Goal: Task Accomplishment & Management: Manage account settings

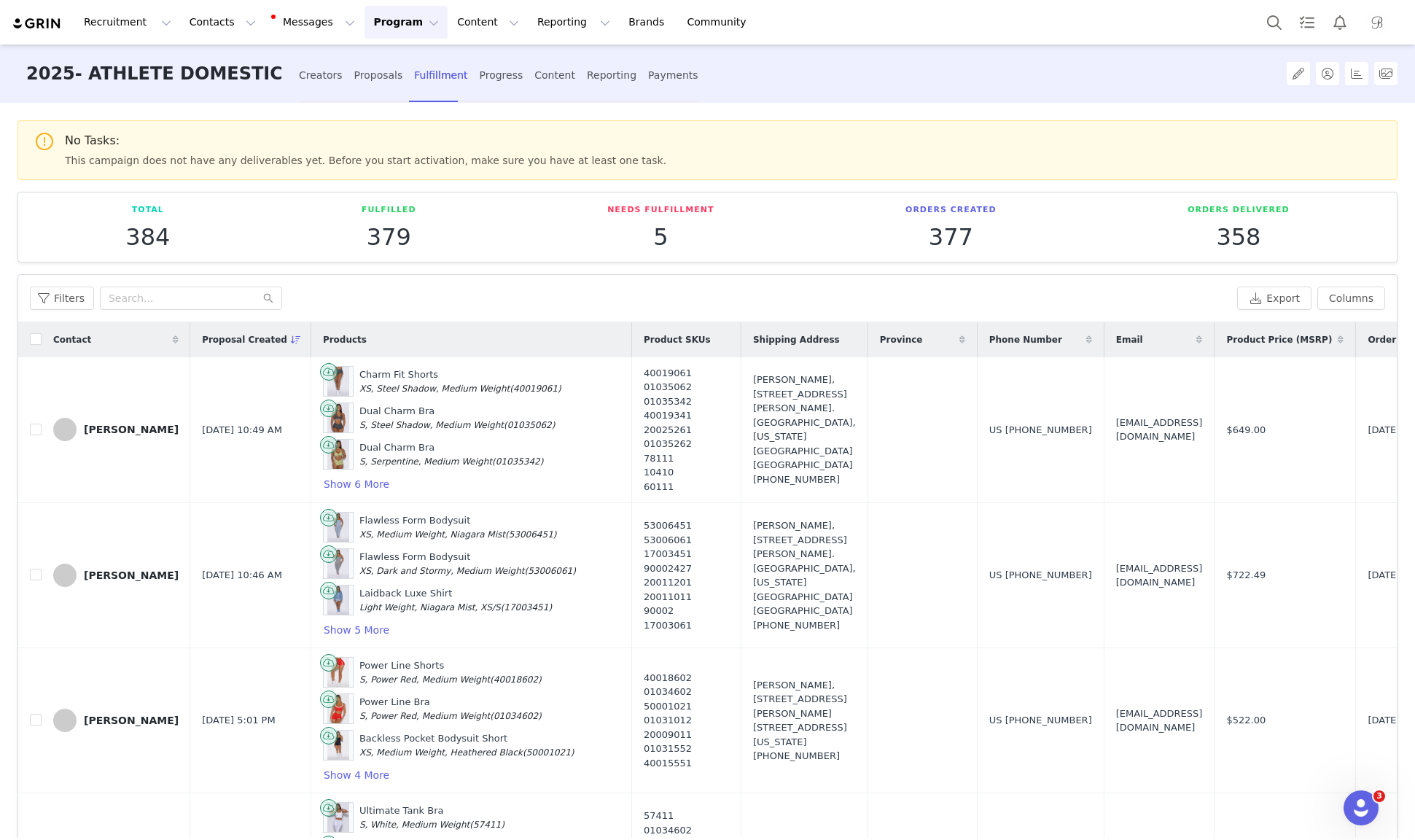
click at [383, 18] on button "Program Program" at bounding box center [406, 22] width 83 height 33
click at [385, 73] on link "Activations" at bounding box center [399, 64] width 115 height 27
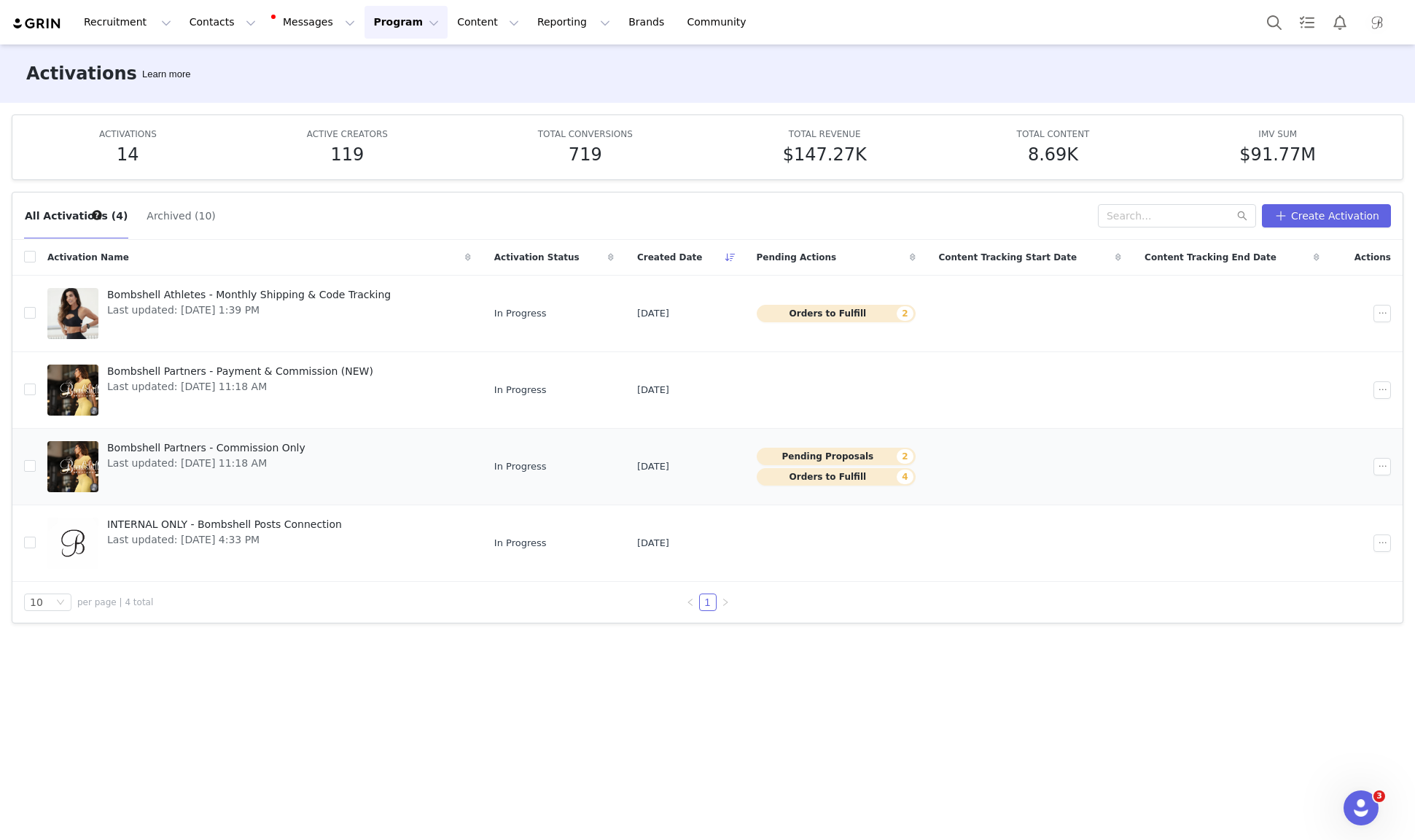
click at [316, 448] on link "Bombshell Partners - Commission Only Last updated: [DATE] 11:18 AM" at bounding box center [258, 466] width 423 height 58
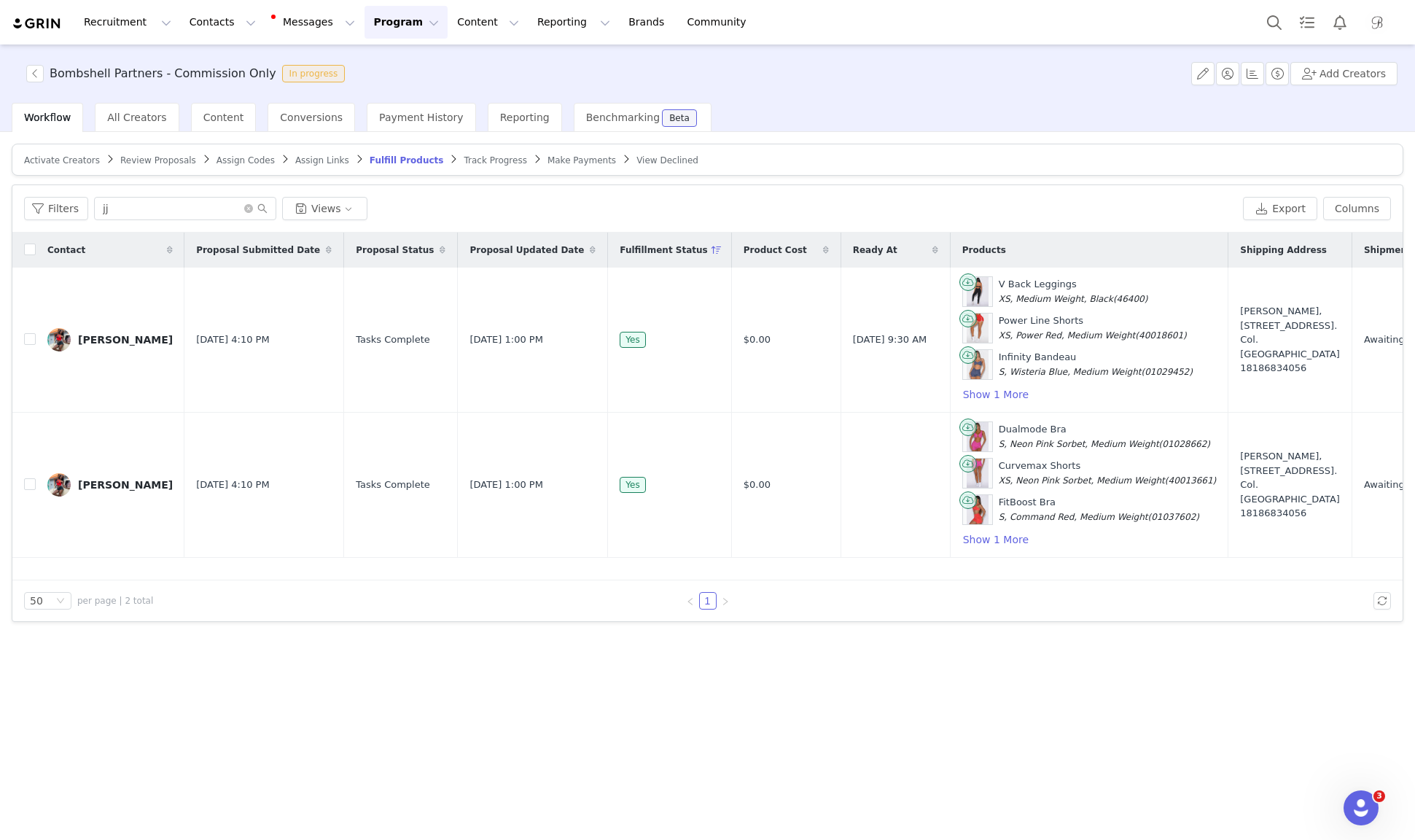
click at [166, 161] on span "Review Proposals" at bounding box center [158, 160] width 76 height 10
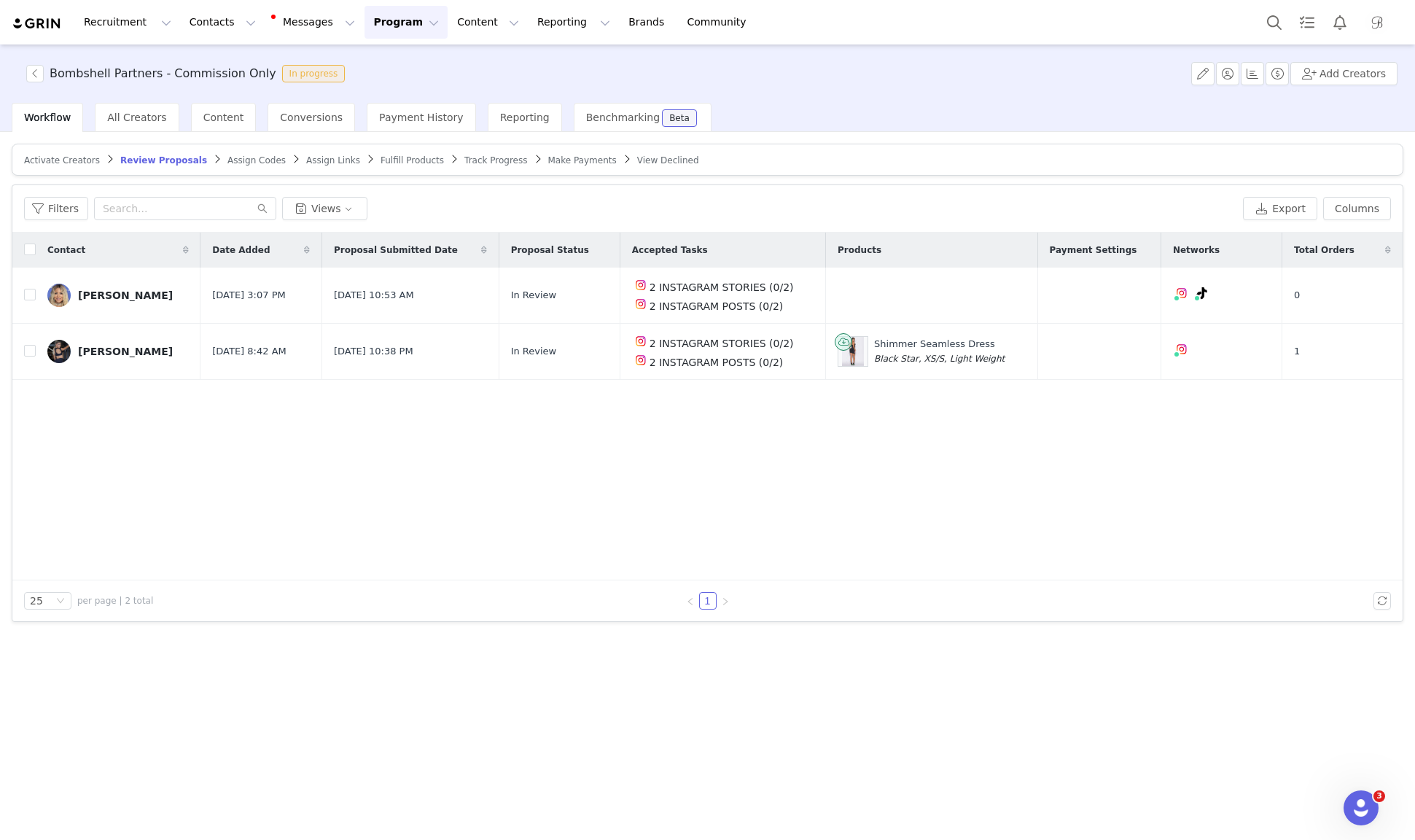
click at [386, 159] on span "Fulfill Products" at bounding box center [412, 160] width 64 height 10
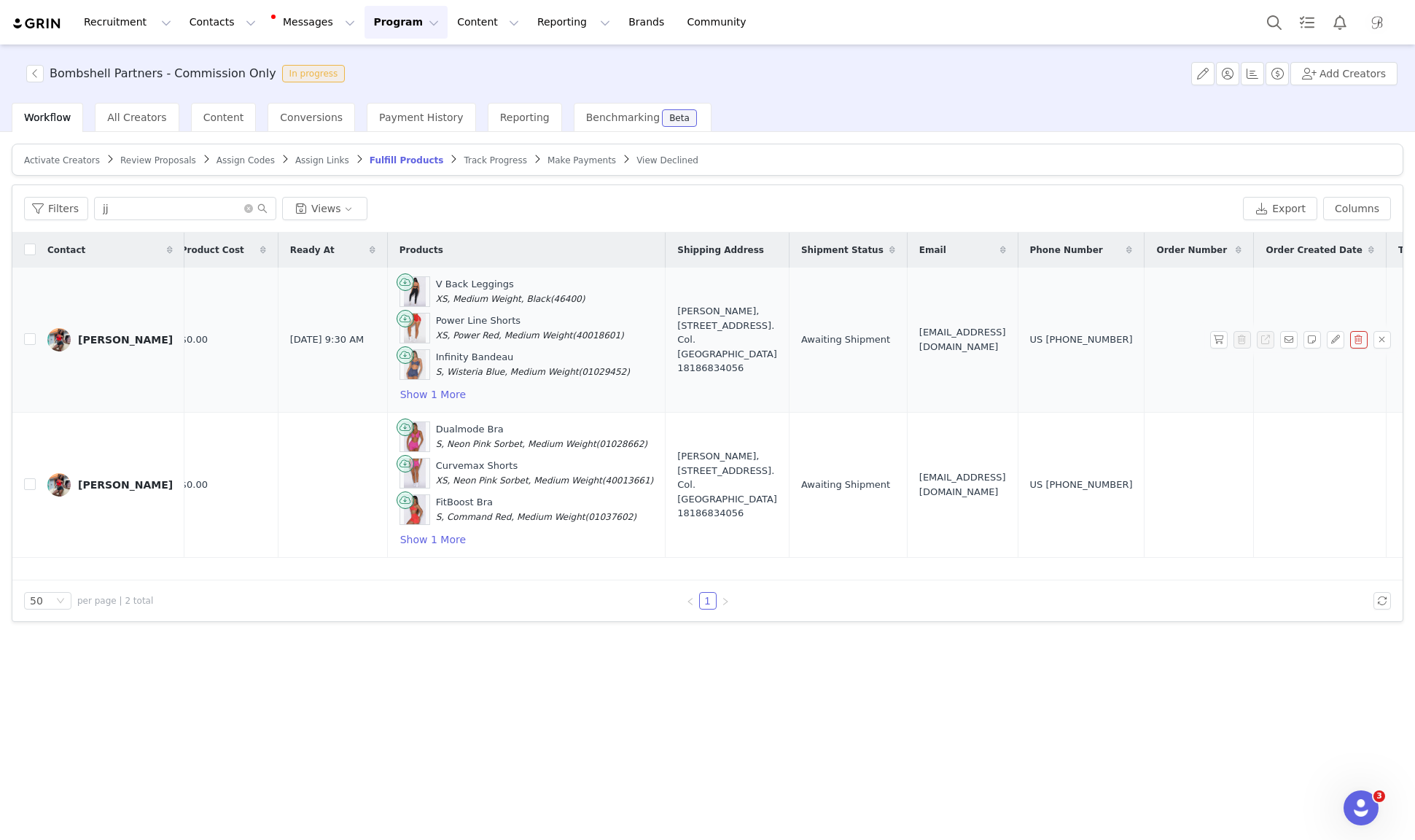
scroll to position [0, 565]
click at [398, 535] on button "Show 1 More" at bounding box center [432, 538] width 67 height 18
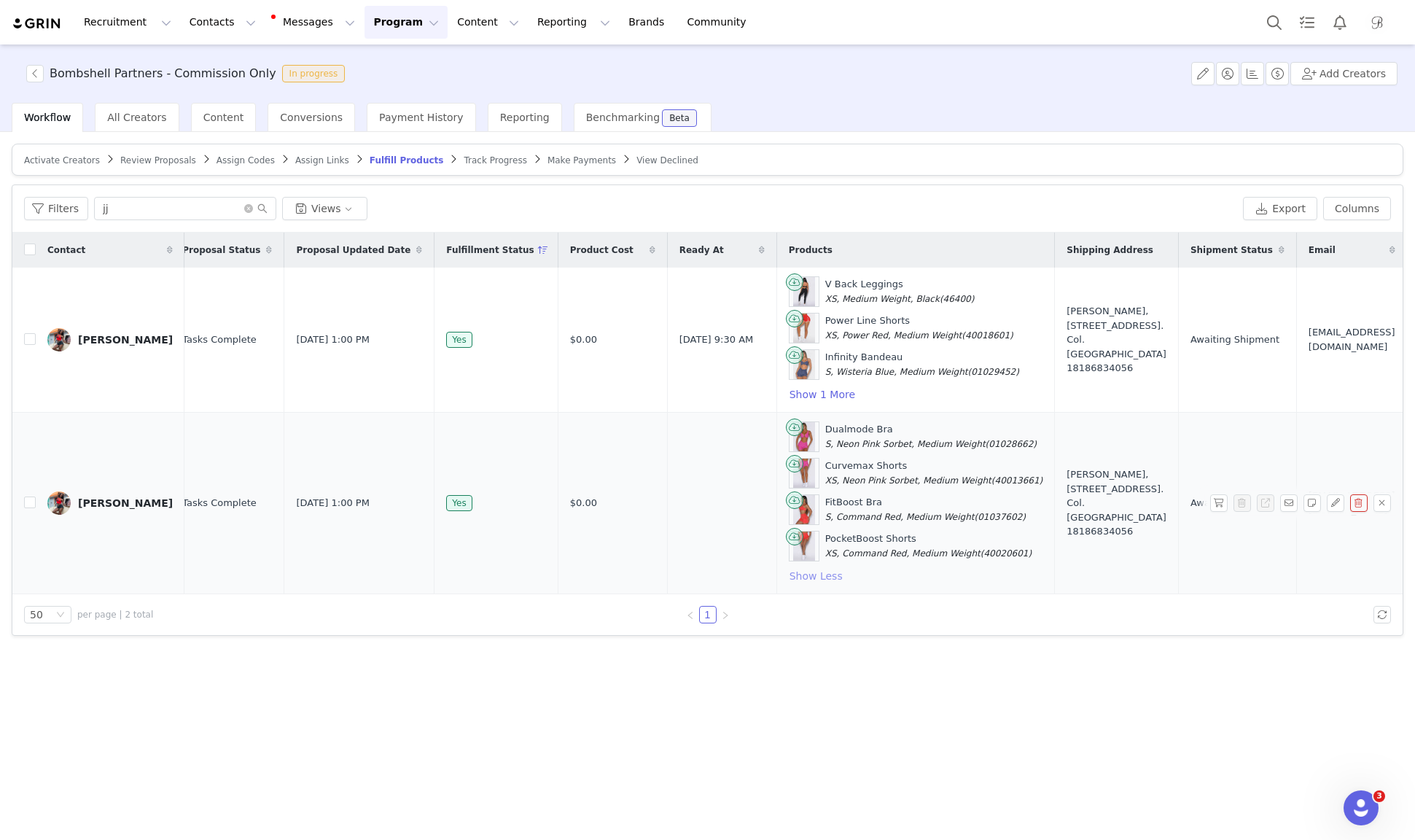
scroll to position [0, 0]
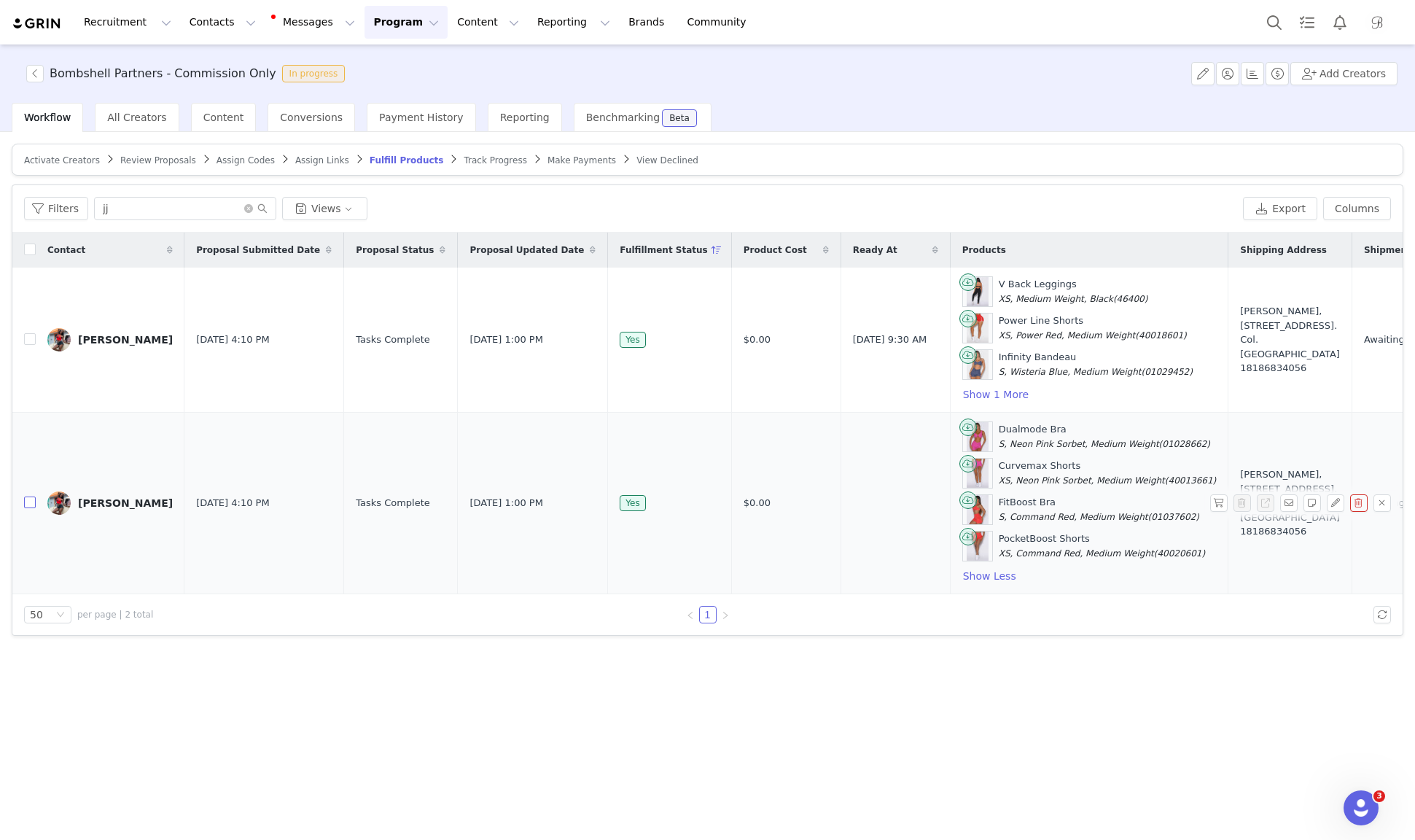
click at [27, 502] on input "checkbox" at bounding box center [30, 502] width 12 height 12
checkbox input "true"
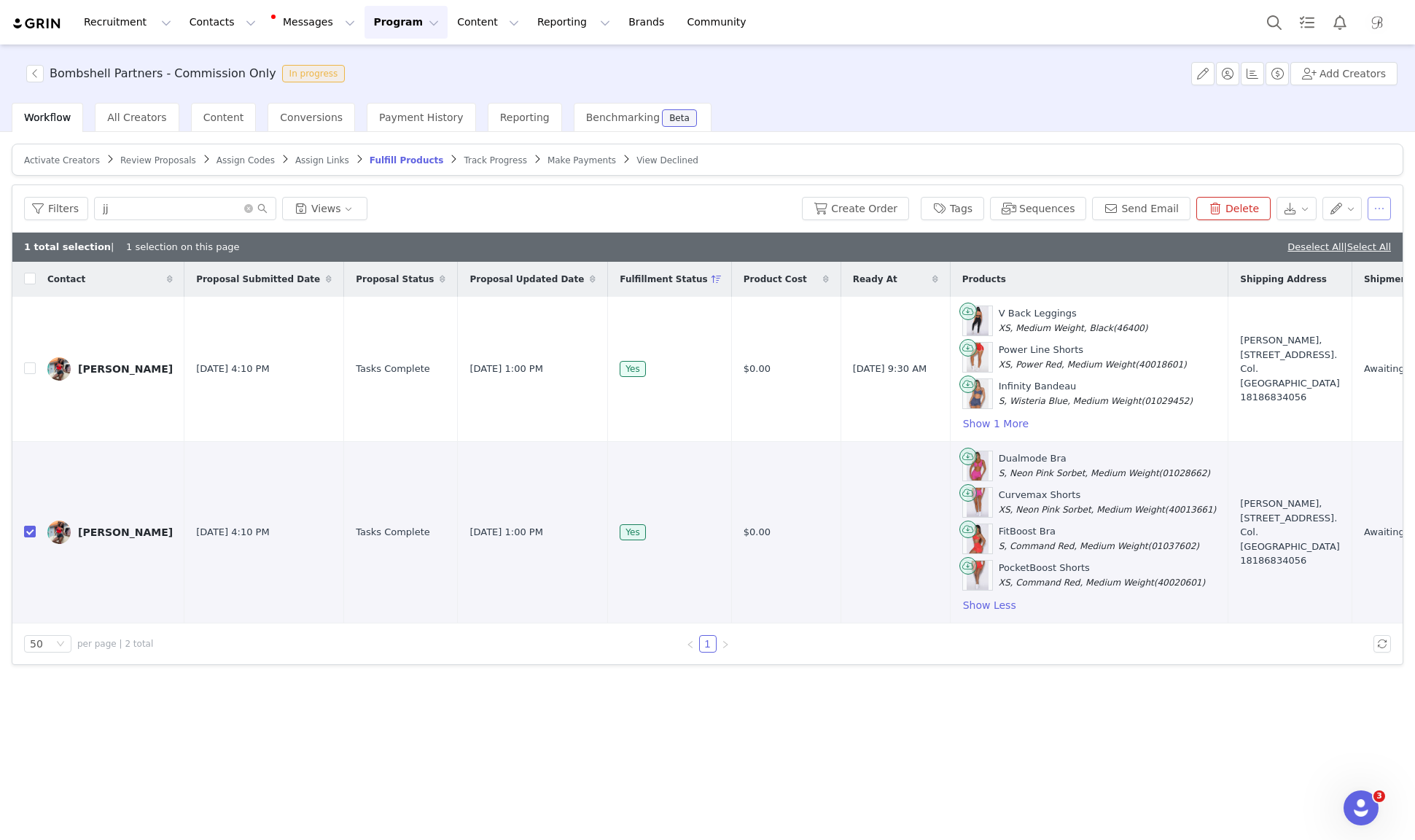
click at [1381, 207] on button "button" at bounding box center [1379, 207] width 23 height 23
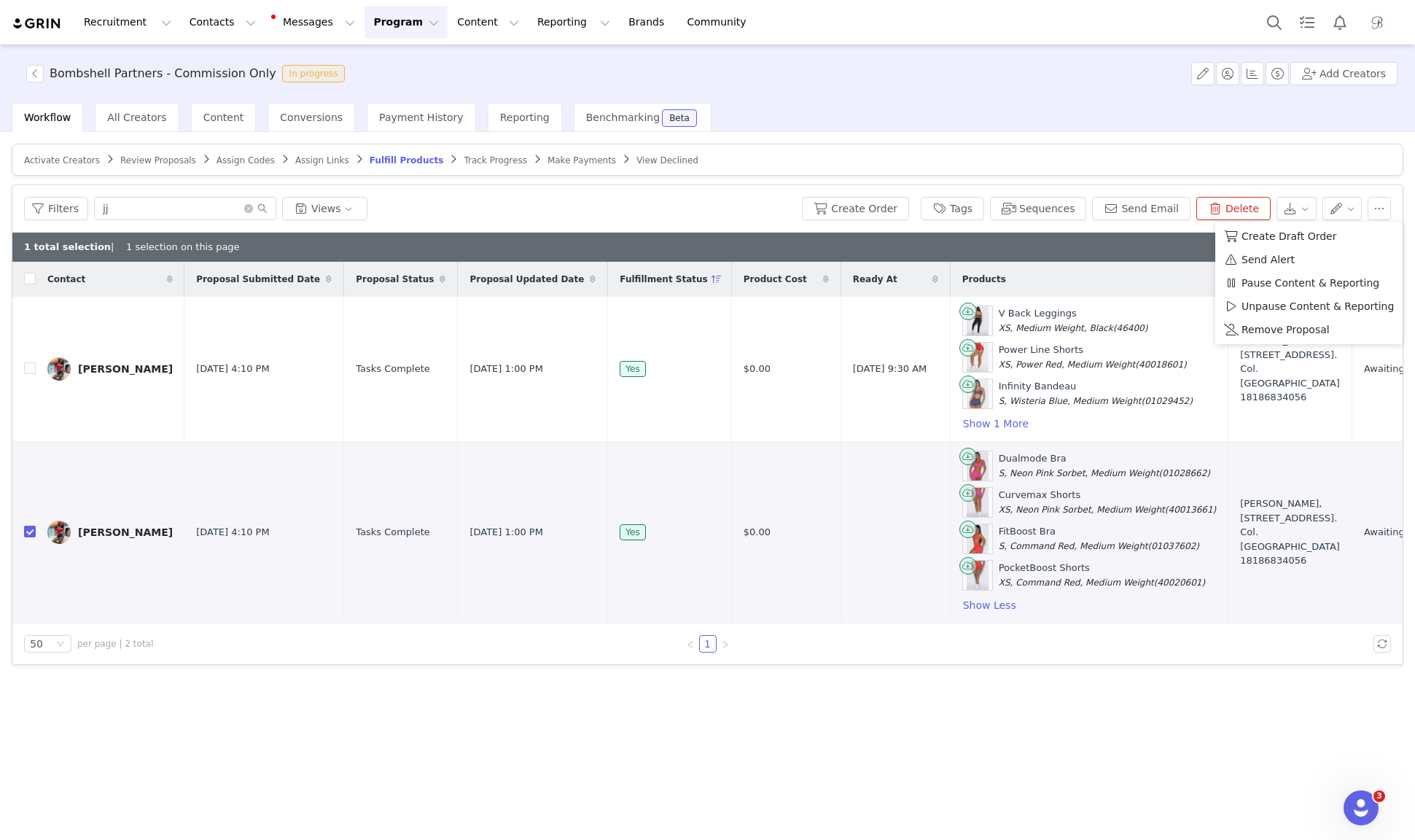
click at [1375, 153] on article "Activate Creators Review Proposals Assign Codes Assign Links Fulfill Products T…" at bounding box center [708, 160] width 1392 height 32
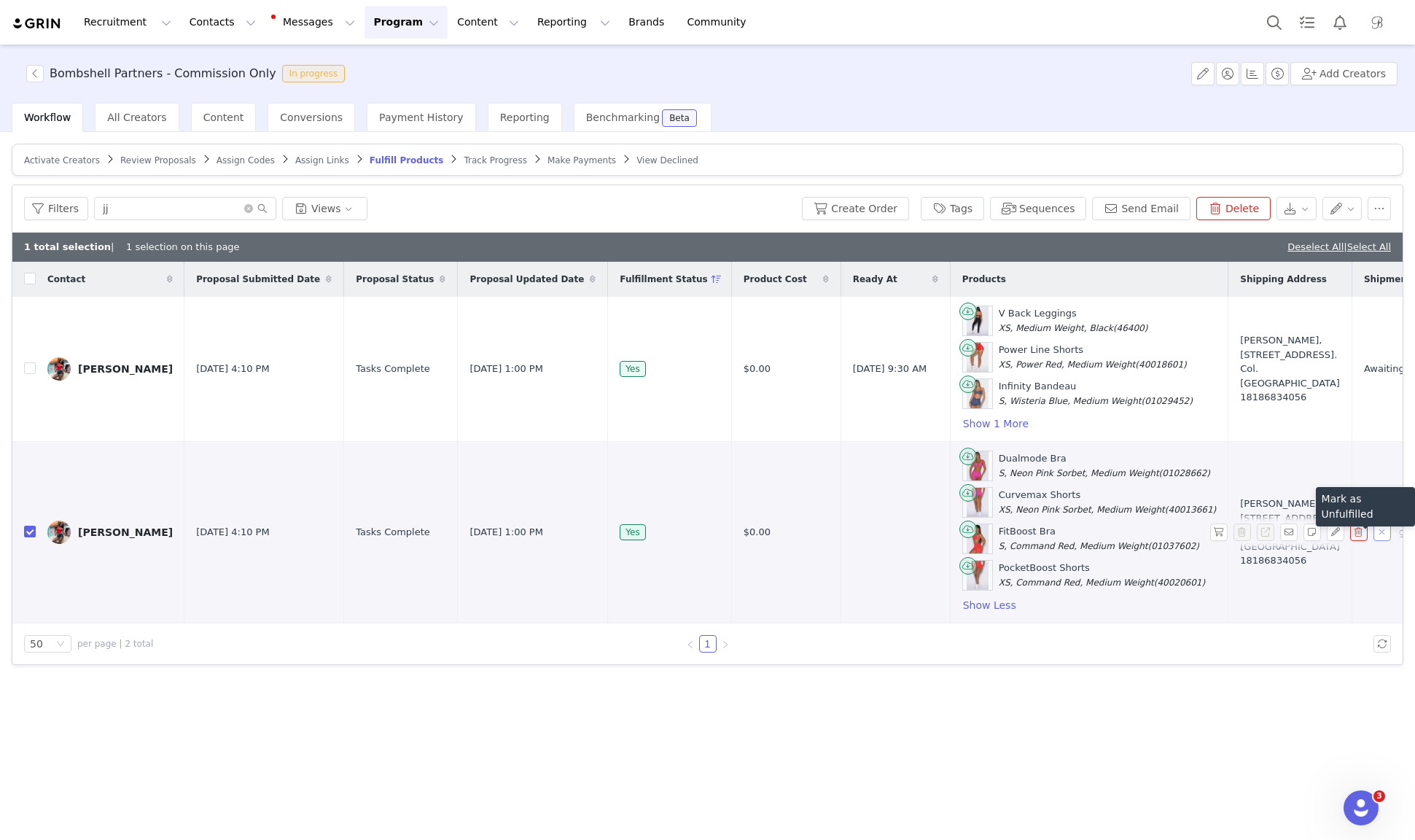
click at [1385, 530] on button "button" at bounding box center [1382, 532] width 18 height 18
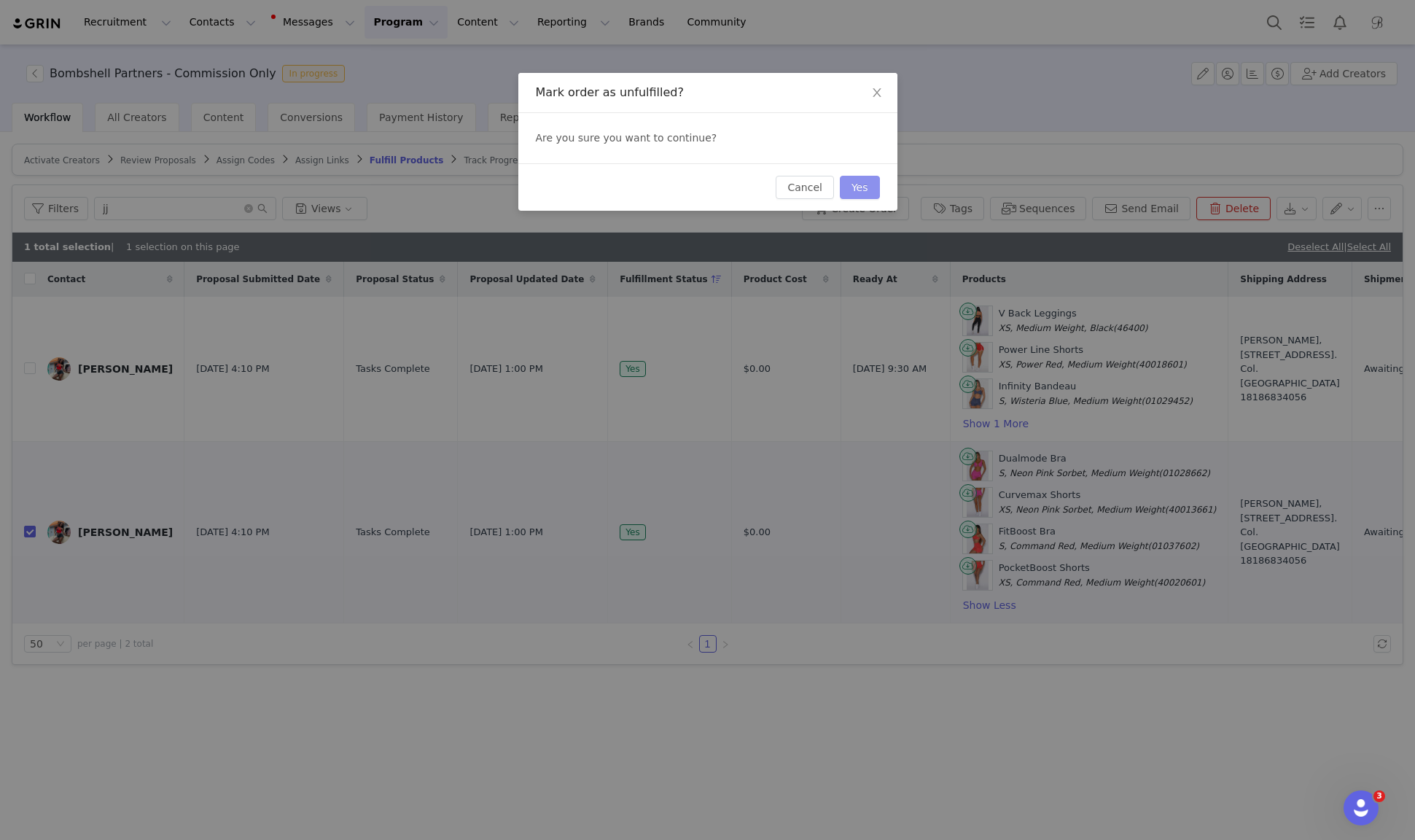
click at [869, 186] on button "Yes" at bounding box center [860, 186] width 40 height 23
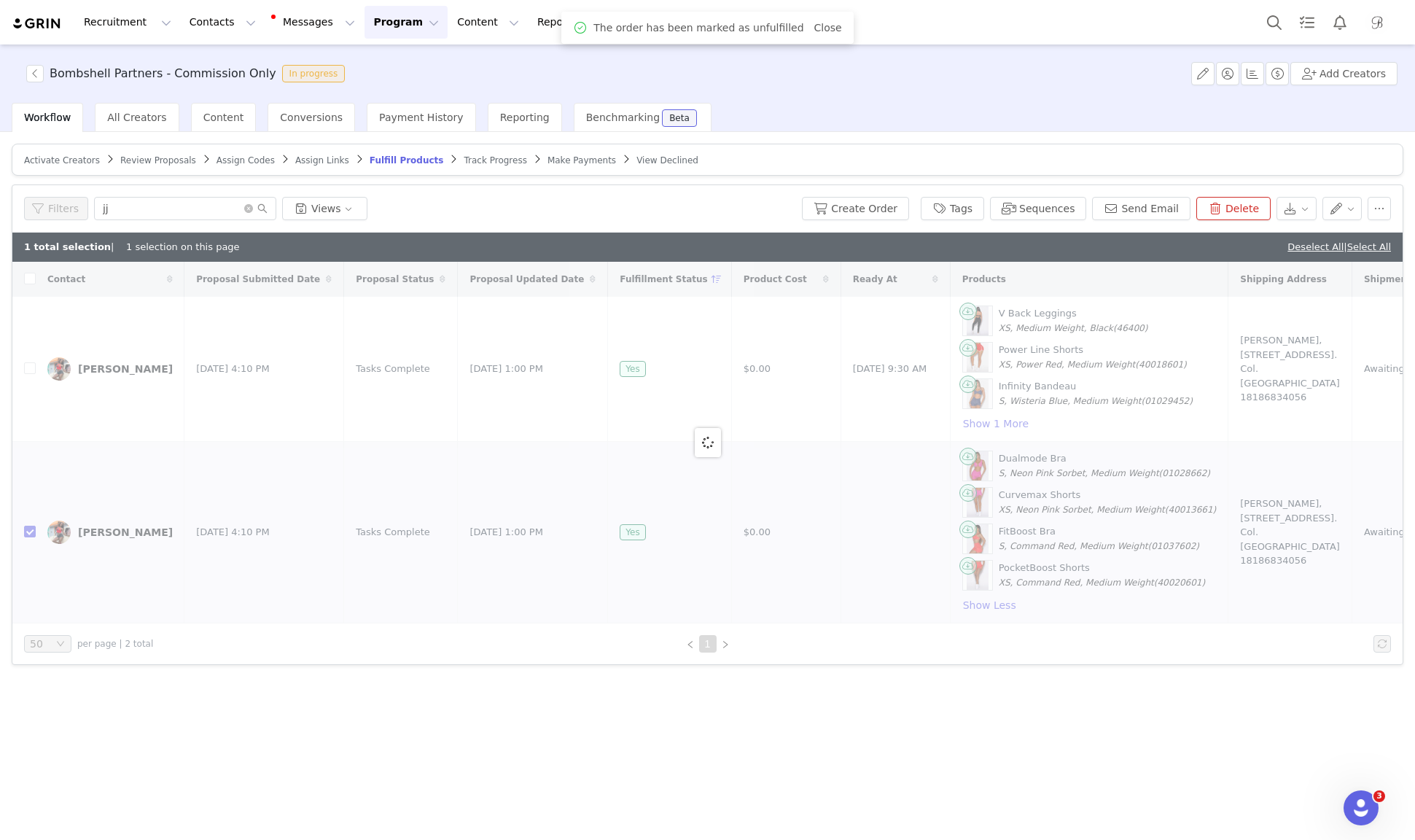
checkbox input "true"
checkbox input "false"
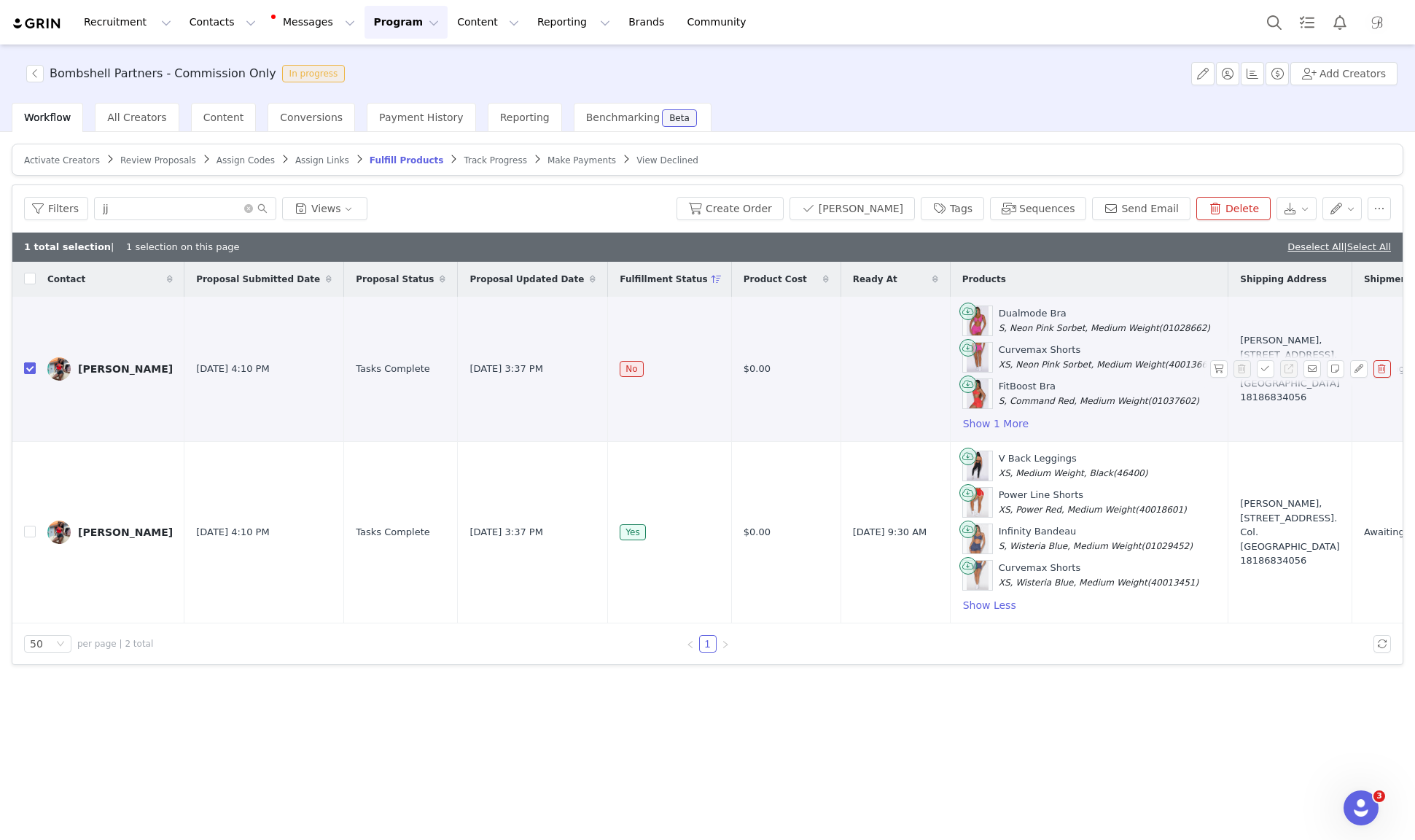
click at [32, 364] on input "checkbox" at bounding box center [30, 368] width 12 height 12
checkbox input "false"
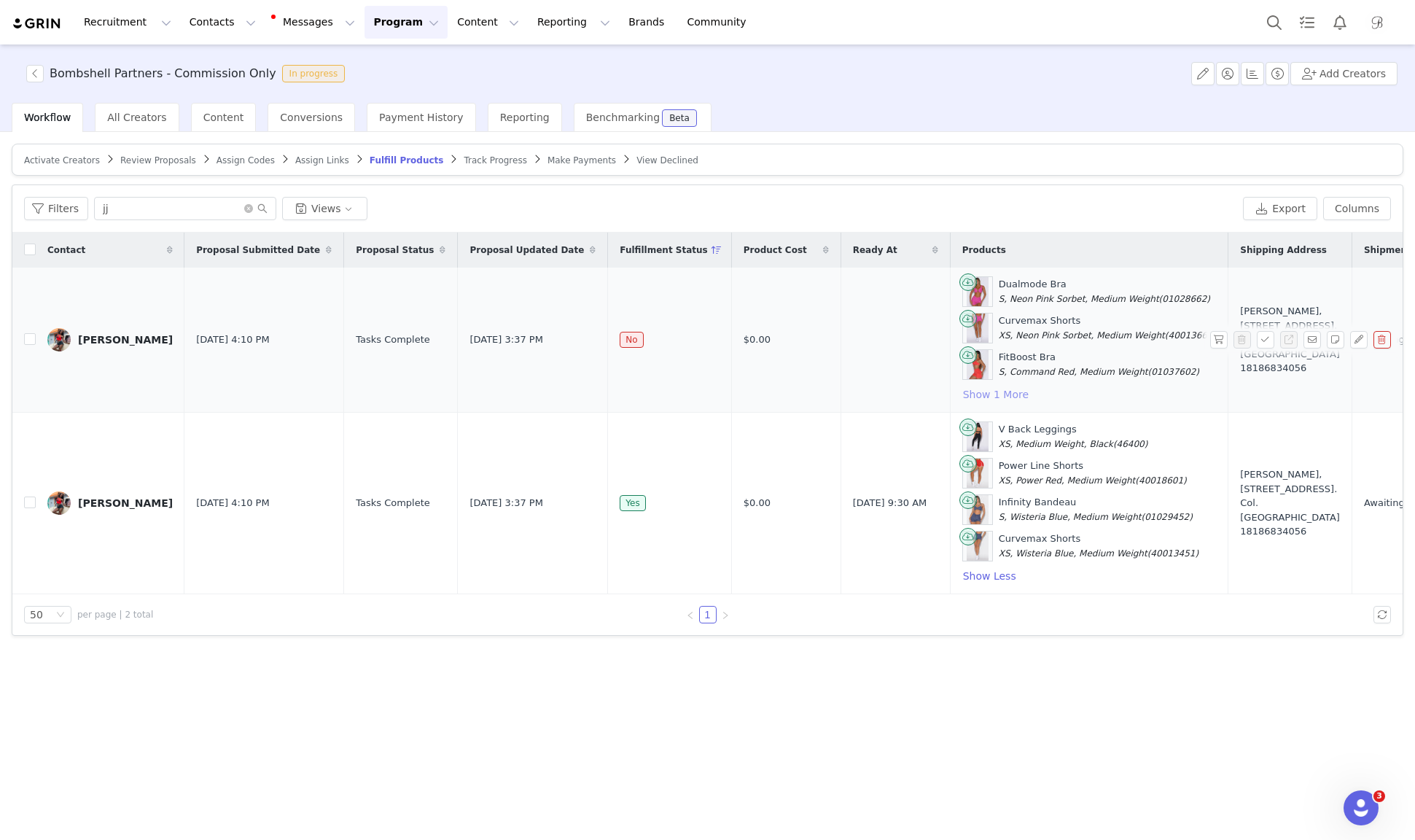
click at [962, 392] on button "Show 1 More" at bounding box center [995, 394] width 67 height 18
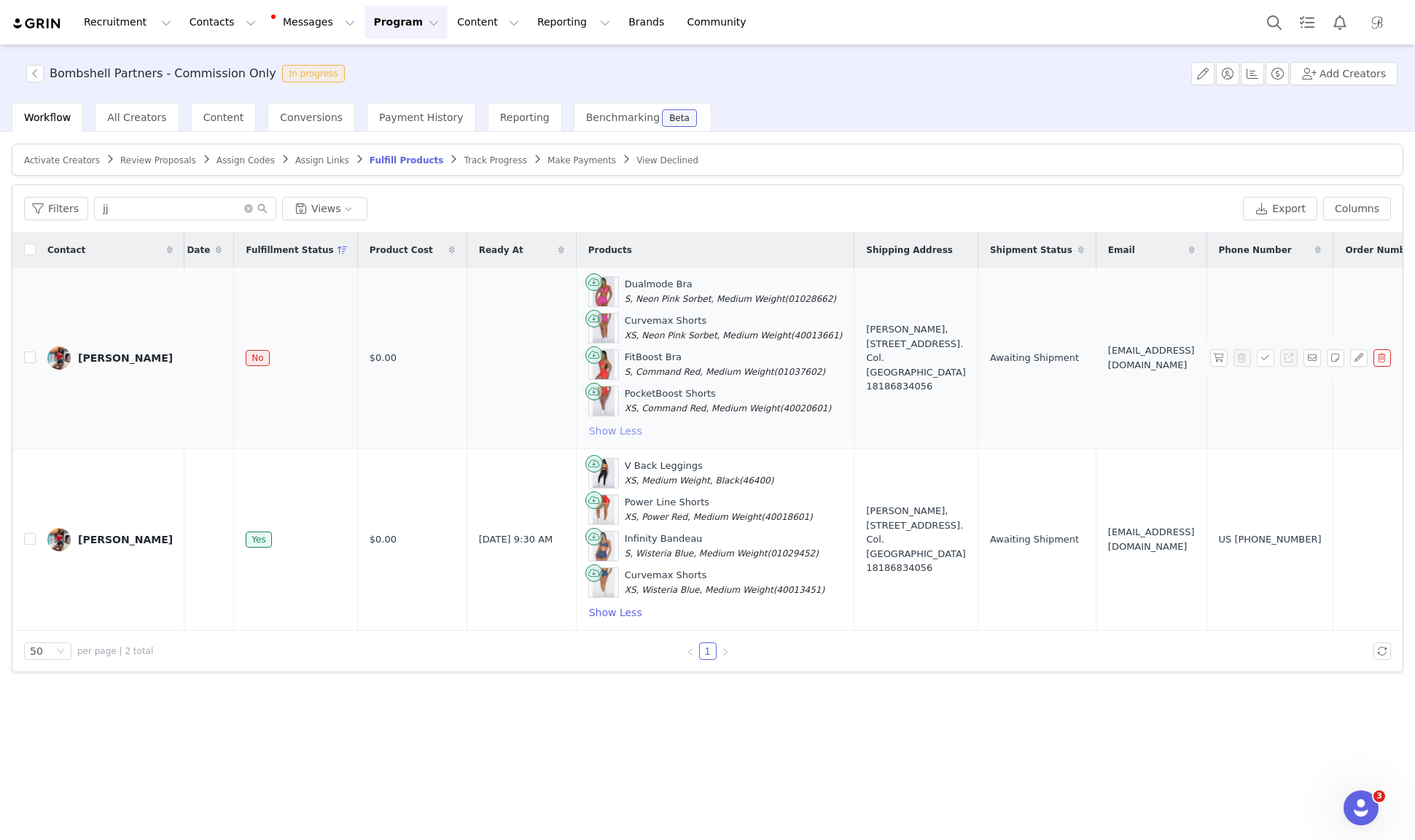
scroll to position [0, 387]
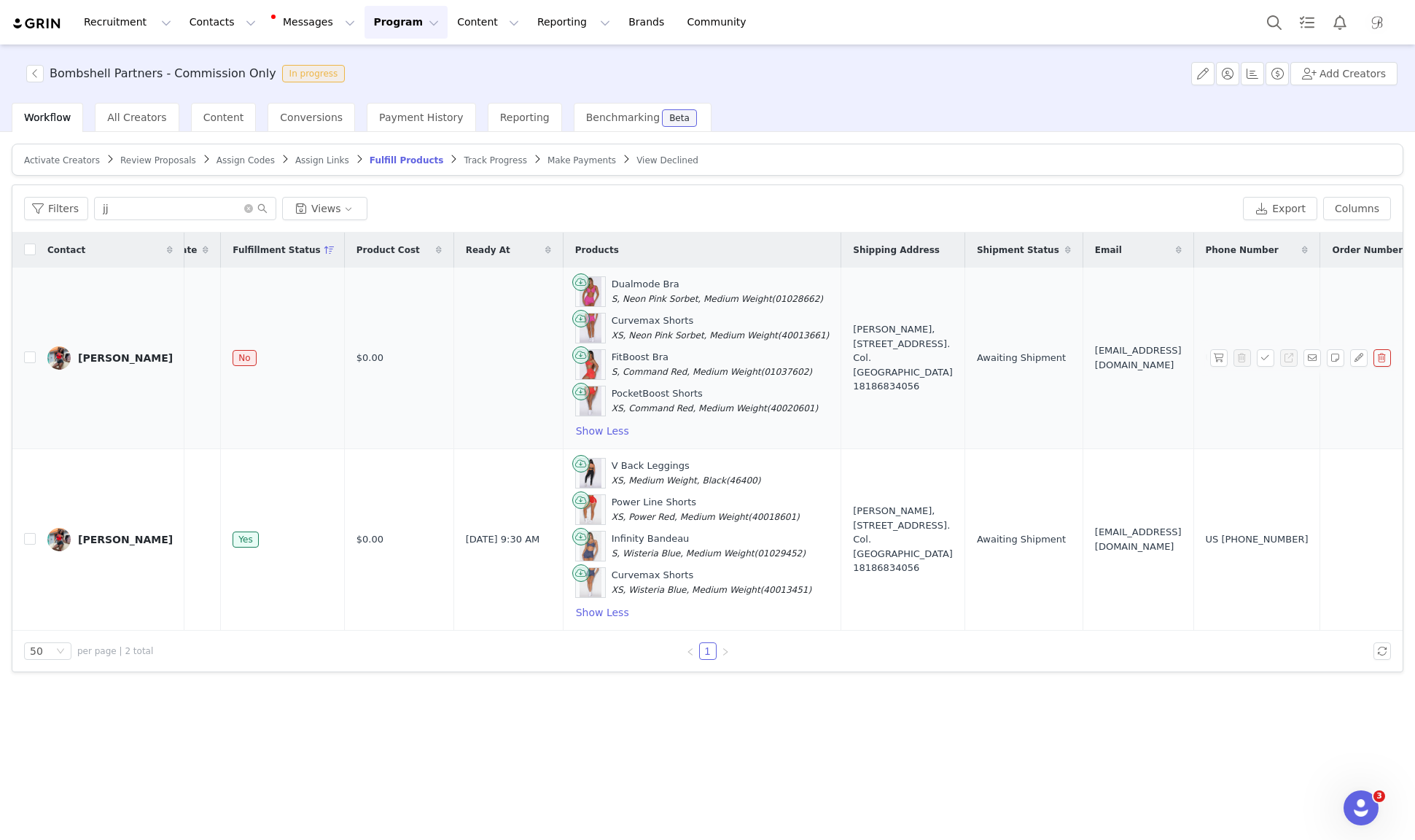
drag, startPoint x: 559, startPoint y: 283, endPoint x: 768, endPoint y: 295, distance: 209.3
click at [768, 295] on div "Dualmode Bra S, Neon Pink Sorbet, Medium Weight (01028662)" at bounding box center [703, 291] width 255 height 30
copy div "Dualmode Bra S, Neon Pink Sorbet, Medium Weight (01028662)"
drag, startPoint x: 560, startPoint y: 319, endPoint x: 779, endPoint y: 332, distance: 219.4
click at [779, 332] on td "Dualmode Bra S, Neon Pink Sorbet, Medium Weight (01028662) Curvemax Shorts XS, …" at bounding box center [702, 358] width 279 height 182
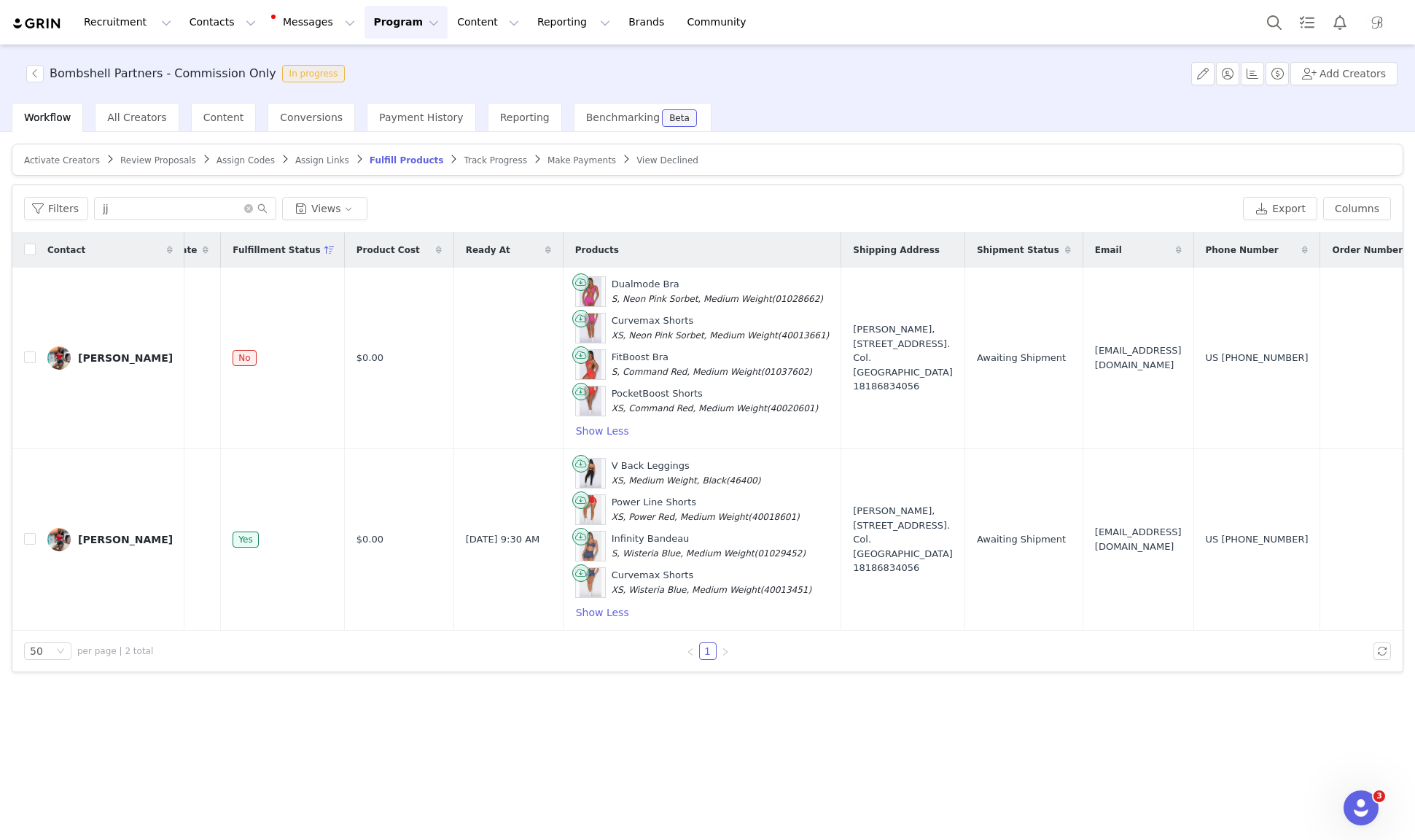
copy div "Curvemax Shorts XS, Neon Pink Sorbet, Medium Weight (40013661)"
drag, startPoint x: 559, startPoint y: 357, endPoint x: 760, endPoint y: 375, distance: 201.8
click at [760, 375] on div "FitBoost Bra S, Command Red, Medium Weight (01037602)" at bounding box center [703, 364] width 255 height 30
copy div "FitBoost Bra S, Command Red, Medium Weight (01037602)"
drag, startPoint x: 561, startPoint y: 393, endPoint x: 759, endPoint y: 407, distance: 198.5
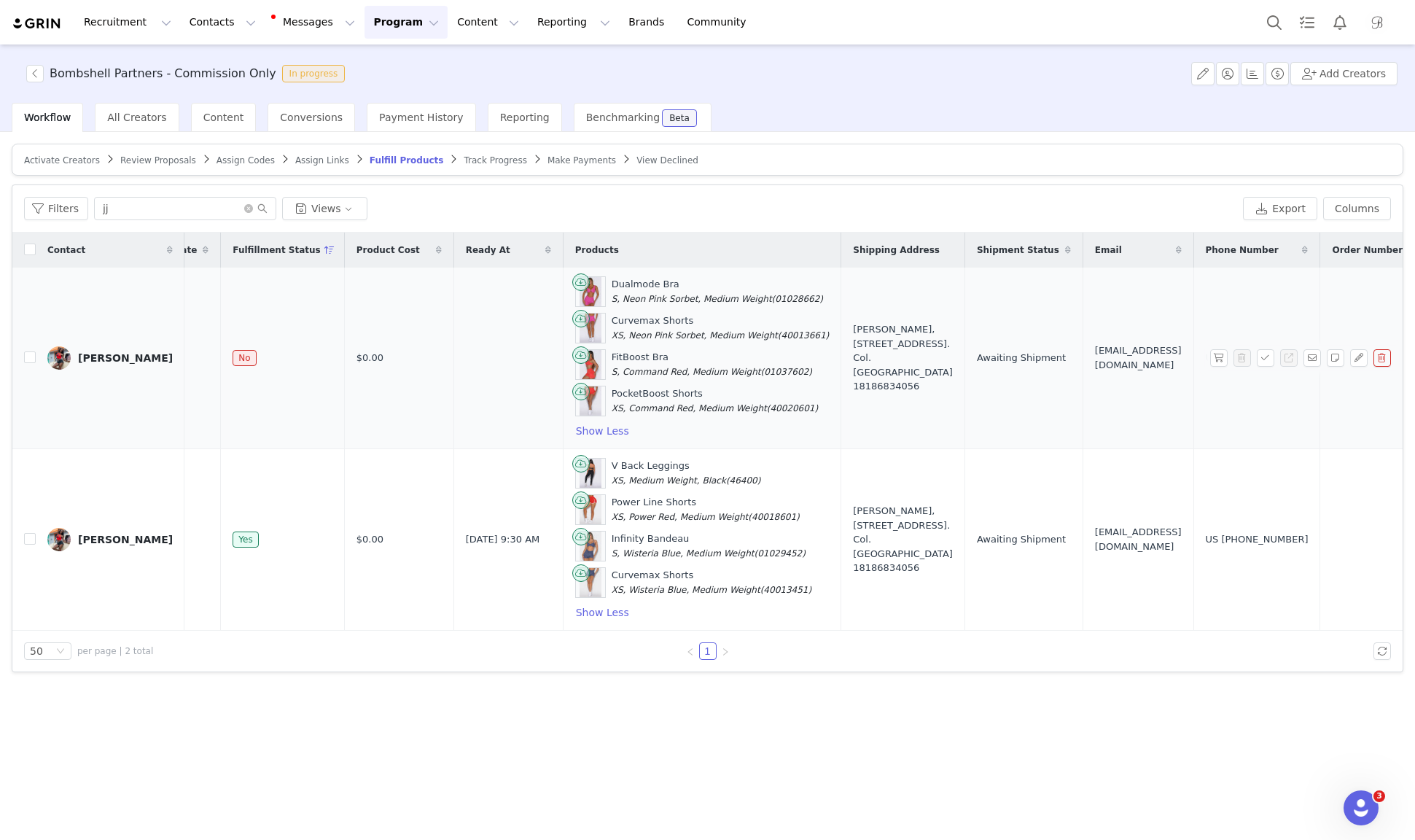
click at [759, 407] on div "PocketBoost Shorts XS, Command Red, Medium Weight (40020601)" at bounding box center [715, 400] width 207 height 29
copy div "PocketBoost Shorts XS, Command Red, Medium Weight (40020601)"
click at [1206, 351] on div "US [PHONE_NUMBER]" at bounding box center [1256, 358] width 102 height 15
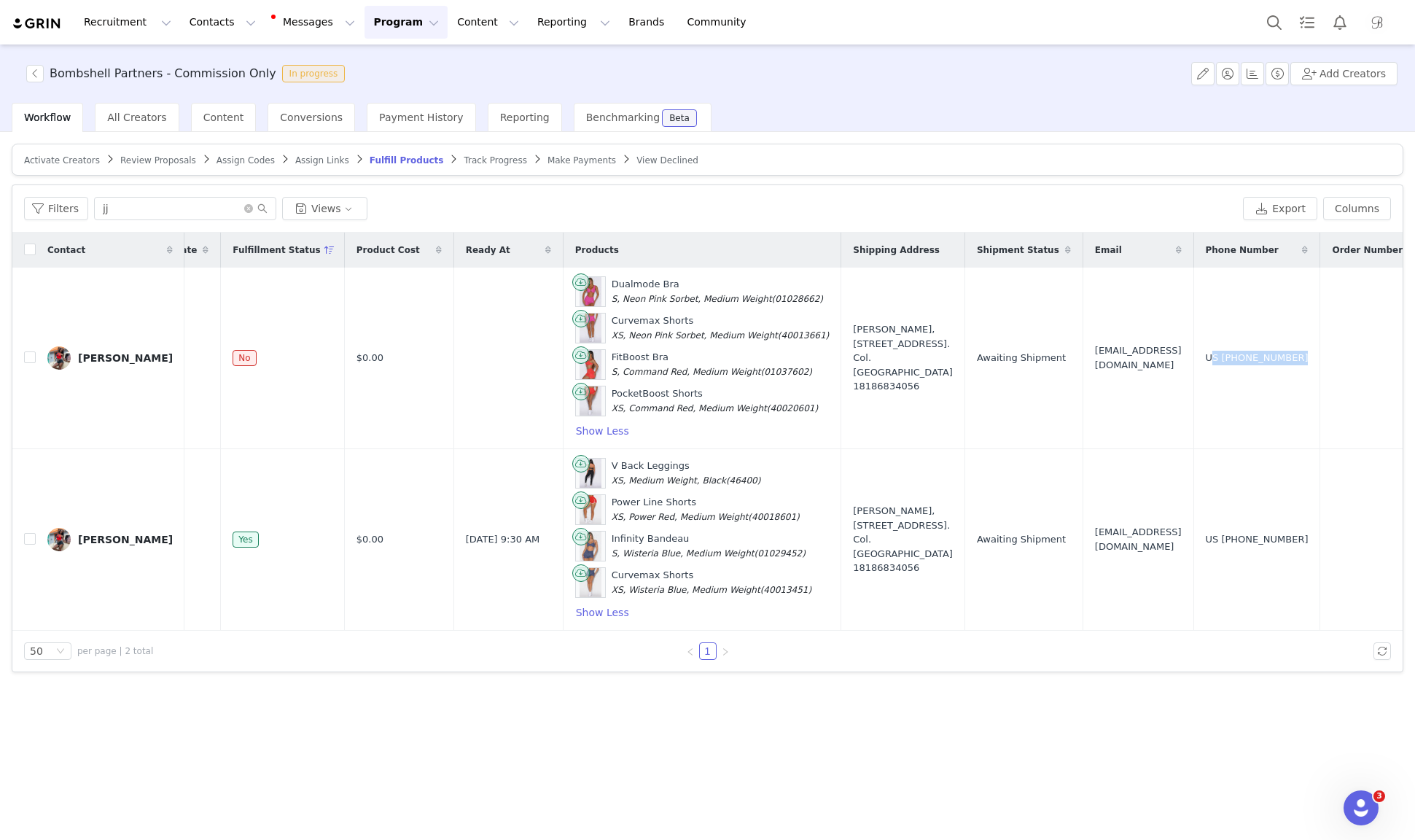
copy div "US [PHONE_NUMBER]"
drag, startPoint x: 794, startPoint y: 334, endPoint x: 868, endPoint y: 382, distance: 88.2
click at [868, 382] on td "[PERSON_NAME], [STREET_ADDRESS]. [GEOGRAPHIC_DATA][PERSON_NAME] 18186834056" at bounding box center [903, 358] width 124 height 182
copy div "[STREET_ADDRESS]. Col. [GEOGRAPHIC_DATA]"
click at [207, 206] on input "jj" at bounding box center [185, 207] width 183 height 23
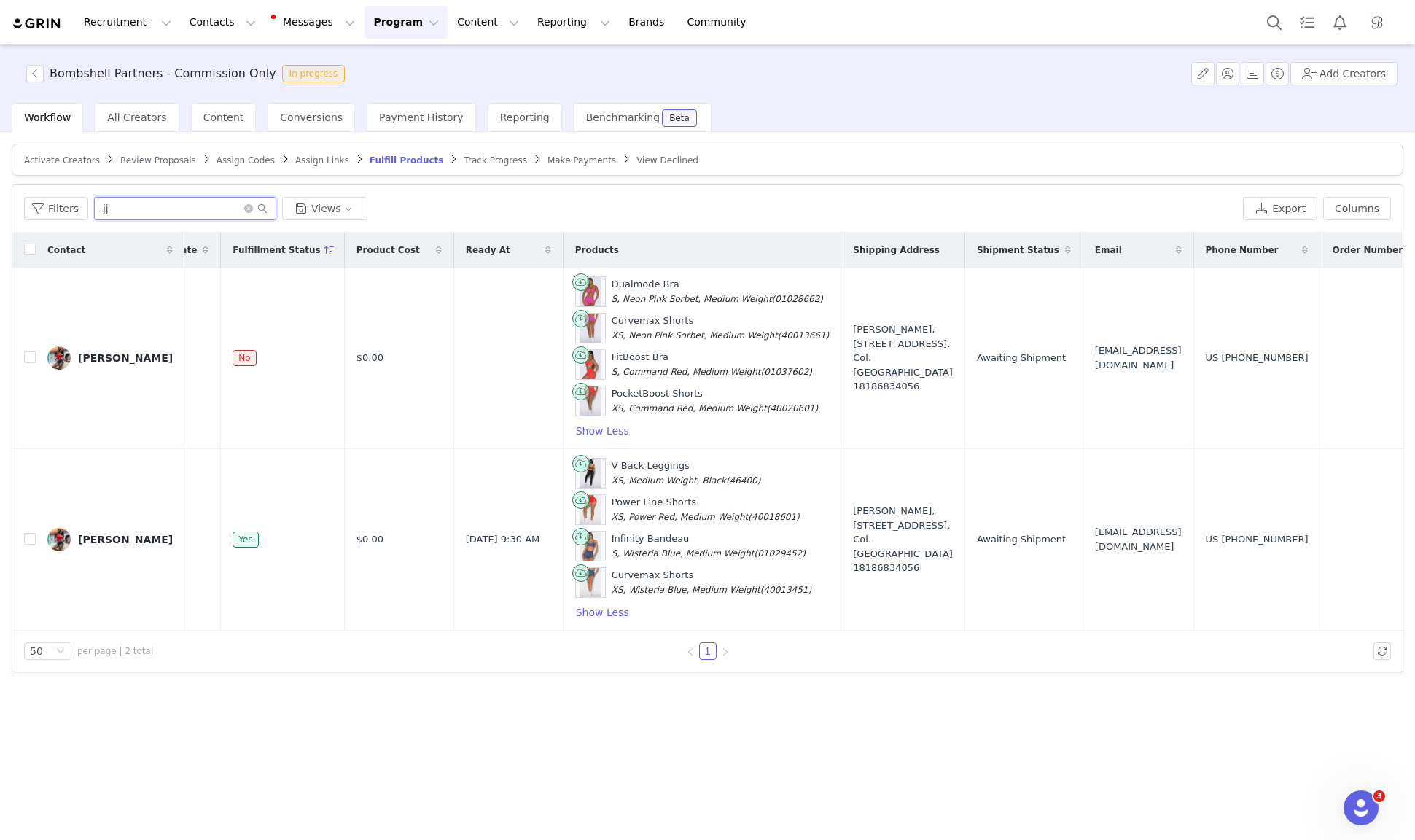
click at [207, 206] on input "jj" at bounding box center [185, 207] width 183 height 23
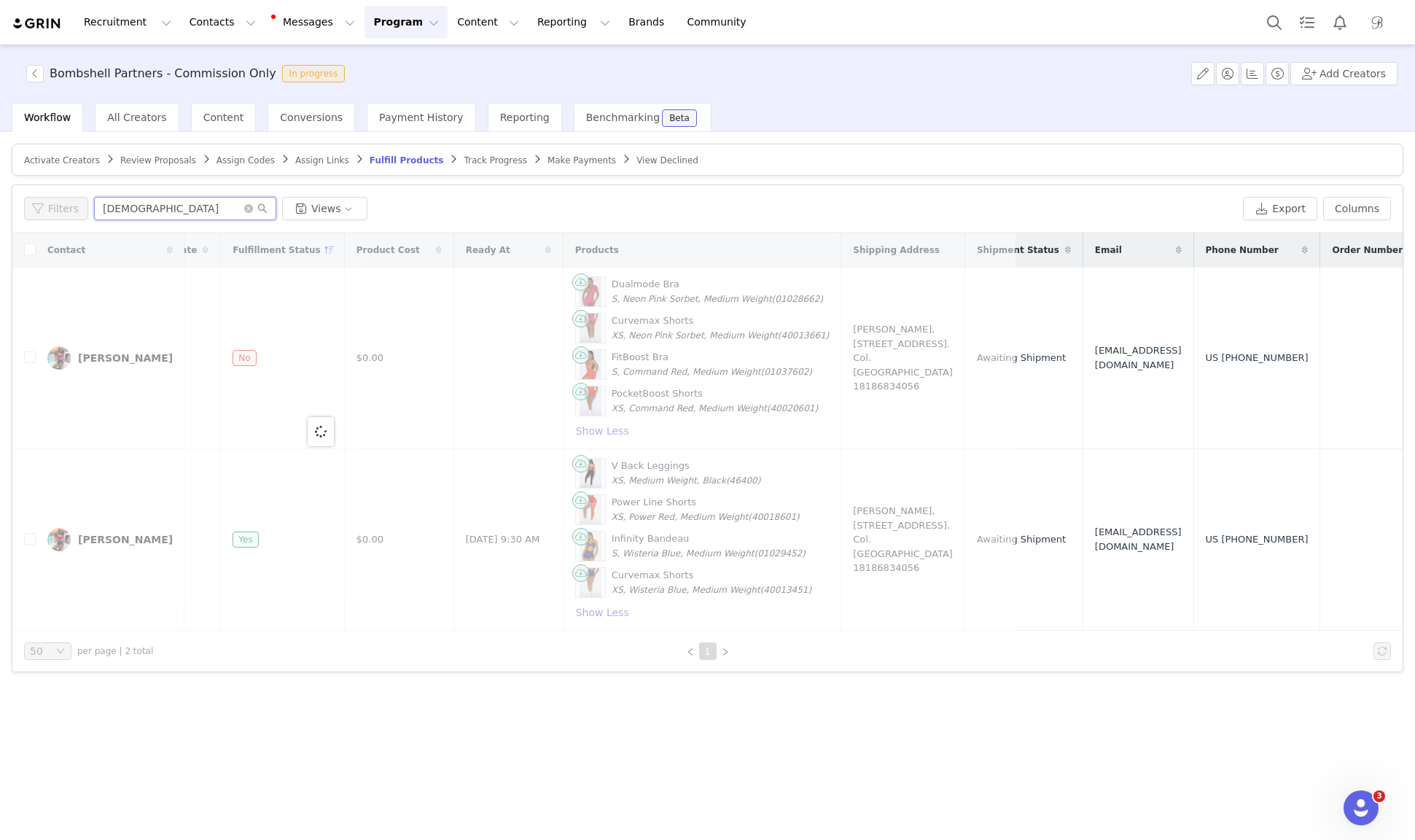
scroll to position [0, 0]
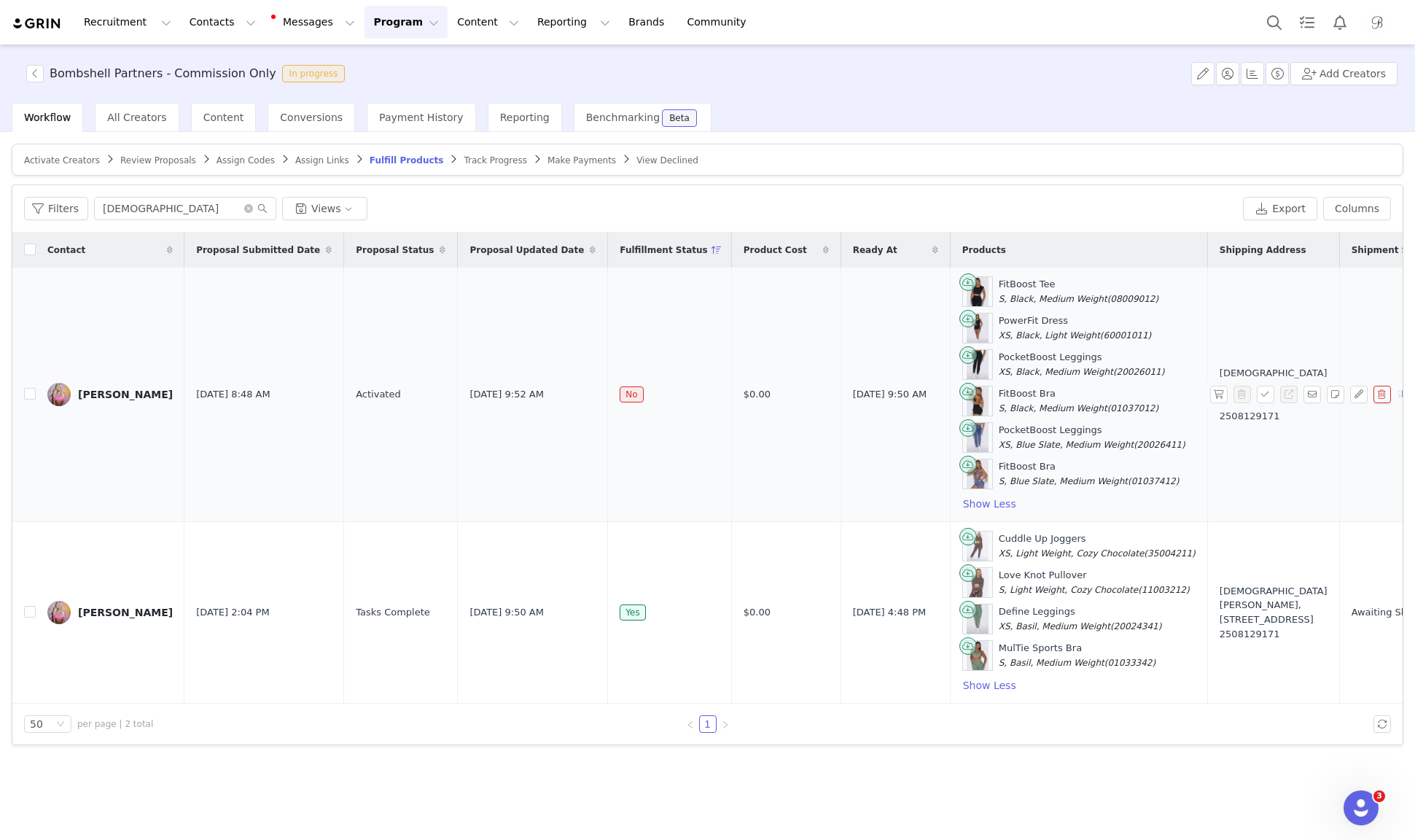
drag, startPoint x: 1158, startPoint y: 368, endPoint x: 1226, endPoint y: 414, distance: 82.1
click at [1226, 414] on div "[DEMOGRAPHIC_DATA][PERSON_NAME], [STREET_ADDRESS] 2508129171" at bounding box center [1273, 395] width 108 height 57
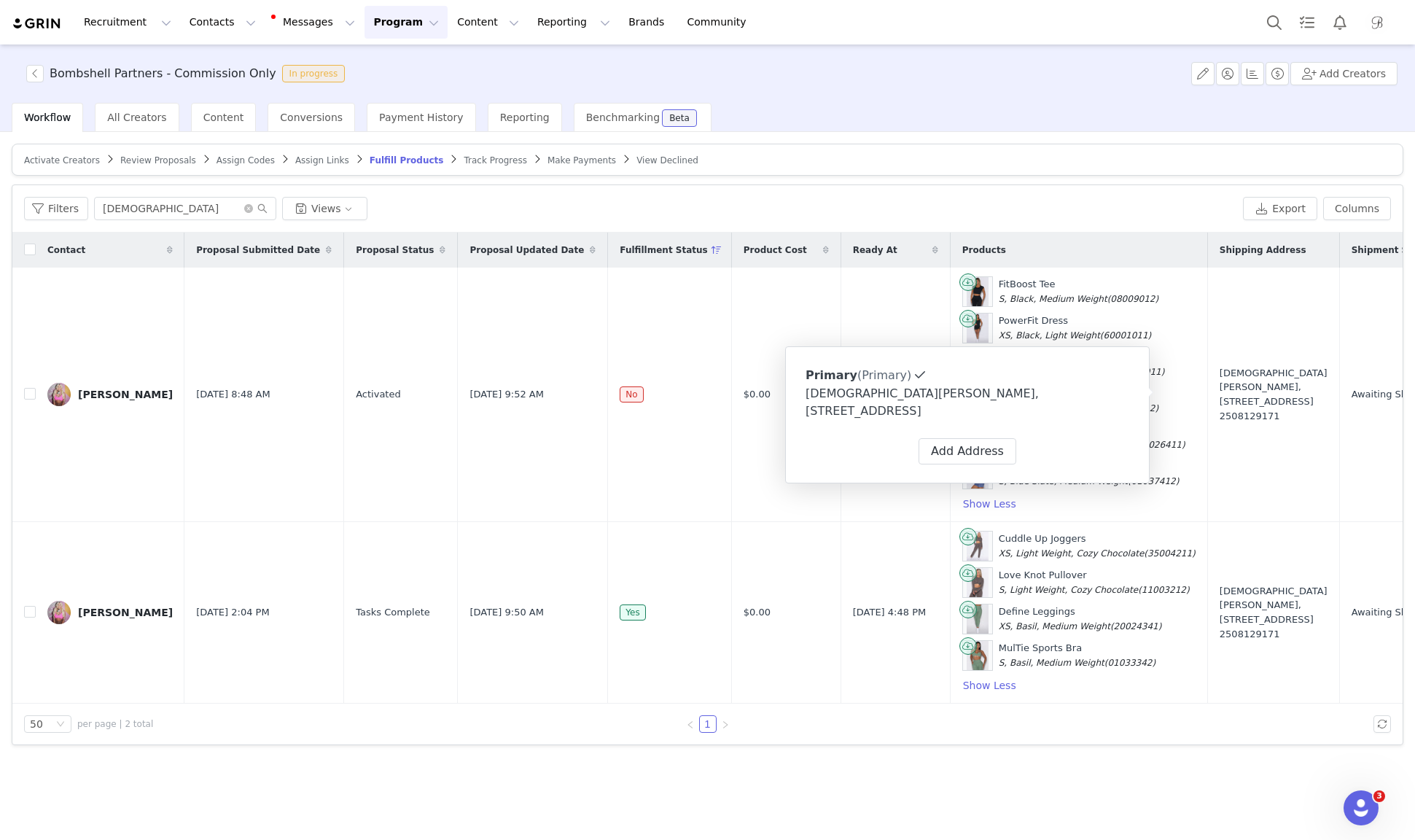
copy div "[STREET_ADDRESS]"
click at [1030, 280] on div "FitBoost Tee S, Black, Medium Weight (08009012)" at bounding box center [1078, 290] width 160 height 29
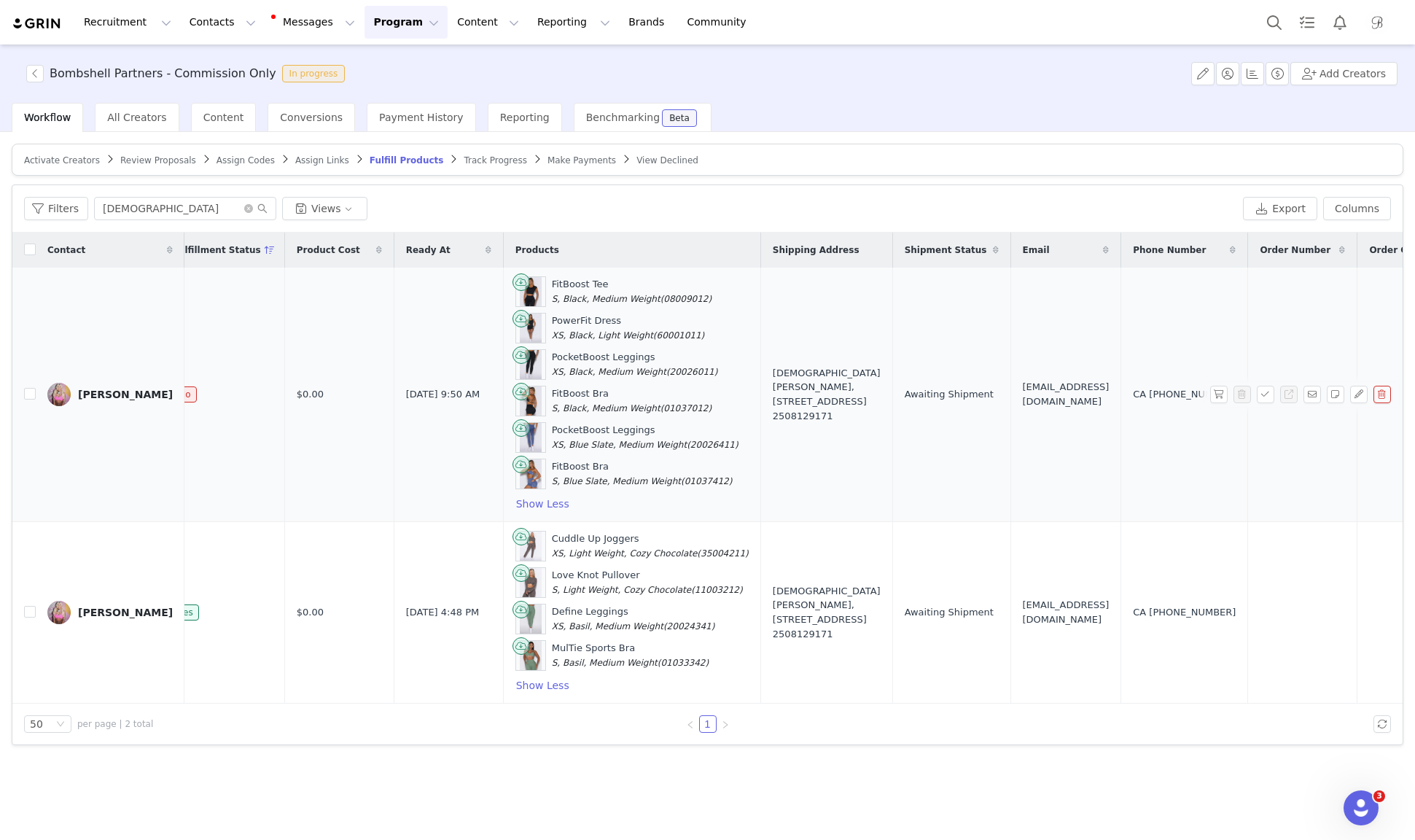
scroll to position [0, 509]
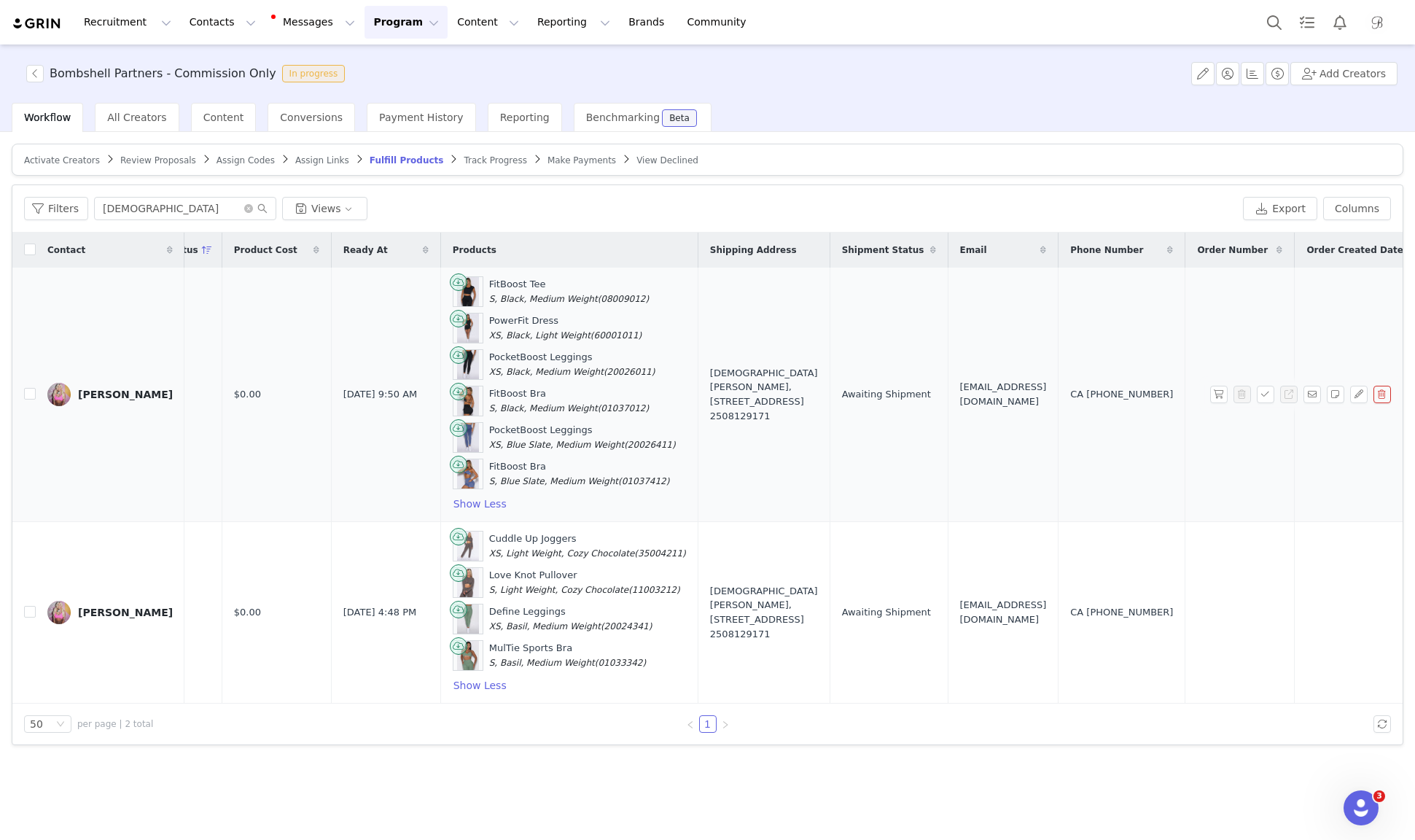
click at [1101, 390] on div "CA [PHONE_NUMBER]" at bounding box center [1121, 395] width 102 height 15
copy div "CA [PHONE_NUMBER]"
click at [960, 393] on span "[EMAIL_ADDRESS][DOMAIN_NAME]" at bounding box center [1004, 394] width 87 height 29
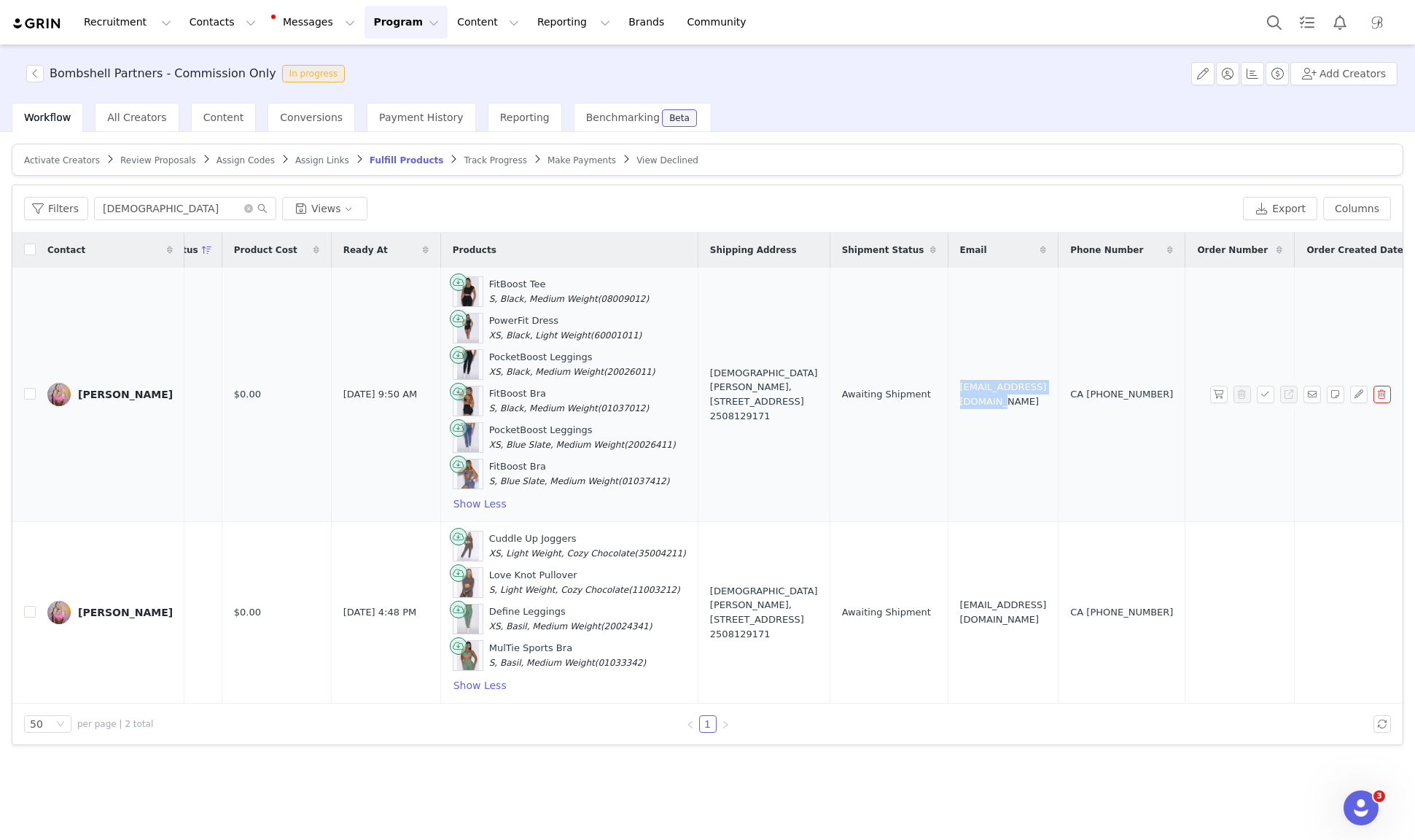
click at [960, 393] on span "[EMAIL_ADDRESS][DOMAIN_NAME]" at bounding box center [1004, 394] width 87 height 29
copy span "[EMAIL_ADDRESS][DOMAIN_NAME]"
drag, startPoint x: 432, startPoint y: 282, endPoint x: 609, endPoint y: 474, distance: 261.1
click at [609, 474] on div "FitBoost Tee S, Black, Medium Weight (08009012) PowerFit Dress XS, Black, Light…" at bounding box center [569, 395] width 233 height 236
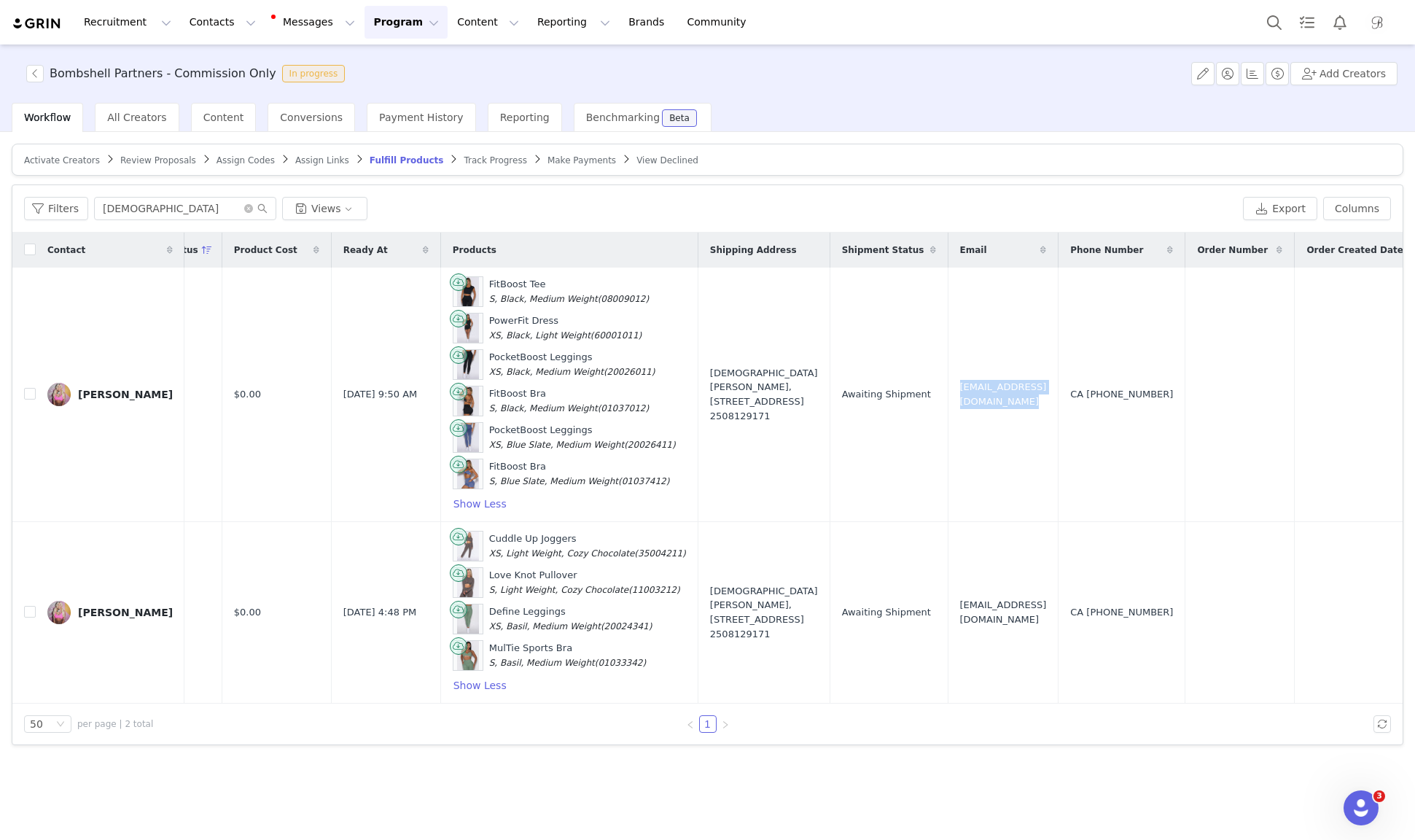
copy div "FitBoost Tee S, Black, Medium Weight (08009012) PowerFit Dress XS, Black, Light…"
click at [697, 318] on td "[DEMOGRAPHIC_DATA][PERSON_NAME], [STREET_ADDRESS] 2508129171" at bounding box center [763, 395] width 132 height 254
click at [196, 209] on input "[DEMOGRAPHIC_DATA]" at bounding box center [185, 207] width 183 height 23
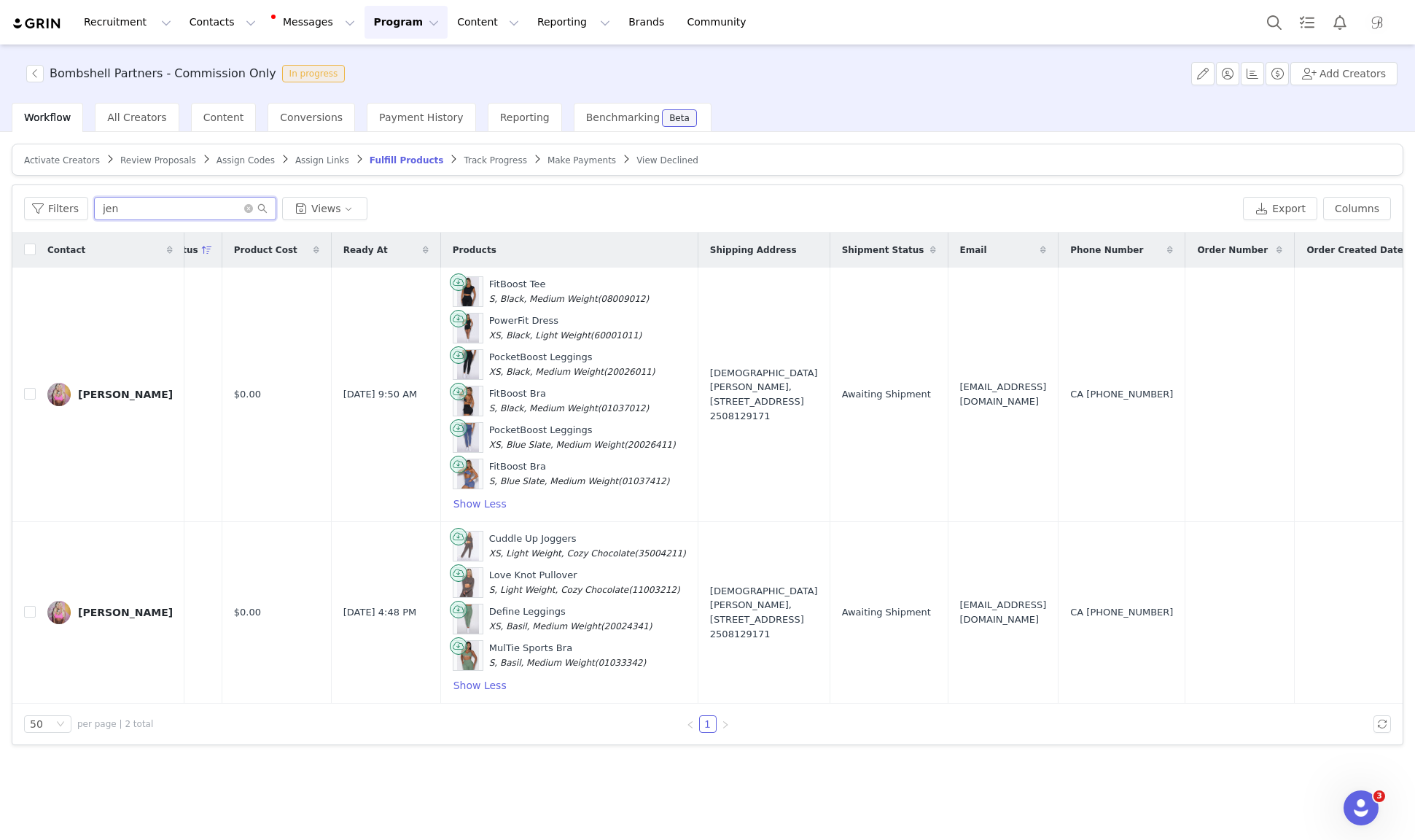
scroll to position [0, 0]
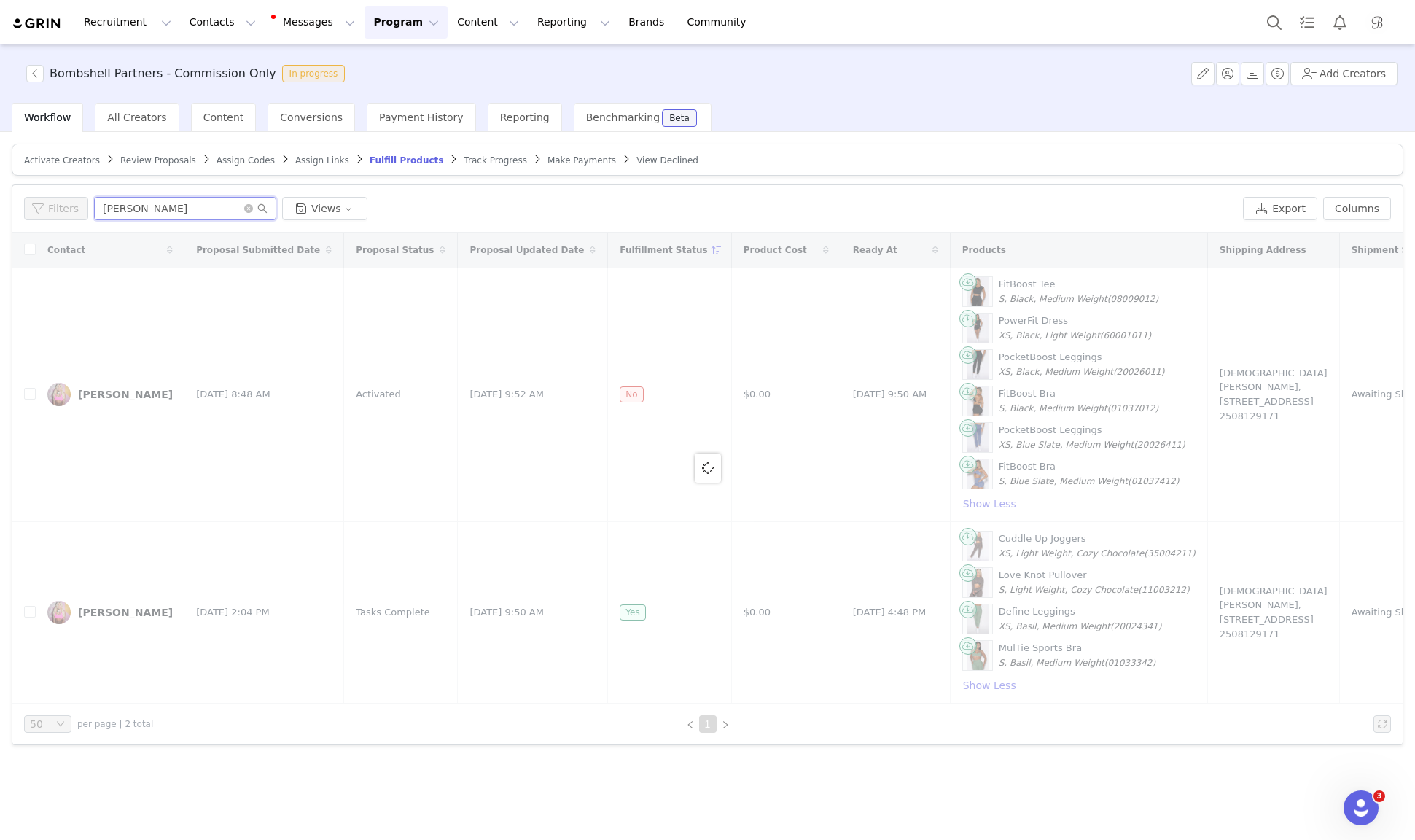
type input "[PERSON_NAME]"
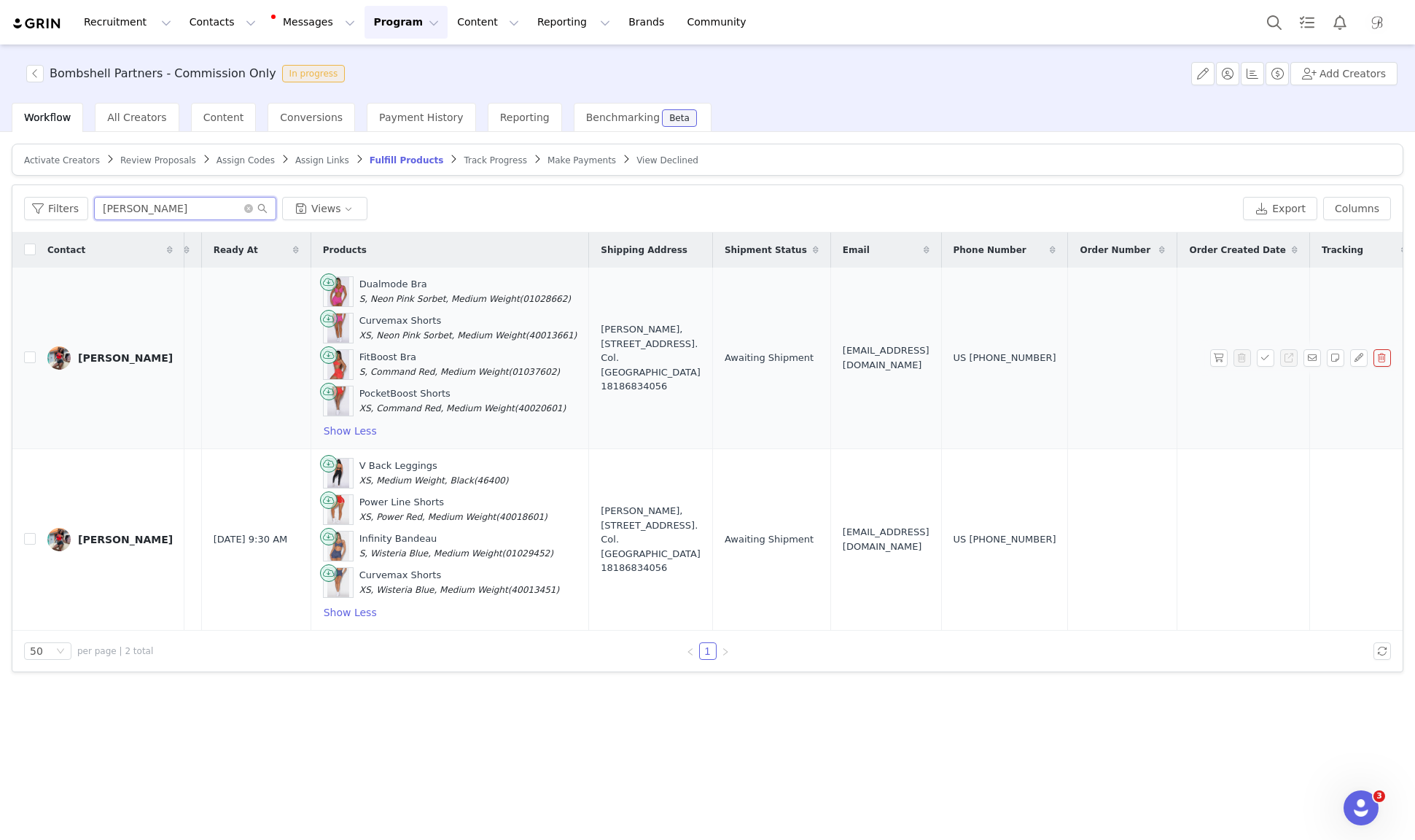
scroll to position [0, 718]
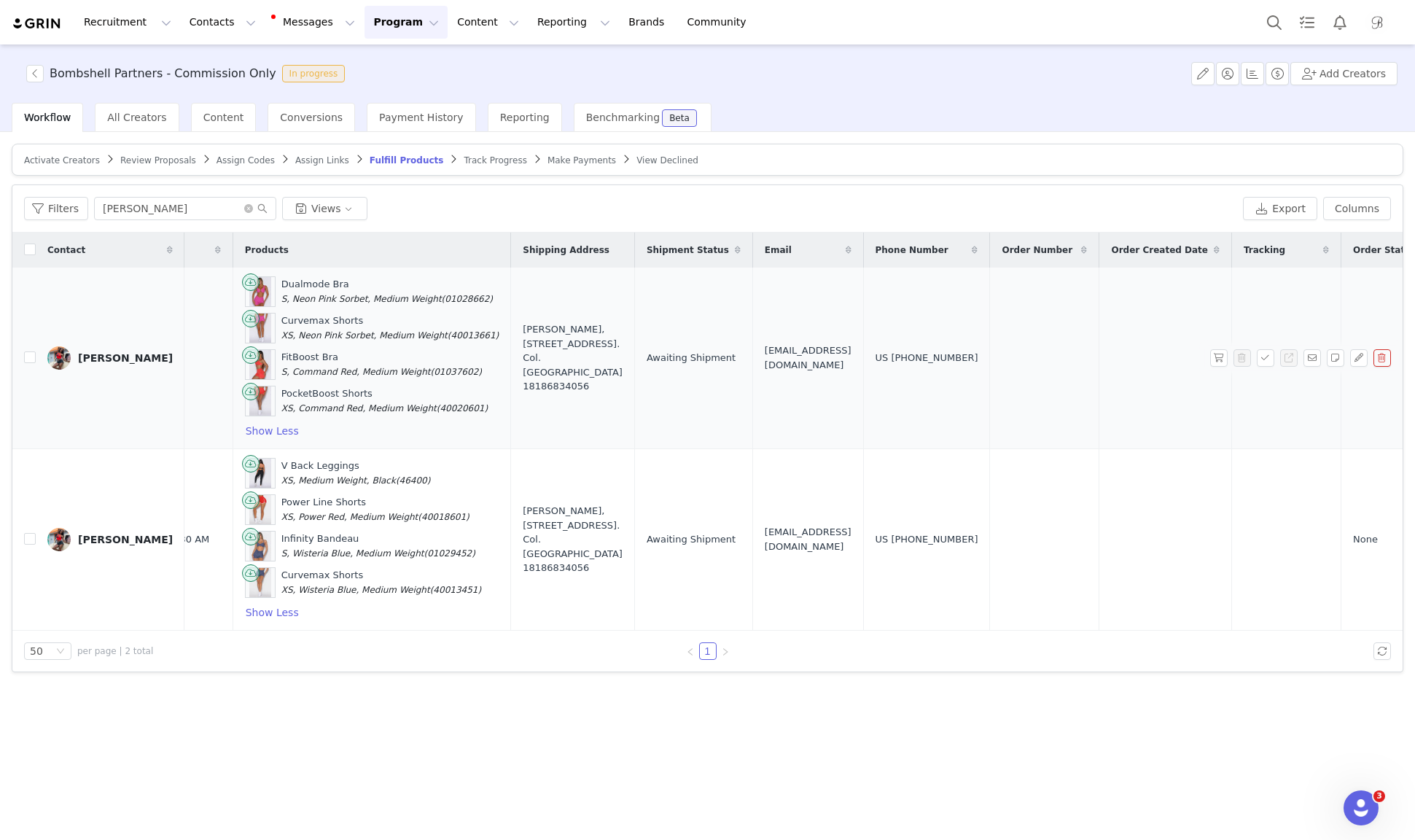
click at [765, 353] on span "[EMAIL_ADDRESS][DOMAIN_NAME]" at bounding box center [808, 357] width 87 height 29
click at [133, 70] on h3 "Bombshell Partners - Commission Only" at bounding box center [163, 73] width 227 height 18
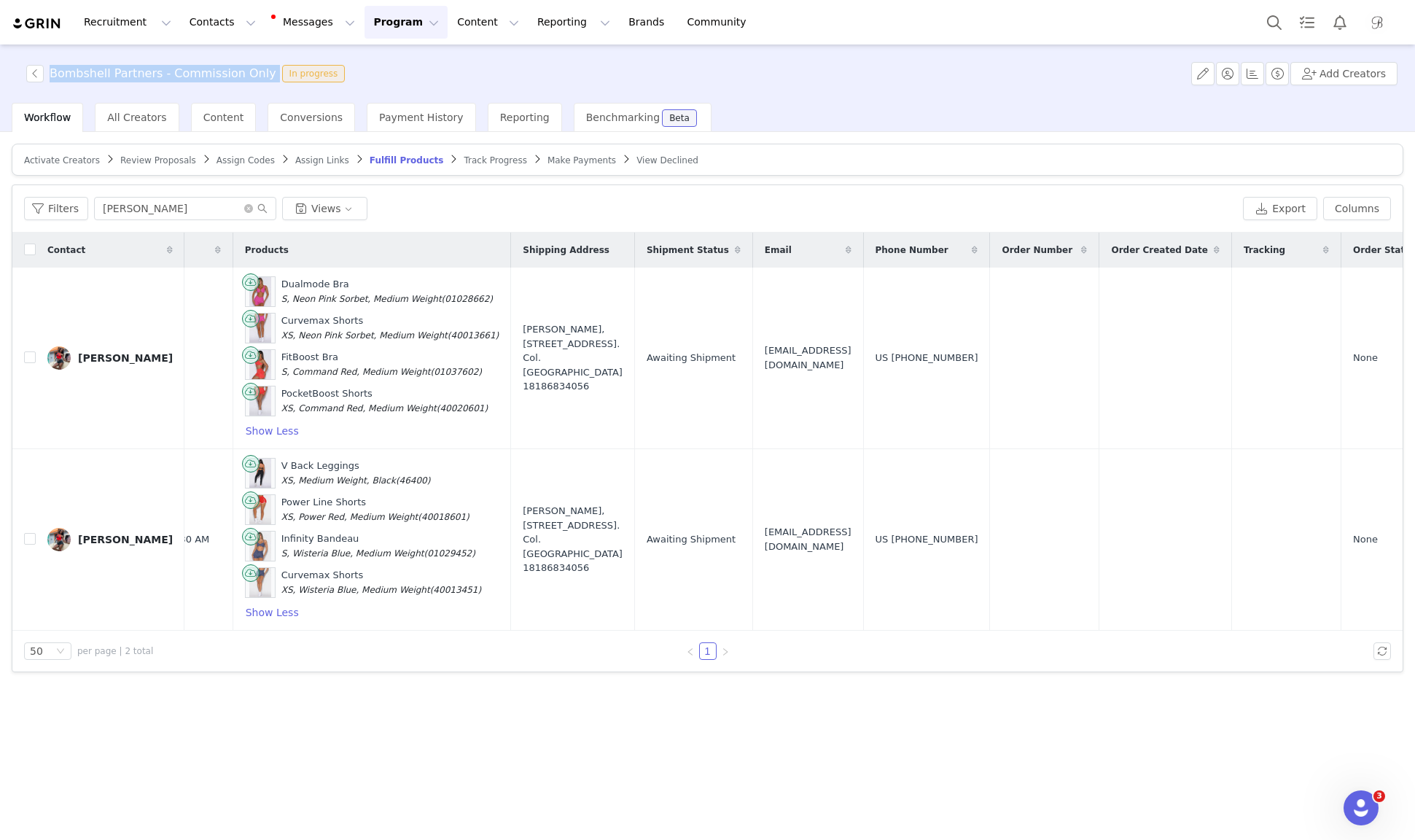
click at [133, 70] on h3 "Bombshell Partners - Commission Only" at bounding box center [163, 73] width 227 height 18
click at [212, 15] on button "Contacts Contacts" at bounding box center [222, 22] width 84 height 33
click at [210, 61] on p "Creators" at bounding box center [204, 65] width 43 height 16
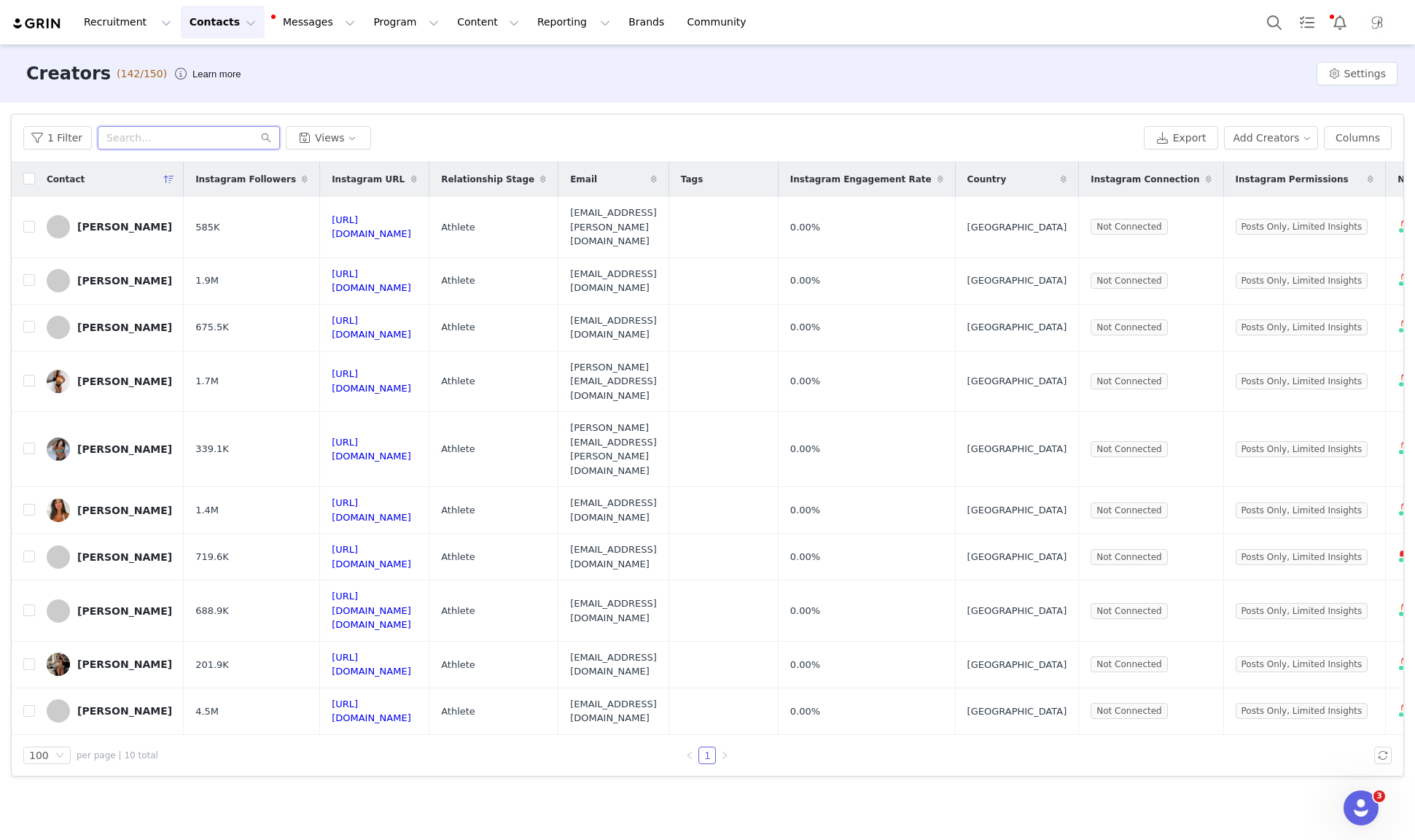
click at [193, 139] on input "text" at bounding box center [189, 137] width 183 height 23
paste input "[URL][DOMAIN_NAME][DOMAIN_NAME]"
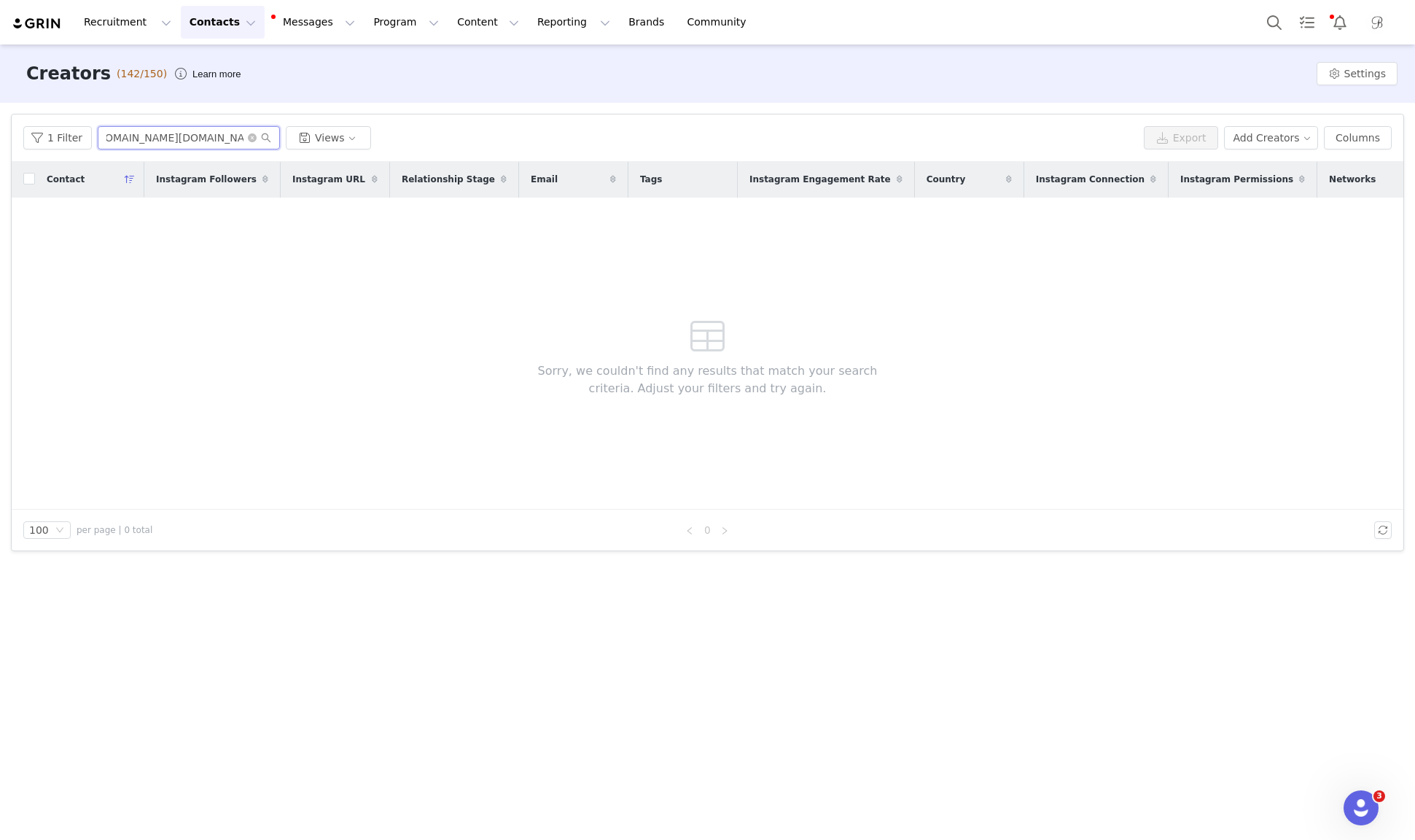
type input "[URL][DOMAIN_NAME][DOMAIN_NAME]"
click at [218, 21] on button "Contacts Contacts" at bounding box center [222, 22] width 84 height 33
click at [218, 84] on p "Prospects" at bounding box center [207, 91] width 49 height 16
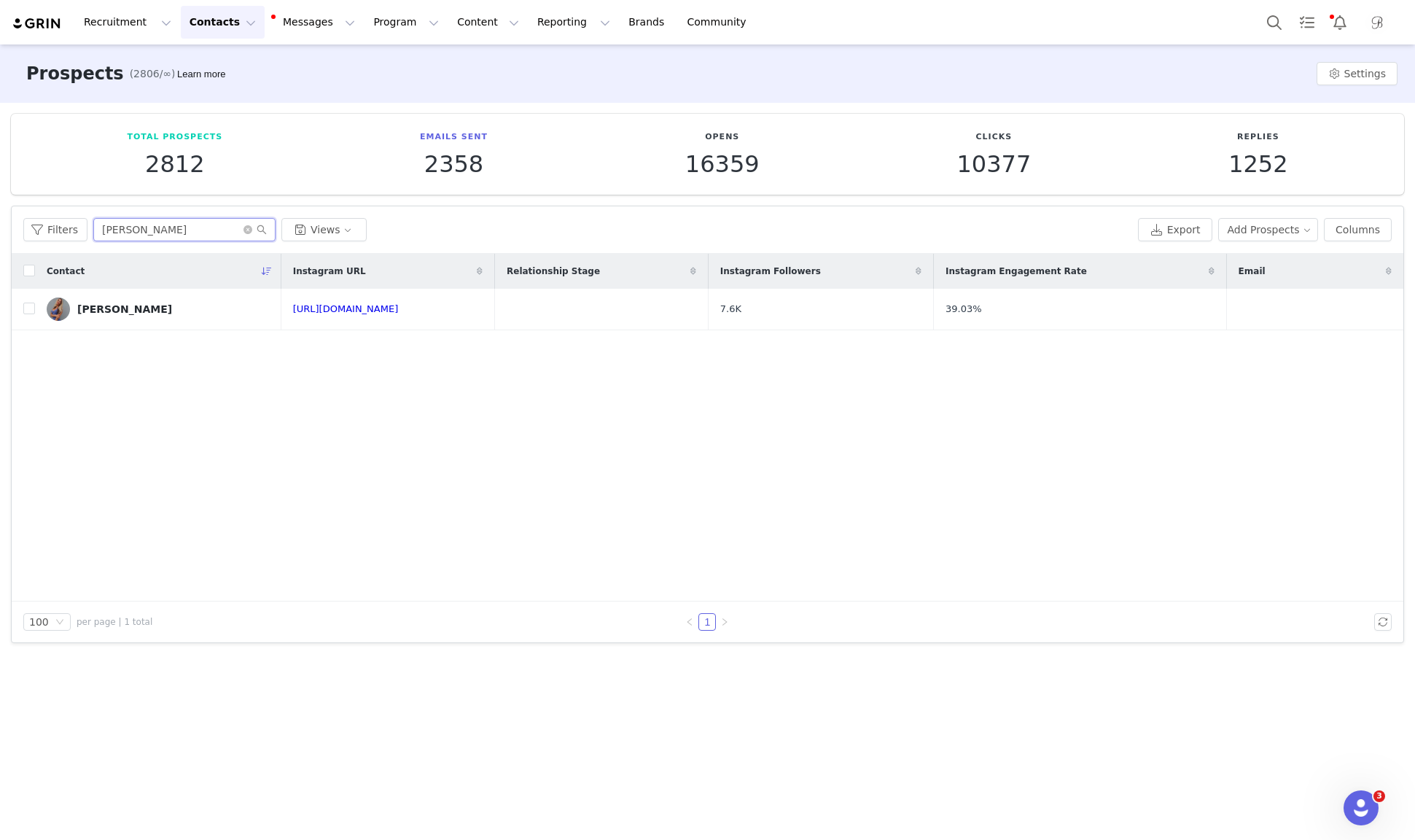
click at [170, 227] on input "[PERSON_NAME]" at bounding box center [184, 229] width 183 height 23
type input "CHARLI"
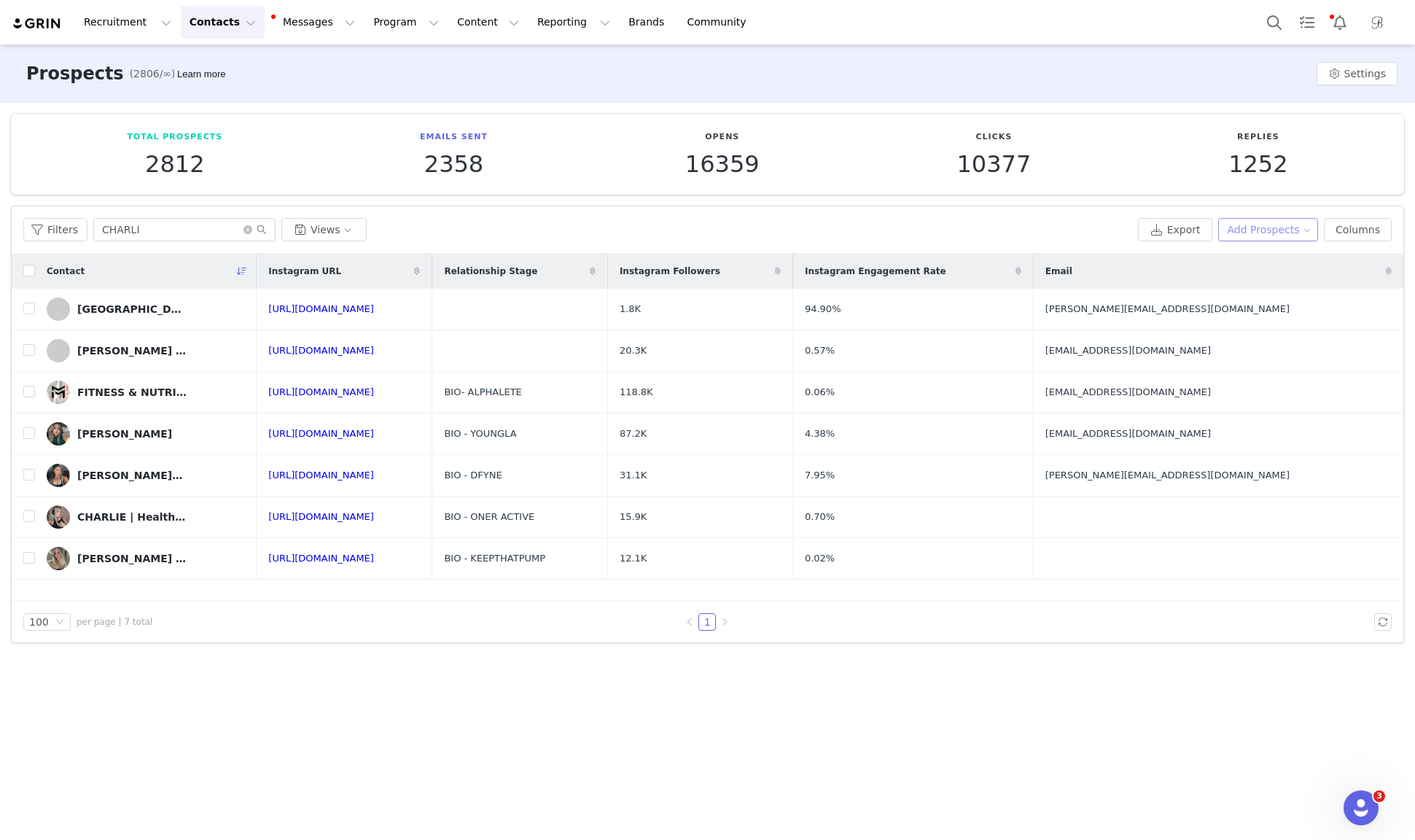
click at [1262, 226] on button "Add Prospects" at bounding box center [1268, 229] width 101 height 23
click at [1264, 257] on span "Add a Prospect" at bounding box center [1270, 257] width 77 height 16
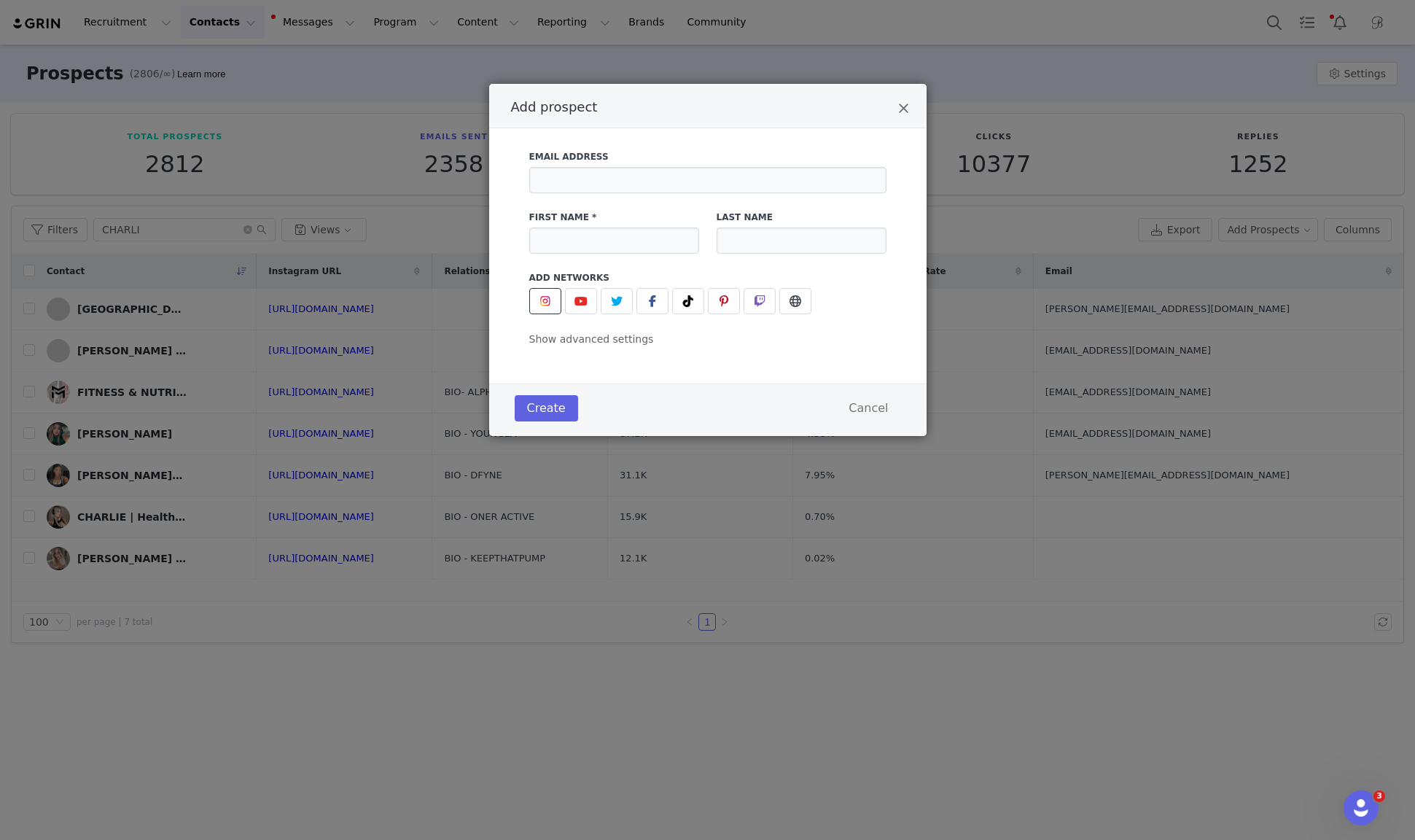
click at [554, 298] on button "Add prospect" at bounding box center [545, 301] width 32 height 26
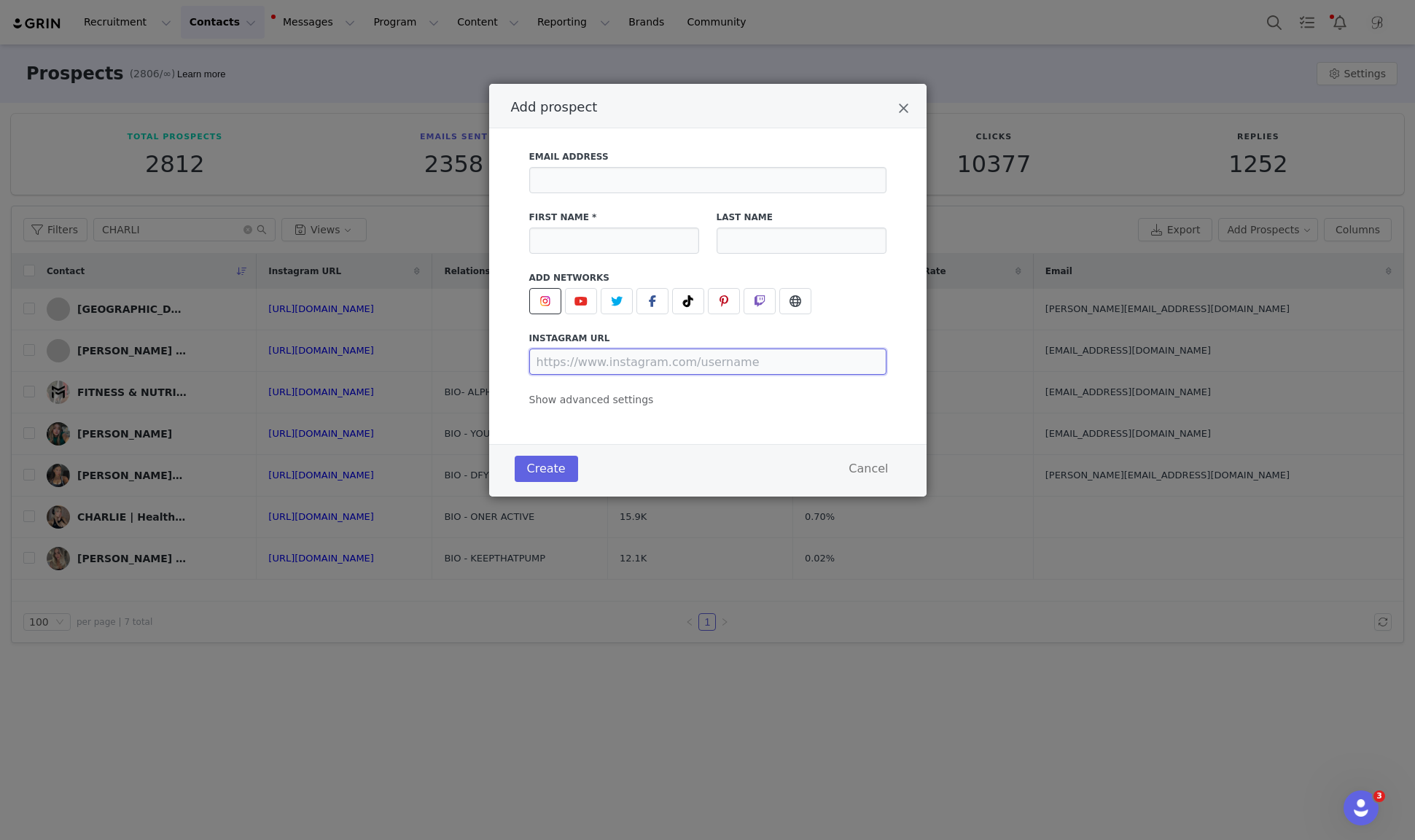
click at [595, 360] on input "Add prospect" at bounding box center [708, 361] width 357 height 26
paste input "[URL][DOMAIN_NAME][DOMAIN_NAME]"
type input "[URL][DOMAIN_NAME][DOMAIN_NAME]"
click at [593, 402] on span "Show advanced settings" at bounding box center [591, 399] width 125 height 12
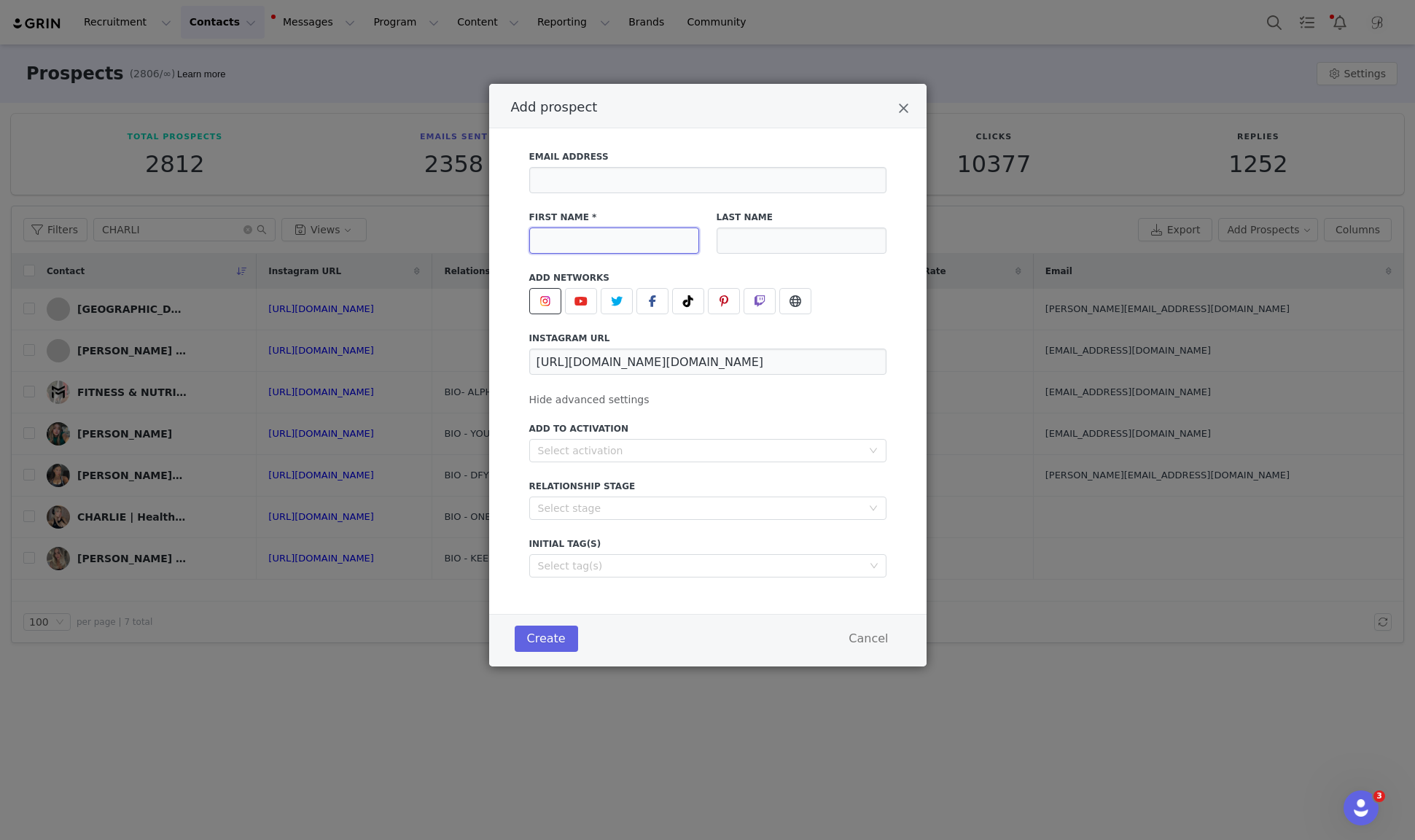
click at [592, 231] on input "Add prospect" at bounding box center [614, 241] width 170 height 26
type input "c"
type input "Charli"
click at [595, 506] on div "Select stage" at bounding box center [699, 508] width 324 height 15
type input "Lilagan"
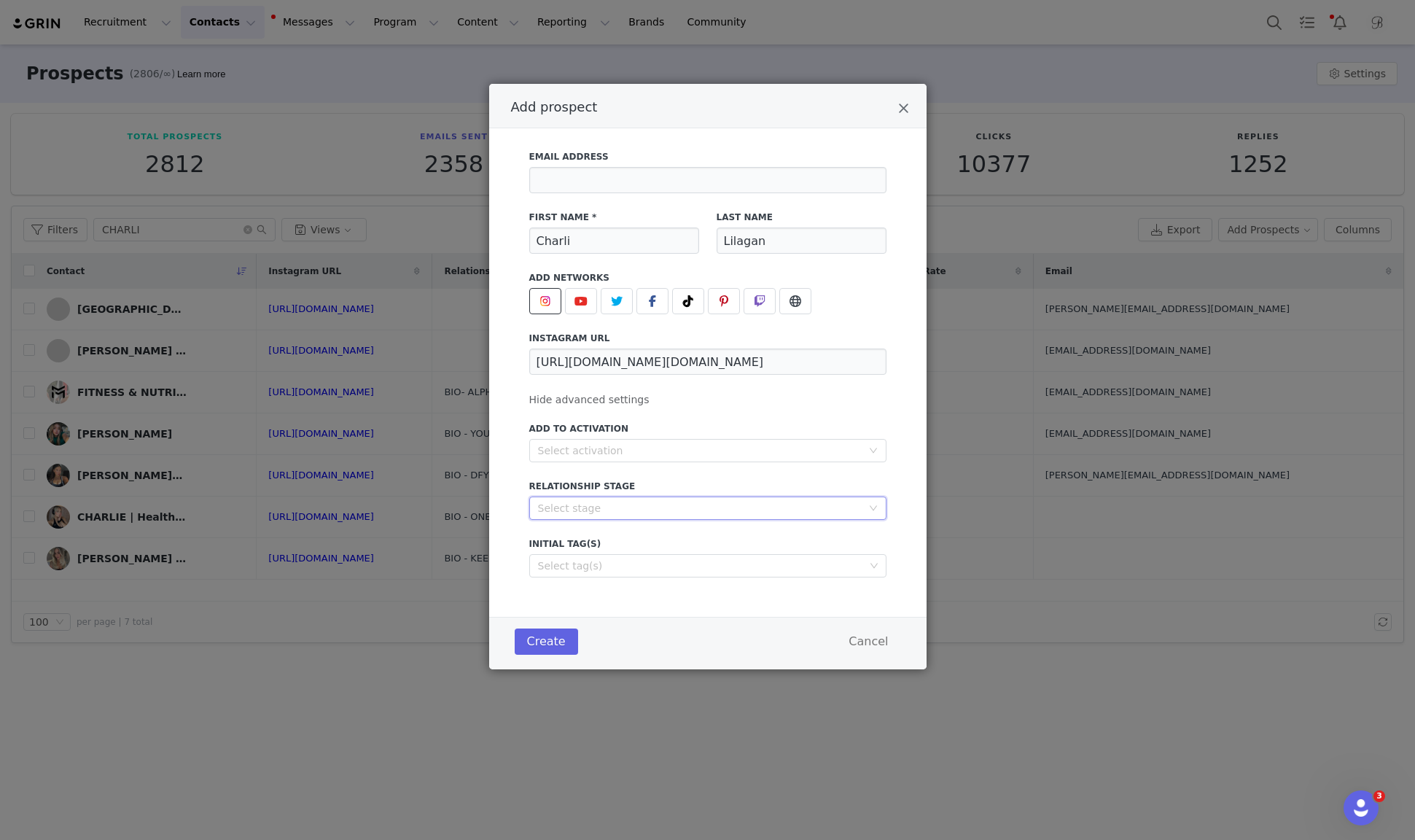
click at [499, 519] on div "Email Address First Name * [PERSON_NAME] Last Name [PERSON_NAME] Add Networks i…" at bounding box center [708, 373] width 437 height 489
click at [541, 638] on button "Create" at bounding box center [546, 641] width 64 height 26
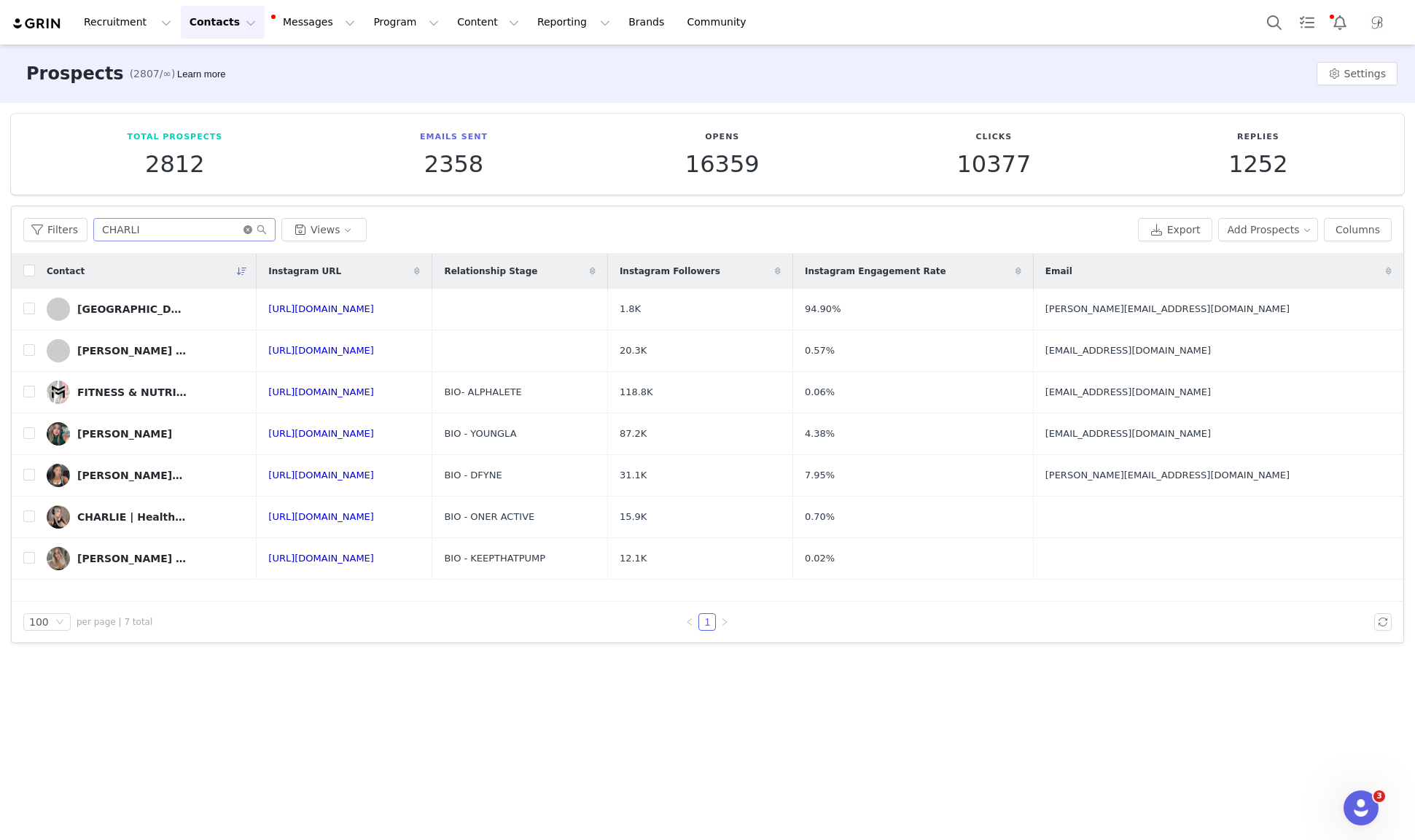
click at [244, 228] on icon "icon: close-circle" at bounding box center [247, 229] width 8 height 8
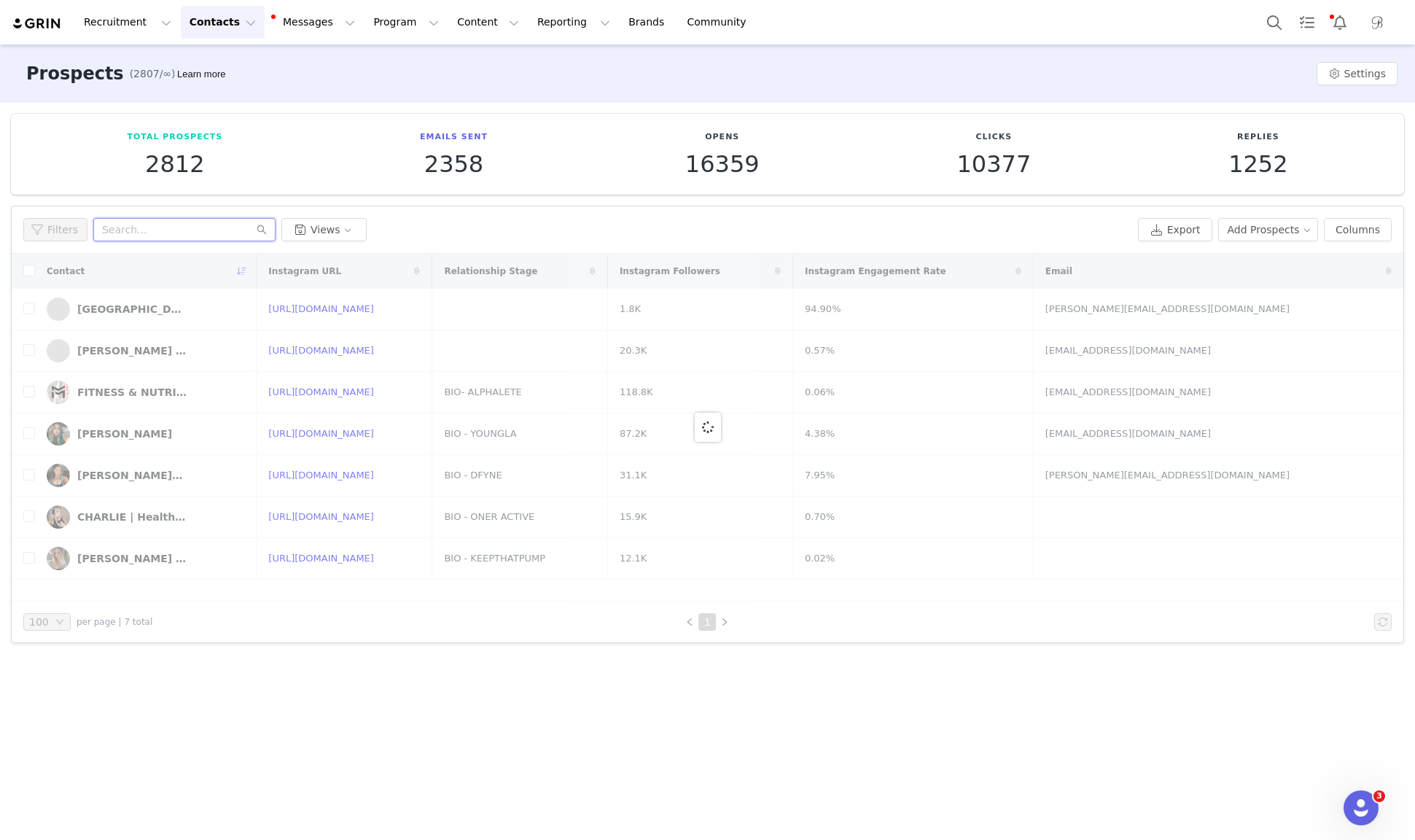
click at [221, 235] on input "text" at bounding box center [184, 229] width 183 height 23
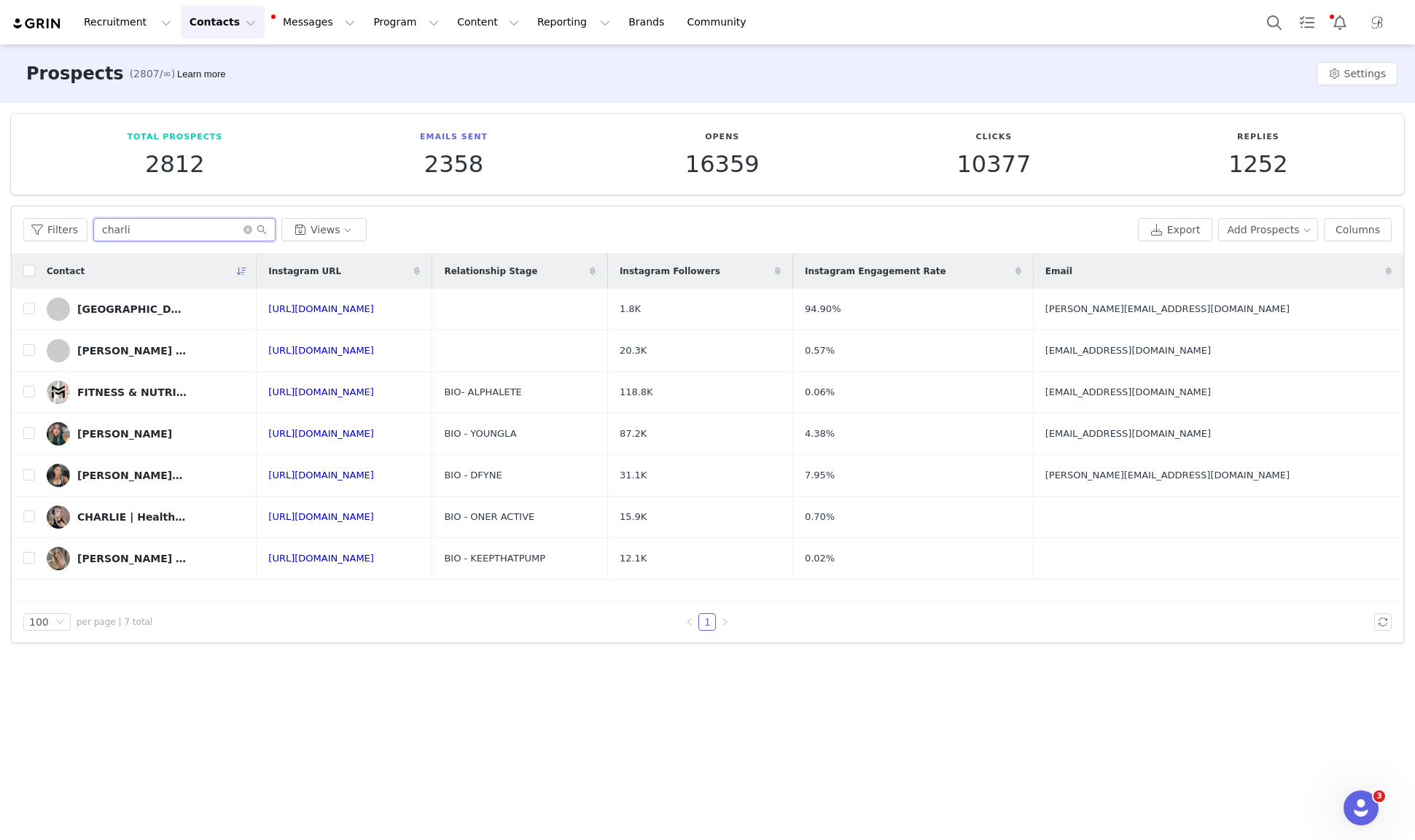
type input "charli"
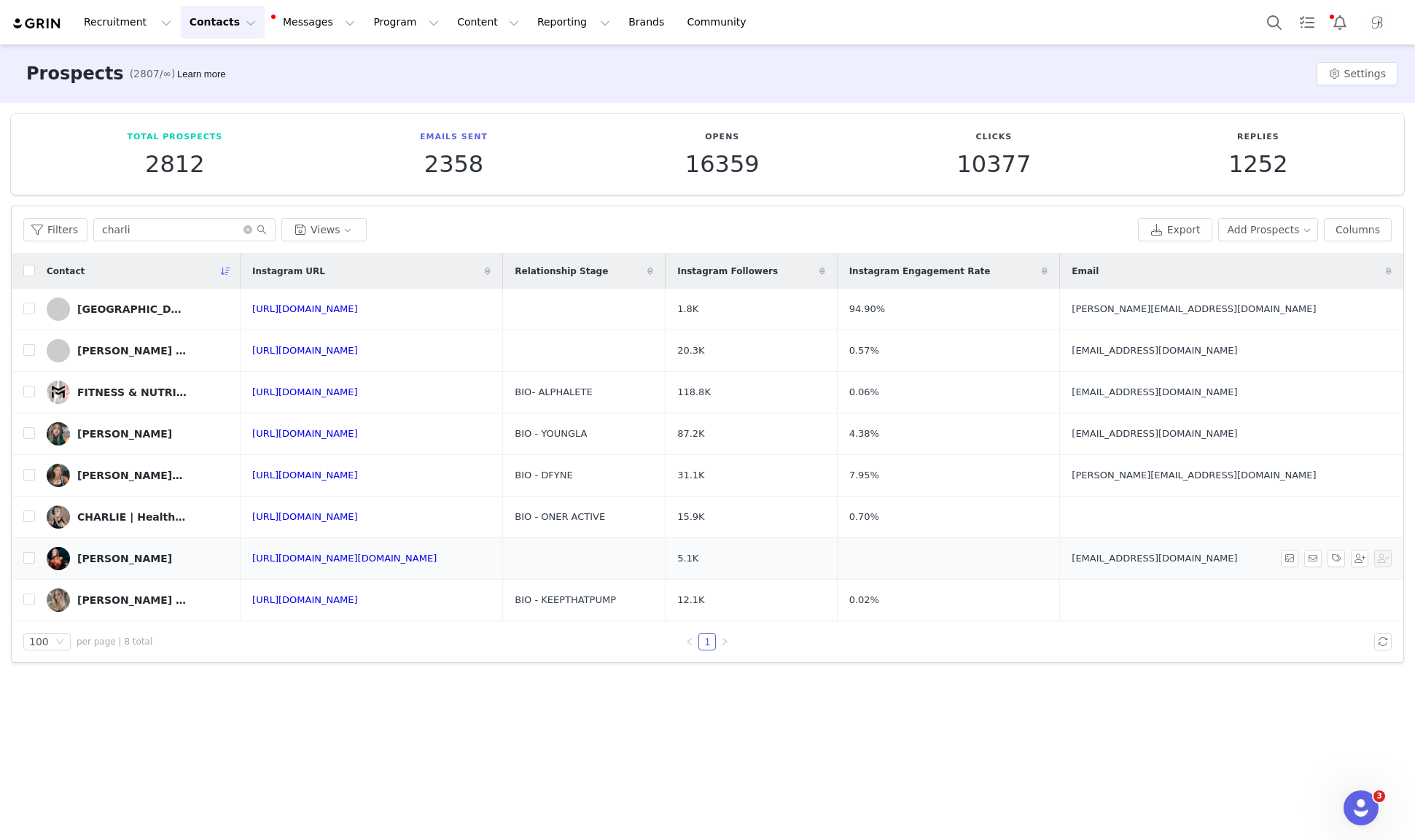
click at [121, 561] on div "[PERSON_NAME]" at bounding box center [125, 558] width 95 height 12
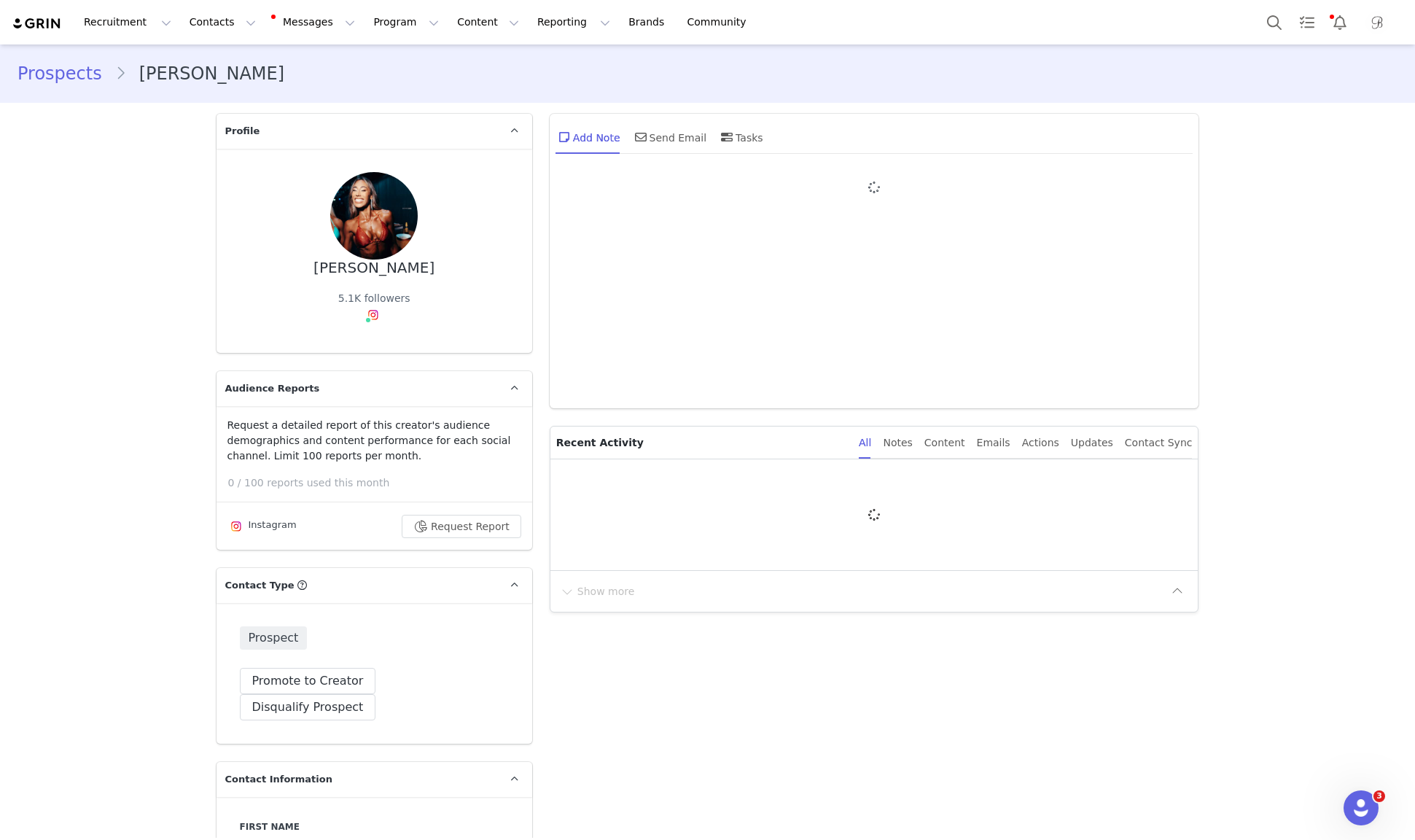
type input "+1 ([GEOGRAPHIC_DATA])"
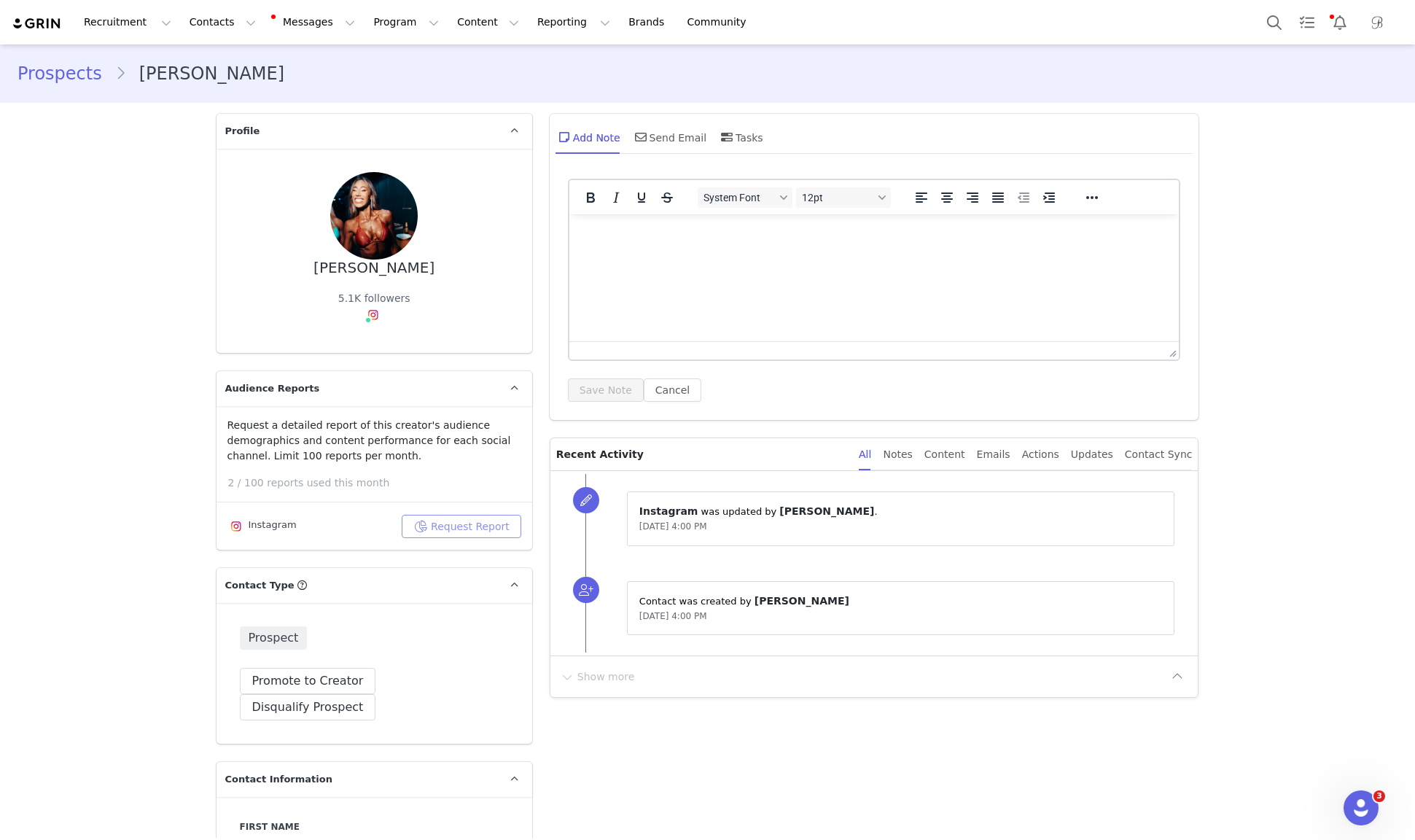
click at [450, 526] on button "Request Report" at bounding box center [462, 526] width 120 height 23
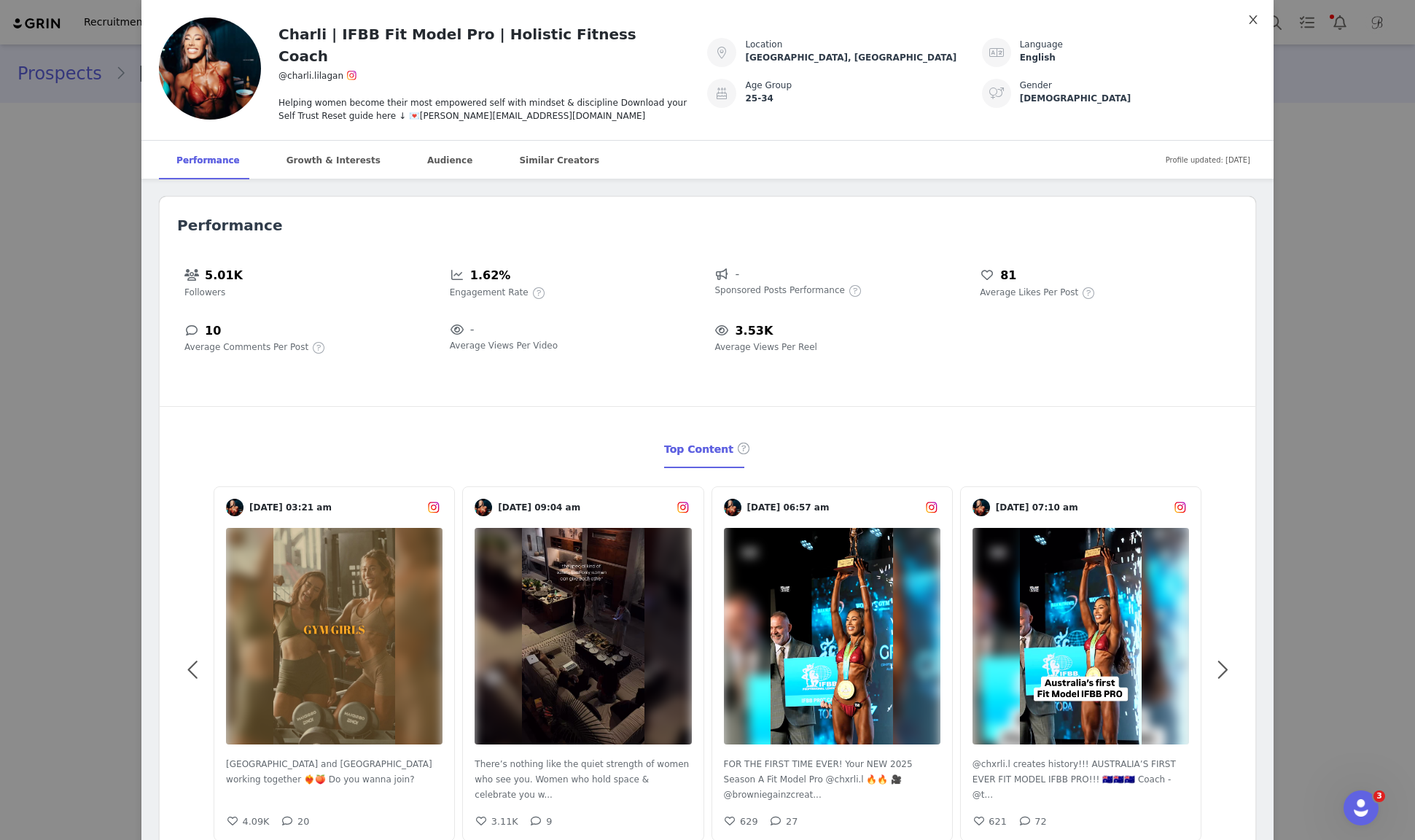
click at [1257, 22] on icon "icon: close" at bounding box center [1253, 19] width 12 height 12
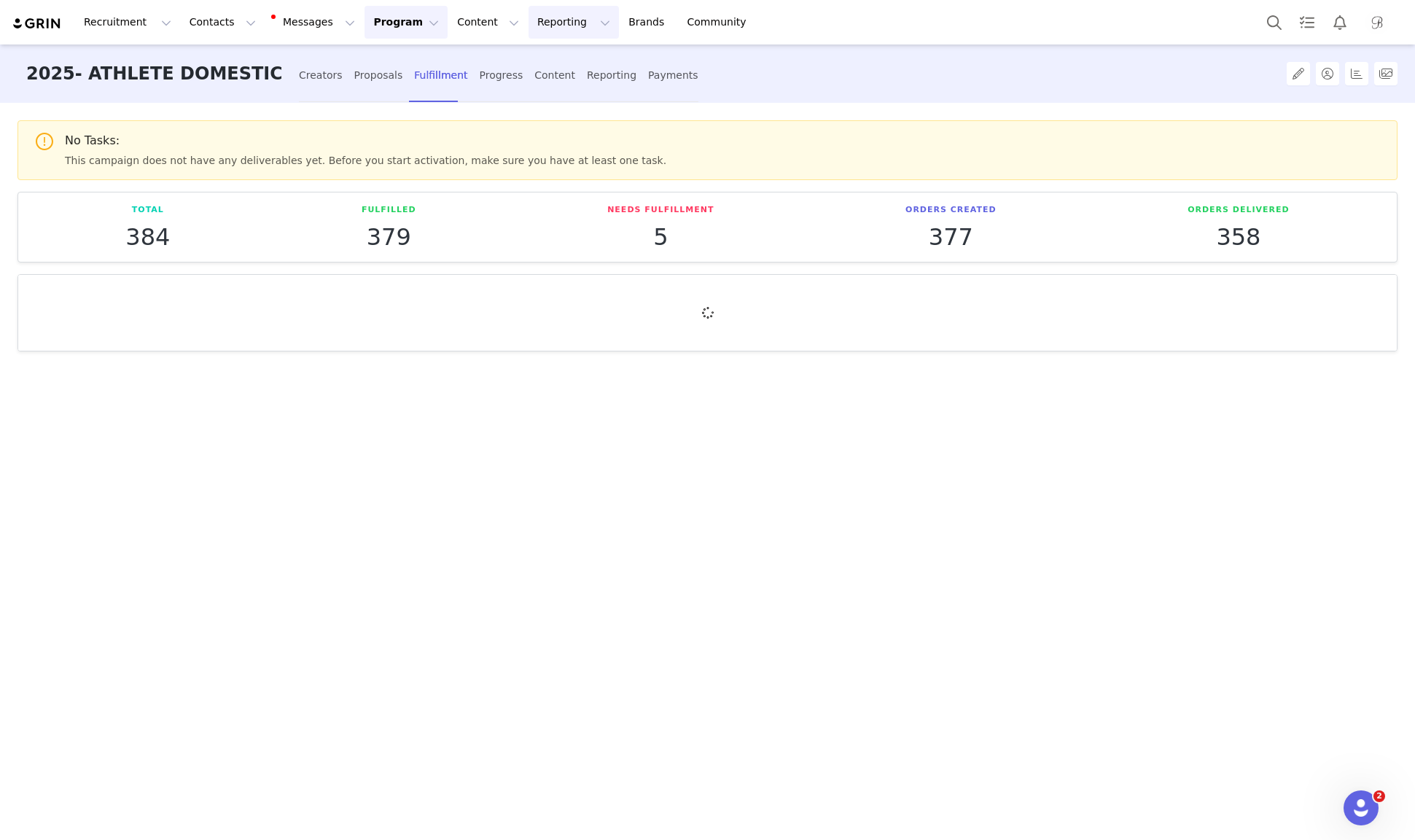
click at [541, 30] on button "Reporting Reporting" at bounding box center [574, 22] width 90 height 33
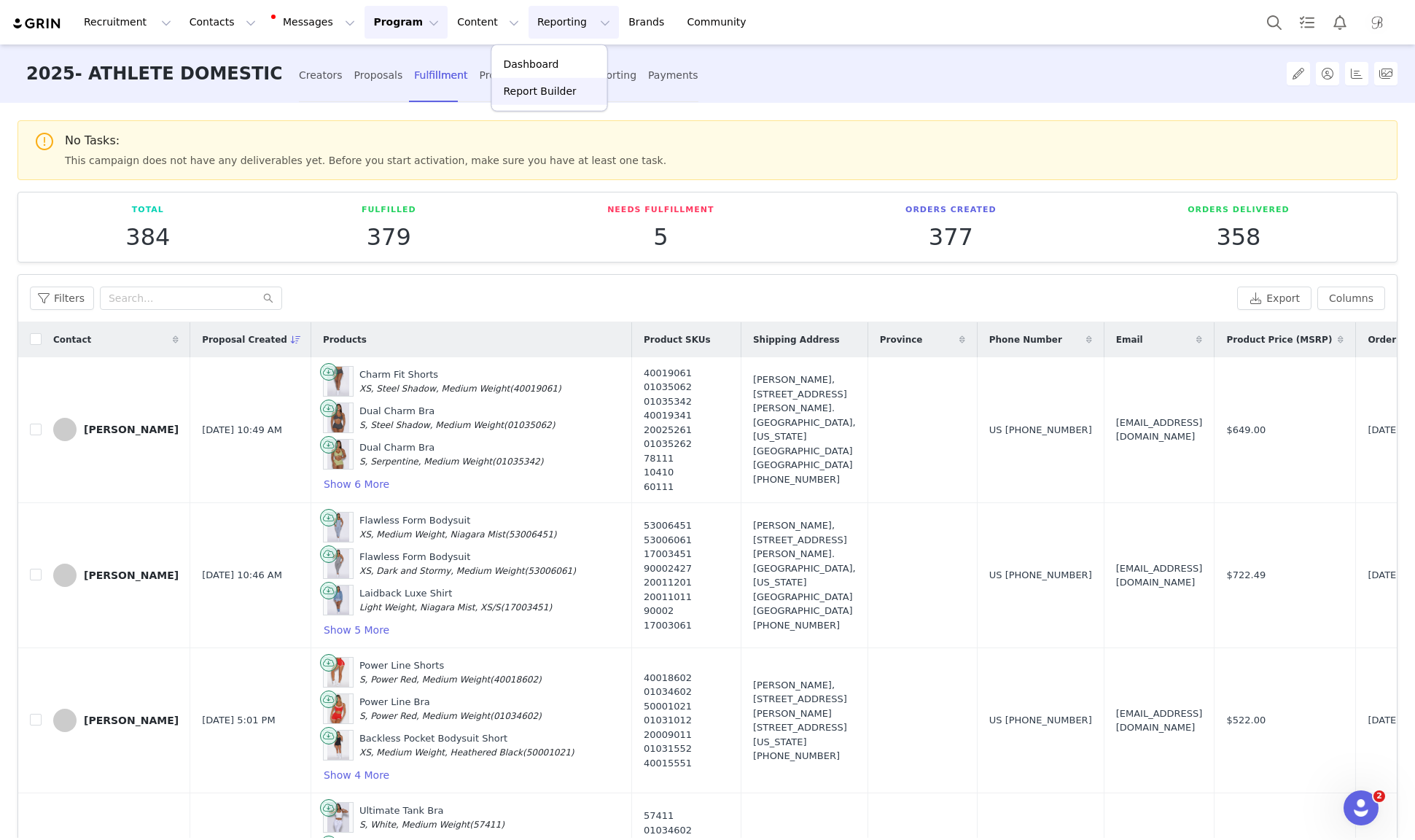
click at [534, 84] on p "Report Builder" at bounding box center [540, 91] width 73 height 16
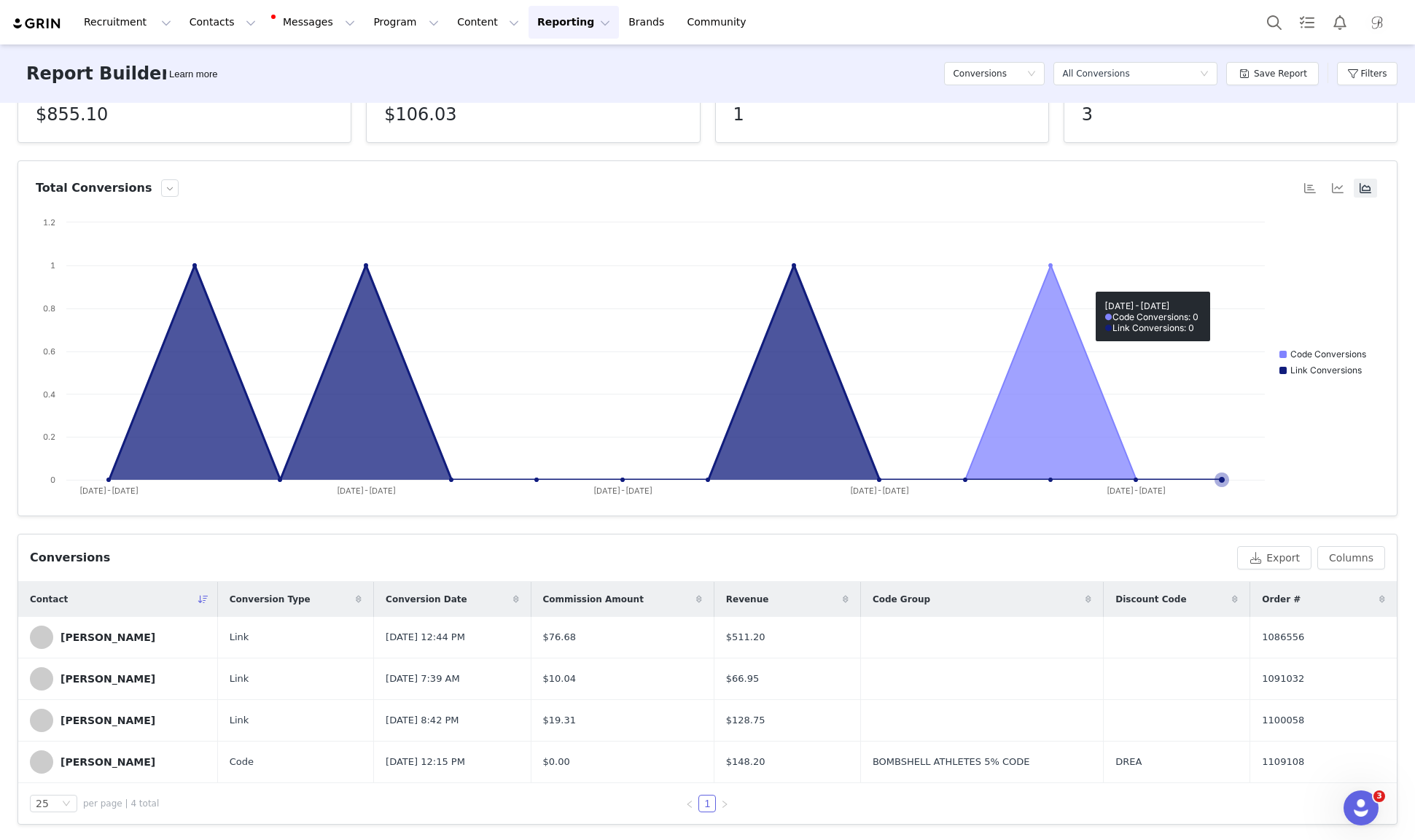
scroll to position [60, 0]
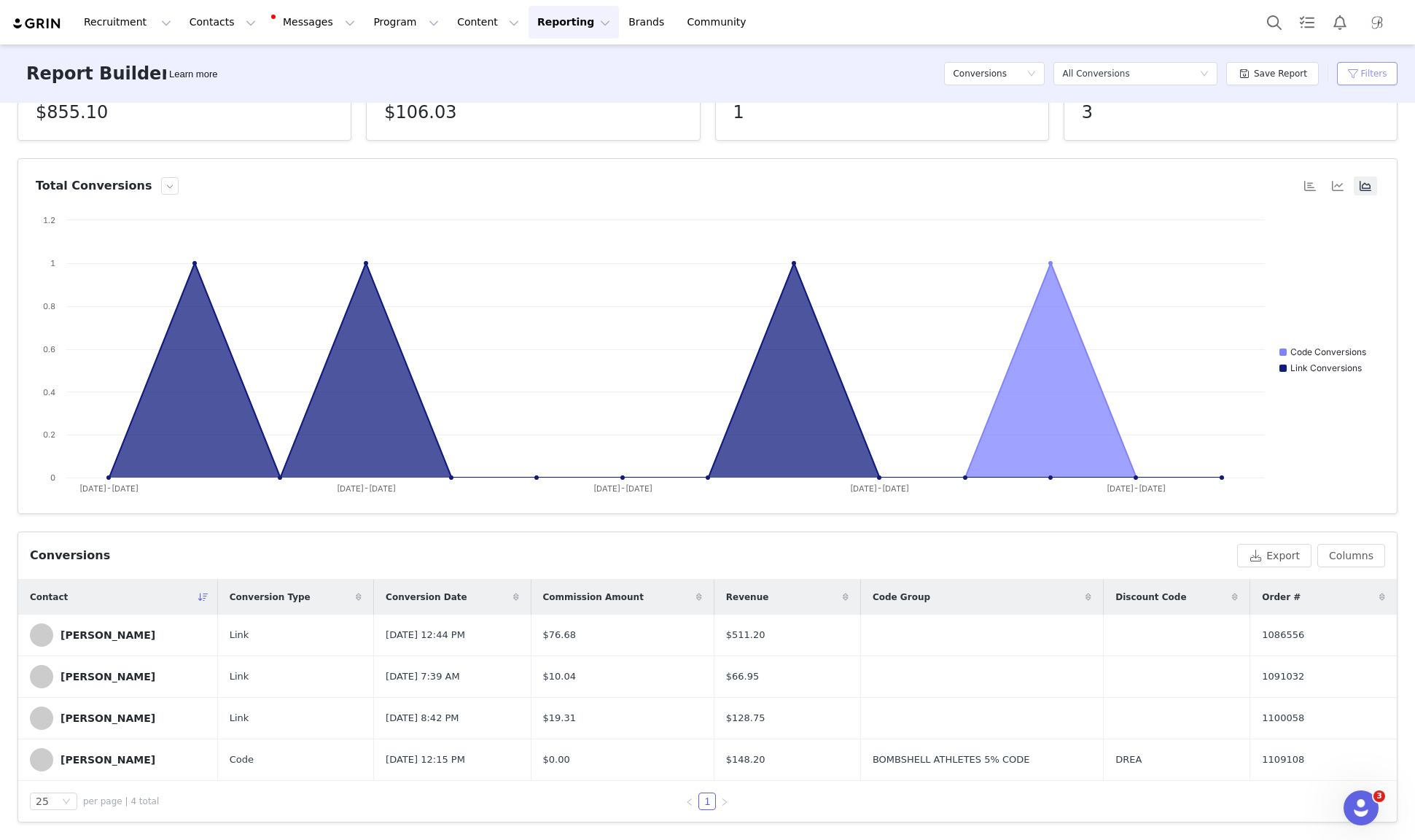
click at [1361, 71] on button "Filters" at bounding box center [1368, 73] width 61 height 23
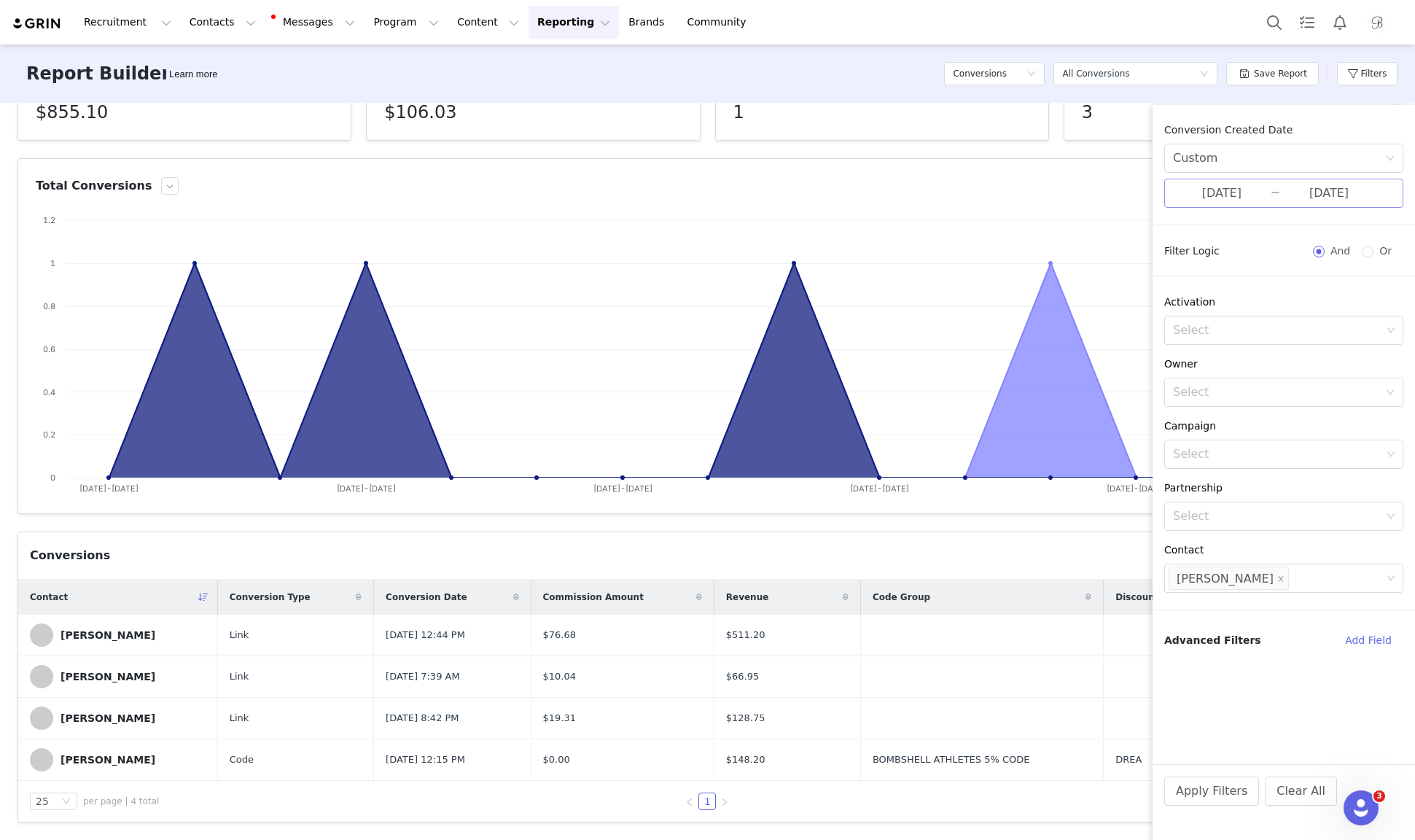
click at [1238, 196] on input "[DATE]" at bounding box center [1222, 193] width 98 height 19
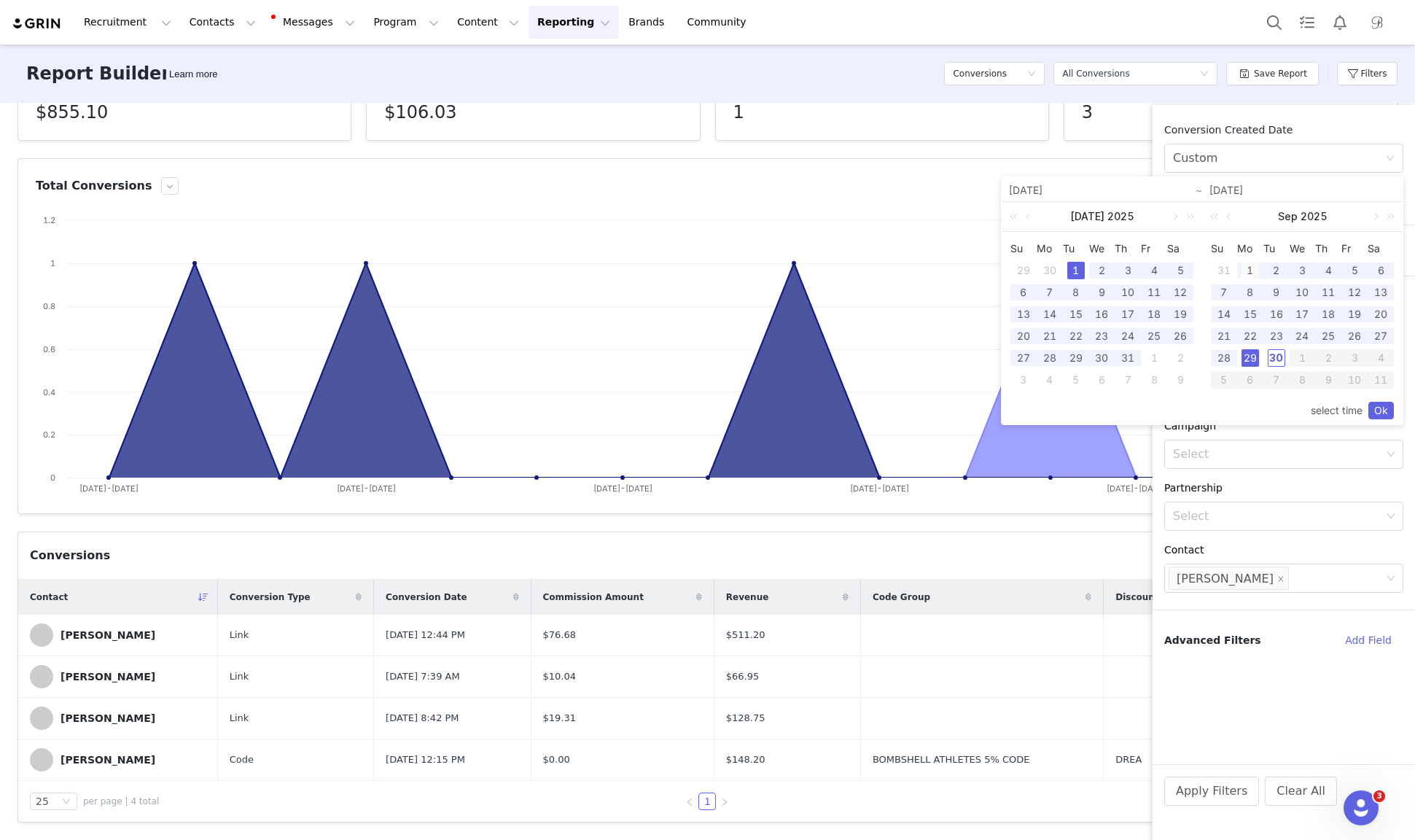
click at [1247, 268] on div "1" at bounding box center [1250, 270] width 18 height 18
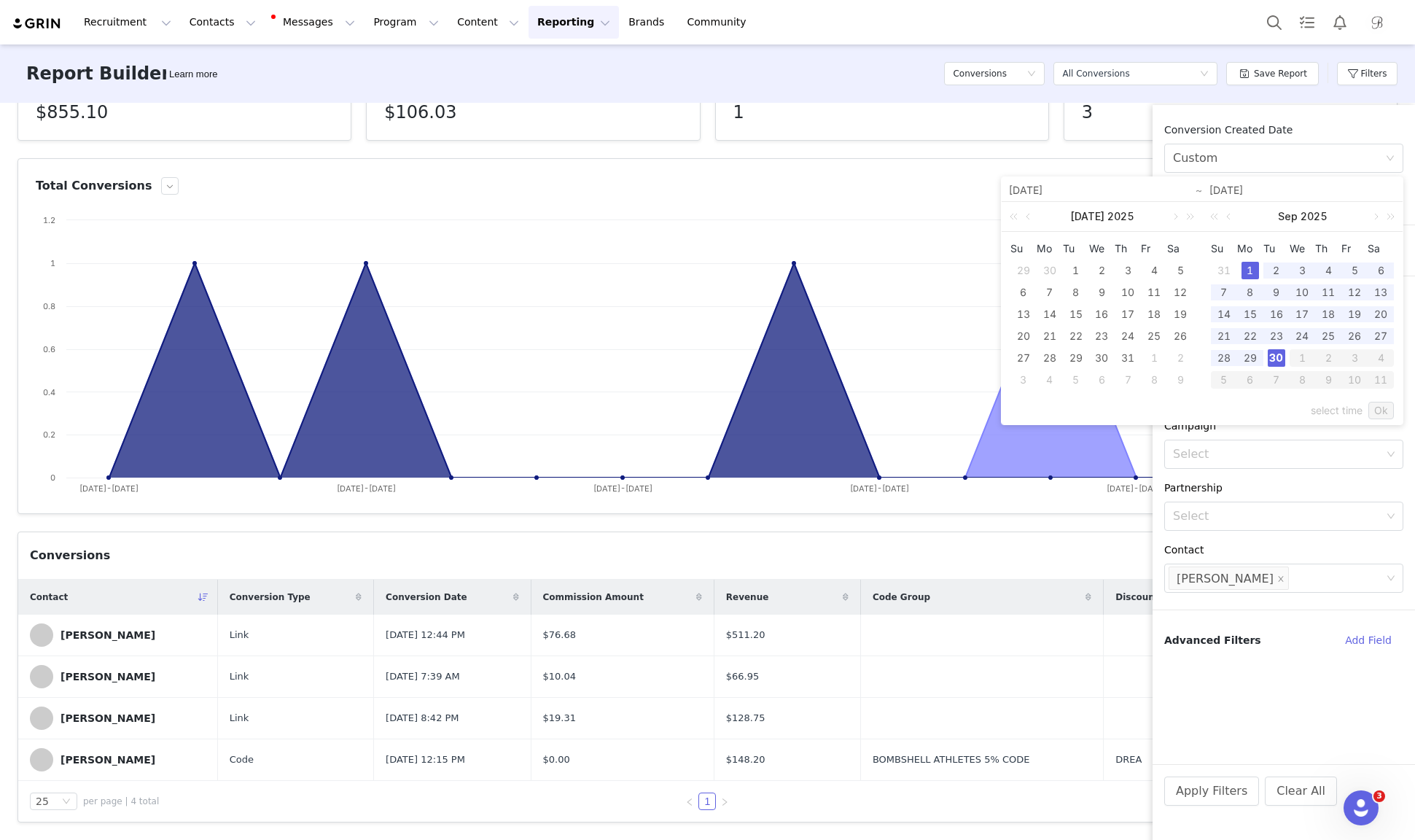
click at [1276, 357] on div "30" at bounding box center [1277, 358] width 18 height 18
type input "[DATE]"
type input "09/30/2025"
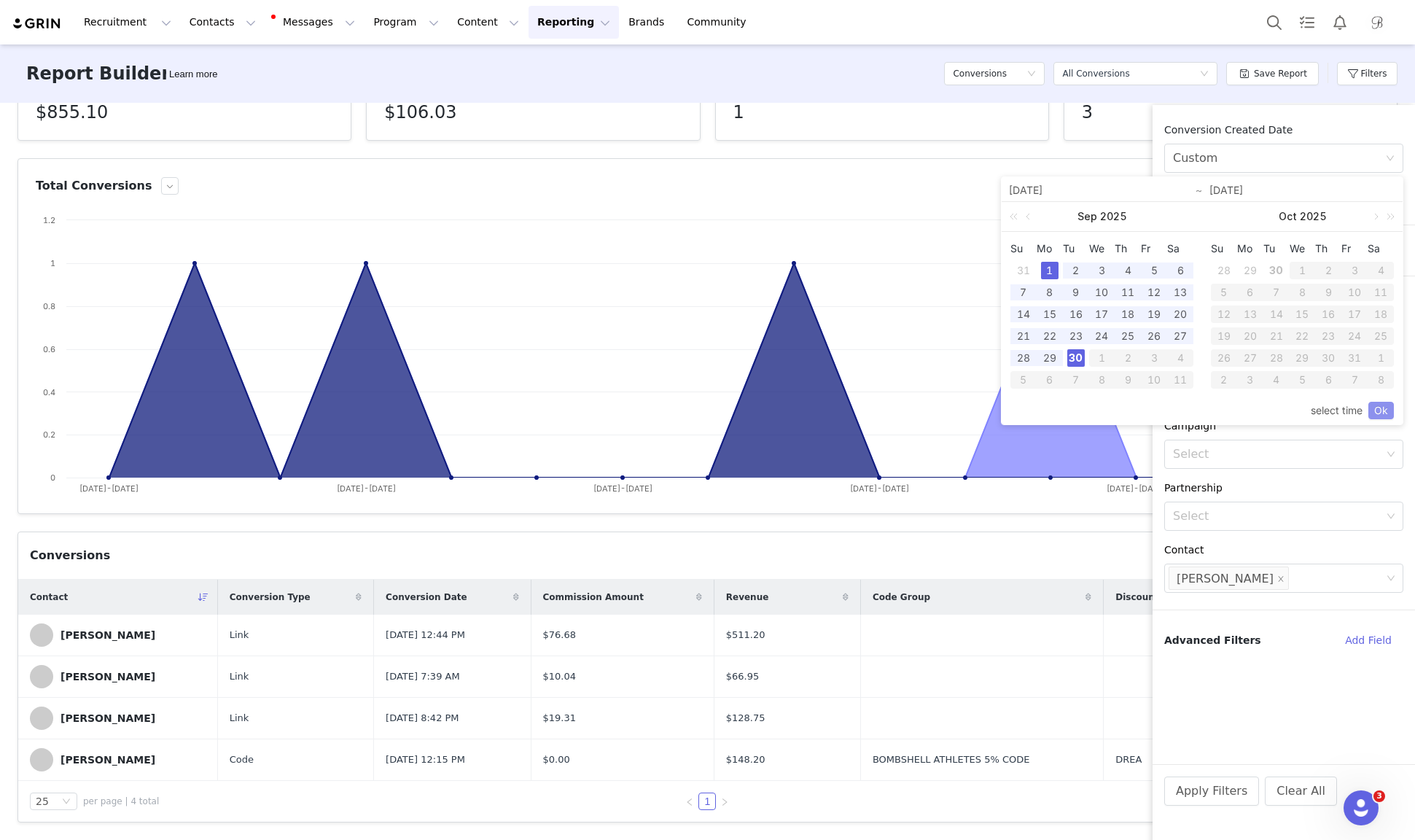
click at [1383, 408] on link "Ok" at bounding box center [1382, 410] width 26 height 18
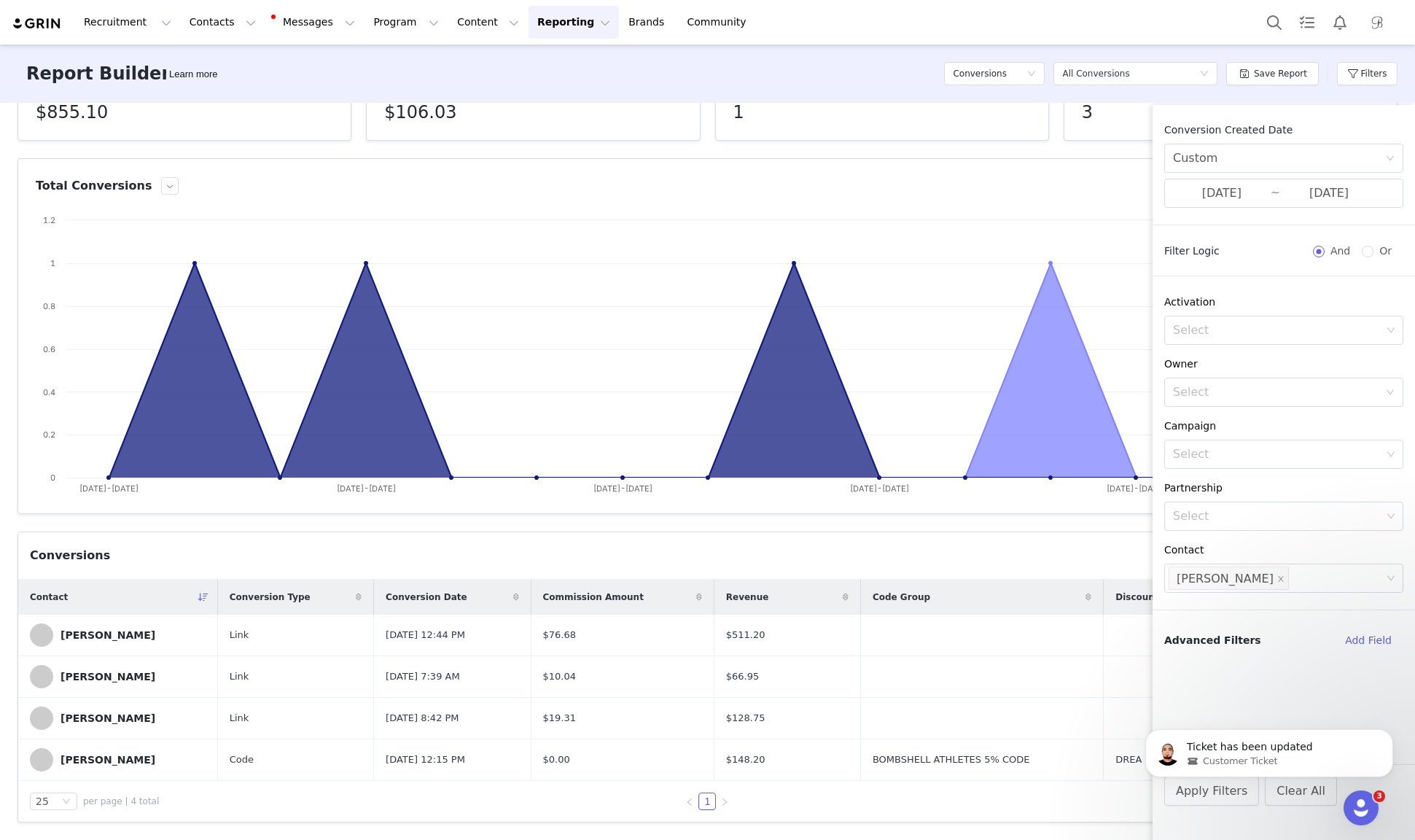
scroll to position [0, 0]
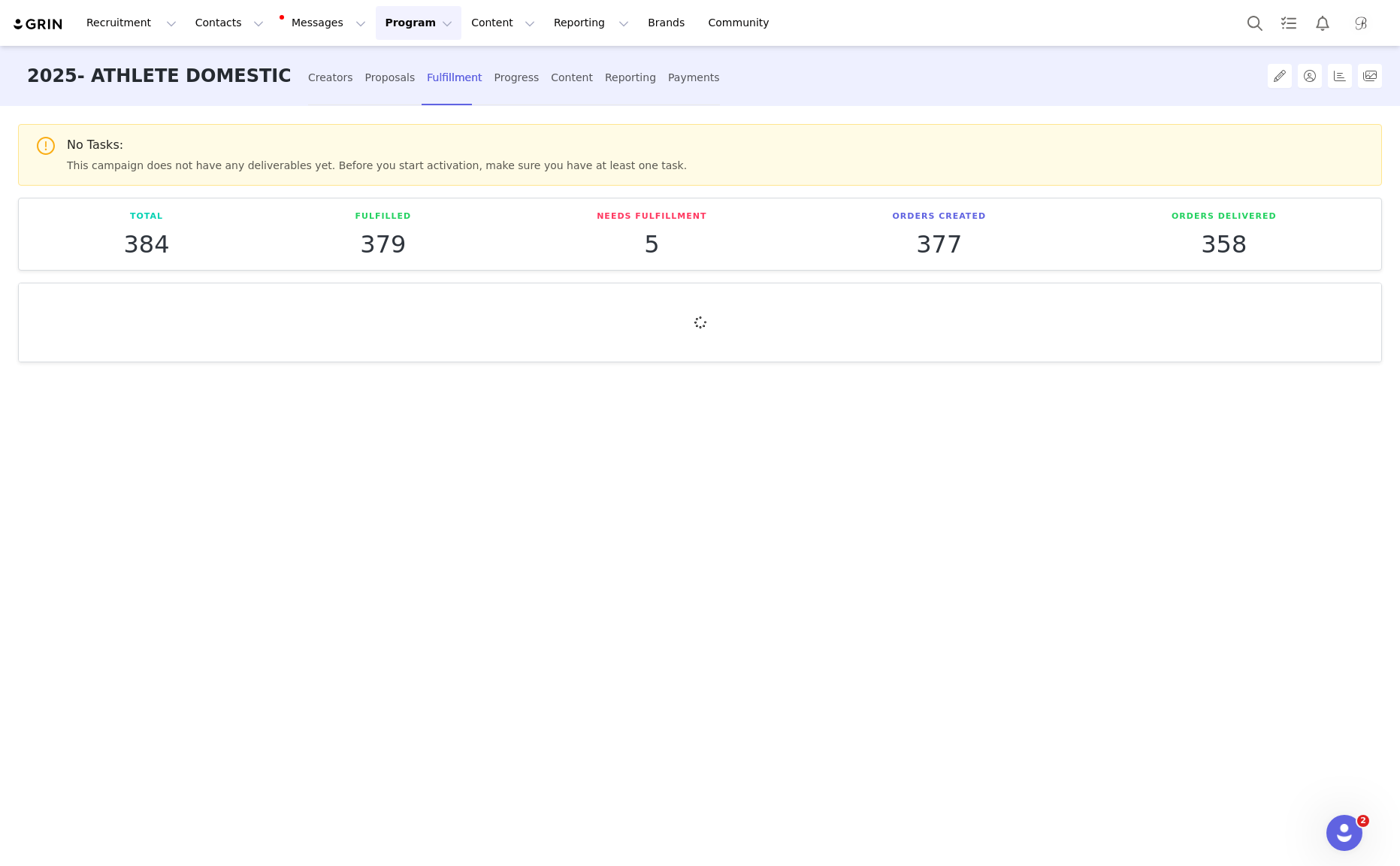
click at [401, 23] on button "Program Program" at bounding box center [418, 23] width 86 height 34
click at [391, 72] on p "Activations" at bounding box center [393, 67] width 58 height 16
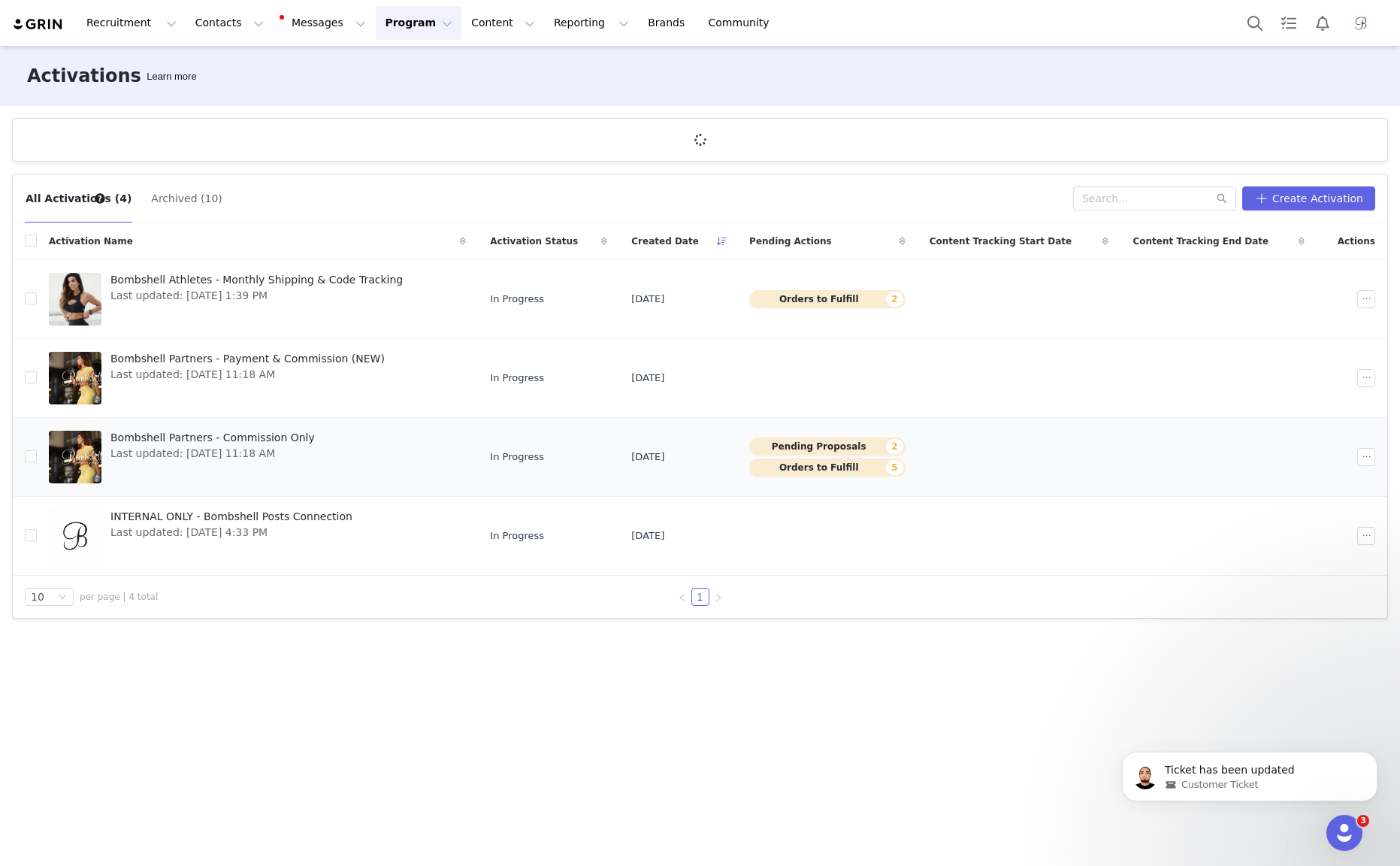
click at [240, 448] on span "Last updated: Sep 30, 2025 11:18 AM" at bounding box center [212, 453] width 204 height 16
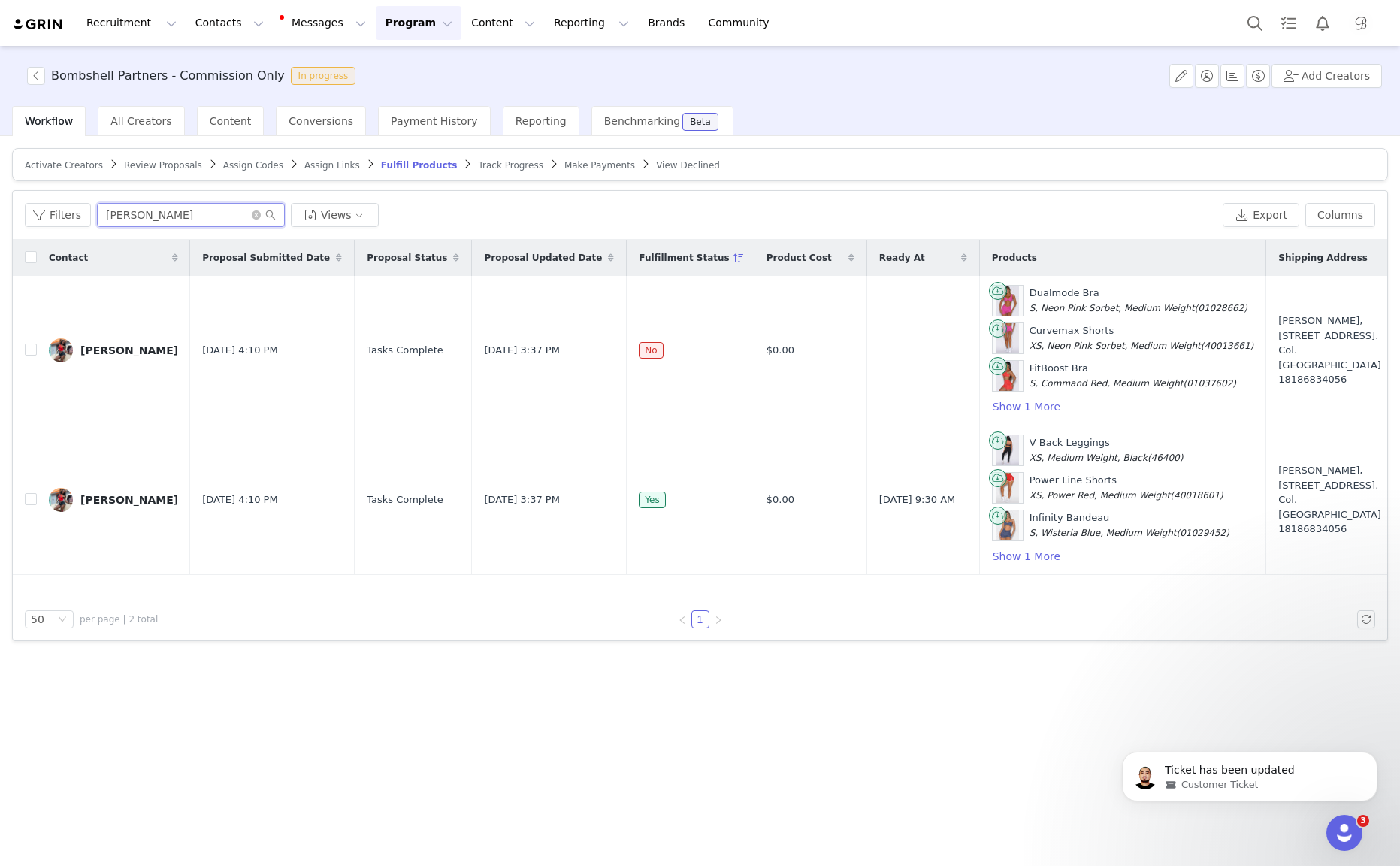
drag, startPoint x: 154, startPoint y: 210, endPoint x: 89, endPoint y: 210, distance: 65.0
click at [89, 210] on div "Filters jennifer Views" at bounding box center [621, 214] width 1192 height 24
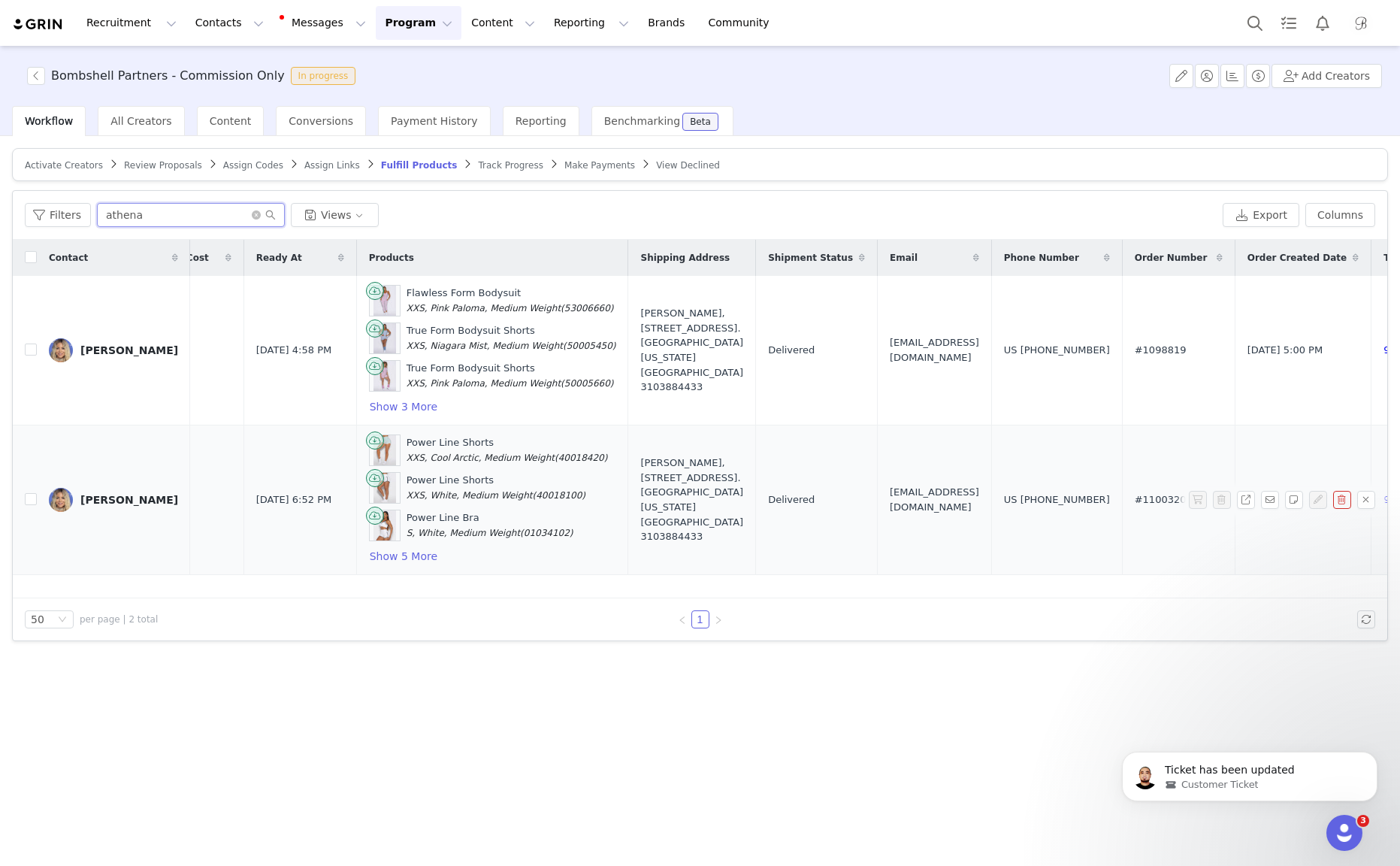
scroll to position [0, 629]
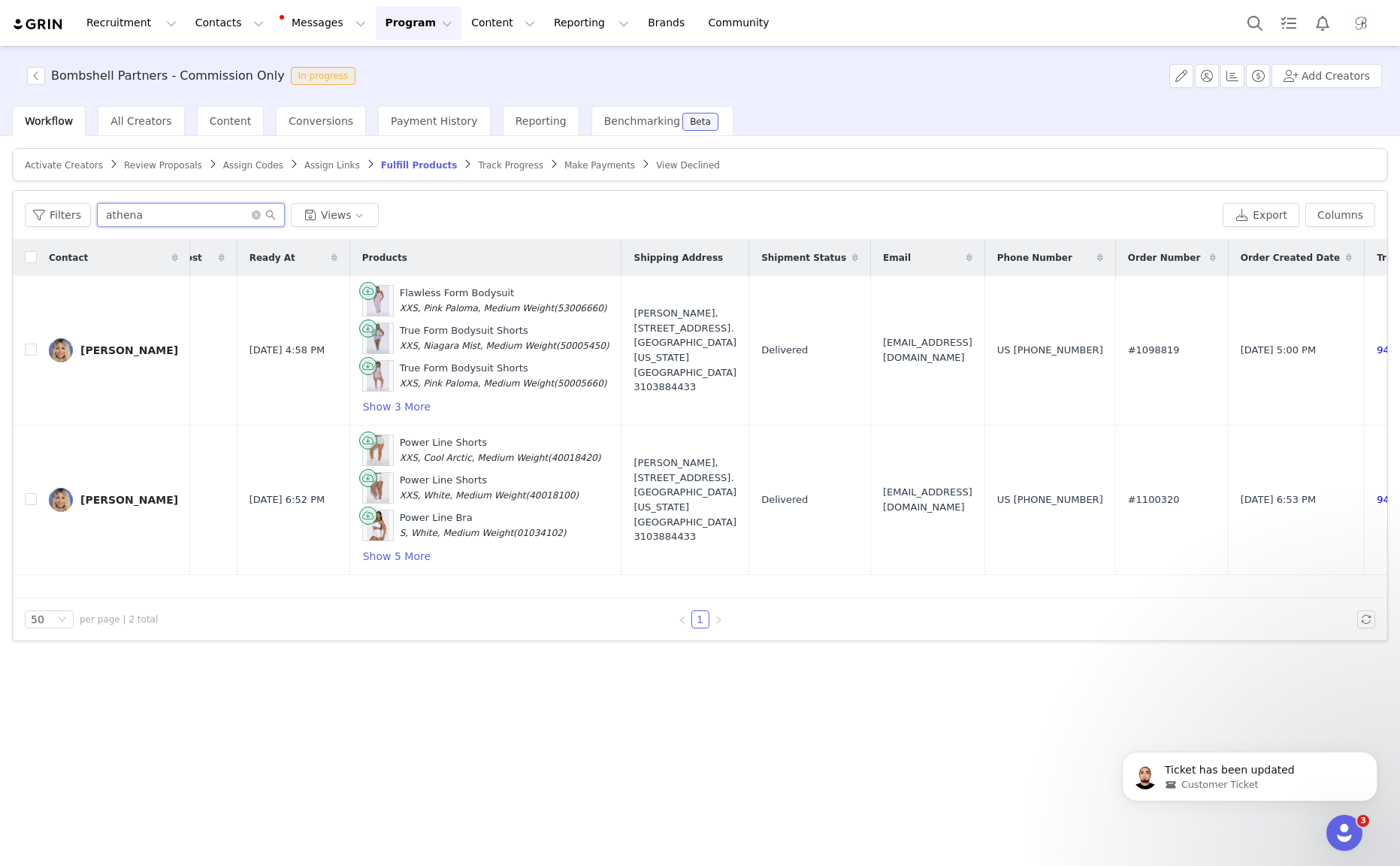
type input "athena"
click at [166, 161] on span "Review Proposals" at bounding box center [163, 164] width 78 height 10
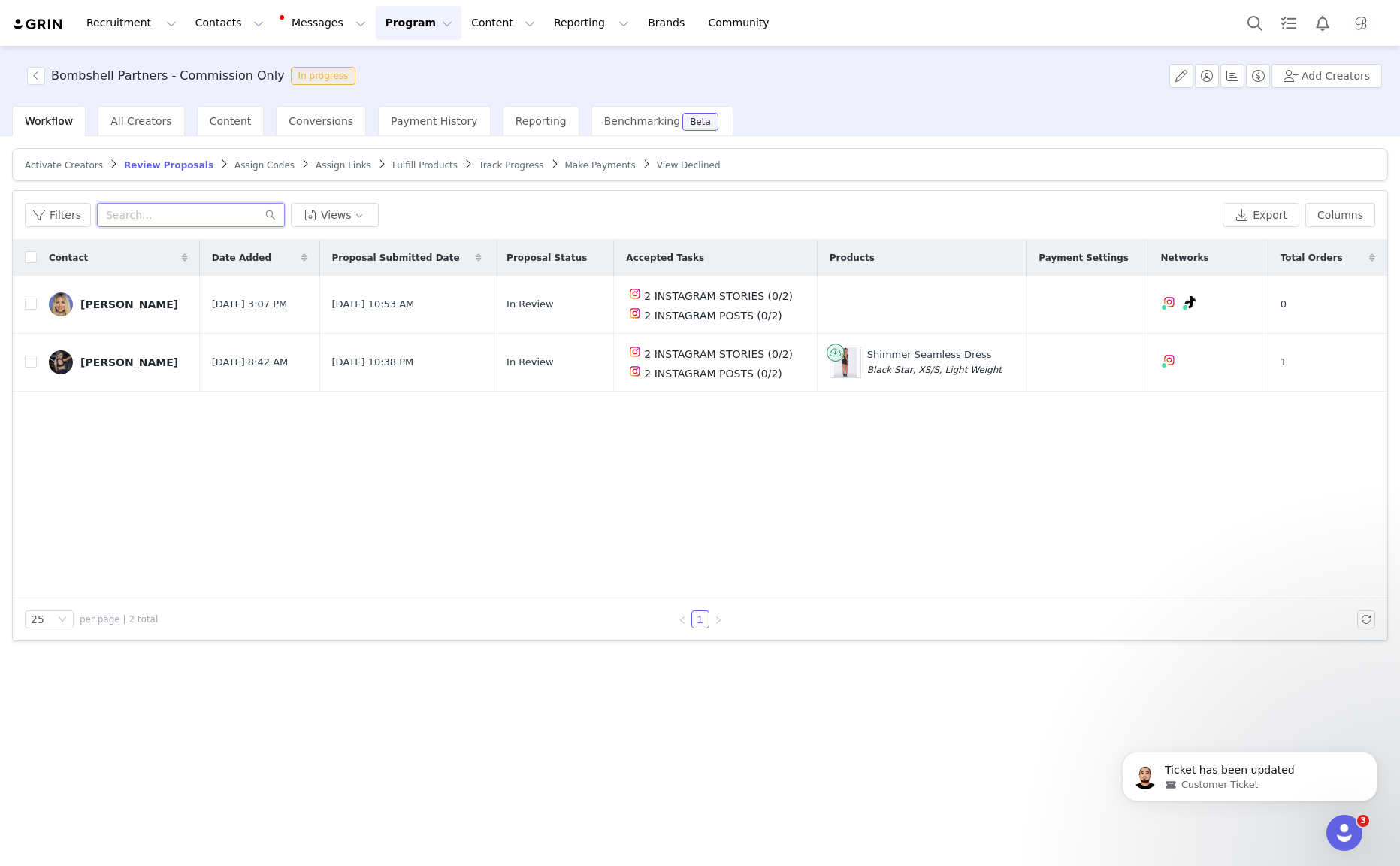
click at [172, 203] on input "text" at bounding box center [191, 214] width 188 height 24
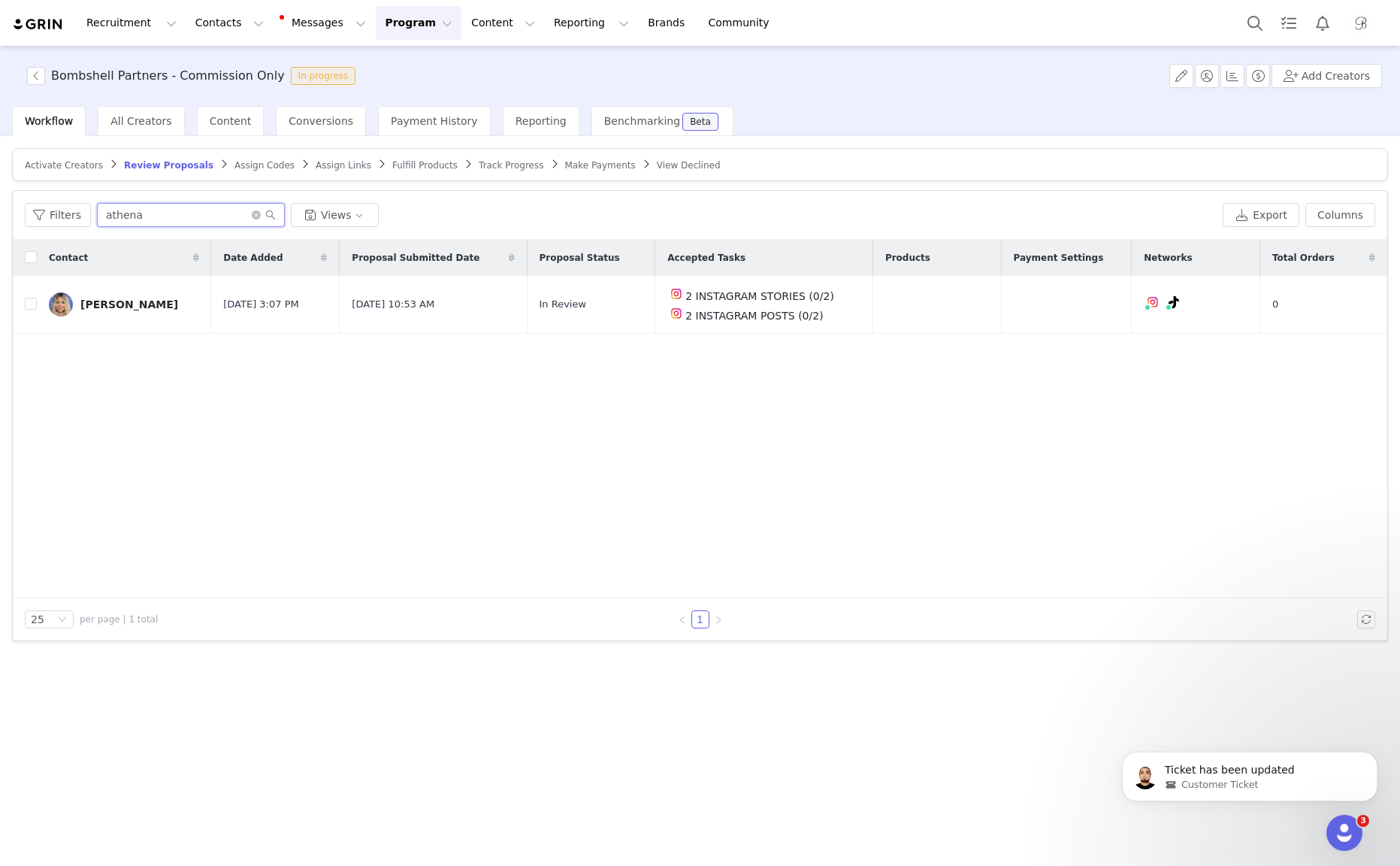
click at [257, 219] on input "athena" at bounding box center [191, 214] width 188 height 24
type input "athena"
click at [257, 219] on span at bounding box center [263, 215] width 24 height 10
click at [254, 217] on icon "icon: close-circle" at bounding box center [256, 214] width 9 height 9
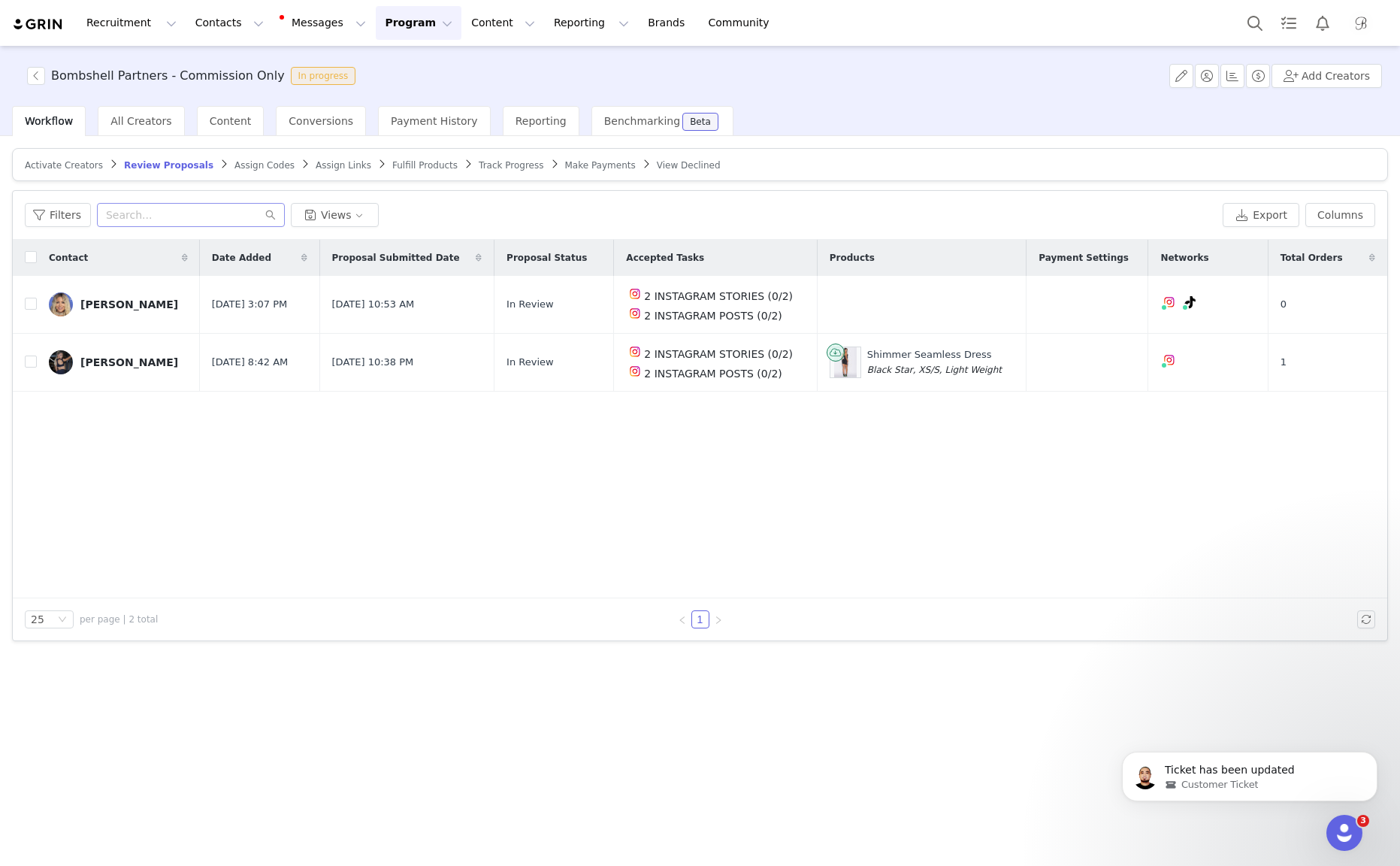
click at [419, 166] on span "Fulfill Products" at bounding box center [425, 164] width 66 height 10
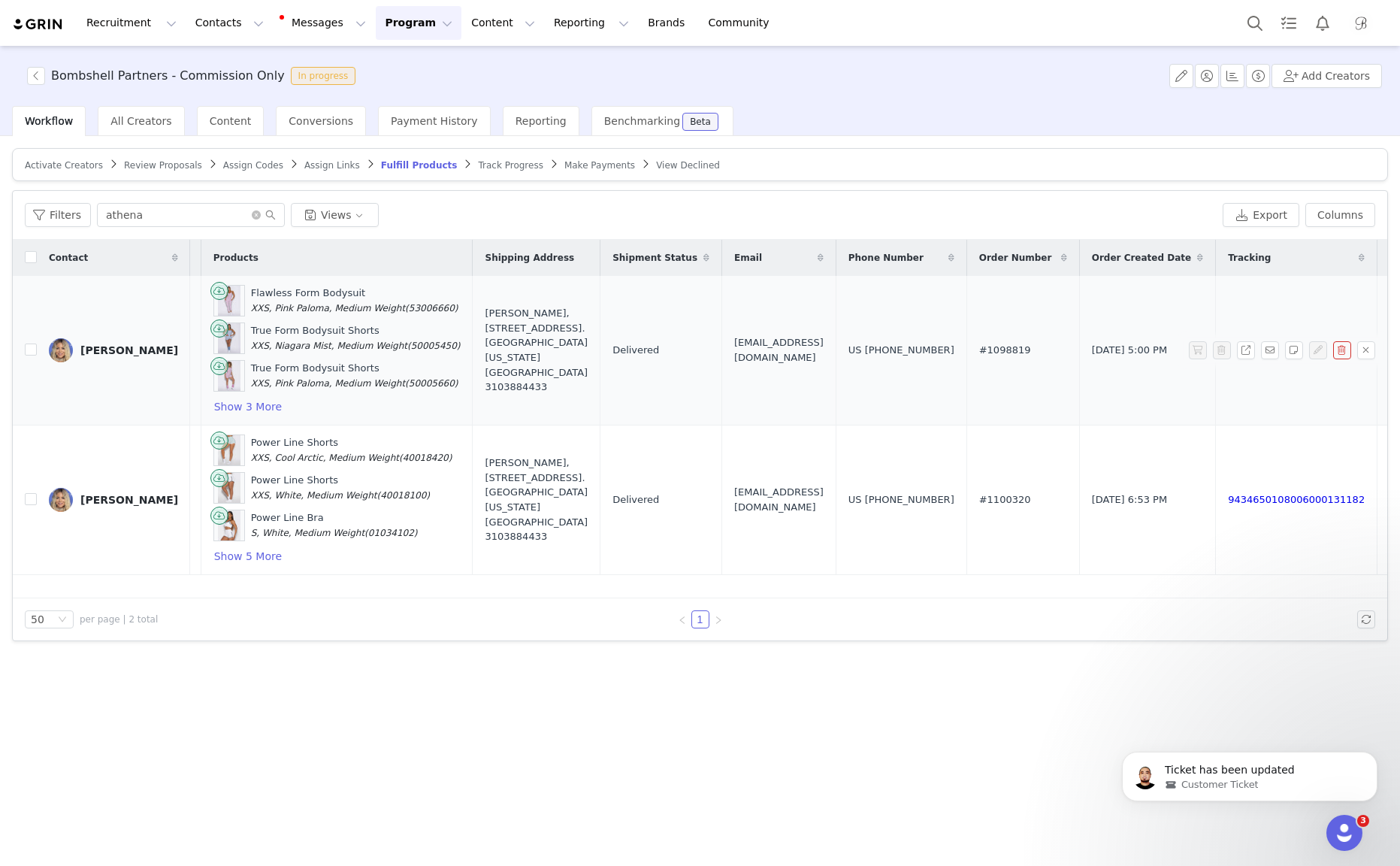
scroll to position [0, 901]
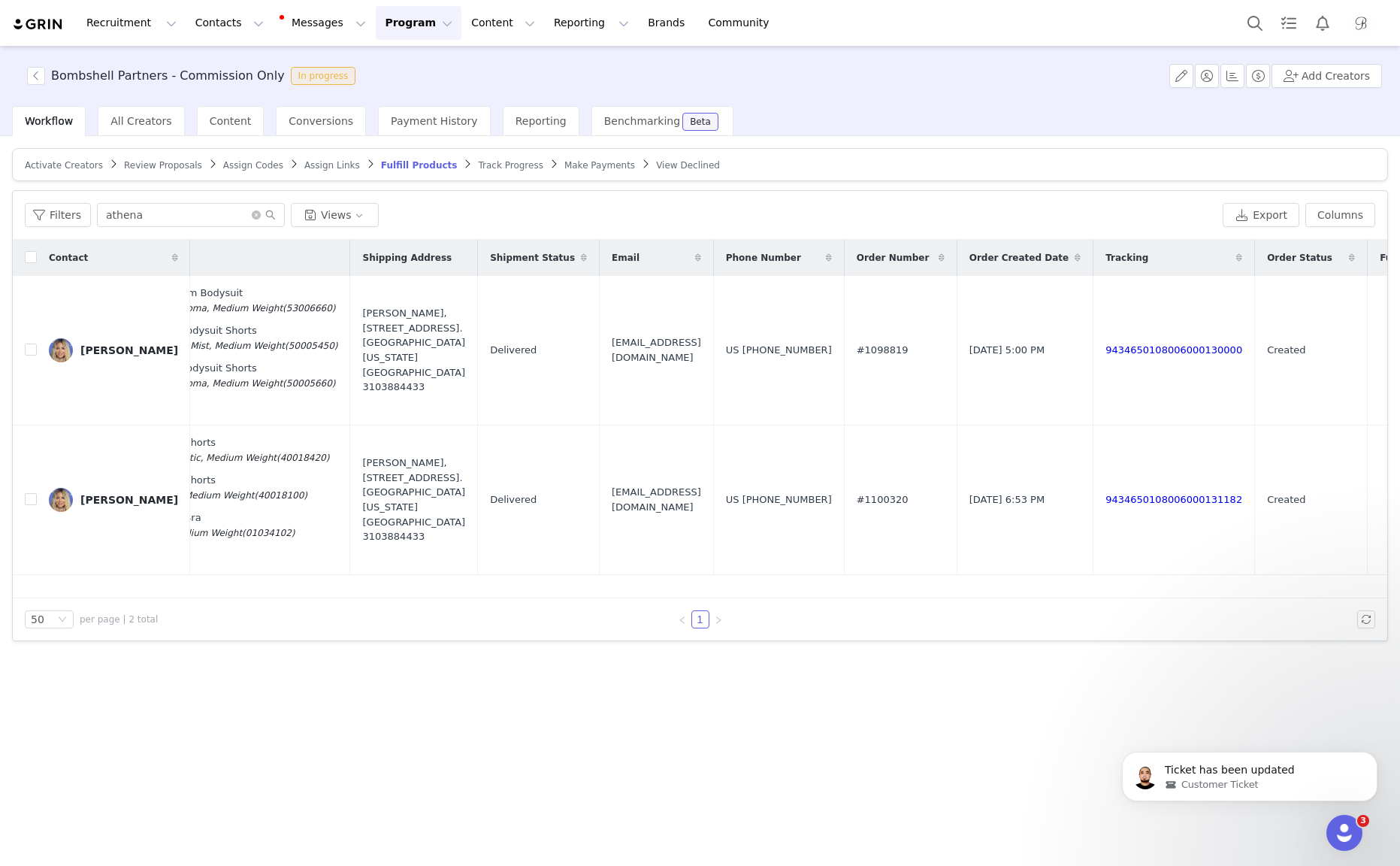
click at [150, 166] on span "Review Proposals" at bounding box center [163, 164] width 78 height 10
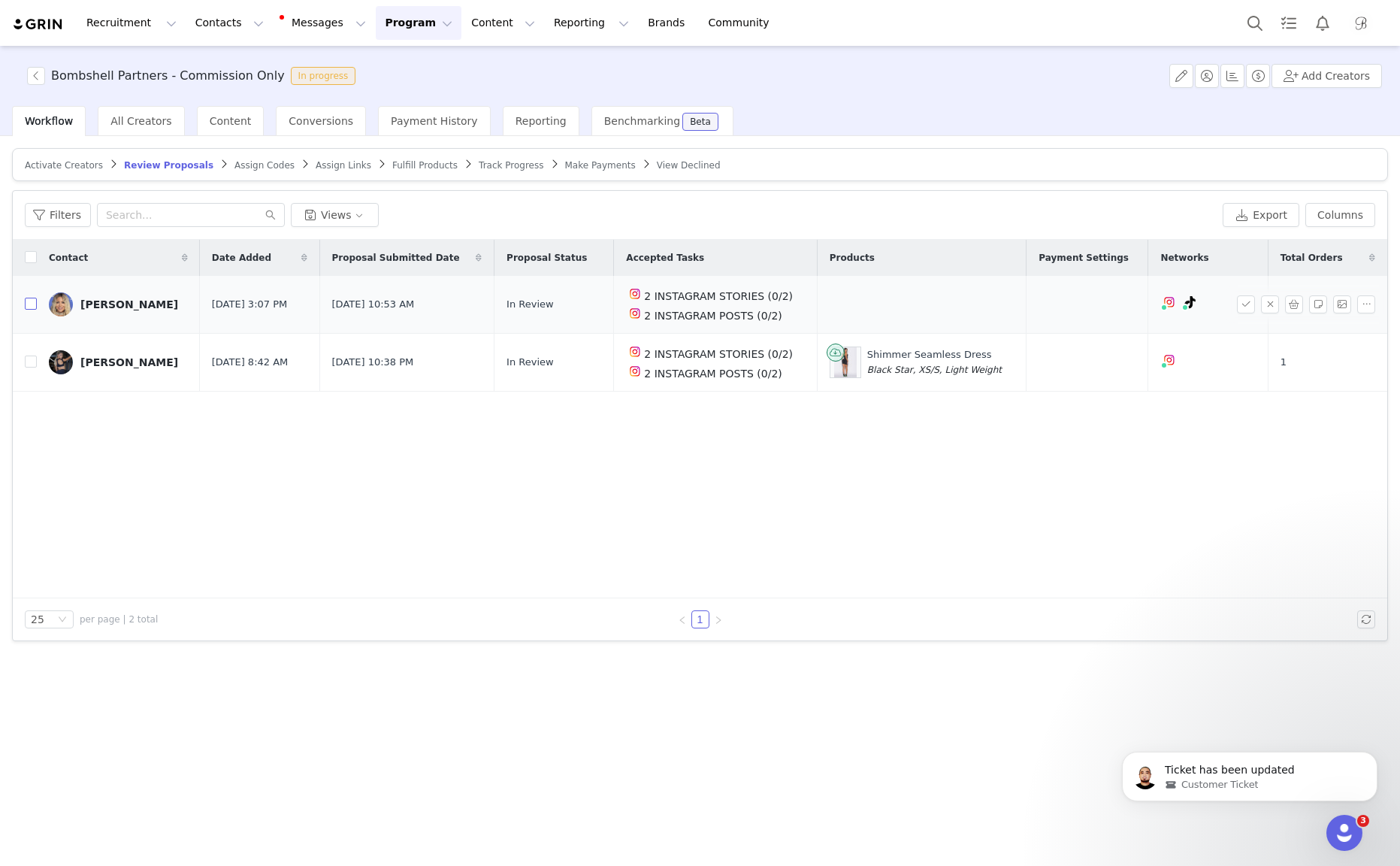
click at [29, 303] on input "checkbox" at bounding box center [30, 303] width 12 height 12
checkbox input "true"
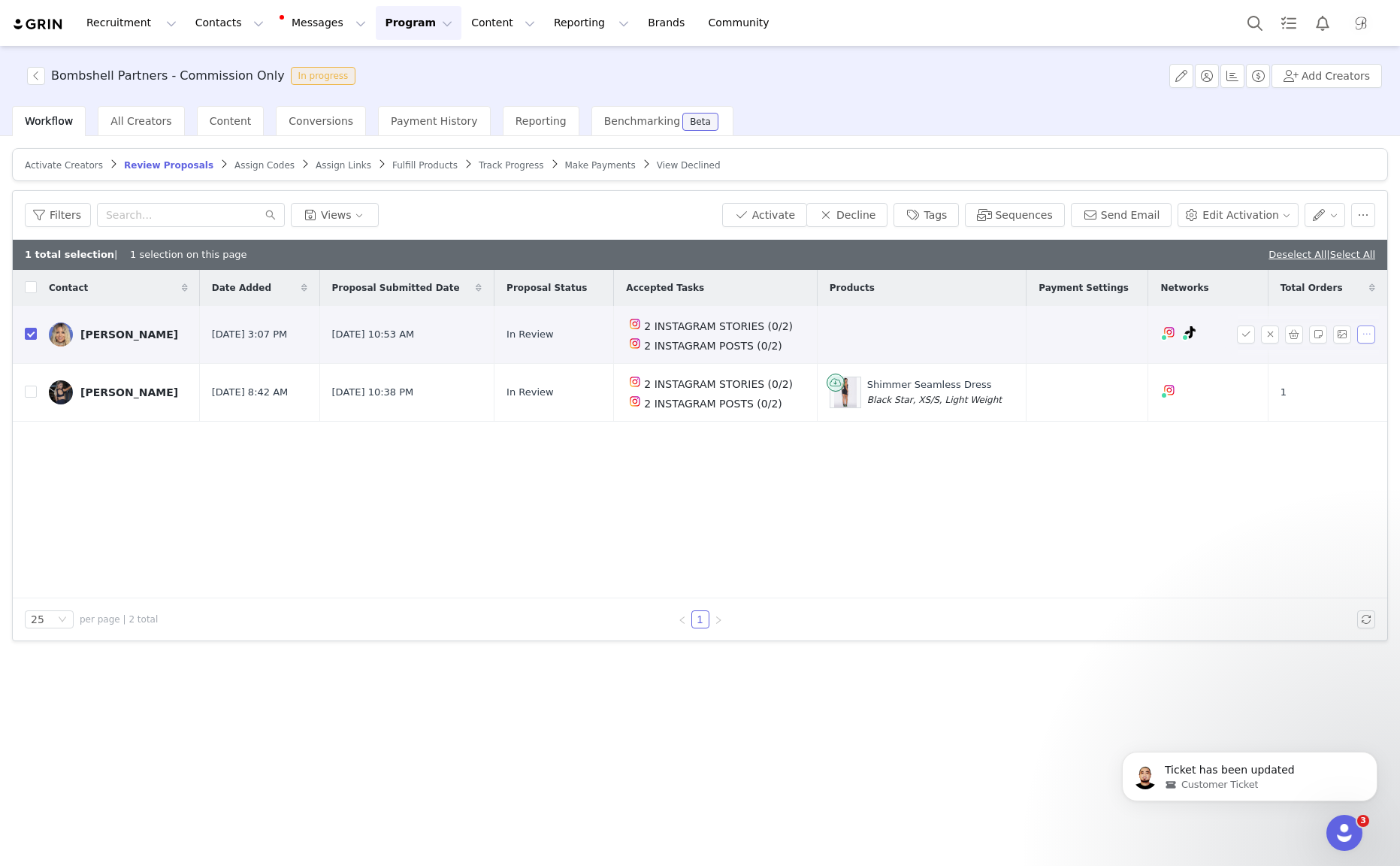
click at [1369, 336] on button "button" at bounding box center [1365, 334] width 18 height 18
click at [1295, 314] on td "0" at bounding box center [1323, 335] width 113 height 58
click at [1295, 337] on button "button" at bounding box center [1294, 334] width 18 height 18
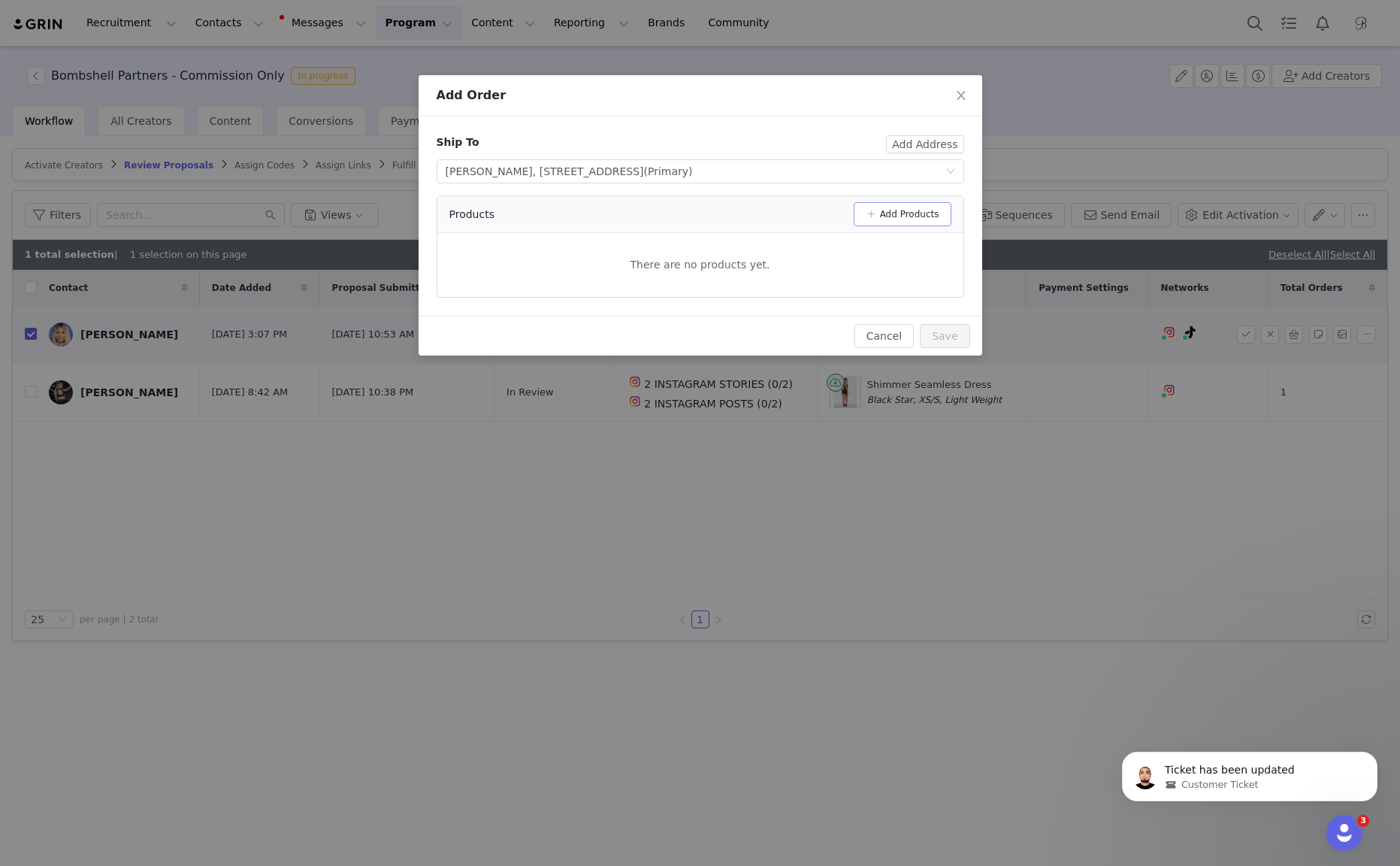
click at [905, 210] on button "Add Products" at bounding box center [902, 214] width 98 height 24
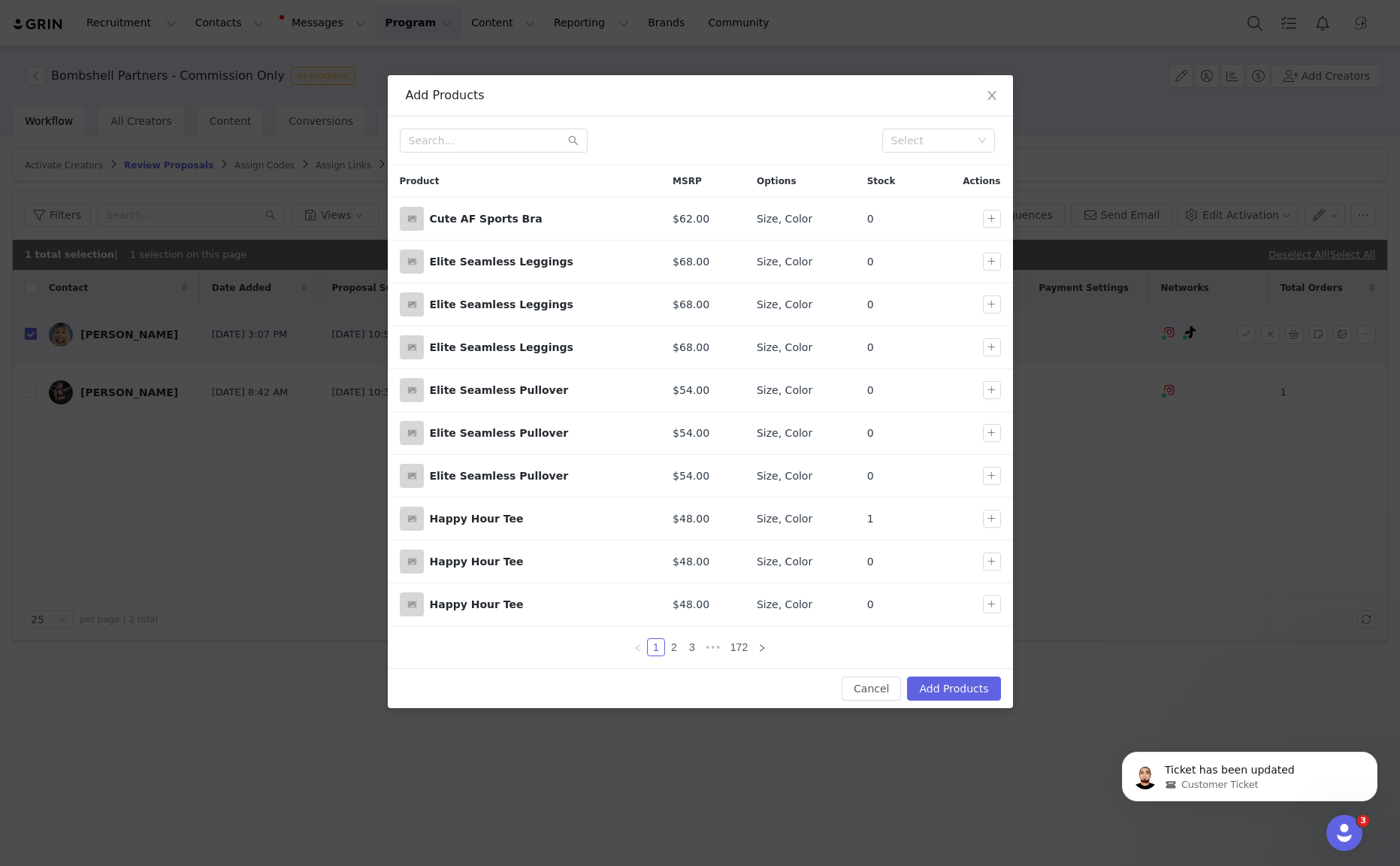
click at [512, 160] on div "Select" at bounding box center [700, 141] width 625 height 48
click at [512, 143] on input "text" at bounding box center [493, 140] width 188 height 24
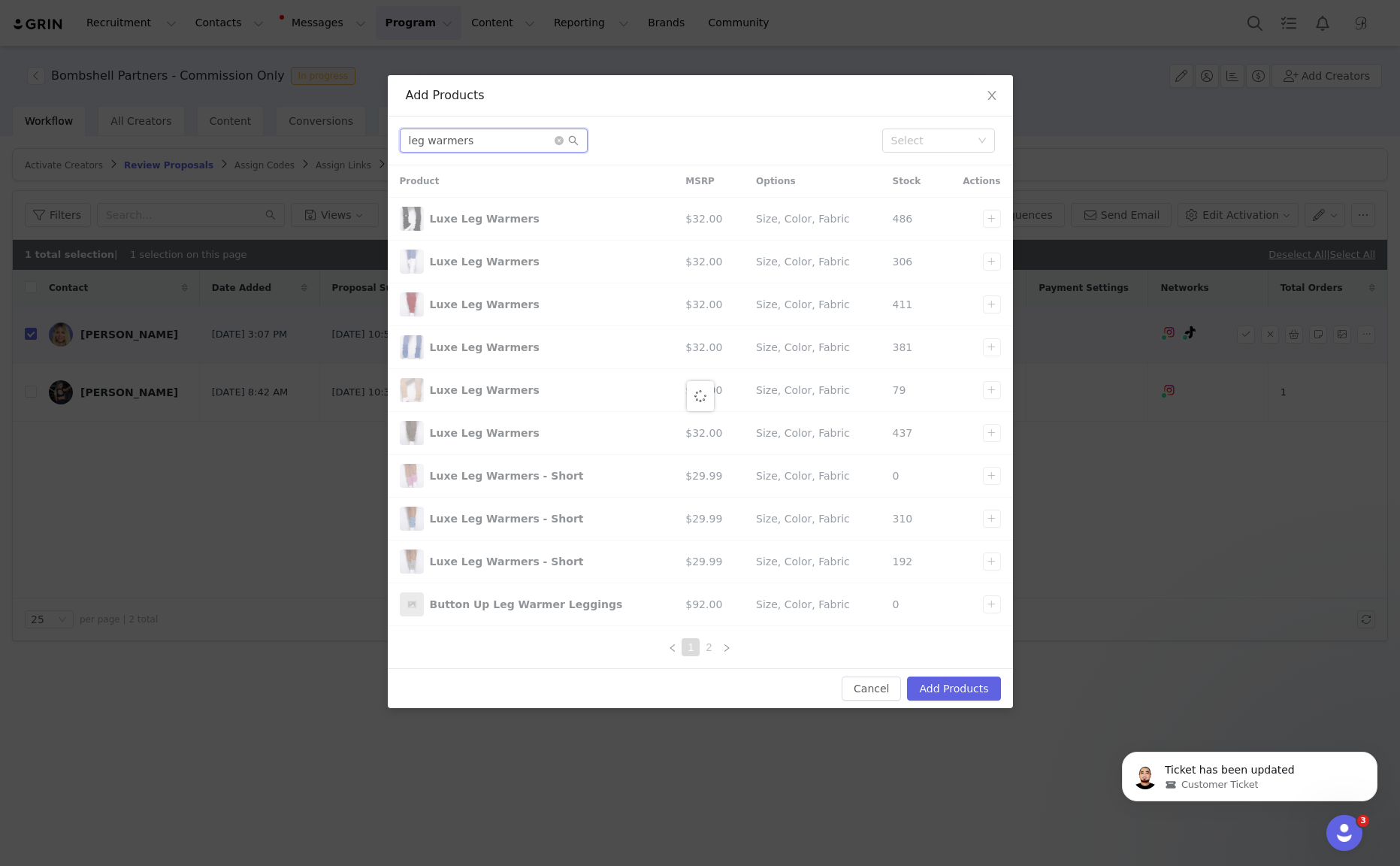
type input "leg warmers"
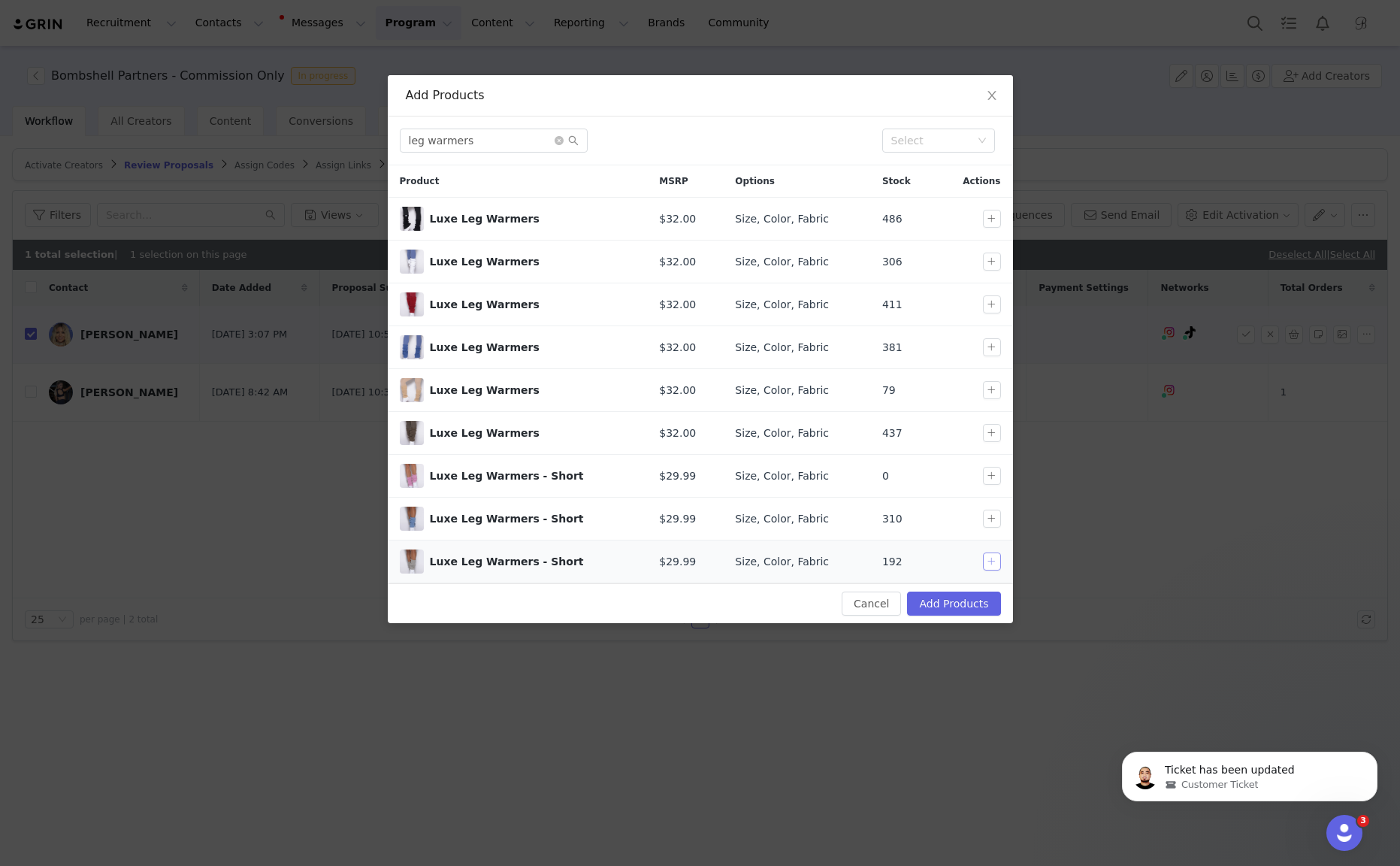
click at [990, 558] on button "button" at bounding box center [991, 561] width 18 height 18
click at [973, 595] on button "Add Products" at bounding box center [953, 603] width 93 height 24
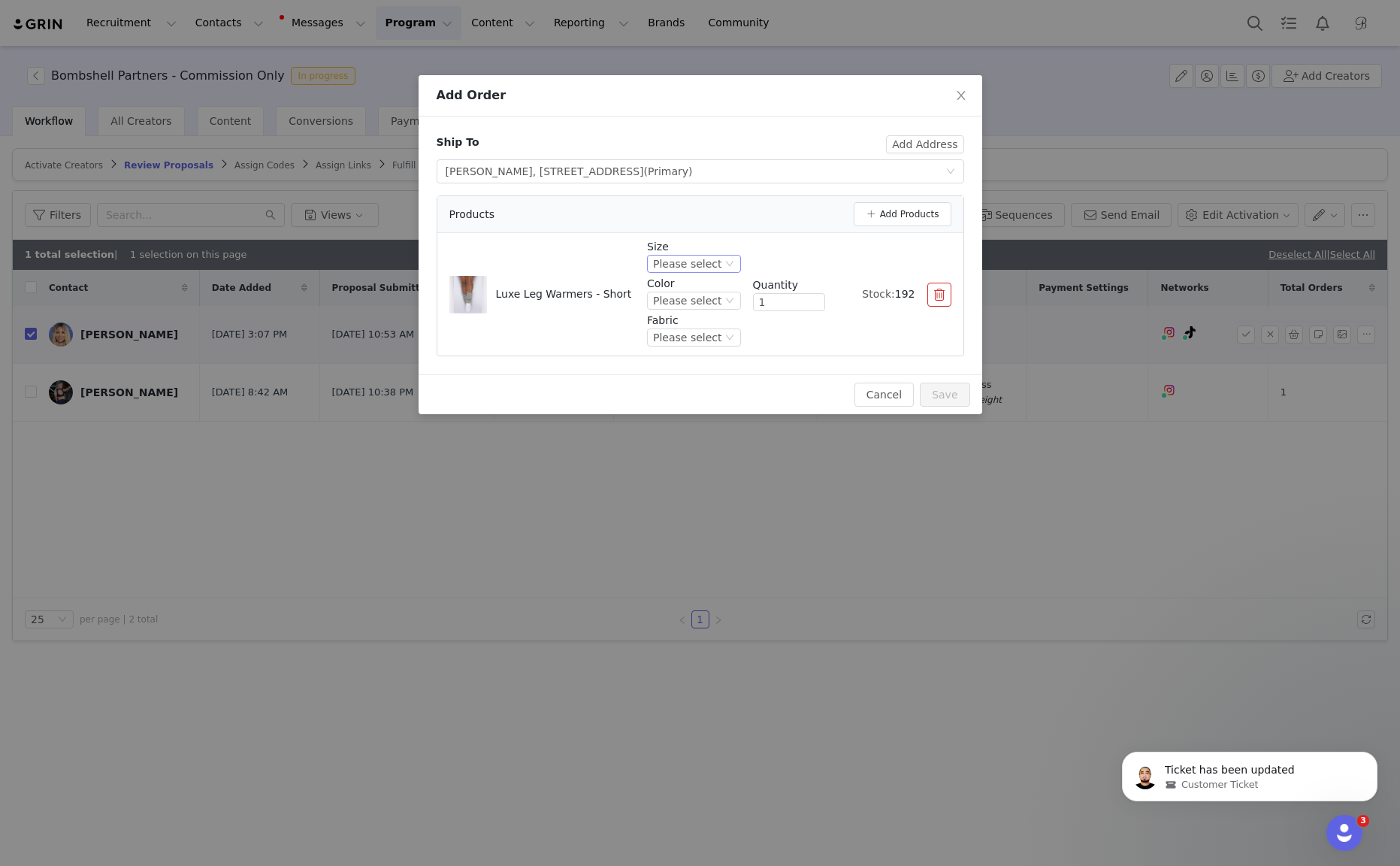
click at [672, 269] on div "Please select" at bounding box center [687, 263] width 68 height 16
click at [674, 317] on li "One Size" at bounding box center [696, 314] width 88 height 24
click at [674, 300] on div "Please select" at bounding box center [687, 299] width 68 height 16
click at [676, 343] on li "Dark and Stormy" at bounding box center [696, 350] width 88 height 24
click at [676, 340] on div "Please select" at bounding box center [667, 337] width 68 height 16
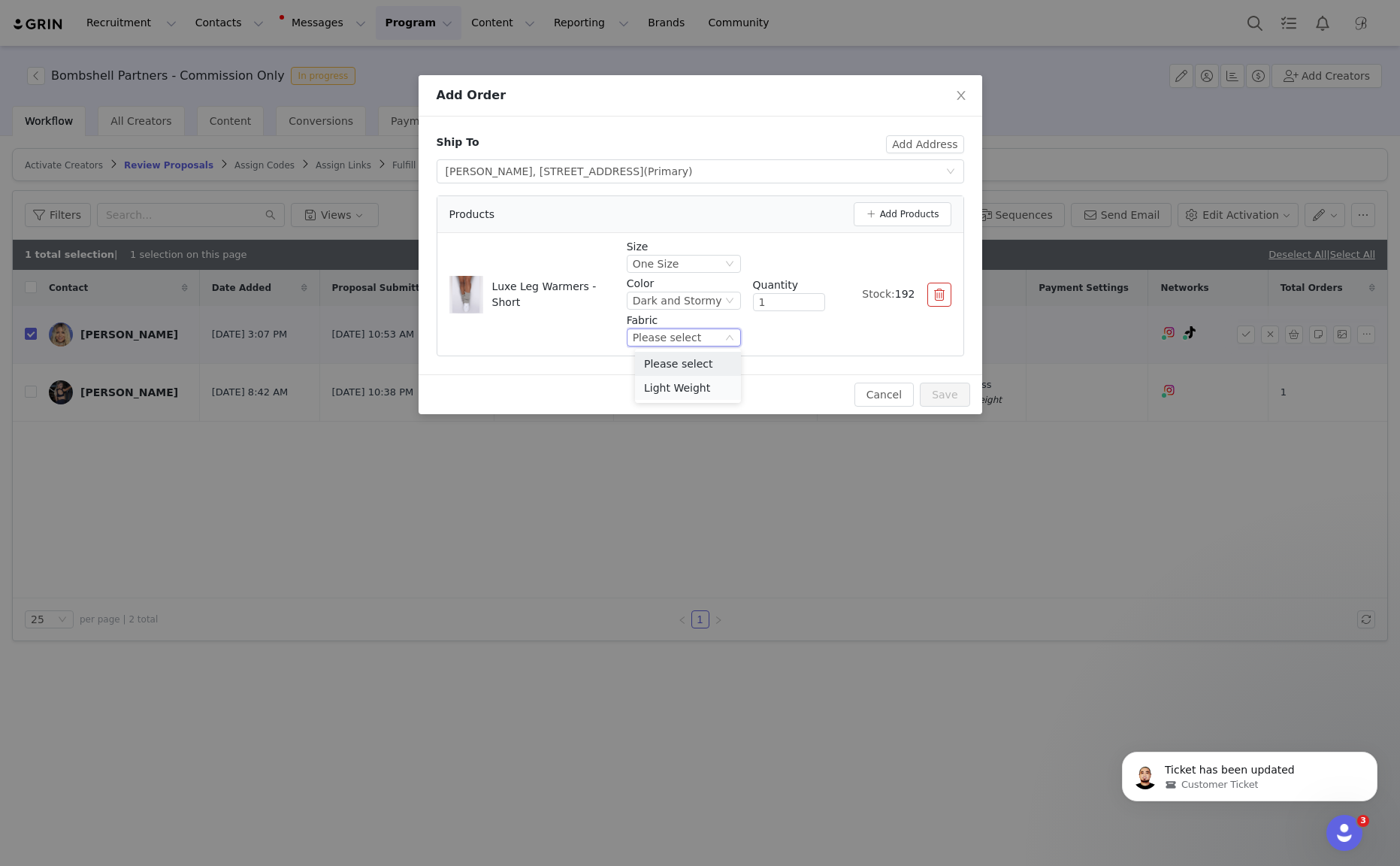
click at [679, 387] on li "Light Weight" at bounding box center [687, 387] width 105 height 24
click at [901, 225] on button "Add Products" at bounding box center [902, 214] width 98 height 24
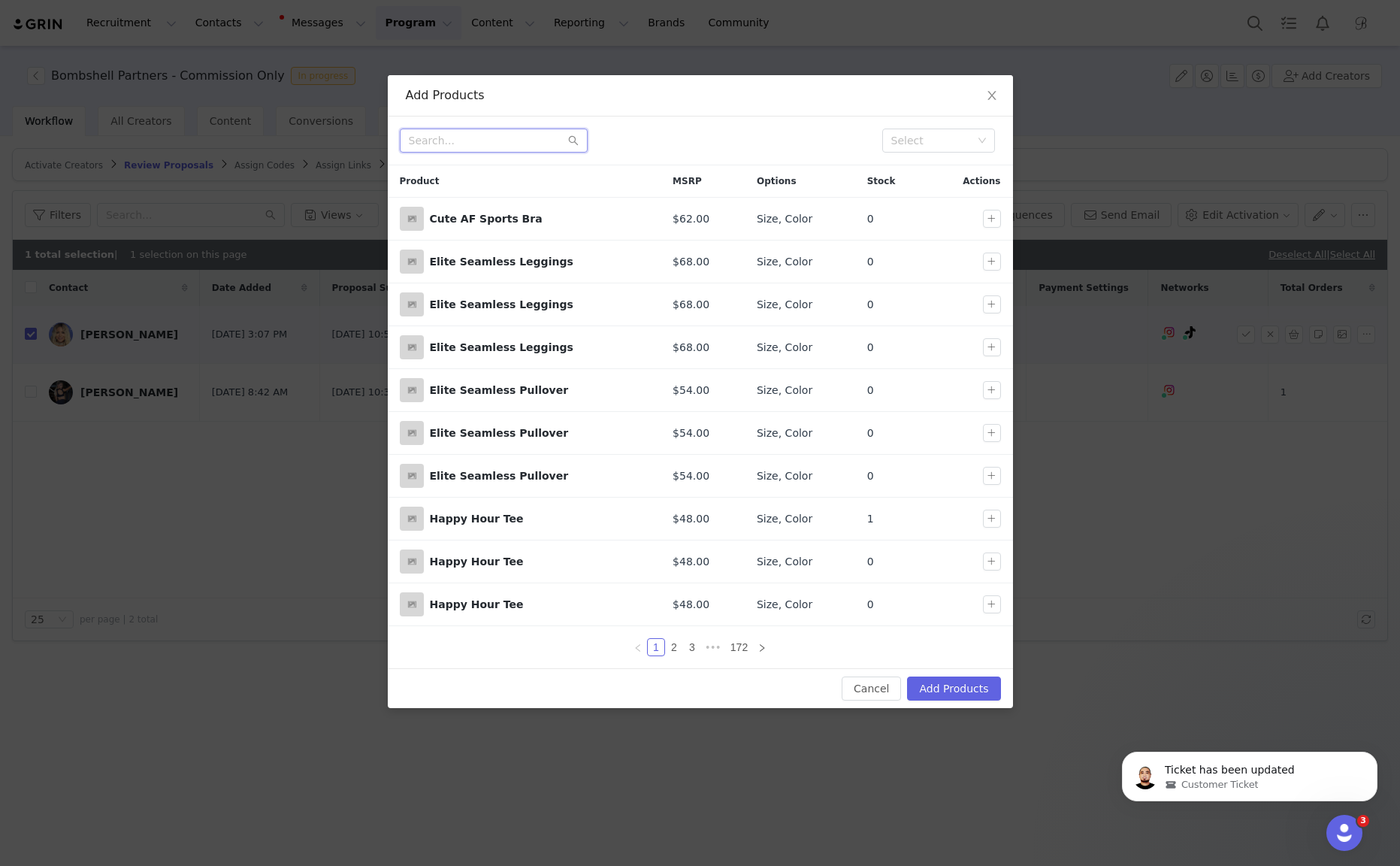
click at [528, 135] on input "text" at bounding box center [493, 140] width 188 height 24
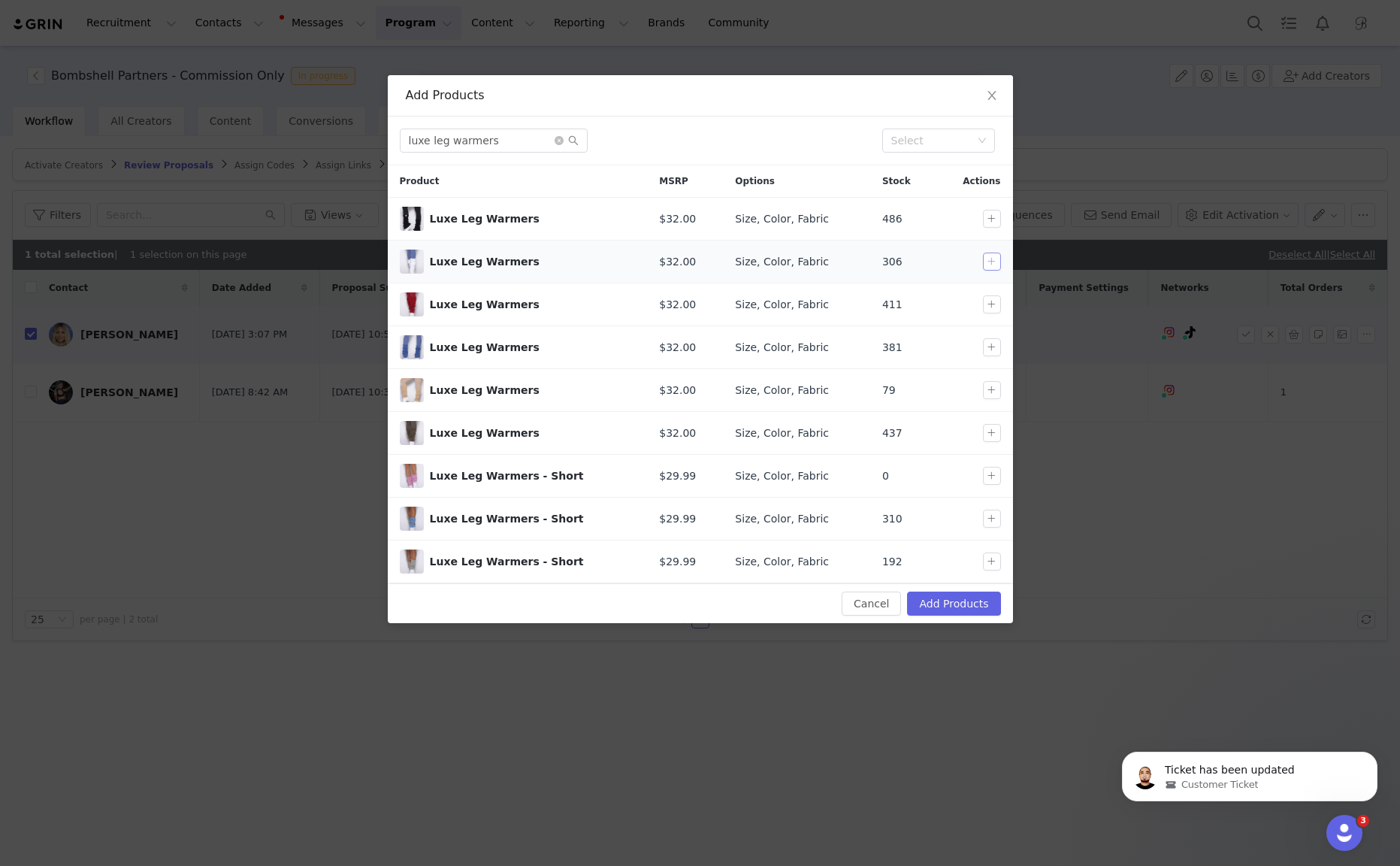
click at [995, 263] on button "button" at bounding box center [991, 261] width 18 height 18
click at [496, 147] on input "luxe leg warmers" at bounding box center [493, 140] width 188 height 24
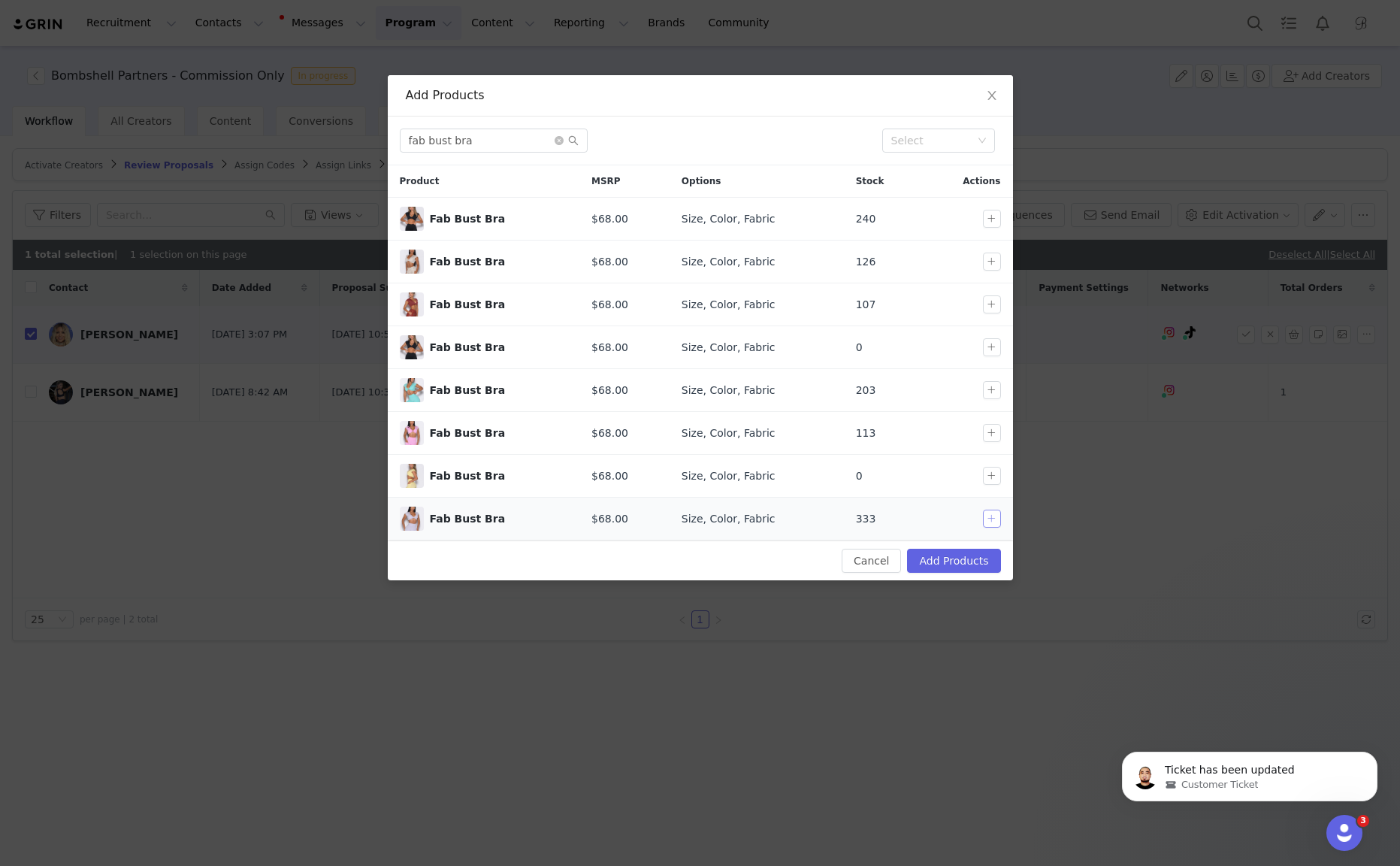
click at [996, 516] on button "button" at bounding box center [991, 518] width 18 height 18
click at [491, 137] on input "fab bust bra" at bounding box center [493, 140] width 188 height 24
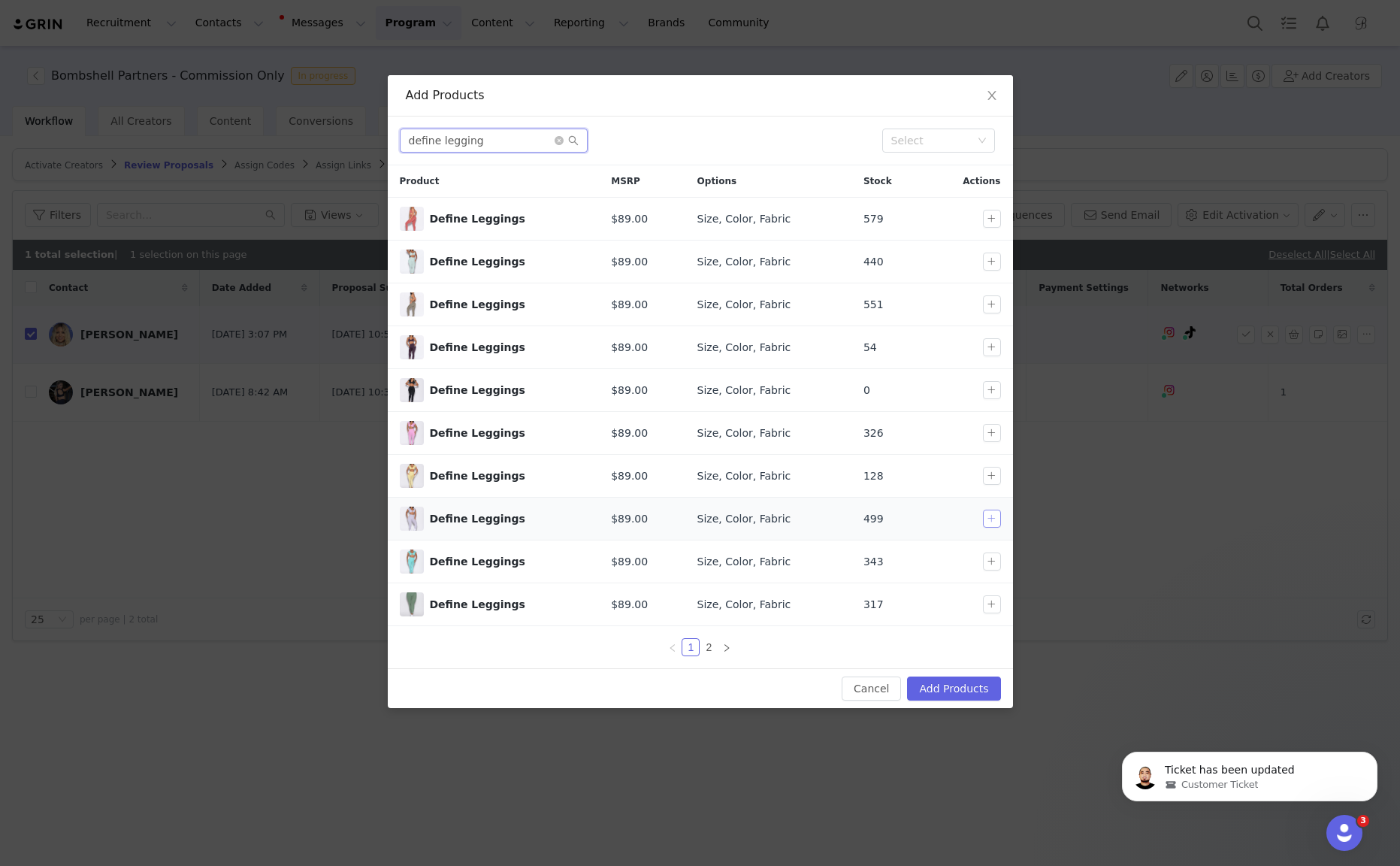
type input "define legging"
click at [988, 514] on button "button" at bounding box center [991, 518] width 18 height 18
click at [969, 684] on button "Add Products" at bounding box center [953, 687] width 93 height 24
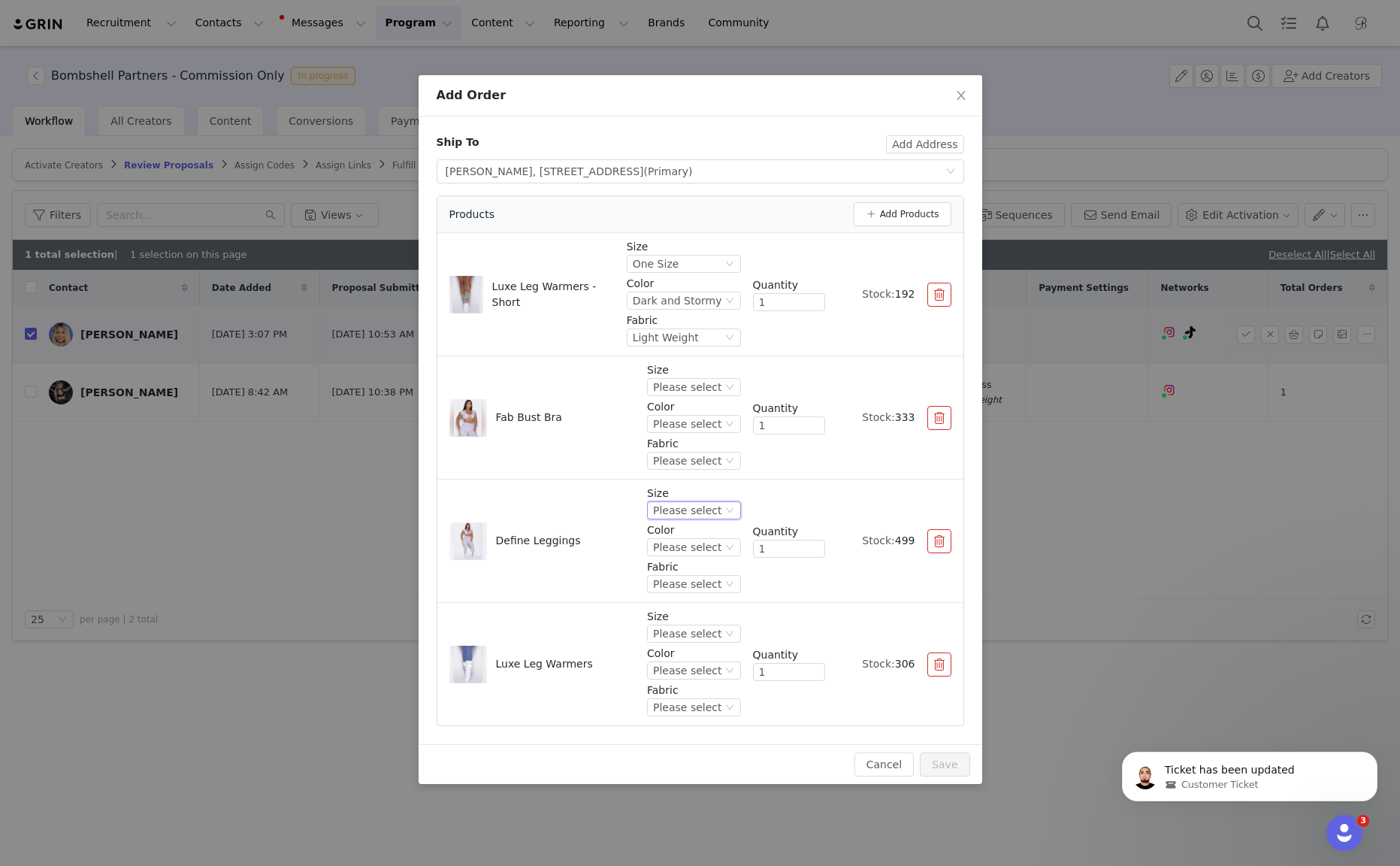
click at [703, 503] on div "Please select" at bounding box center [687, 510] width 68 height 16
click at [700, 554] on li "XXS" at bounding box center [696, 560] width 88 height 24
click at [700, 546] on div "Please select" at bounding box center [687, 547] width 68 height 16
click at [695, 590] on li "Galactic Lilac" at bounding box center [696, 597] width 88 height 24
click at [695, 584] on div "Please select" at bounding box center [686, 583] width 68 height 16
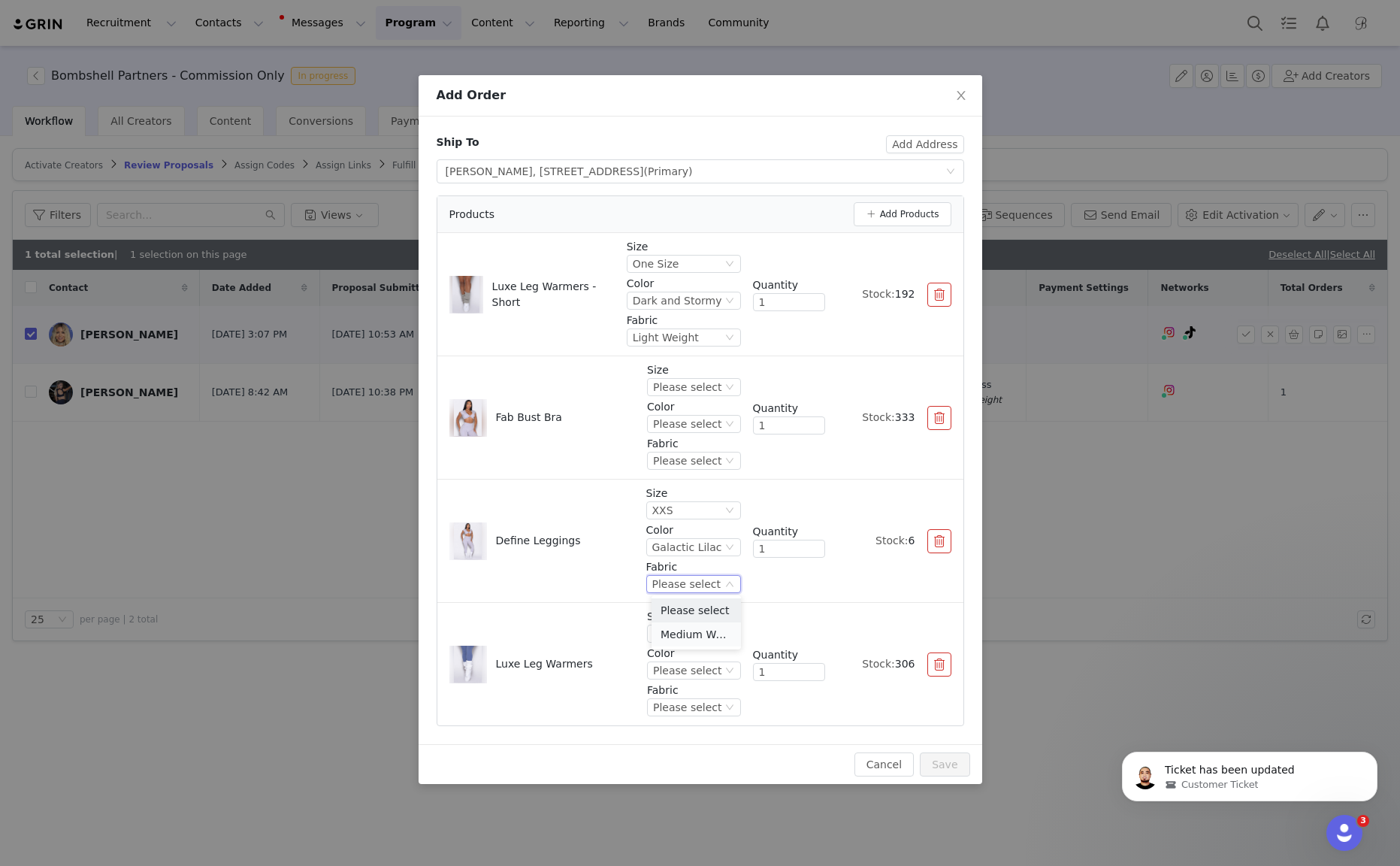
click at [697, 622] on li "Medium Weight" at bounding box center [696, 633] width 89 height 24
click at [701, 385] on div "Please select" at bounding box center [687, 386] width 68 height 16
click at [699, 443] on li "XS" at bounding box center [696, 436] width 88 height 24
click at [699, 423] on div "Please select" at bounding box center [687, 423] width 68 height 16
click at [699, 471] on li "Galactic Lilac" at bounding box center [696, 473] width 88 height 24
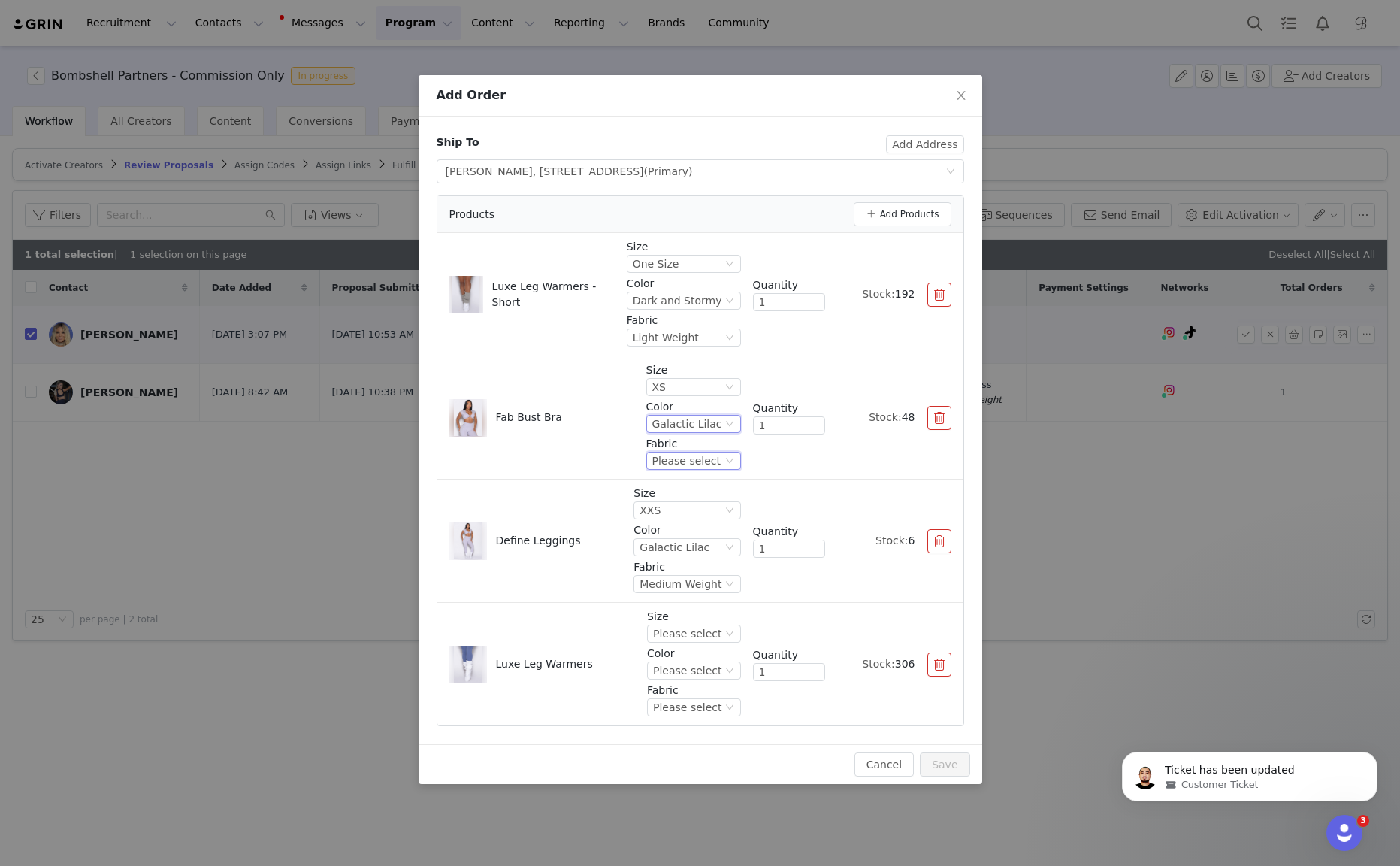
click at [699, 460] on div "Please select" at bounding box center [686, 460] width 68 height 16
click at [700, 500] on li "Medium Weight" at bounding box center [696, 510] width 89 height 24
click at [719, 631] on div "Please select" at bounding box center [687, 633] width 68 height 16
click at [725, 680] on li "One Size" at bounding box center [696, 683] width 88 height 24
click at [722, 668] on div "Please select" at bounding box center [694, 670] width 93 height 18
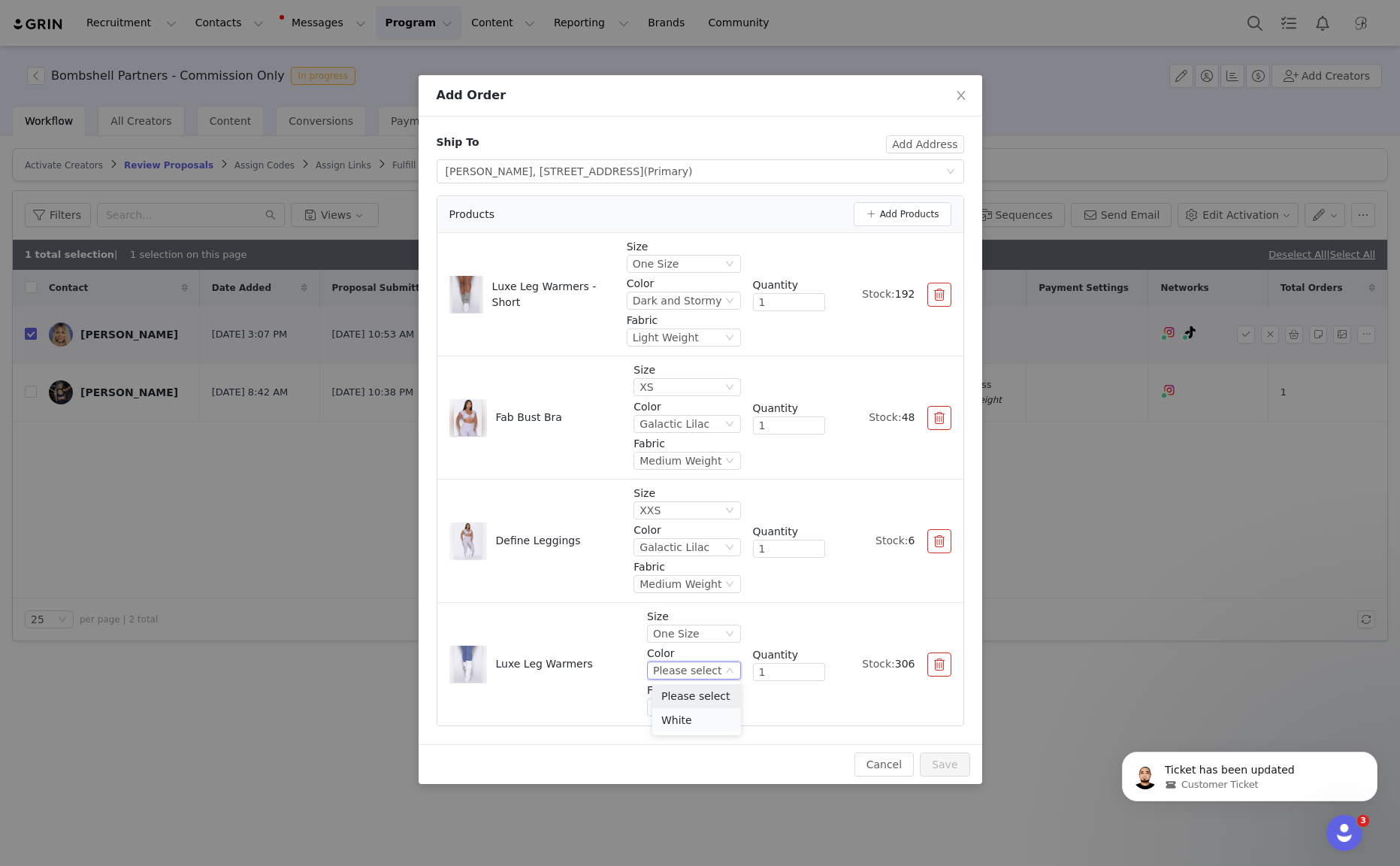
click at [721, 718] on li "White" at bounding box center [696, 720] width 88 height 24
click at [719, 707] on div "Please select" at bounding box center [687, 706] width 68 height 16
click at [719, 750] on li "Light Weight" at bounding box center [696, 756] width 88 height 24
click at [885, 221] on button "Add Products" at bounding box center [902, 214] width 98 height 24
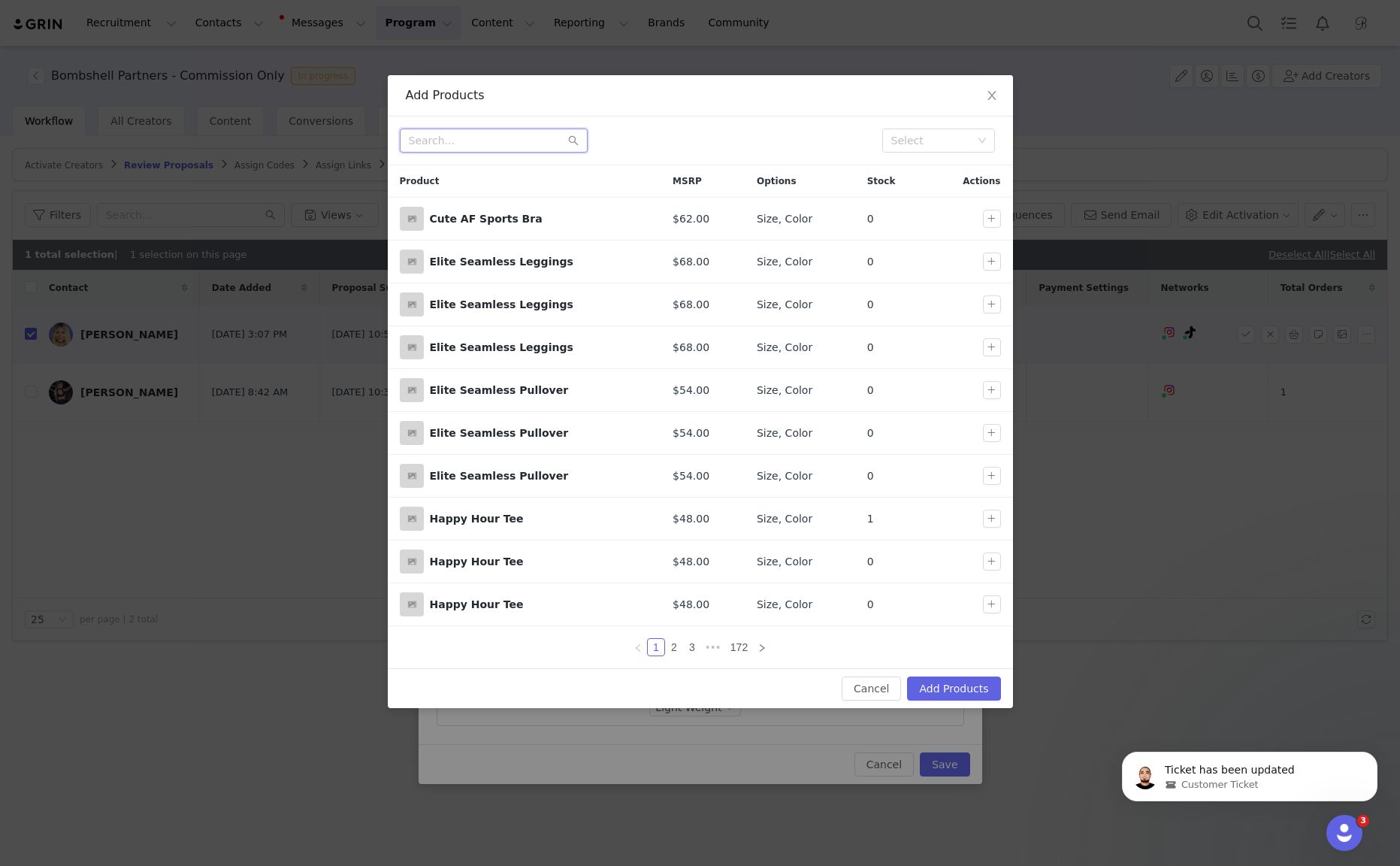
click at [519, 141] on input "text" at bounding box center [493, 140] width 188 height 24
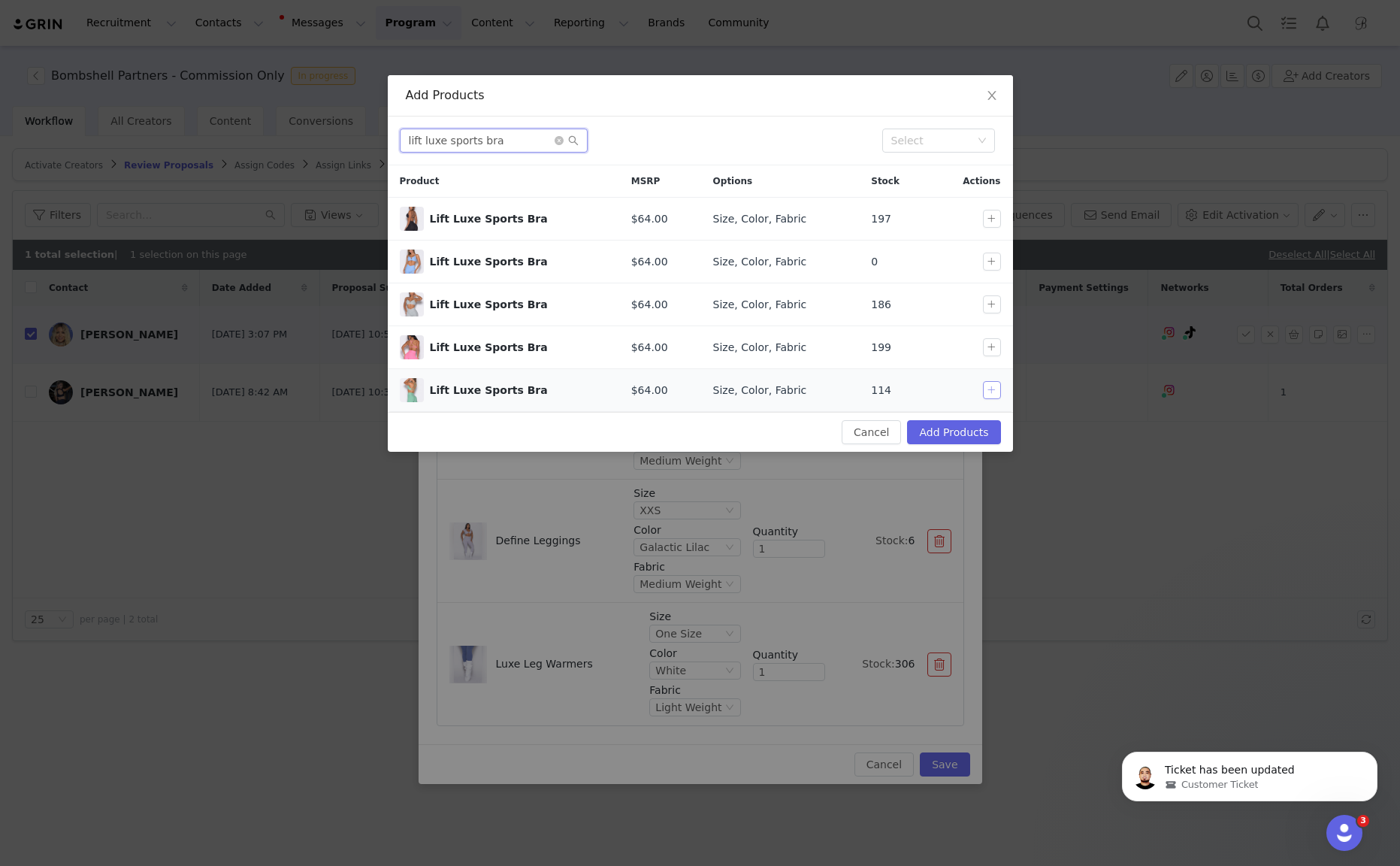
type input "lift luxe sports bra"
click at [1000, 393] on button "button" at bounding box center [991, 390] width 18 height 18
click at [966, 429] on button "Add Products" at bounding box center [953, 432] width 93 height 24
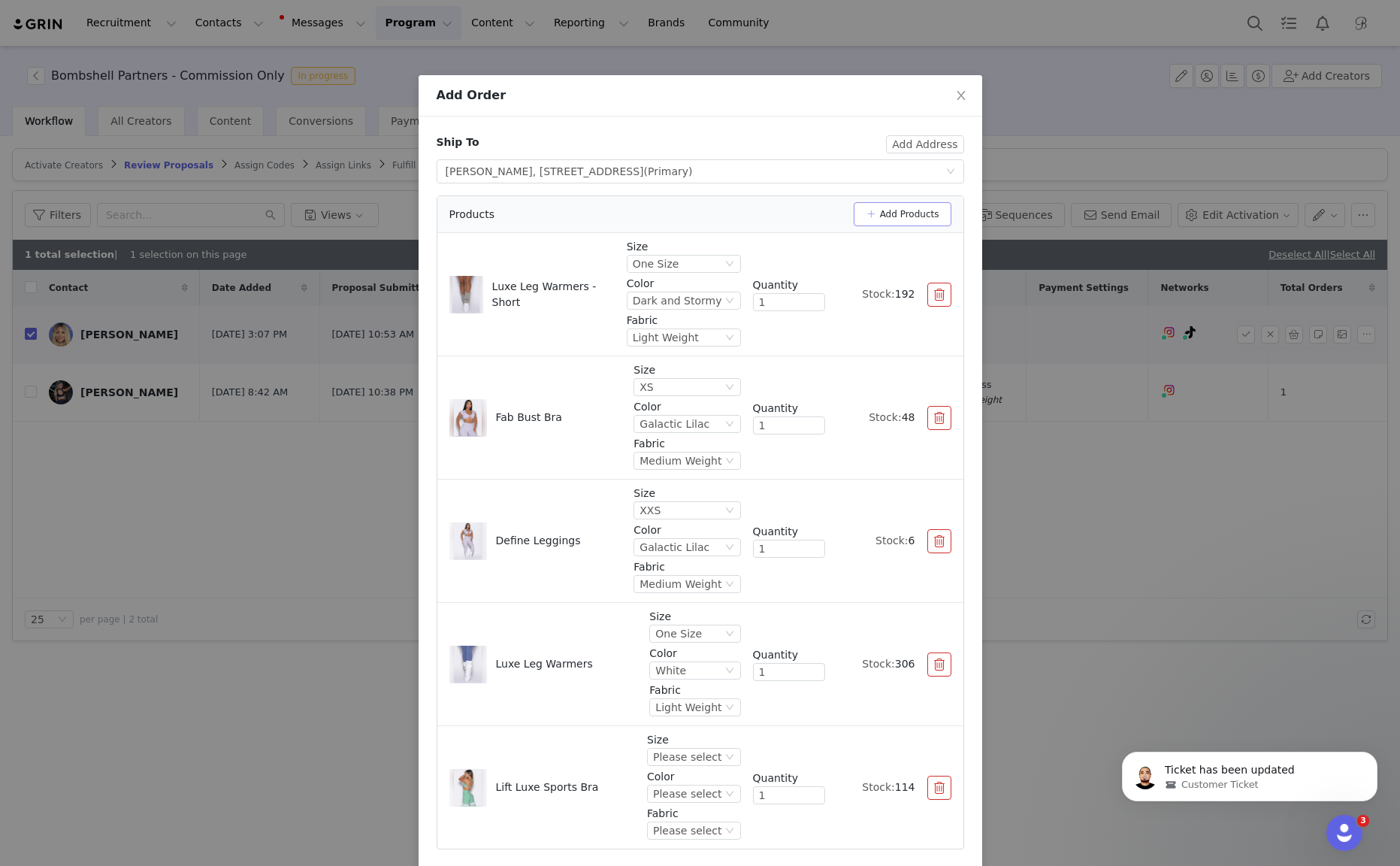
scroll to position [57, 0]
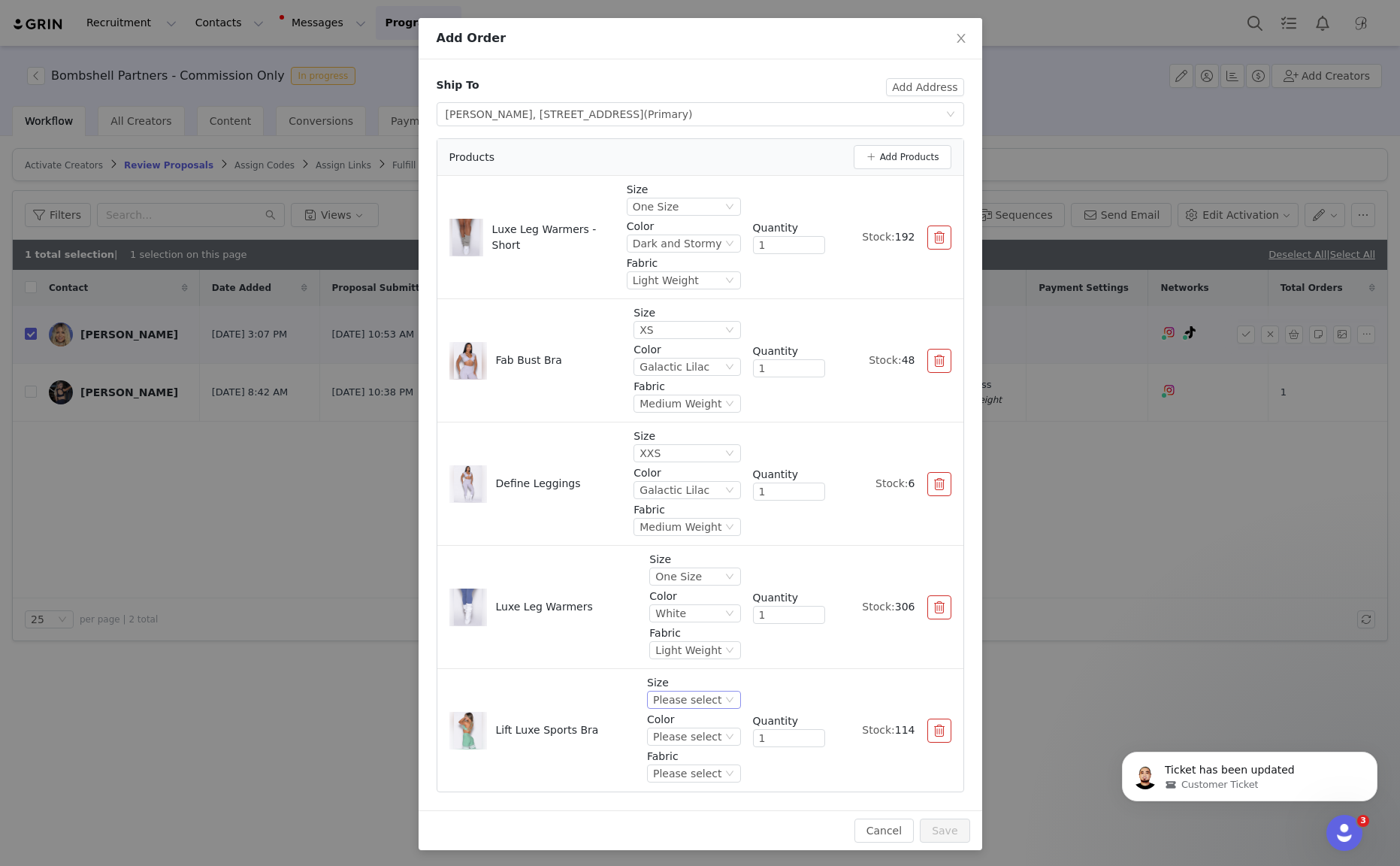
click at [714, 699] on div "Please select" at bounding box center [687, 699] width 68 height 16
click at [711, 747] on li "XS" at bounding box center [696, 748] width 88 height 24
click at [707, 737] on div "Please select" at bounding box center [687, 736] width 68 height 16
click at [707, 779] on li "Sage" at bounding box center [696, 785] width 88 height 24
click at [707, 773] on div "Please select" at bounding box center [687, 773] width 68 height 16
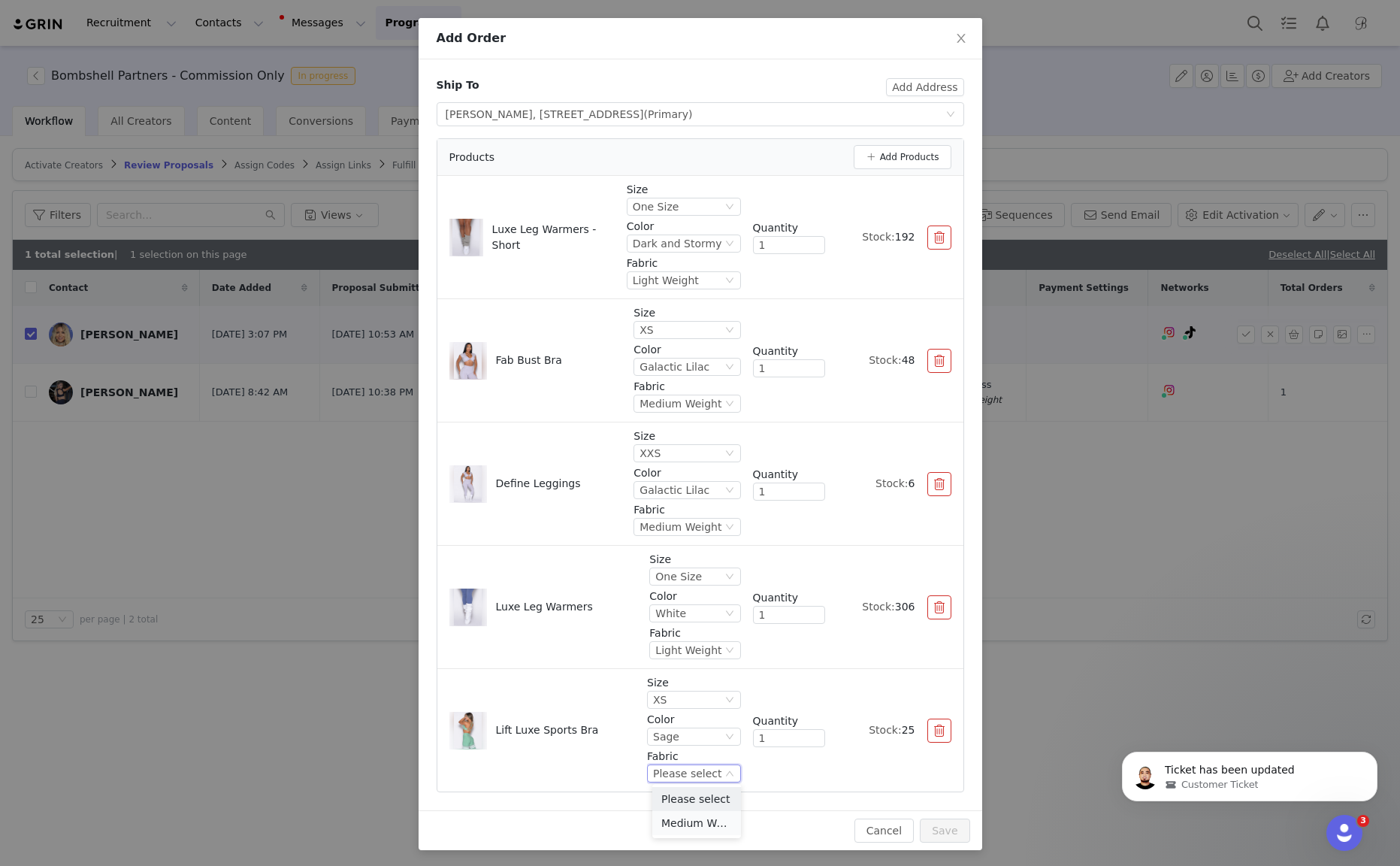
click at [708, 818] on li "Medium Weight" at bounding box center [696, 822] width 88 height 24
click at [918, 141] on div "Products Add Products" at bounding box center [700, 157] width 526 height 37
click at [918, 155] on button "Add Products" at bounding box center [902, 157] width 98 height 24
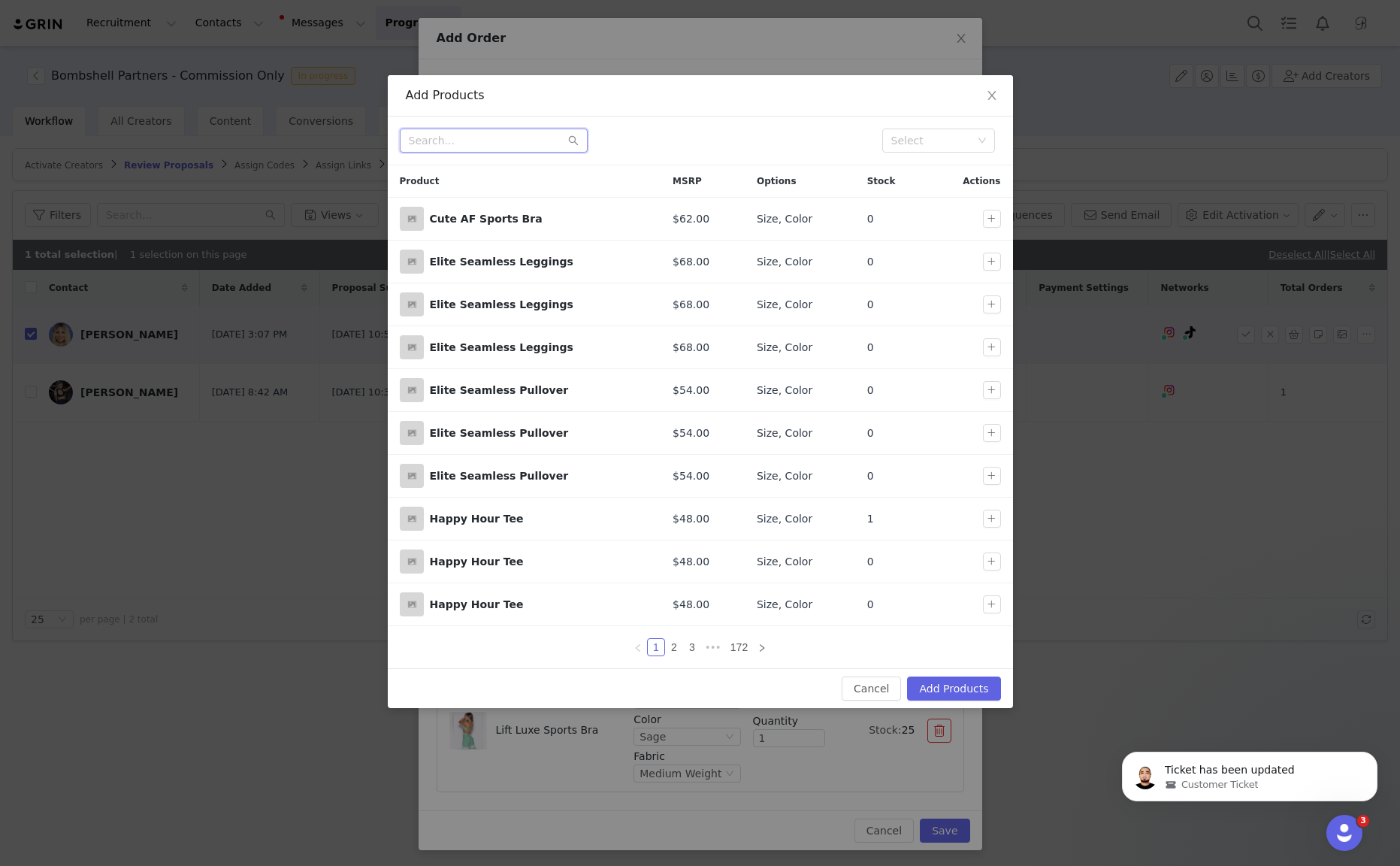
click at [554, 138] on input "text" at bounding box center [493, 140] width 188 height 24
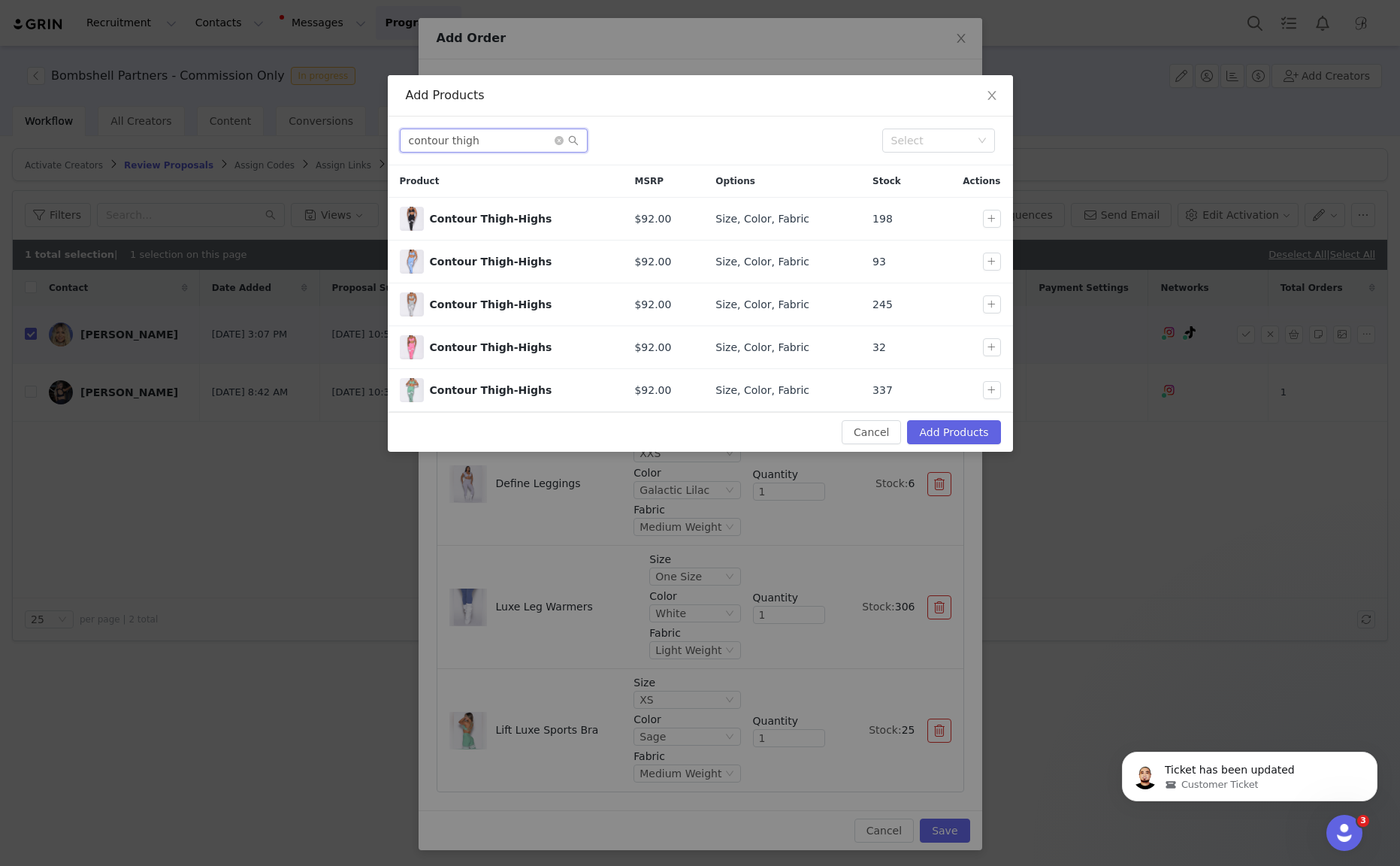
type input "contour thigh"
click at [1002, 389] on div at bounding box center [994, 390] width 24 height 18
click at [991, 389] on button "button" at bounding box center [991, 390] width 18 height 18
click at [978, 429] on button "Add Products" at bounding box center [953, 432] width 93 height 24
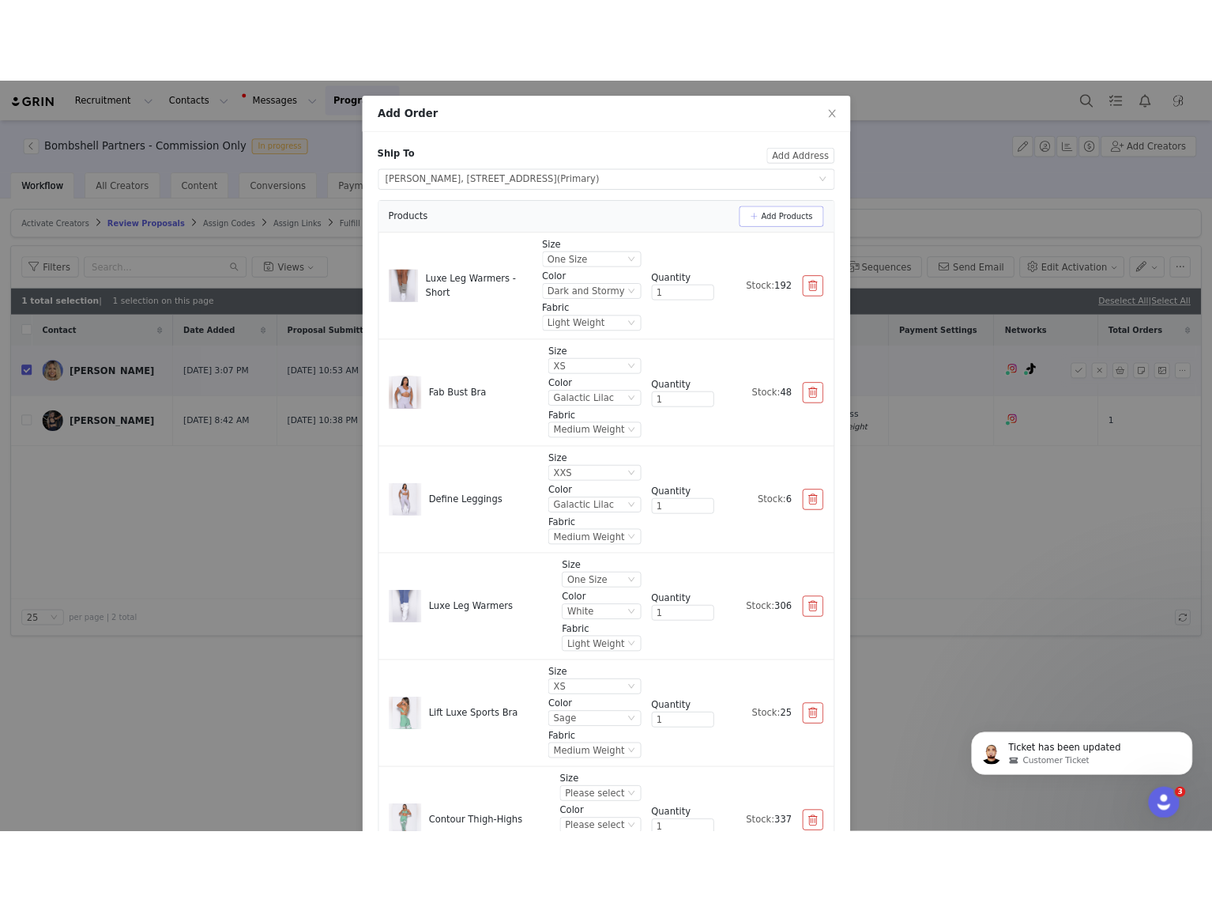
scroll to position [189, 0]
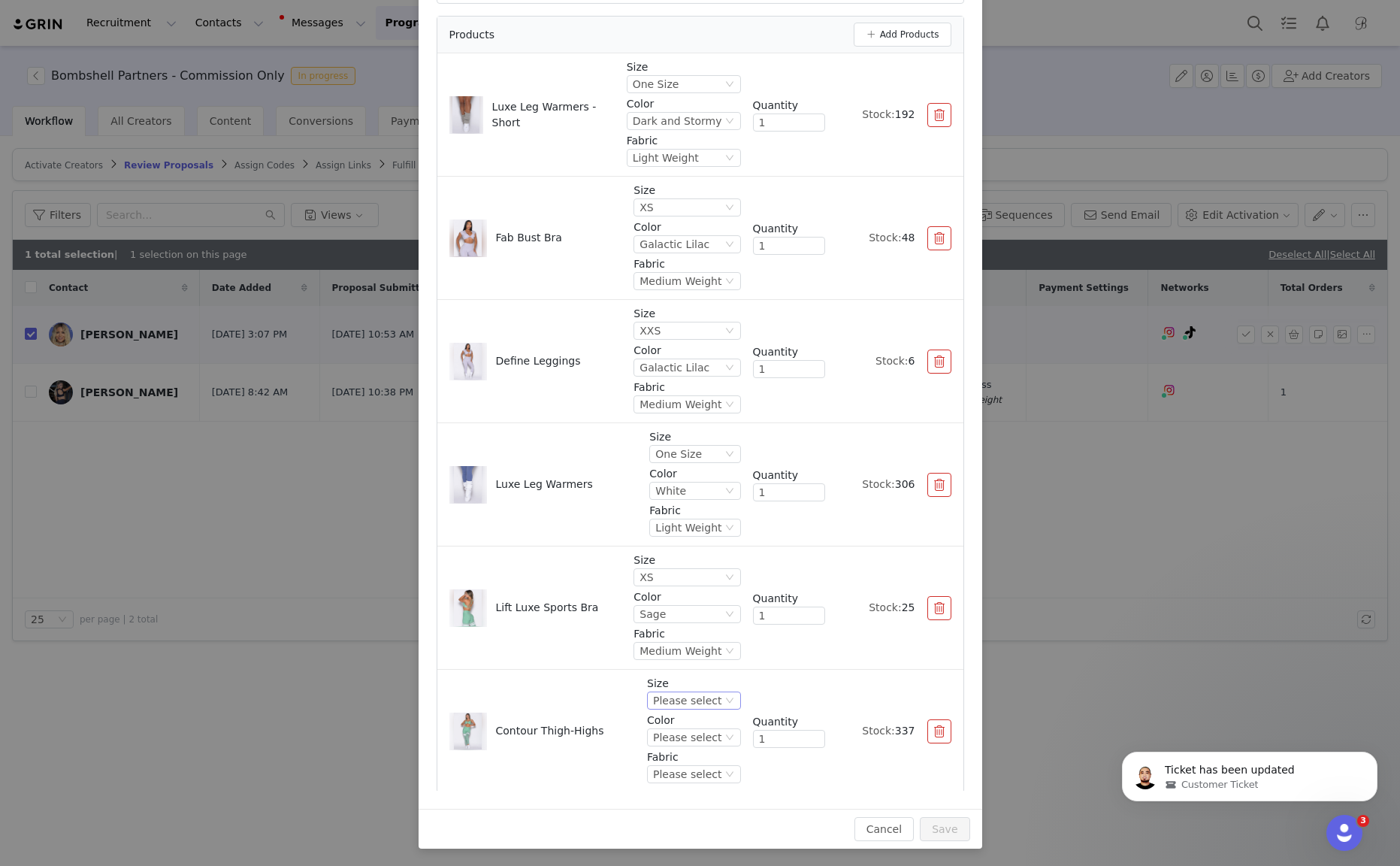
click at [679, 697] on div "Please select" at bounding box center [687, 700] width 68 height 16
click at [684, 550] on li "XXS" at bounding box center [696, 550] width 88 height 24
click at [688, 737] on div "Please select" at bounding box center [687, 737] width 68 height 16
click at [694, 778] on li "Sage" at bounding box center [696, 785] width 88 height 24
click at [694, 765] on div "Please select" at bounding box center [687, 773] width 68 height 16
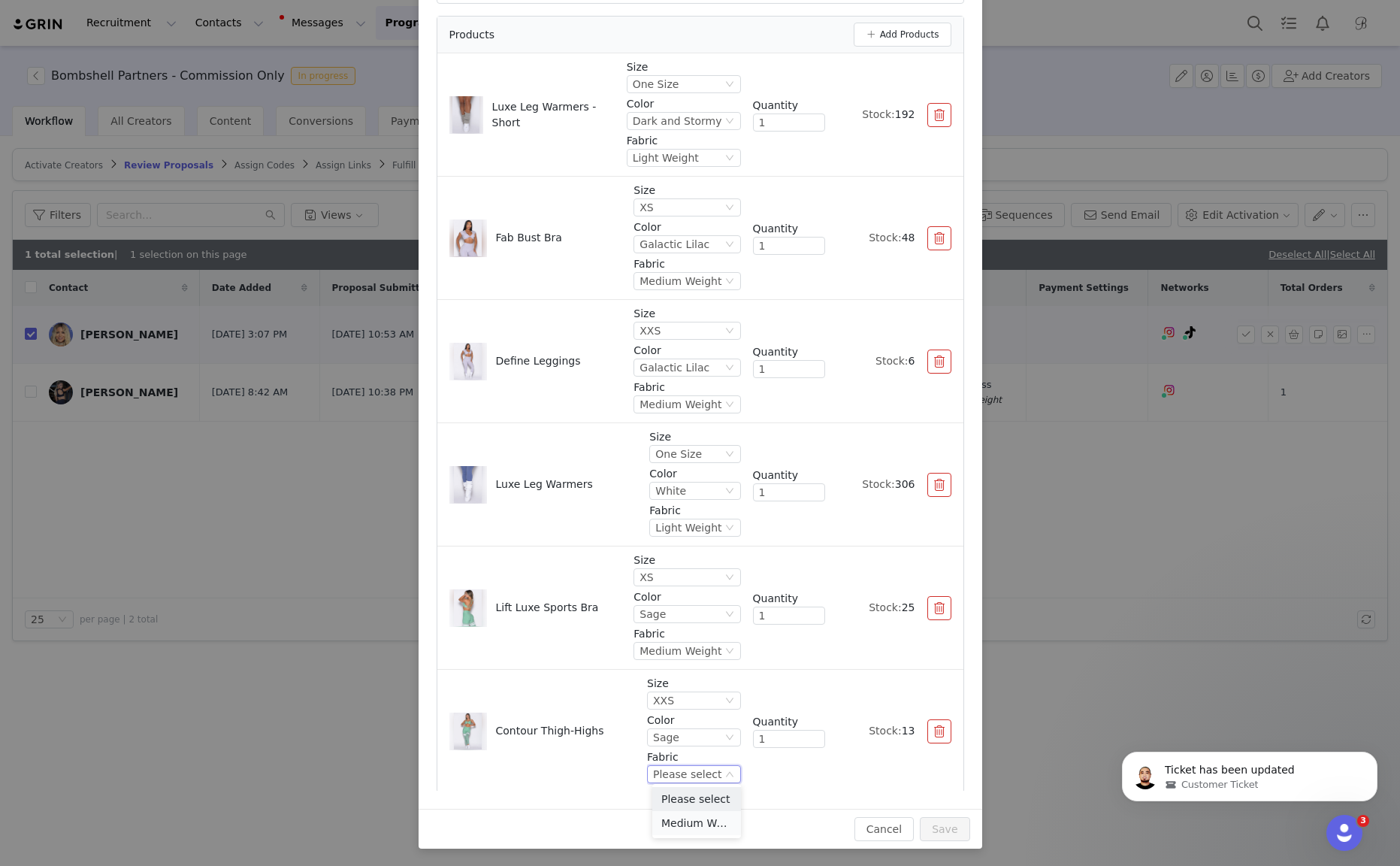
click at [697, 818] on li "Medium Weight" at bounding box center [696, 822] width 88 height 24
click at [934, 833] on button "Save" at bounding box center [944, 828] width 49 height 24
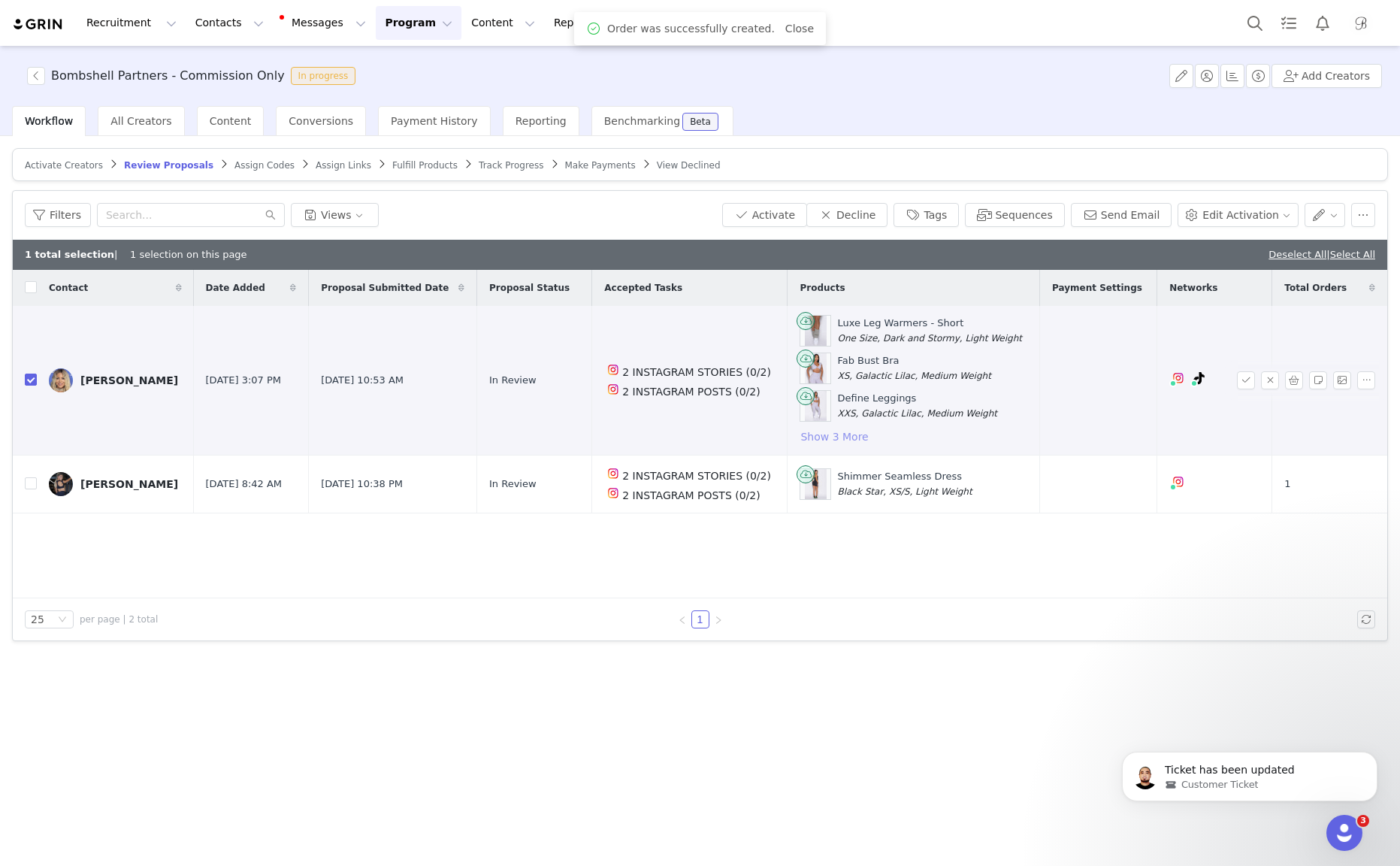
click at [840, 429] on button "Show 3 More" at bounding box center [834, 436] width 69 height 18
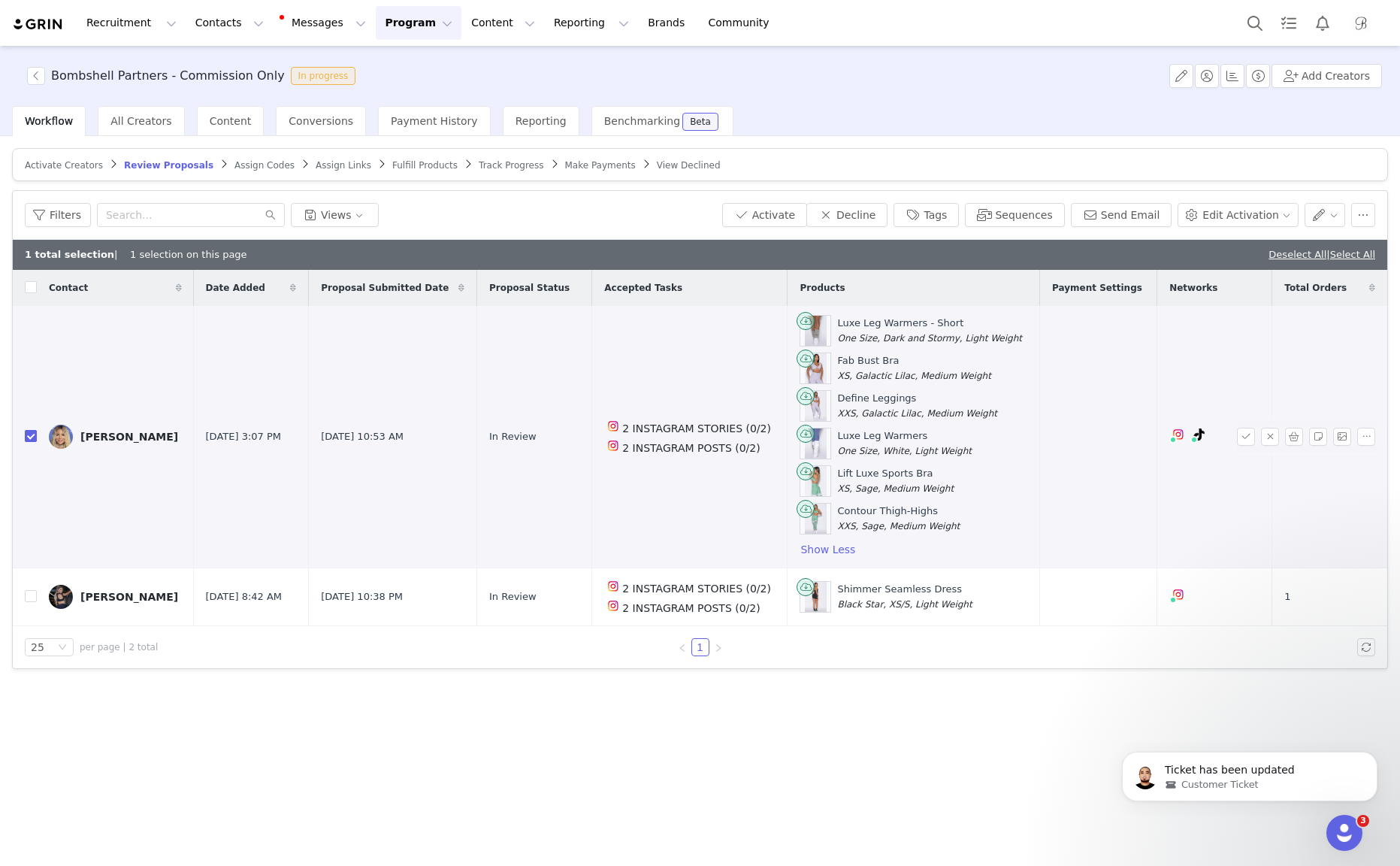
click at [27, 436] on input "checkbox" at bounding box center [30, 435] width 12 height 12
checkbox input "false"
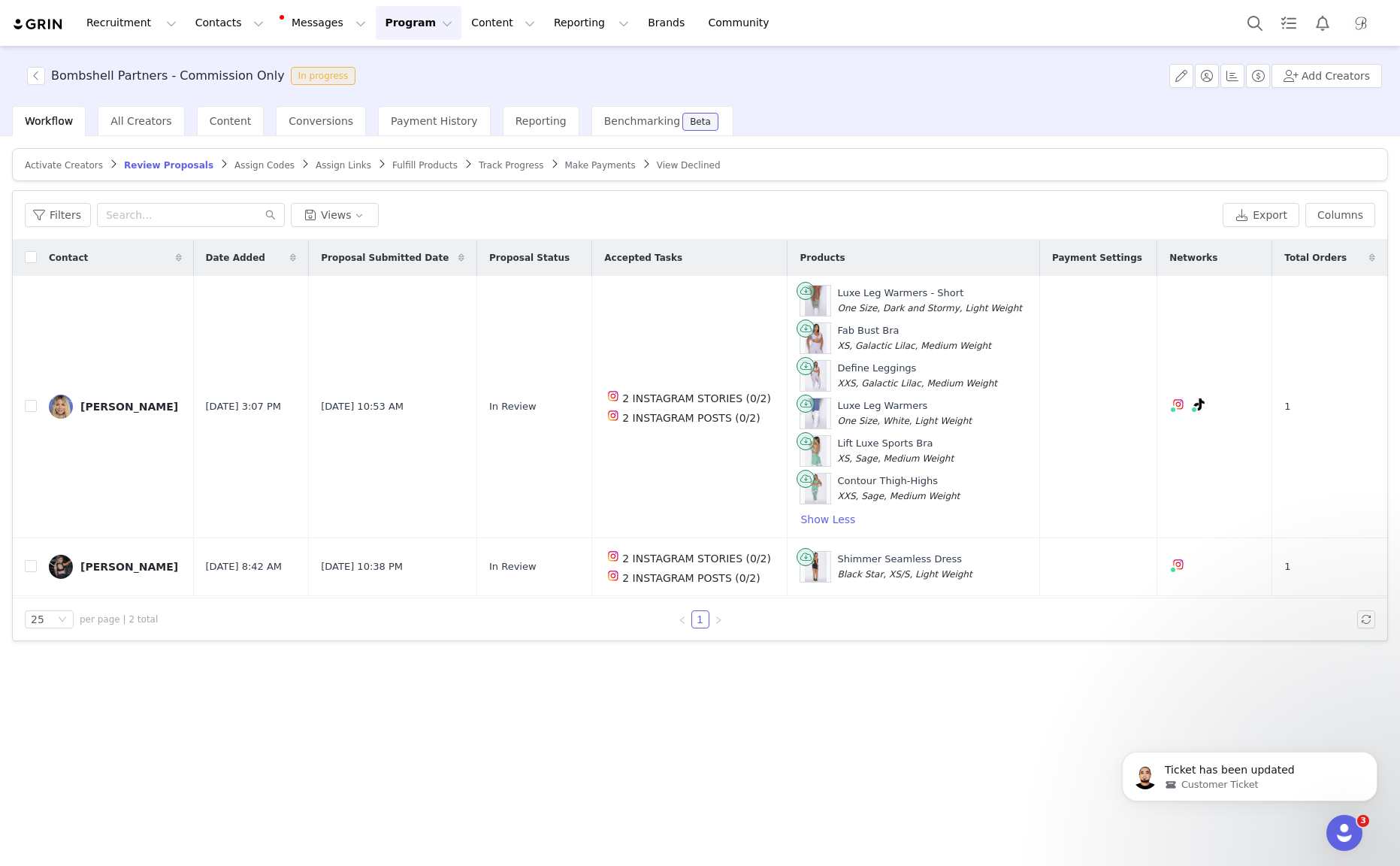
click at [404, 19] on button "Program Program" at bounding box center [418, 23] width 86 height 34
click at [508, 183] on div "Activate Creators Review Proposals Assign Codes Assign Links Fulfill Products T…" at bounding box center [700, 395] width 1375 height 493
click at [400, 168] on span "Fulfill Products" at bounding box center [425, 164] width 66 height 10
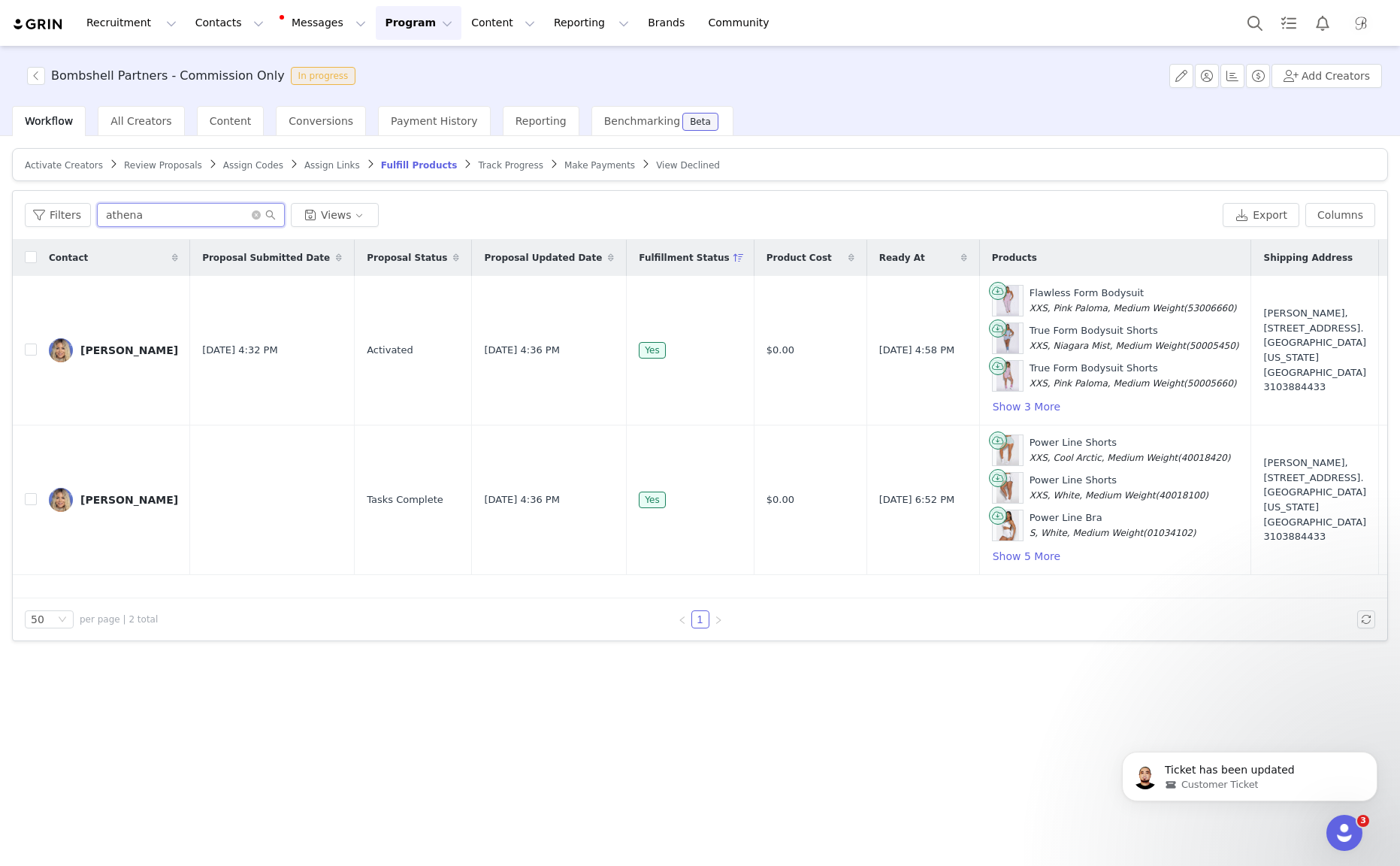
click at [202, 211] on input "athena" at bounding box center [191, 214] width 188 height 24
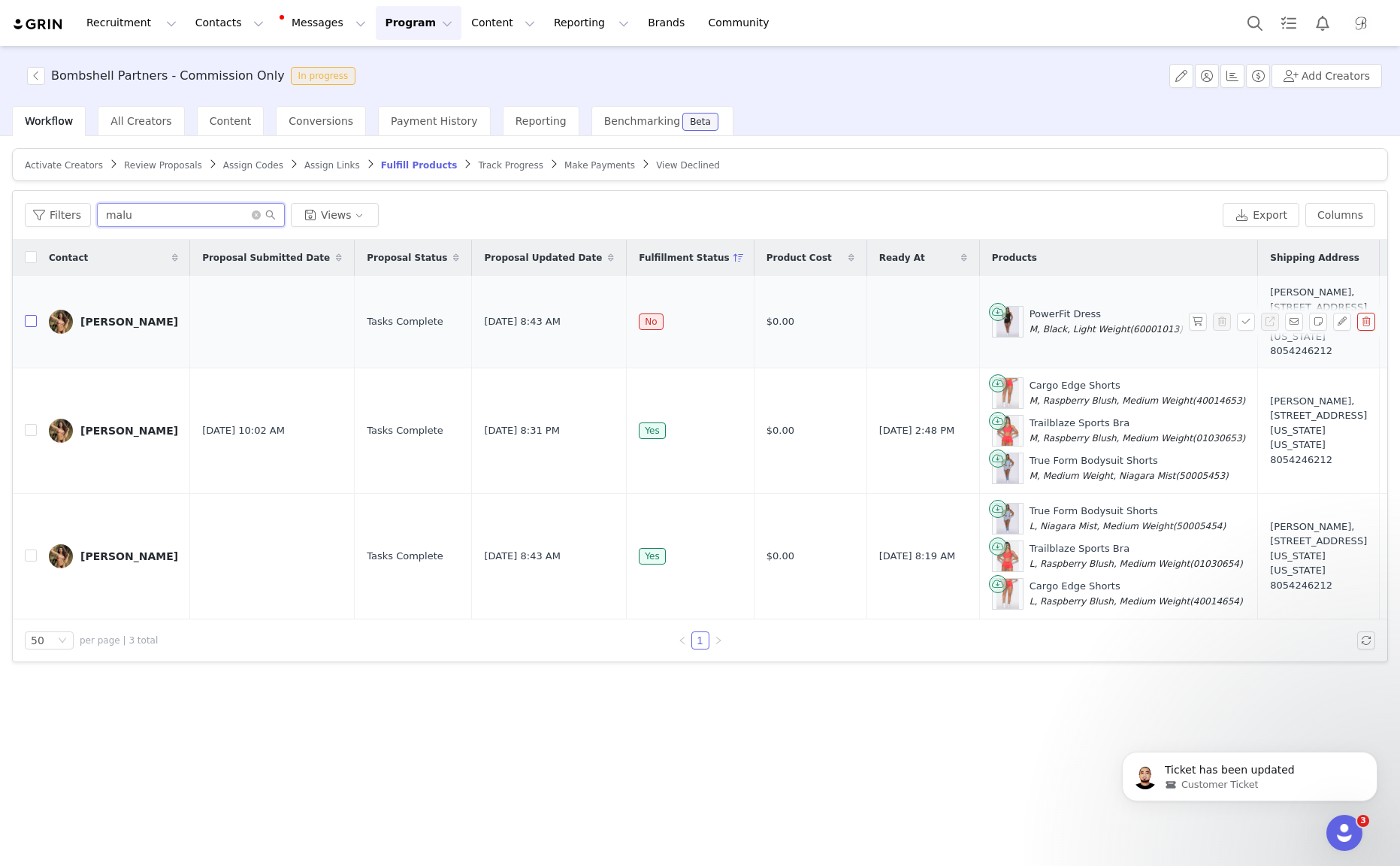
type input "malu"
click at [30, 327] on input "checkbox" at bounding box center [30, 320] width 12 height 12
checkbox input "true"
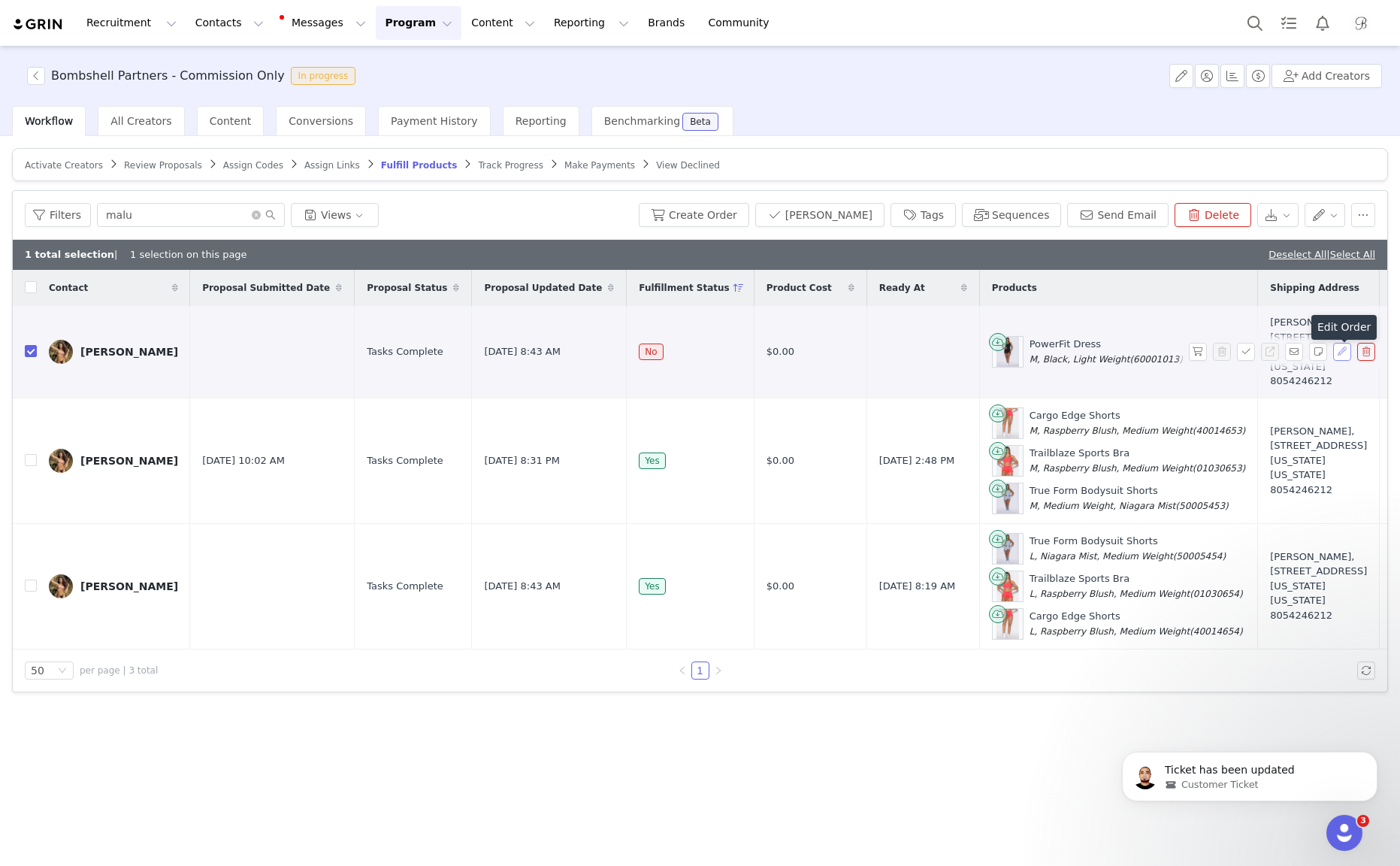
click at [1342, 357] on button "button" at bounding box center [1341, 351] width 18 height 18
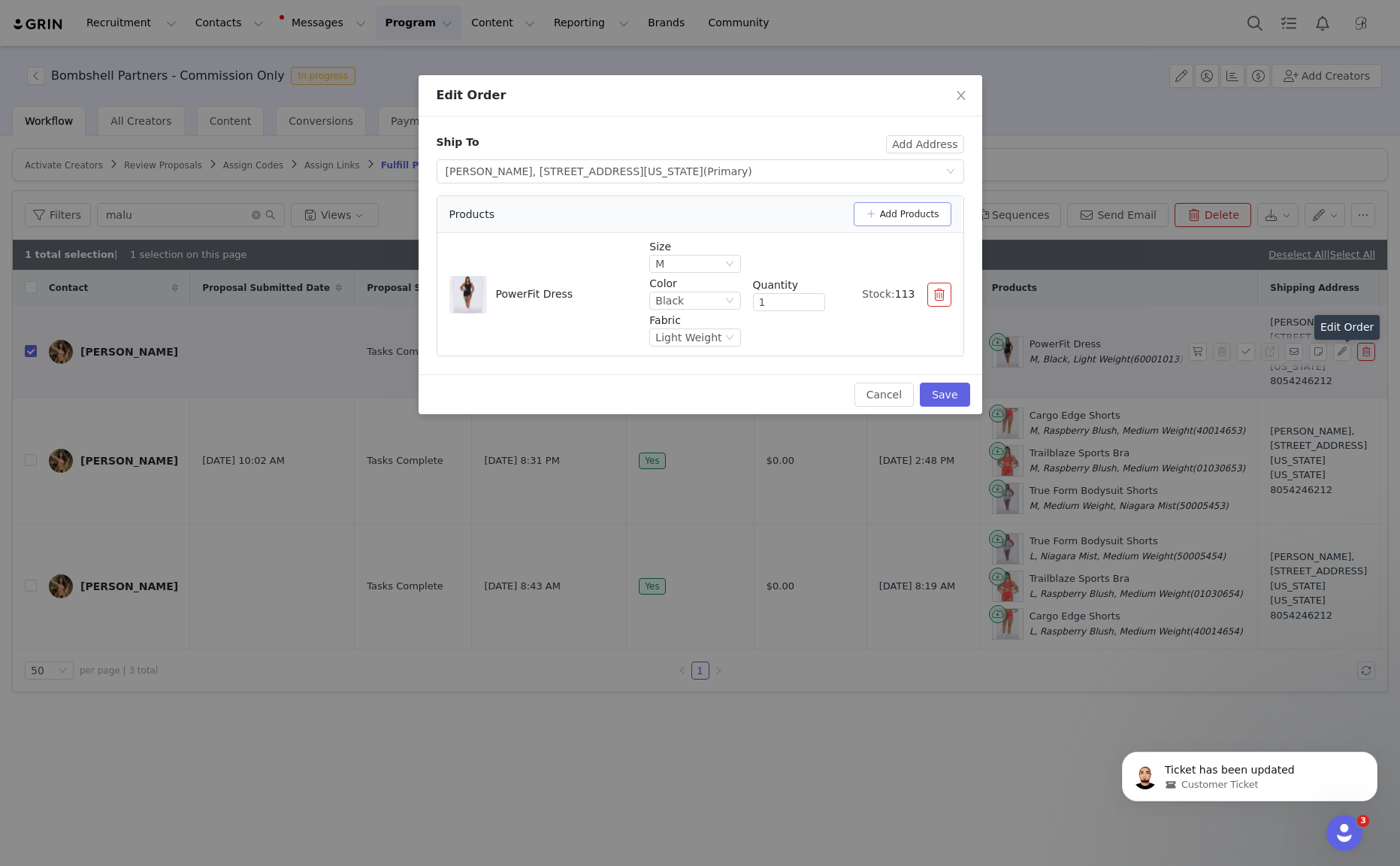
click at [906, 217] on button "Add Products" at bounding box center [902, 214] width 98 height 24
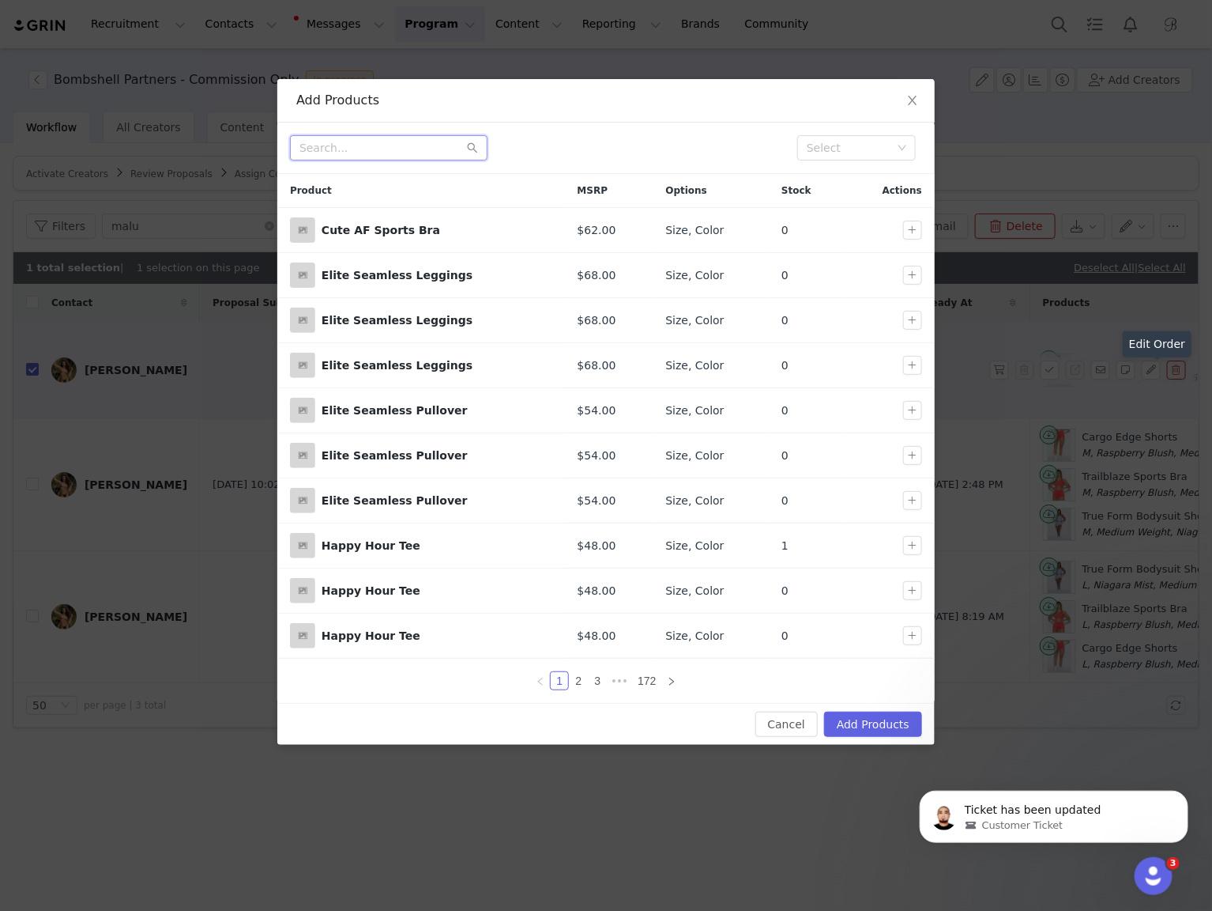
click at [369, 136] on input "text" at bounding box center [389, 147] width 198 height 25
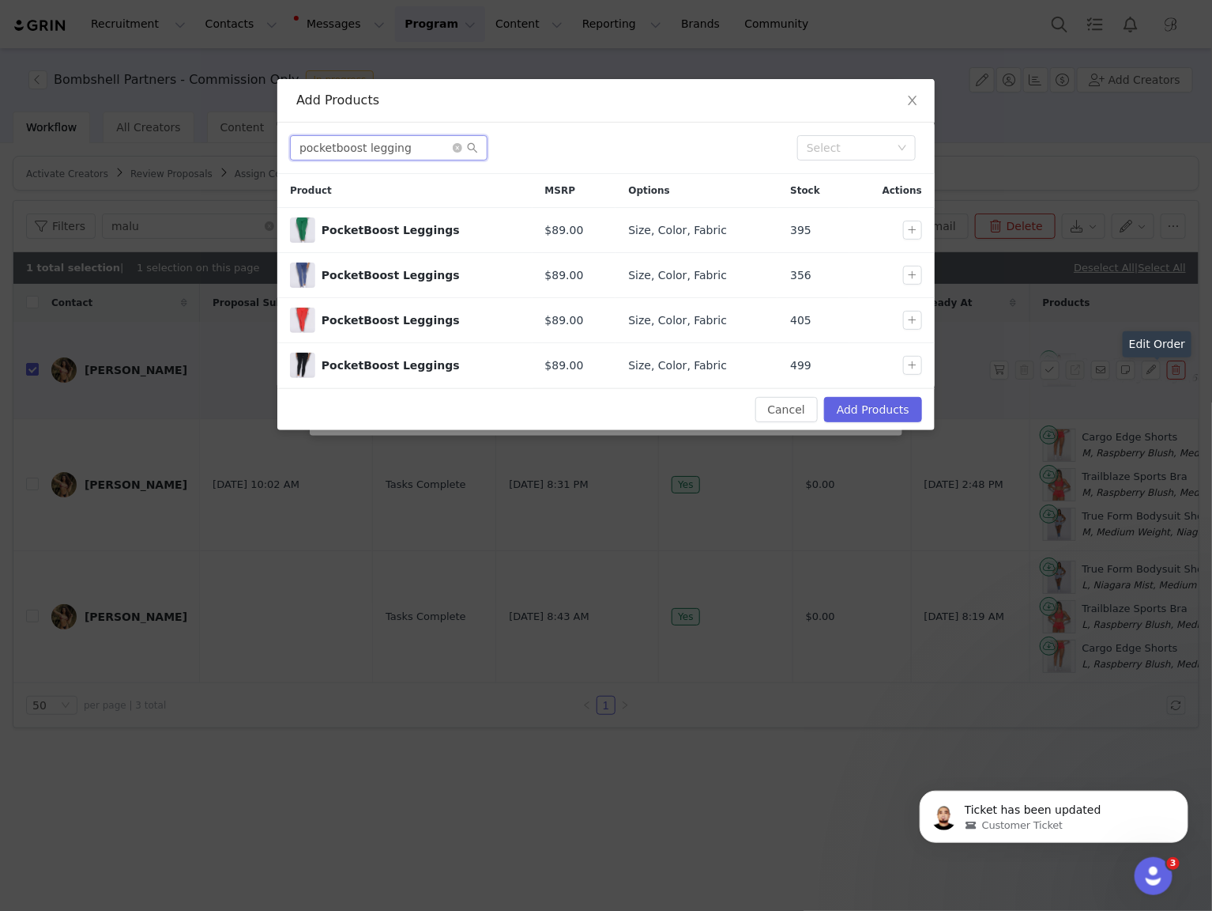
type input "pocketboost legging"
click at [913, 368] on button "button" at bounding box center [912, 365] width 19 height 19
click at [898, 408] on button "Add Products" at bounding box center [873, 409] width 98 height 25
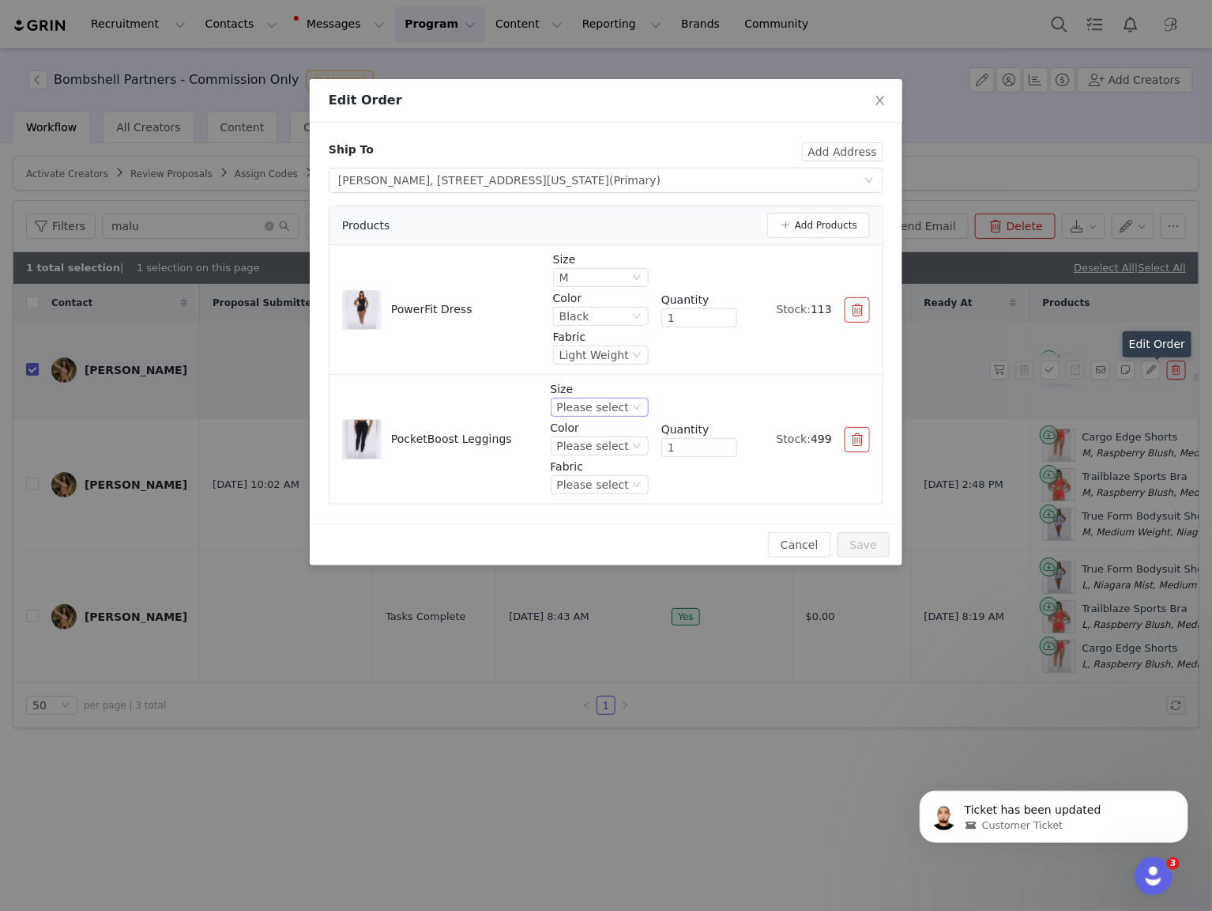
click at [597, 405] on div "Please select" at bounding box center [593, 406] width 72 height 17
click at [598, 544] on li "M" at bounding box center [602, 535] width 93 height 25
click at [596, 446] on div "Please select" at bounding box center [593, 445] width 72 height 17
click at [596, 500] on li "Black" at bounding box center [602, 498] width 93 height 25
click at [596, 478] on div "Please select" at bounding box center [593, 484] width 72 height 17
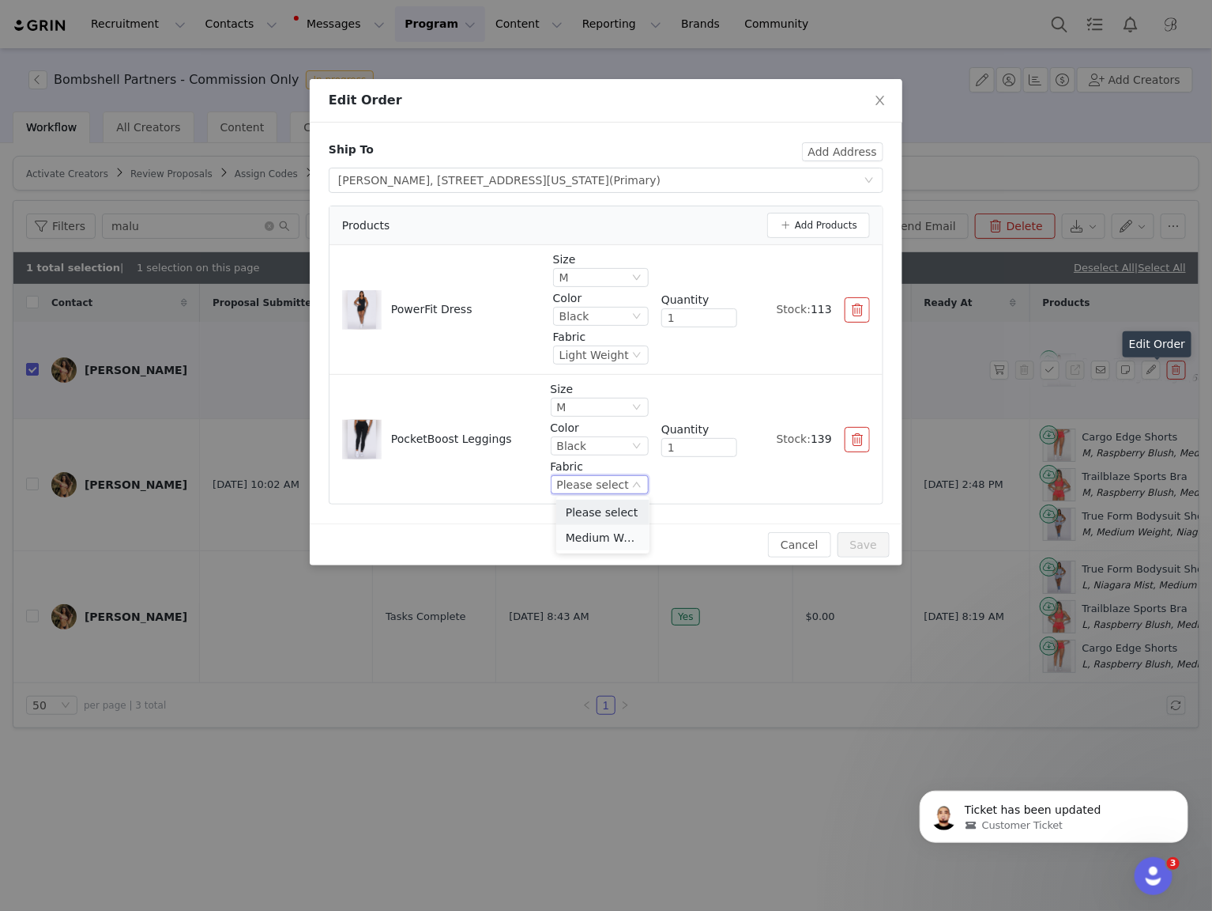
click at [596, 537] on li "Medium Weight" at bounding box center [602, 537] width 93 height 25
click at [804, 230] on button "Add Products" at bounding box center [818, 225] width 103 height 25
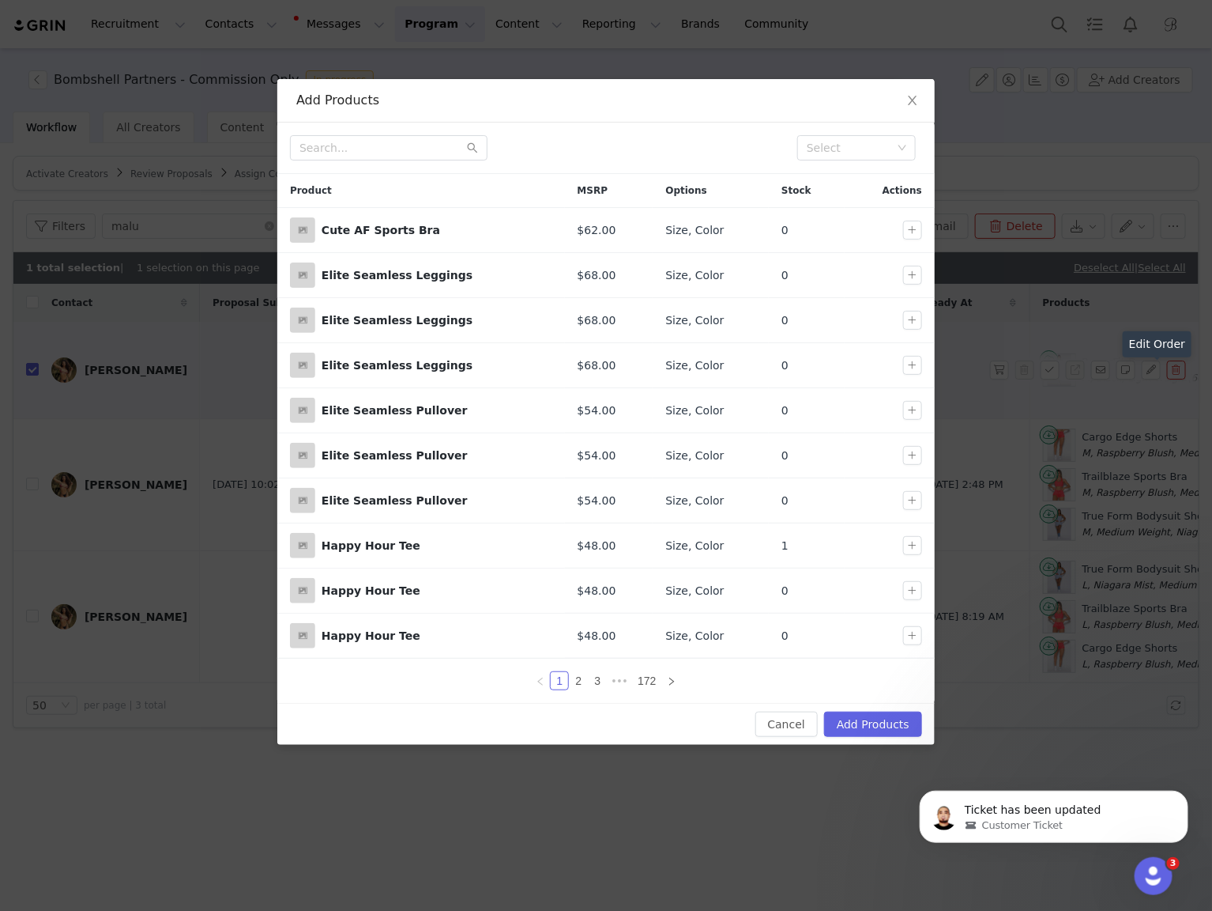
click at [394, 160] on div "Select" at bounding box center [606, 148] width 658 height 51
click at [394, 145] on input "text" at bounding box center [389, 147] width 198 height 25
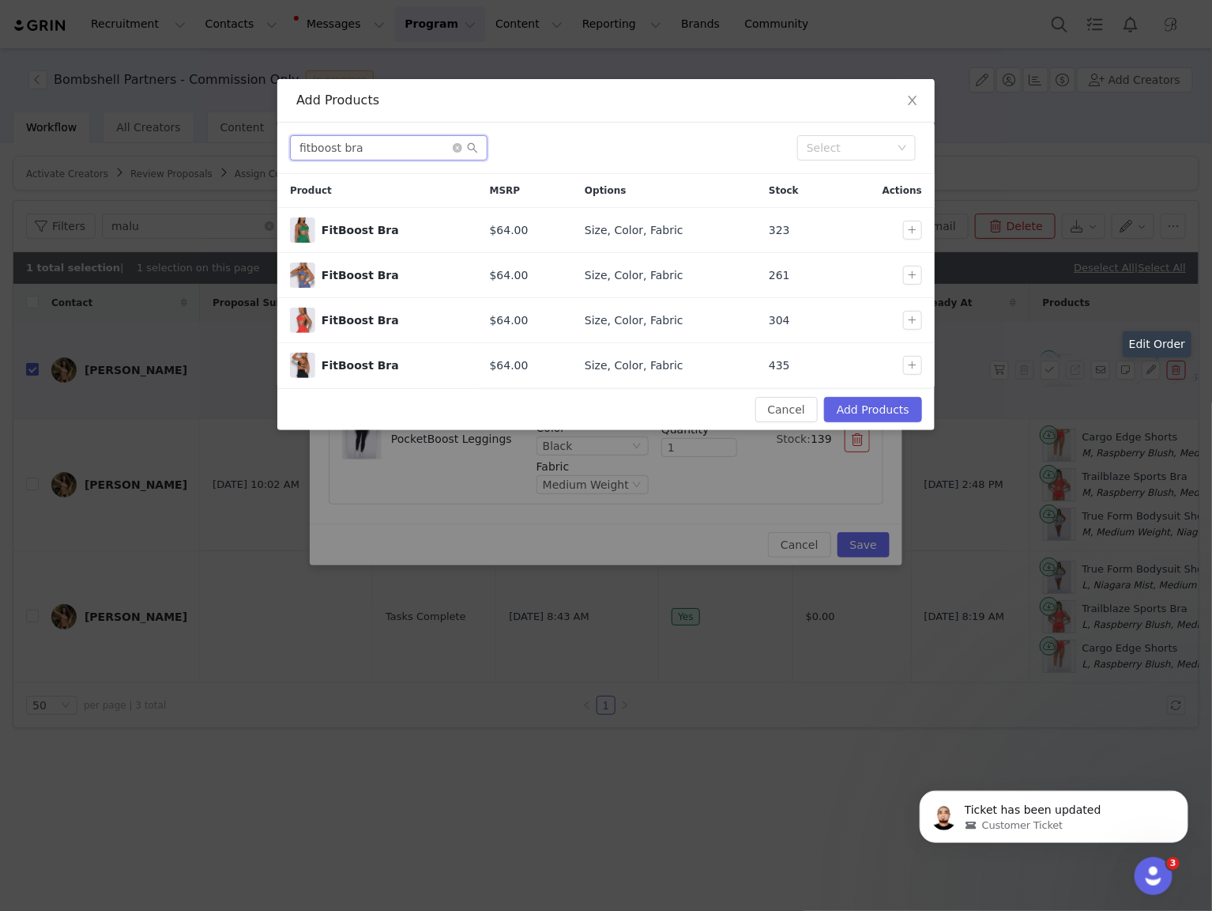
type input "fitboost bra"
click at [921, 361] on button "button" at bounding box center [912, 365] width 19 height 19
click at [914, 403] on button "Add Products" at bounding box center [873, 409] width 98 height 25
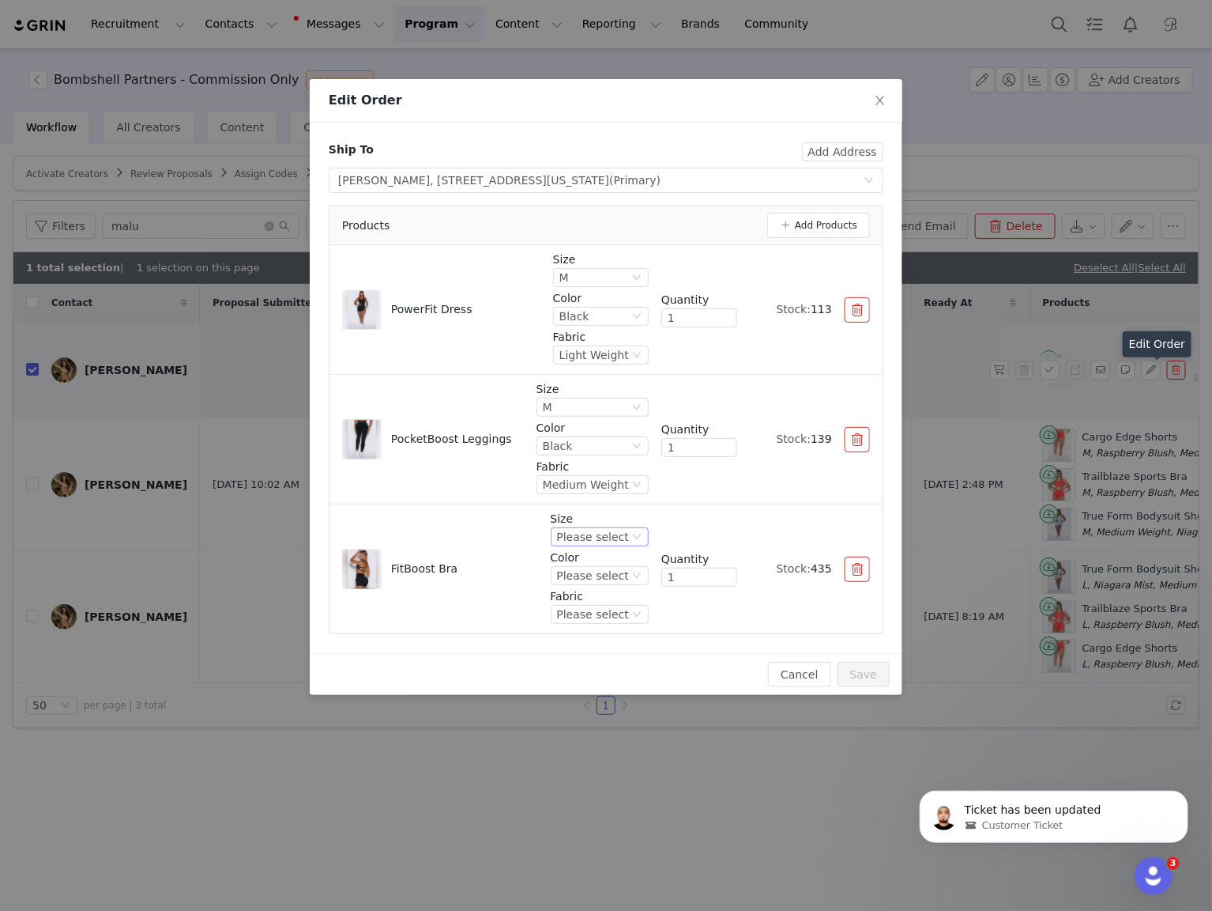
click at [599, 528] on div "Please select" at bounding box center [593, 536] width 72 height 17
click at [601, 642] on li "M" at bounding box center [602, 640] width 93 height 25
click at [601, 576] on div "Please select" at bounding box center [593, 575] width 72 height 17
click at [596, 629] on li "Black" at bounding box center [602, 628] width 93 height 25
click at [598, 617] on div "Please select" at bounding box center [593, 613] width 72 height 17
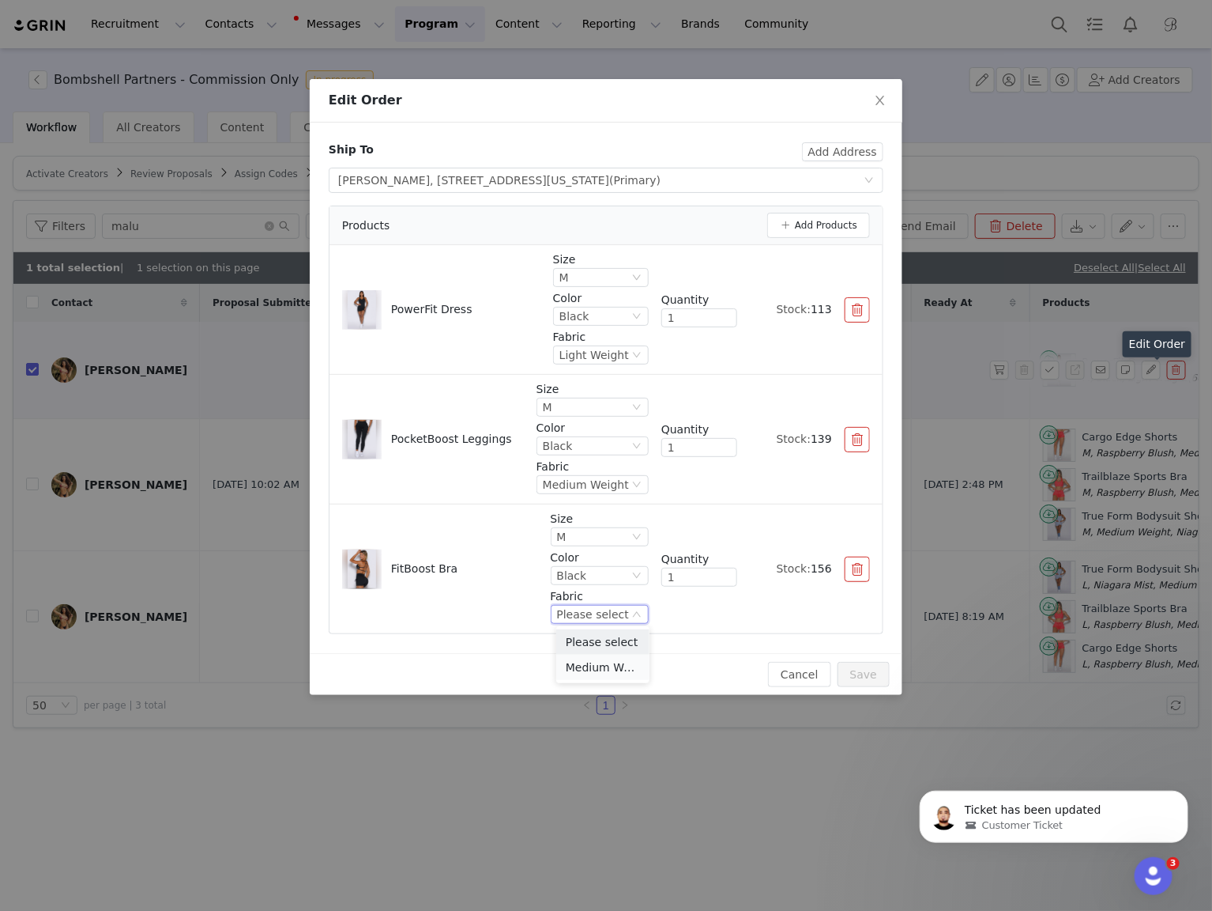
click at [594, 670] on li "Medium Weight" at bounding box center [602, 666] width 93 height 25
click at [594, 670] on div "Cancel Save" at bounding box center [606, 674] width 568 height 25
click at [866, 669] on button "Save" at bounding box center [864, 674] width 52 height 25
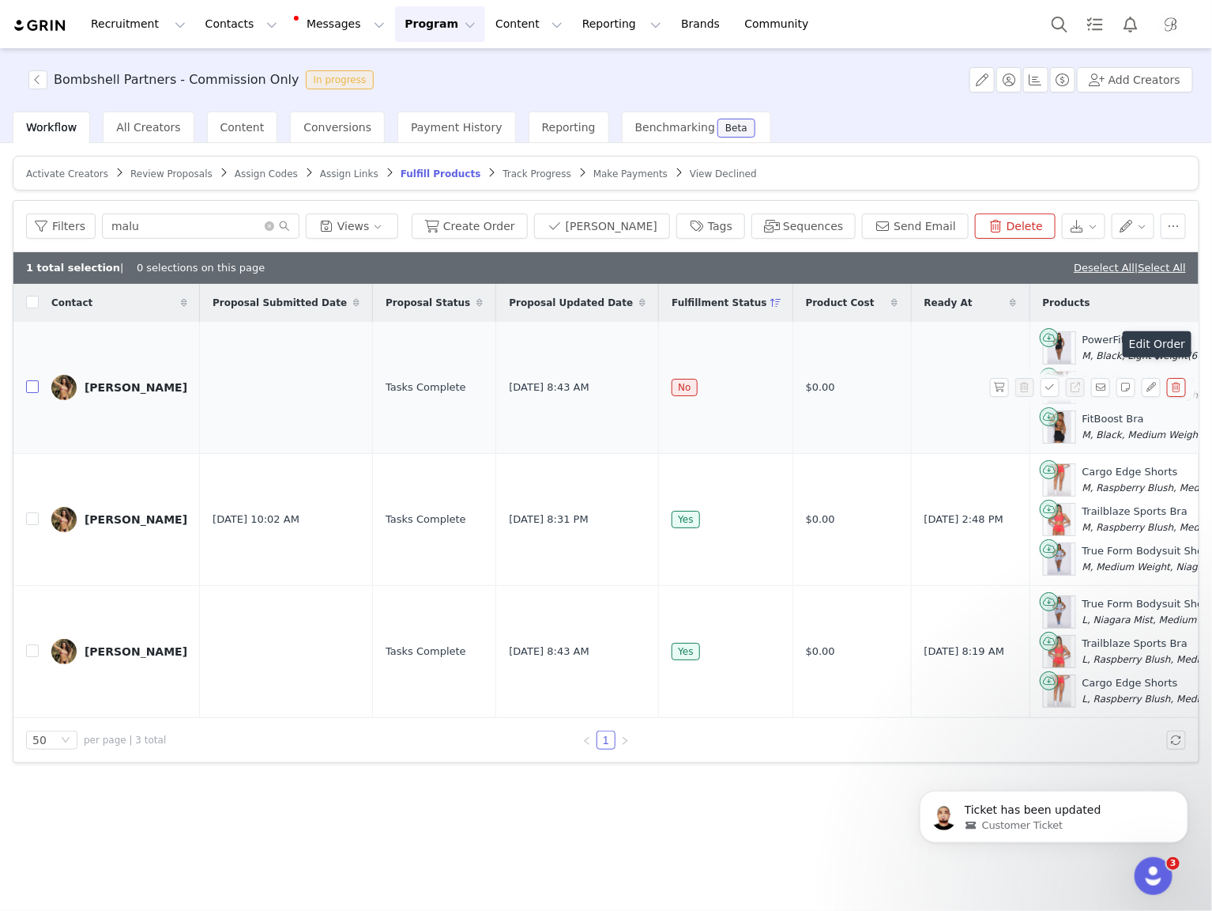
click at [31, 385] on input "checkbox" at bounding box center [32, 386] width 13 height 13
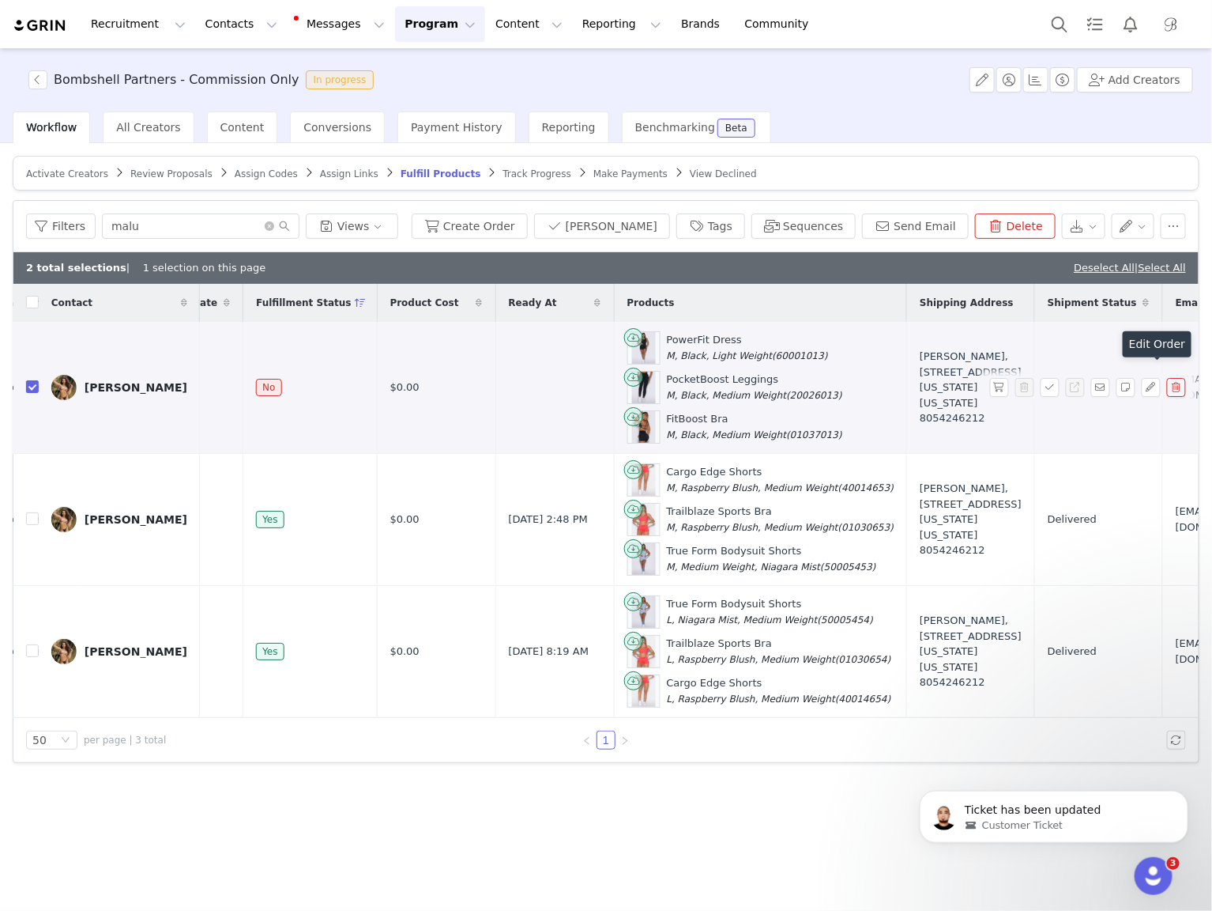
scroll to position [0, 442]
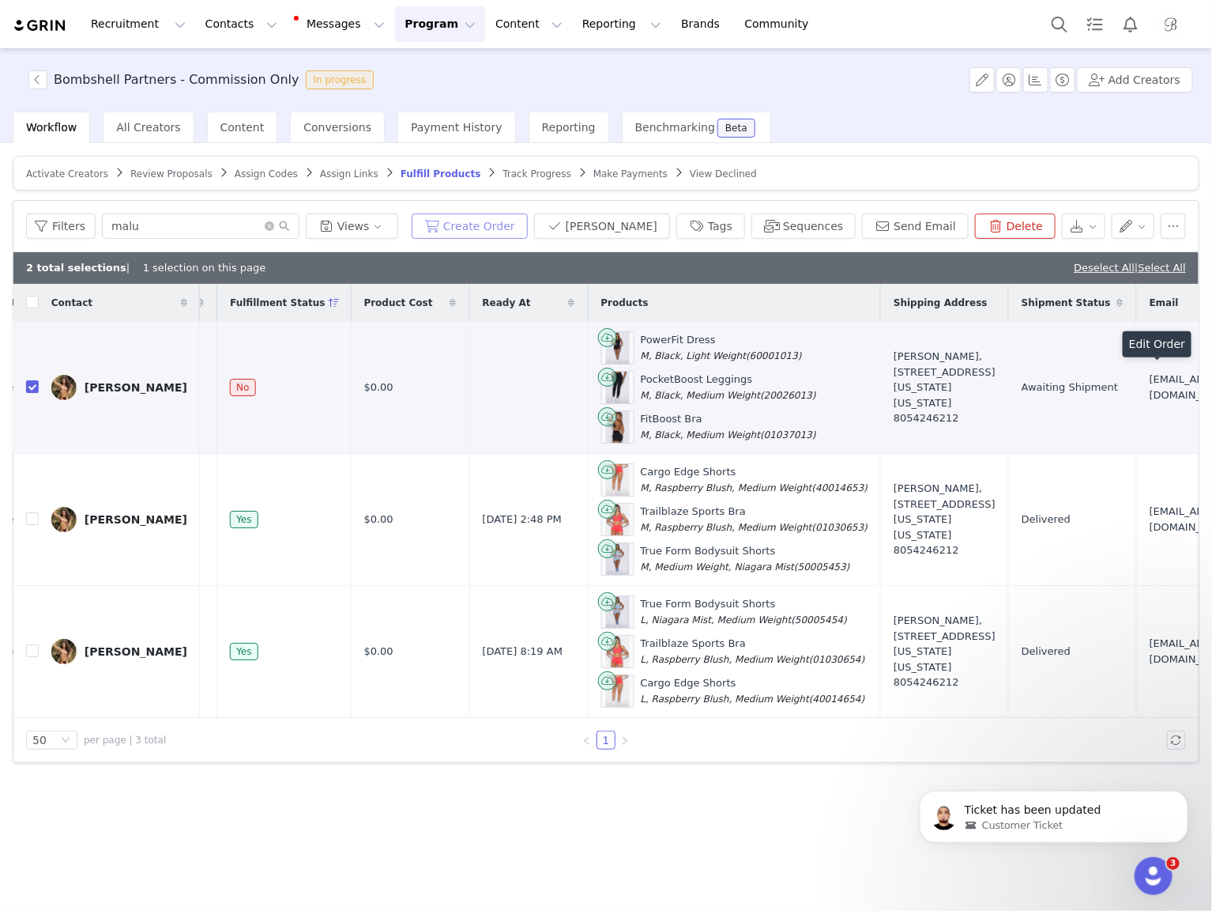
click at [520, 228] on button "Create Order" at bounding box center [470, 225] width 116 height 25
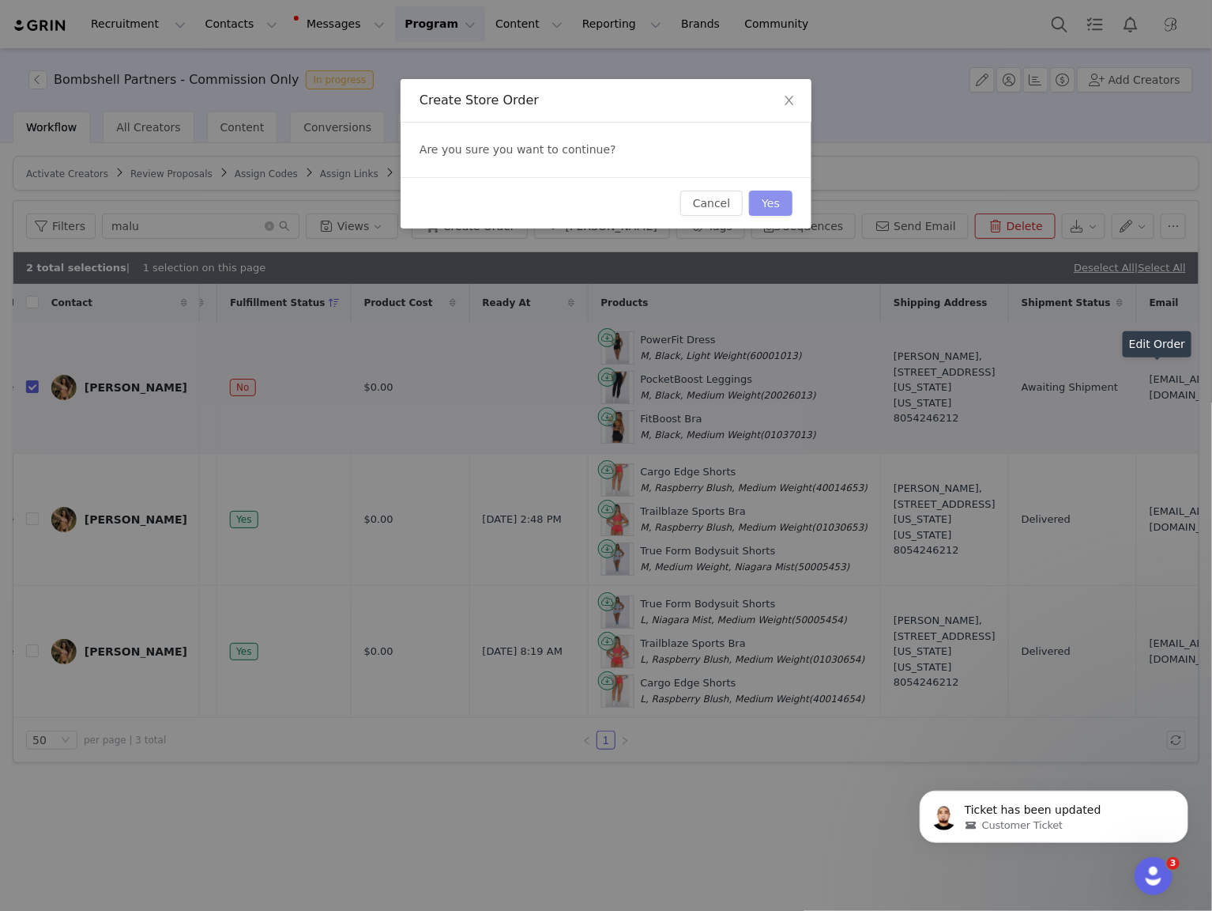
click at [769, 196] on button "Yes" at bounding box center [770, 202] width 43 height 25
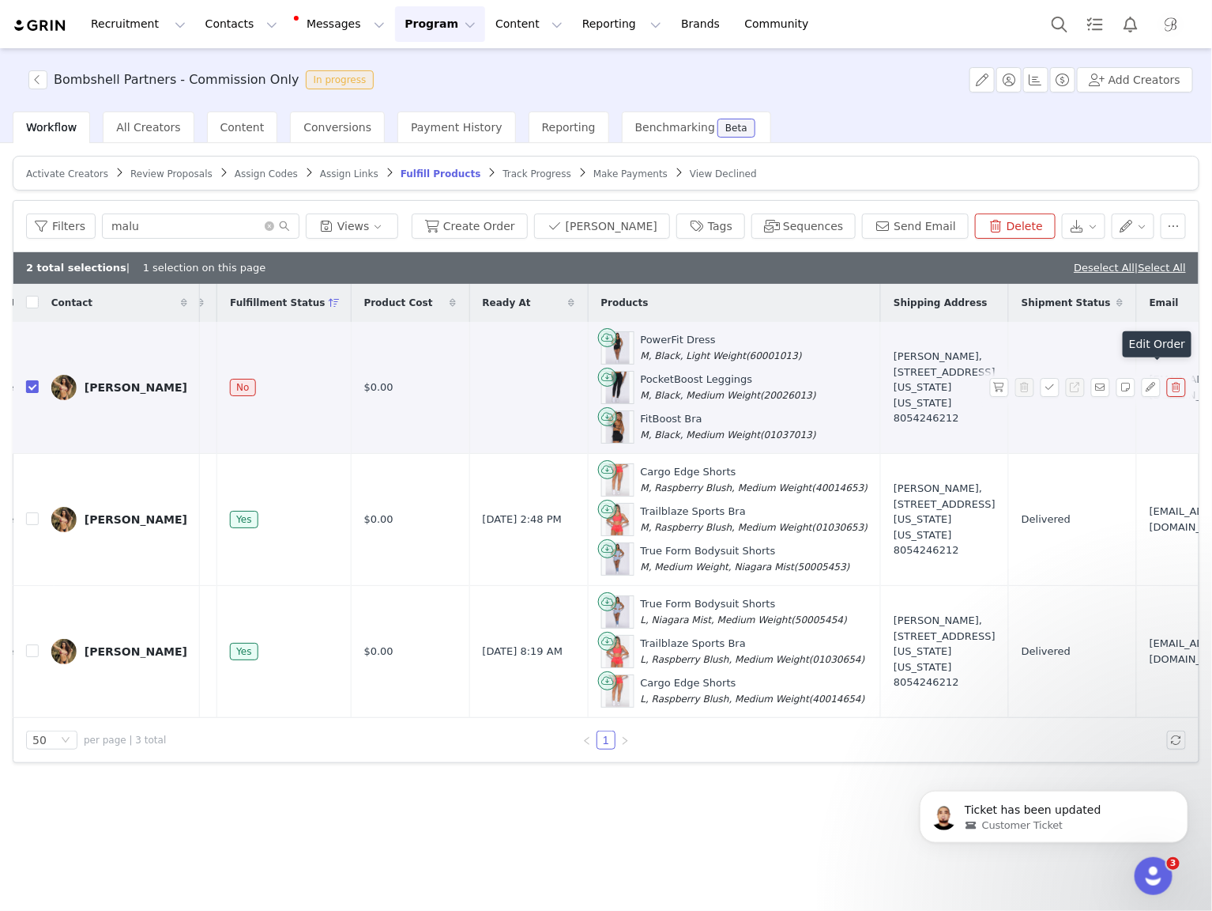
click at [31, 391] on input "checkbox" at bounding box center [32, 386] width 13 height 13
checkbox input "false"
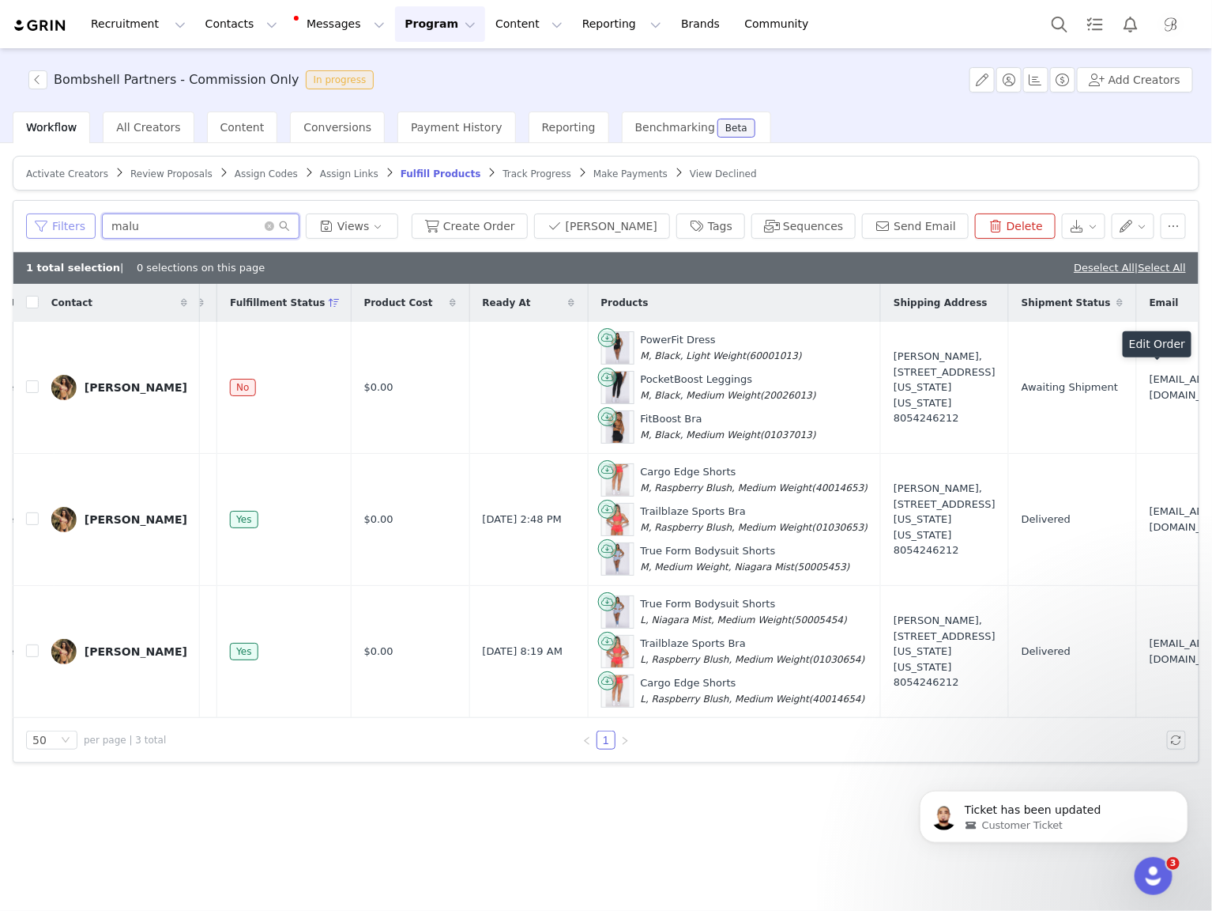
drag, startPoint x: 142, startPoint y: 214, endPoint x: 86, endPoint y: 213, distance: 56.1
click at [86, 214] on div "Filters malu Views" at bounding box center [215, 225] width 379 height 25
drag, startPoint x: 175, startPoint y: 224, endPoint x: 83, endPoint y: 224, distance: 92.5
click at [83, 224] on div "Filters malu Views" at bounding box center [215, 225] width 379 height 25
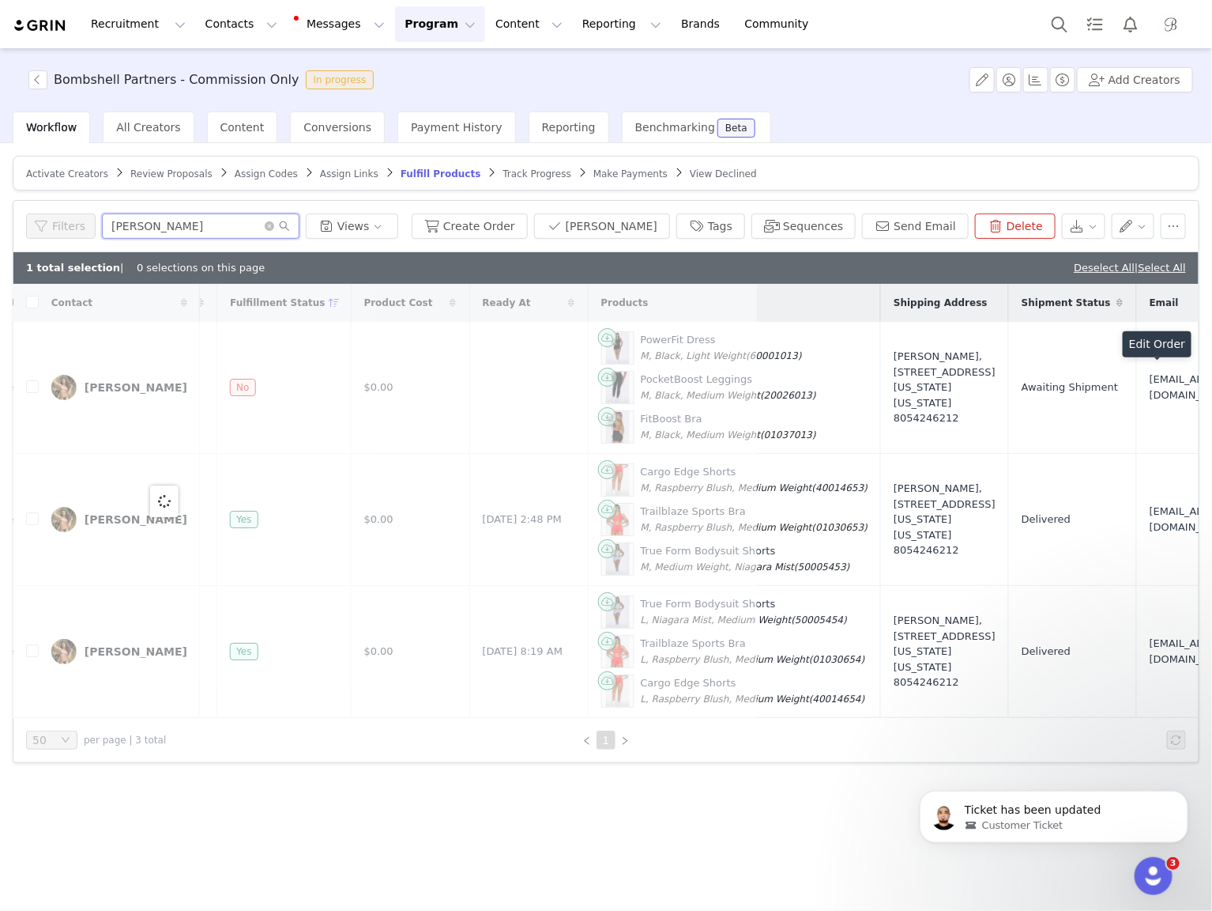
scroll to position [0, 0]
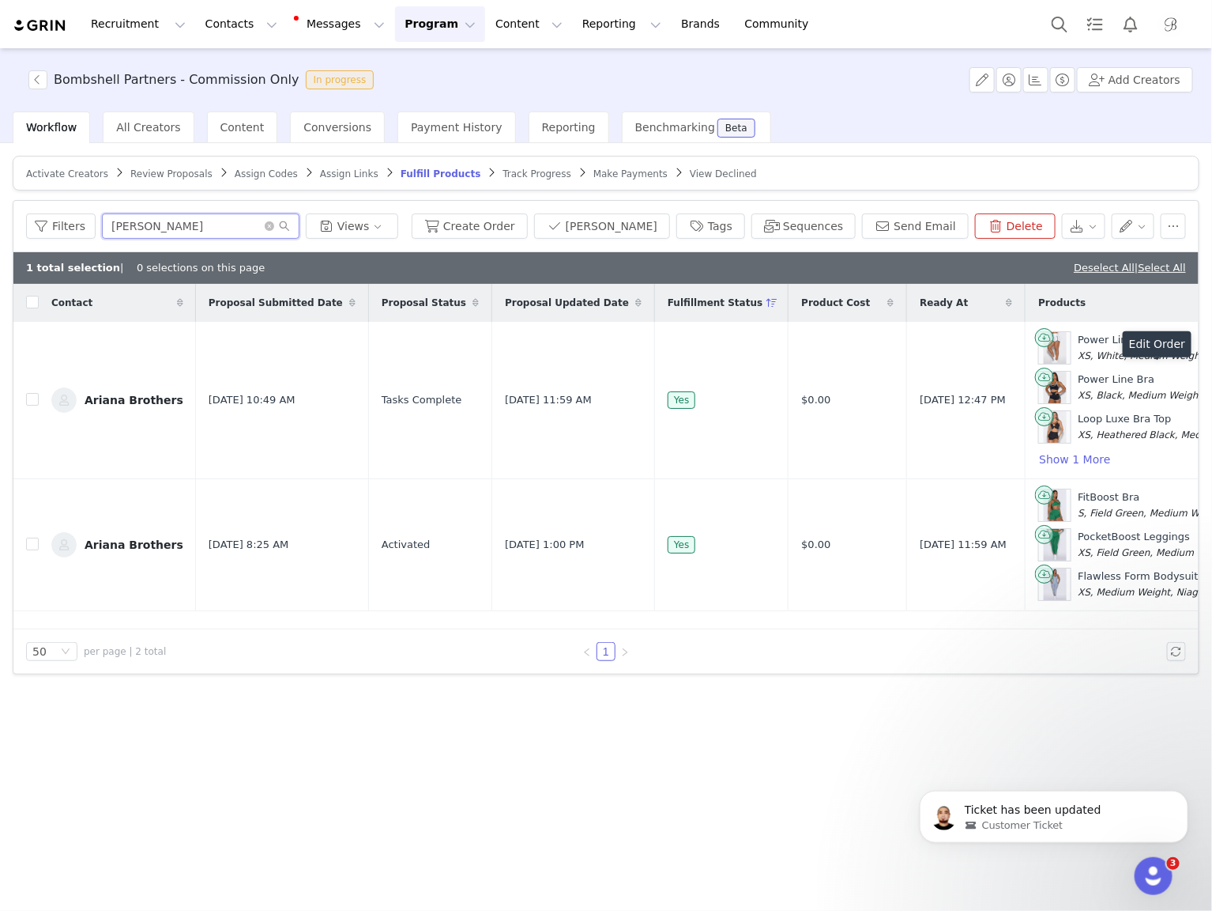
type input "ariana"
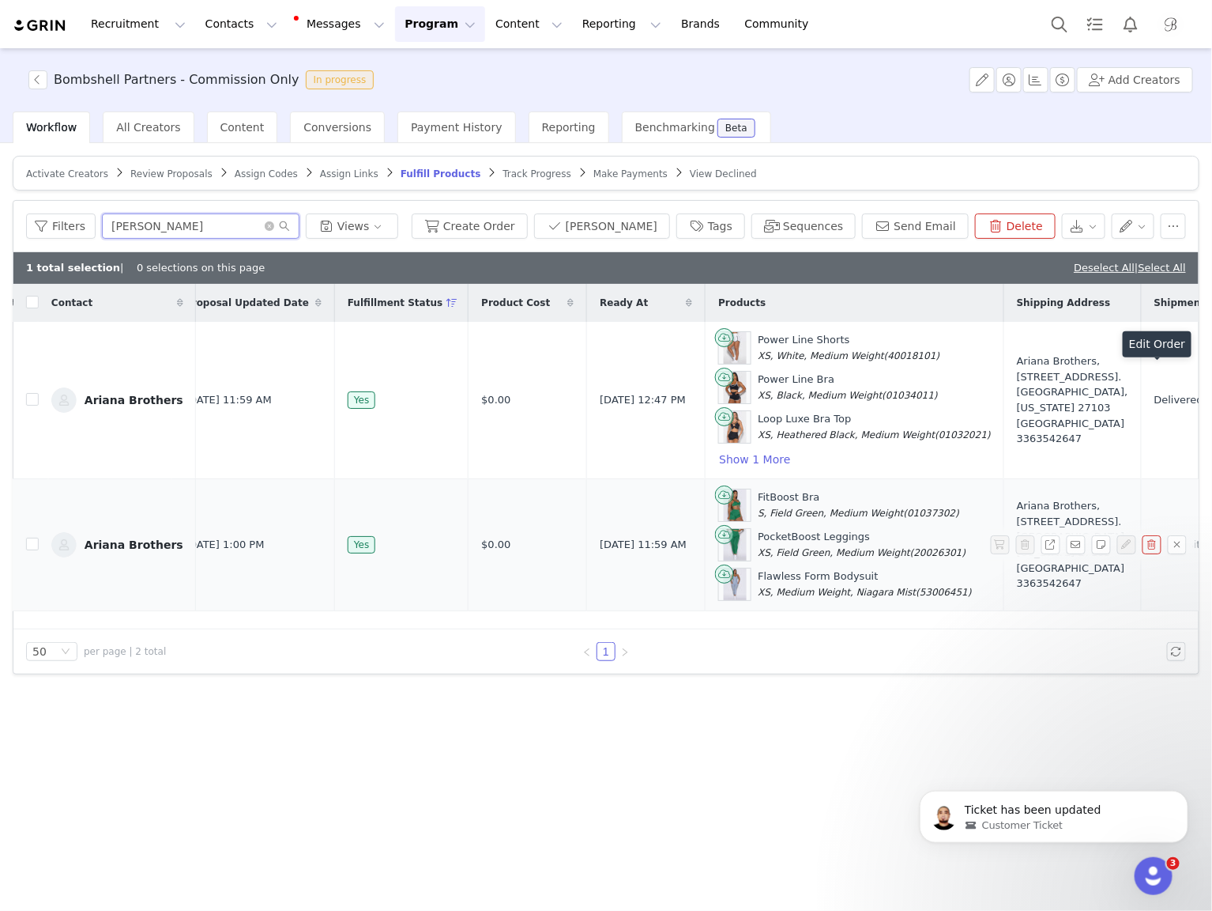
scroll to position [0, 171]
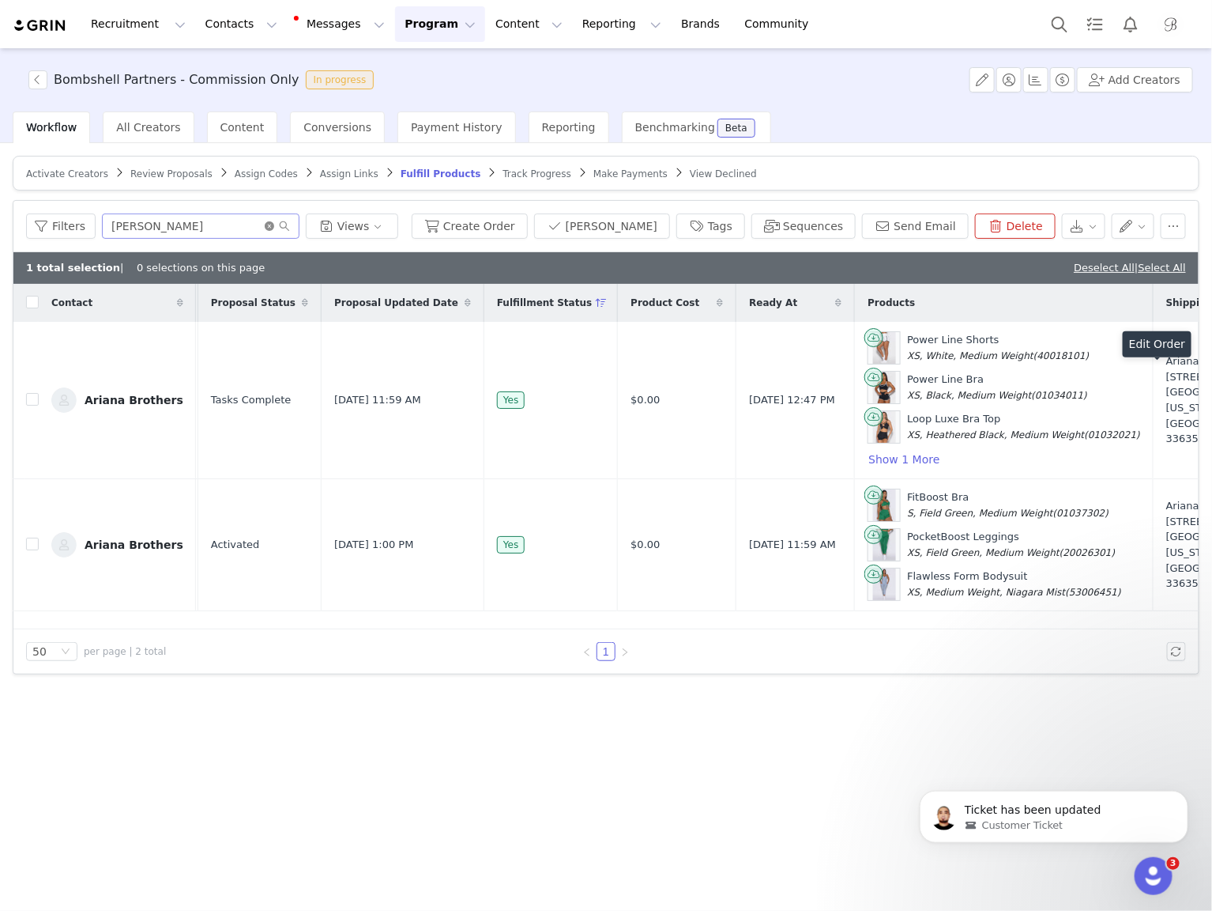
click at [268, 227] on icon "icon: close-circle" at bounding box center [269, 225] width 9 height 9
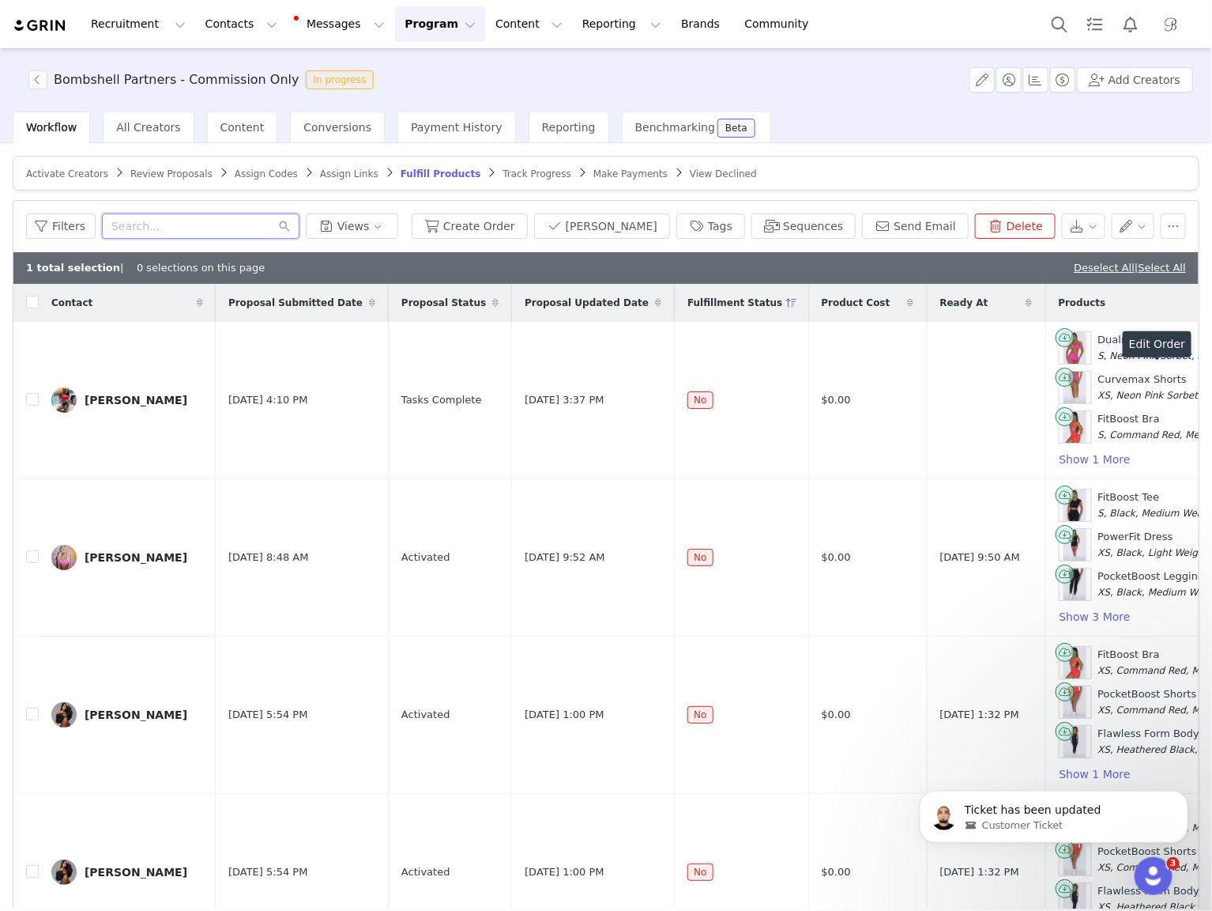
click at [213, 215] on input "text" at bounding box center [201, 225] width 198 height 25
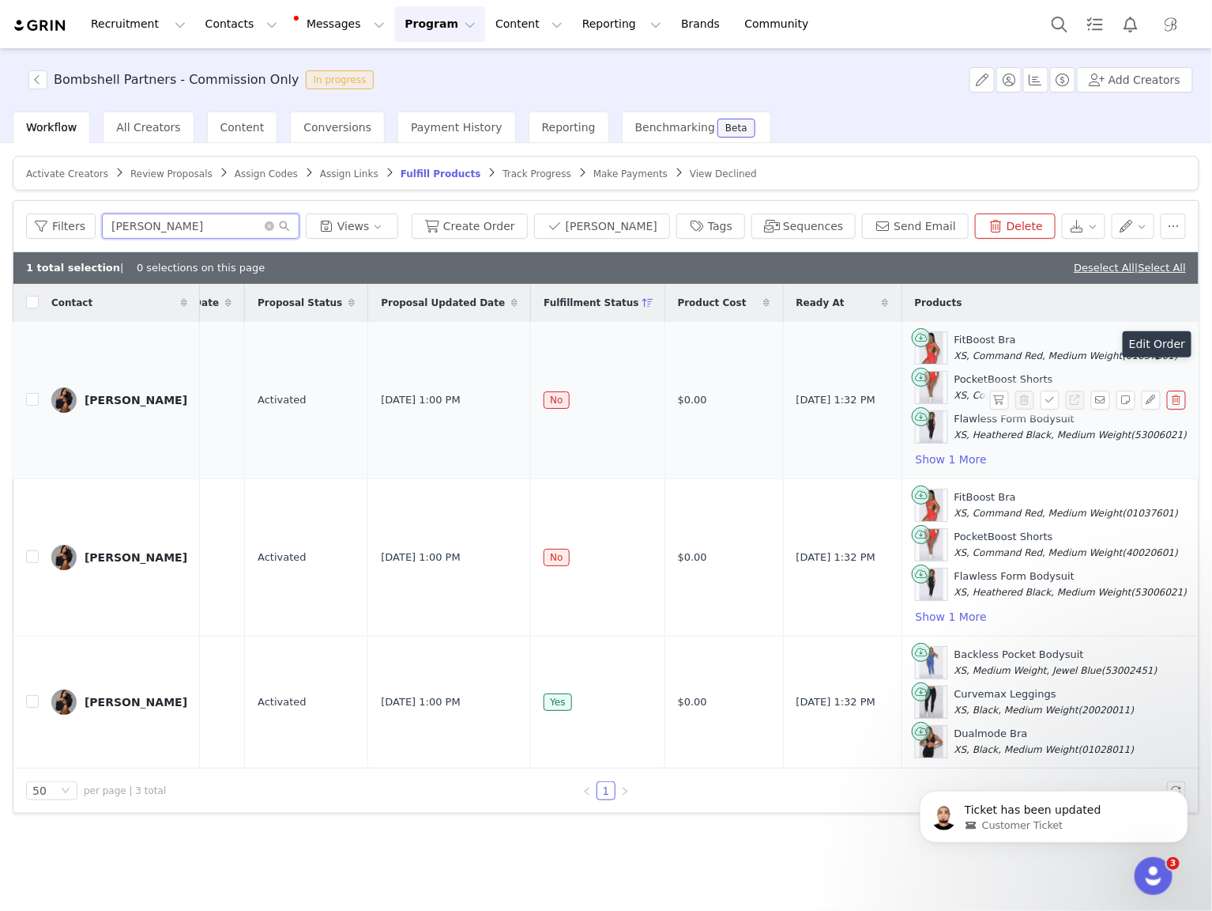
scroll to position [0, 125]
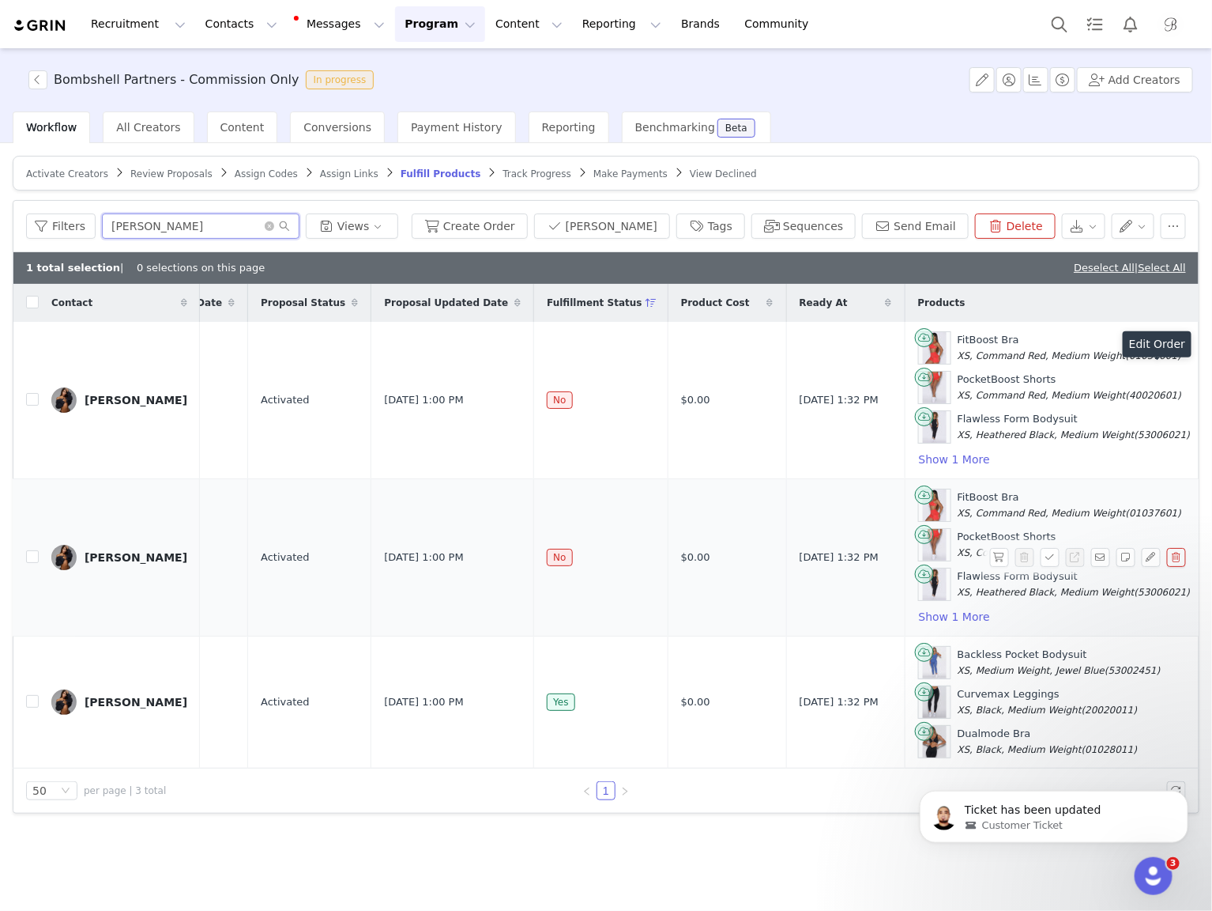
type input "angelina"
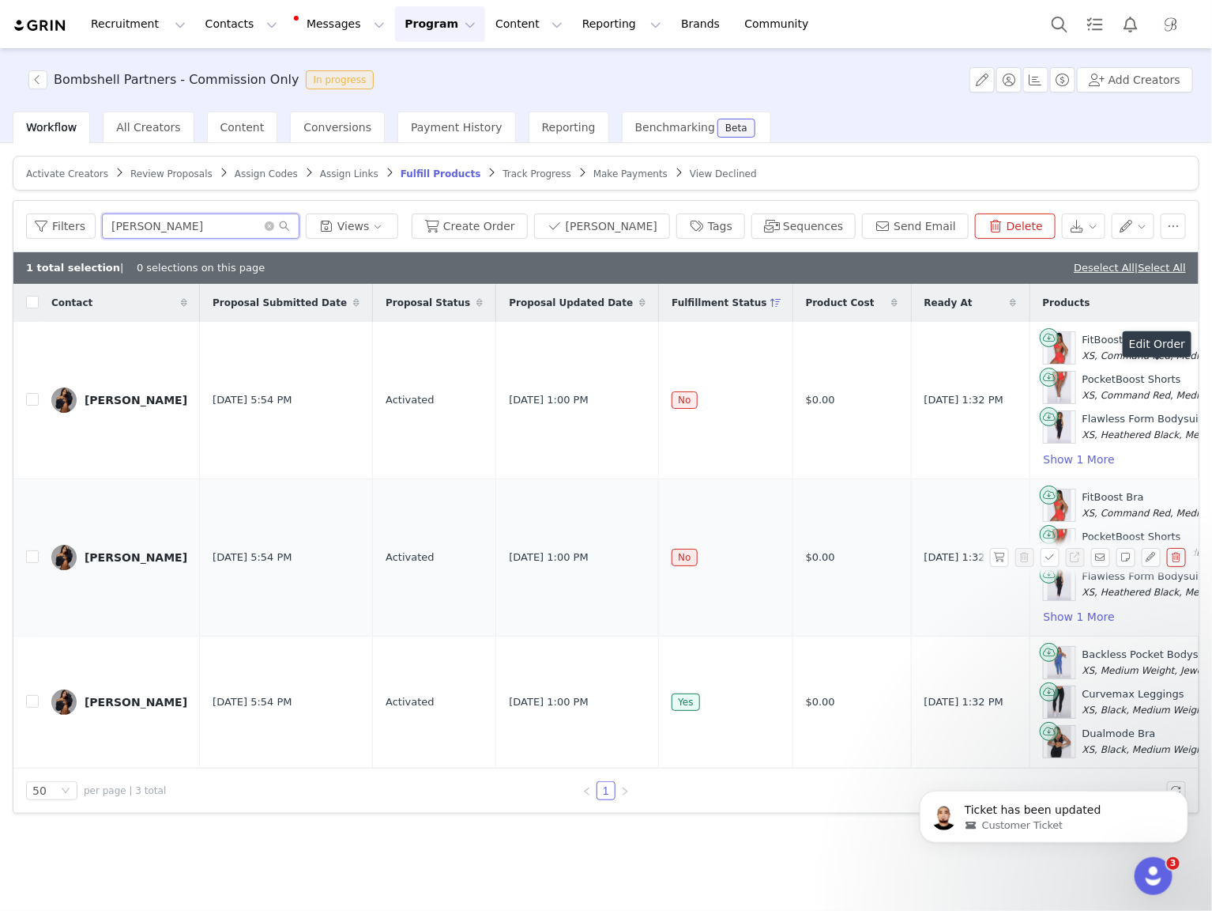
scroll to position [0, 6]
click at [34, 553] on input "checkbox" at bounding box center [32, 556] width 13 height 13
checkbox input "true"
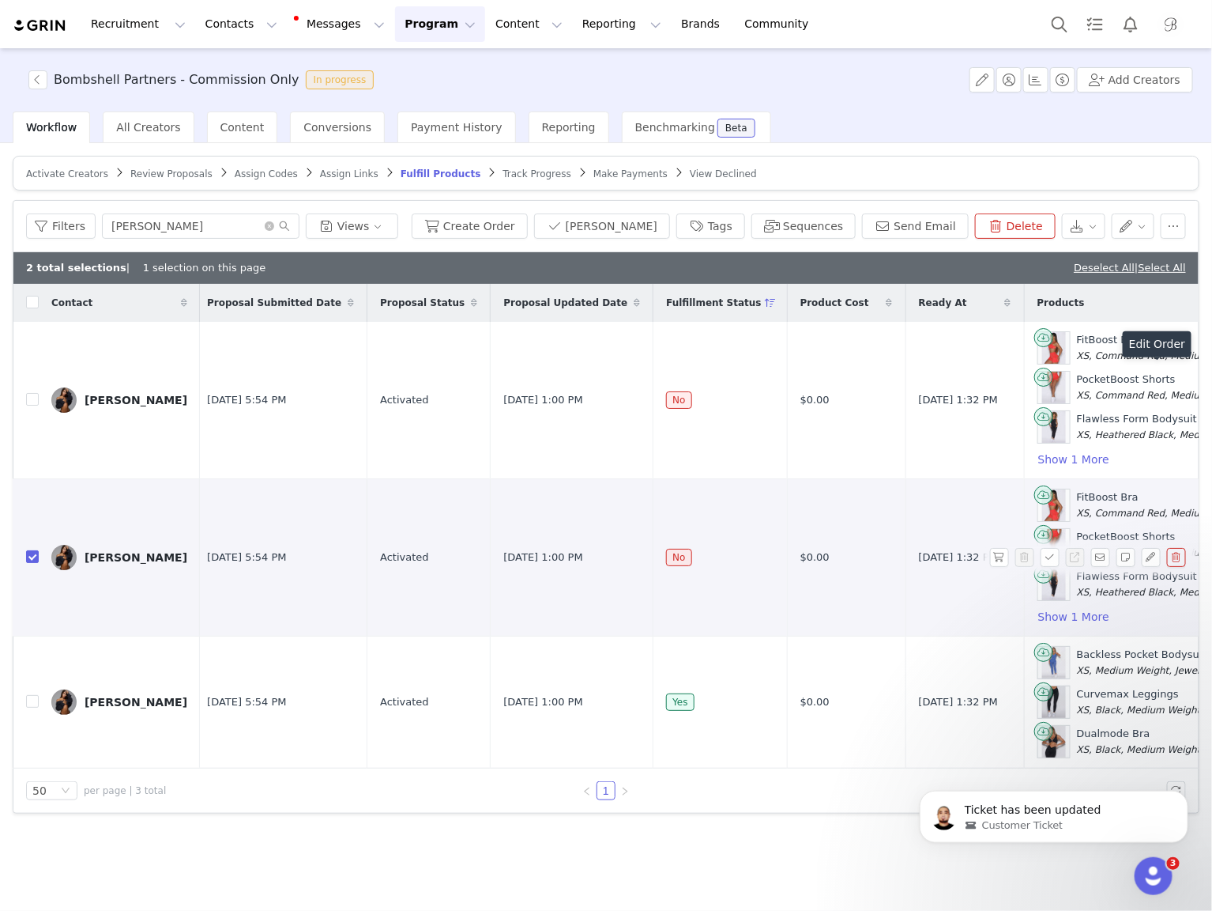
scroll to position [0, 325]
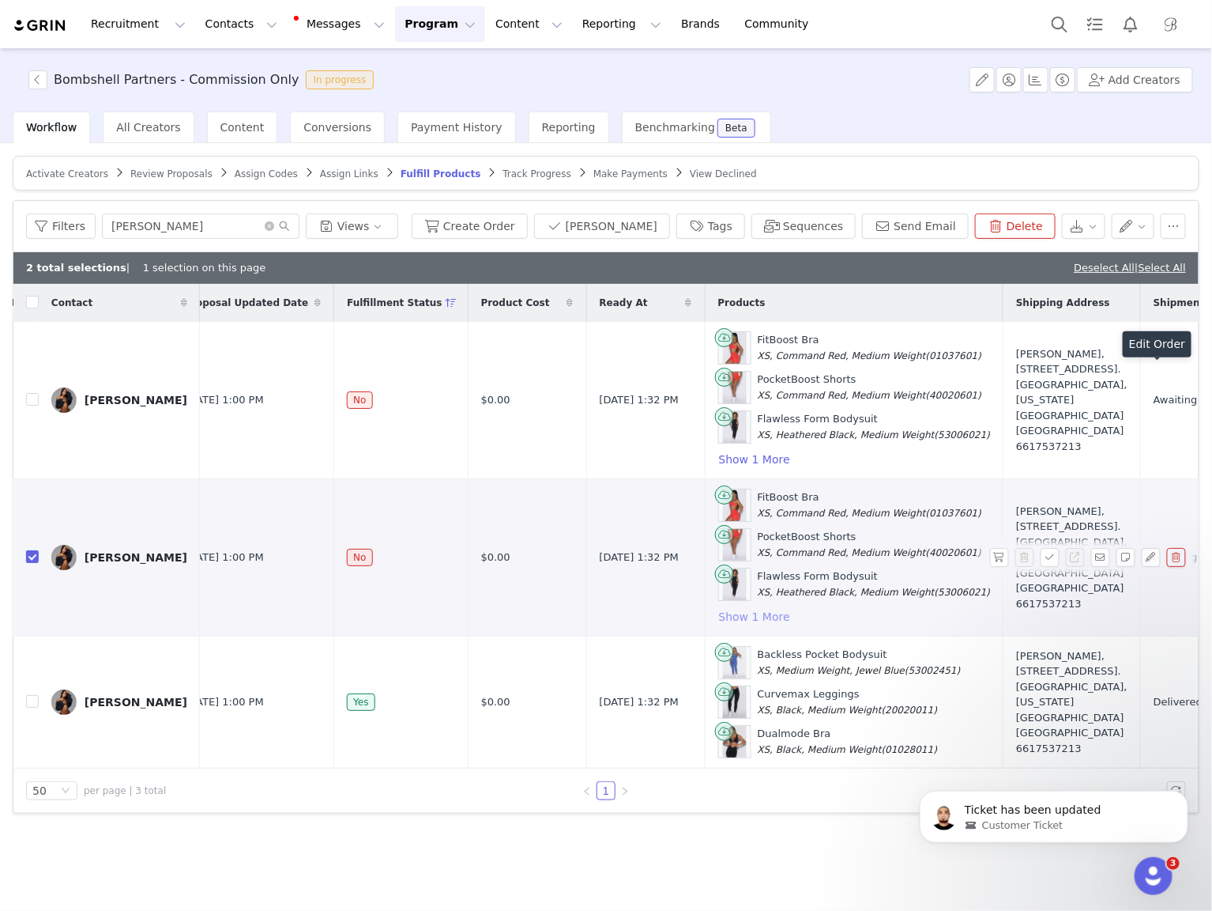
click at [718, 612] on button "Show 1 More" at bounding box center [754, 616] width 73 height 19
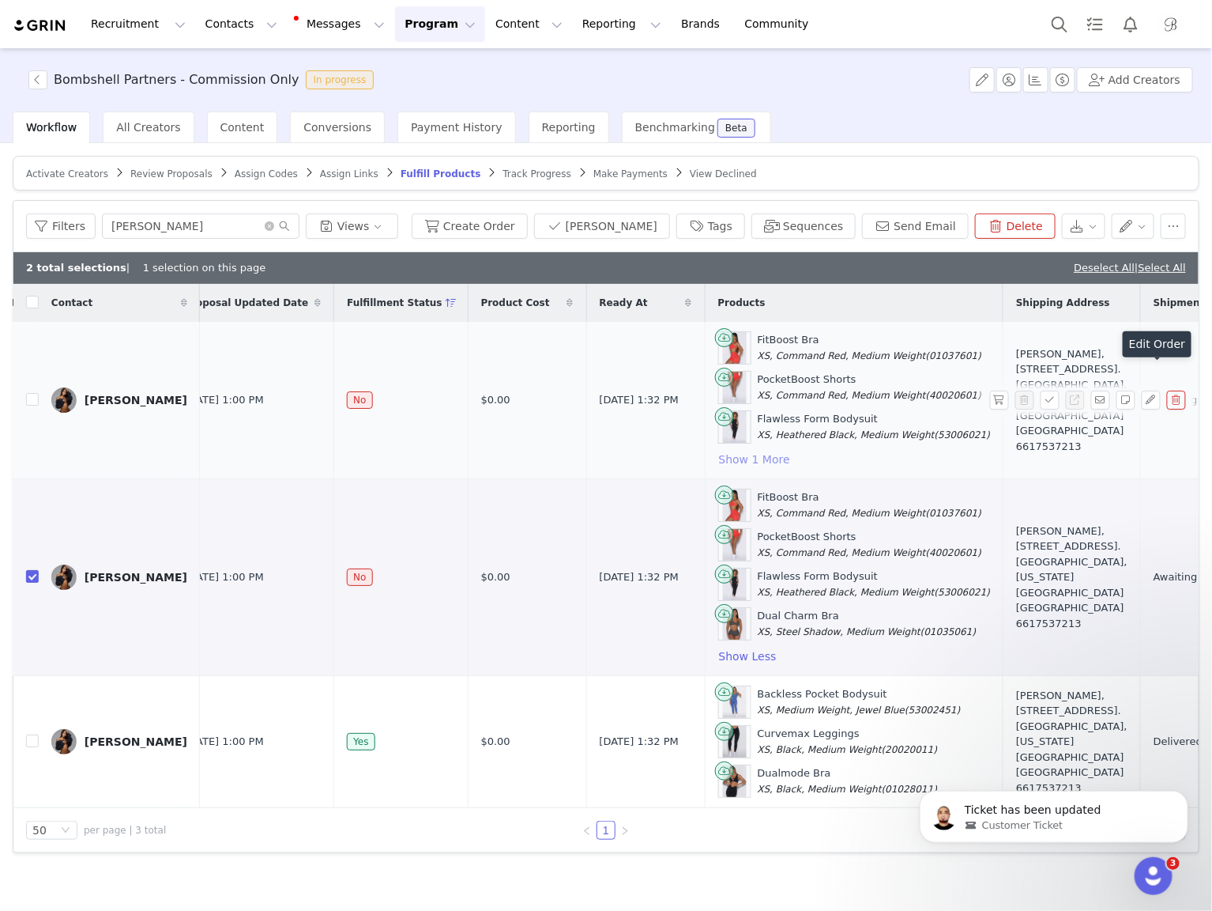
click at [729, 457] on button "Show 1 More" at bounding box center [754, 459] width 73 height 19
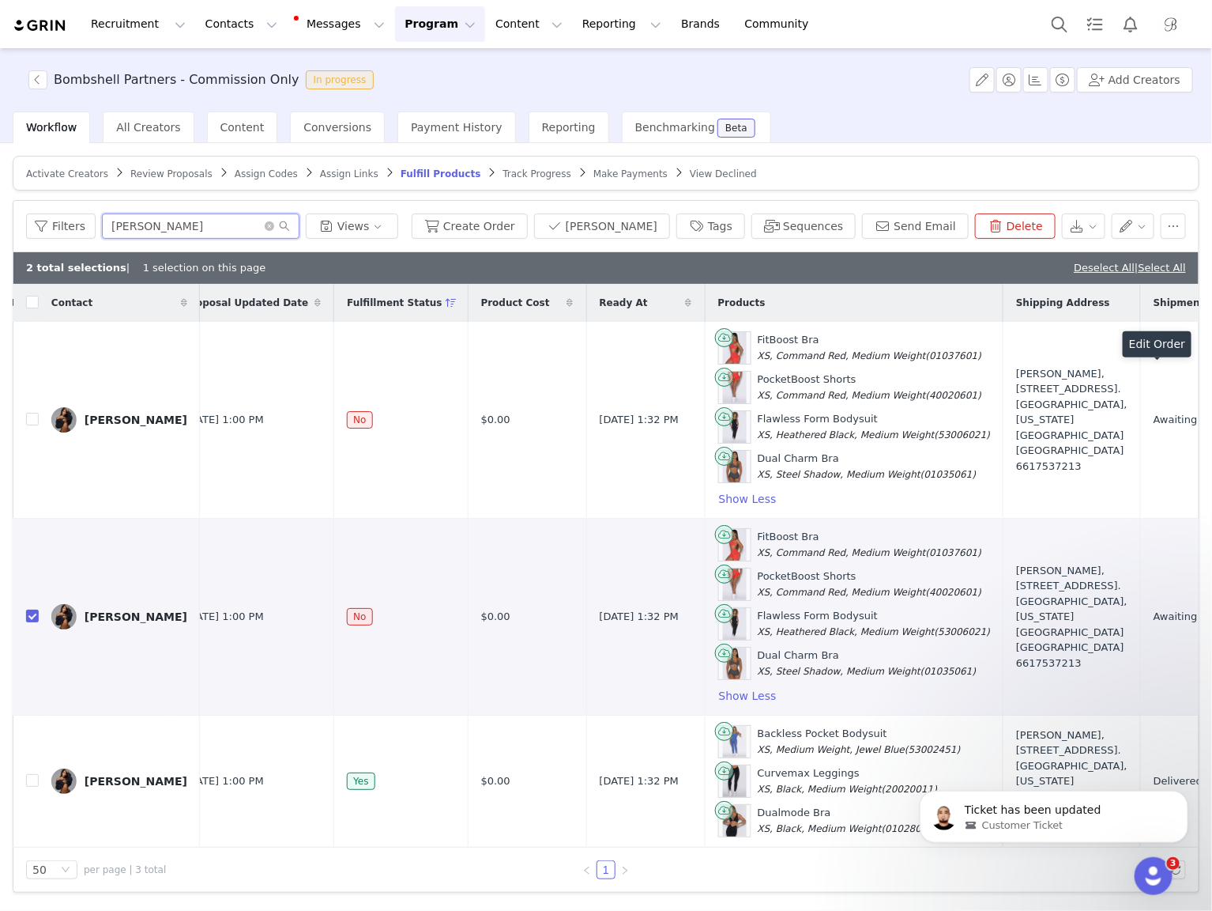
click at [189, 236] on input "angelina" at bounding box center [201, 225] width 198 height 25
click at [189, 227] on input "angelina" at bounding box center [201, 225] width 198 height 25
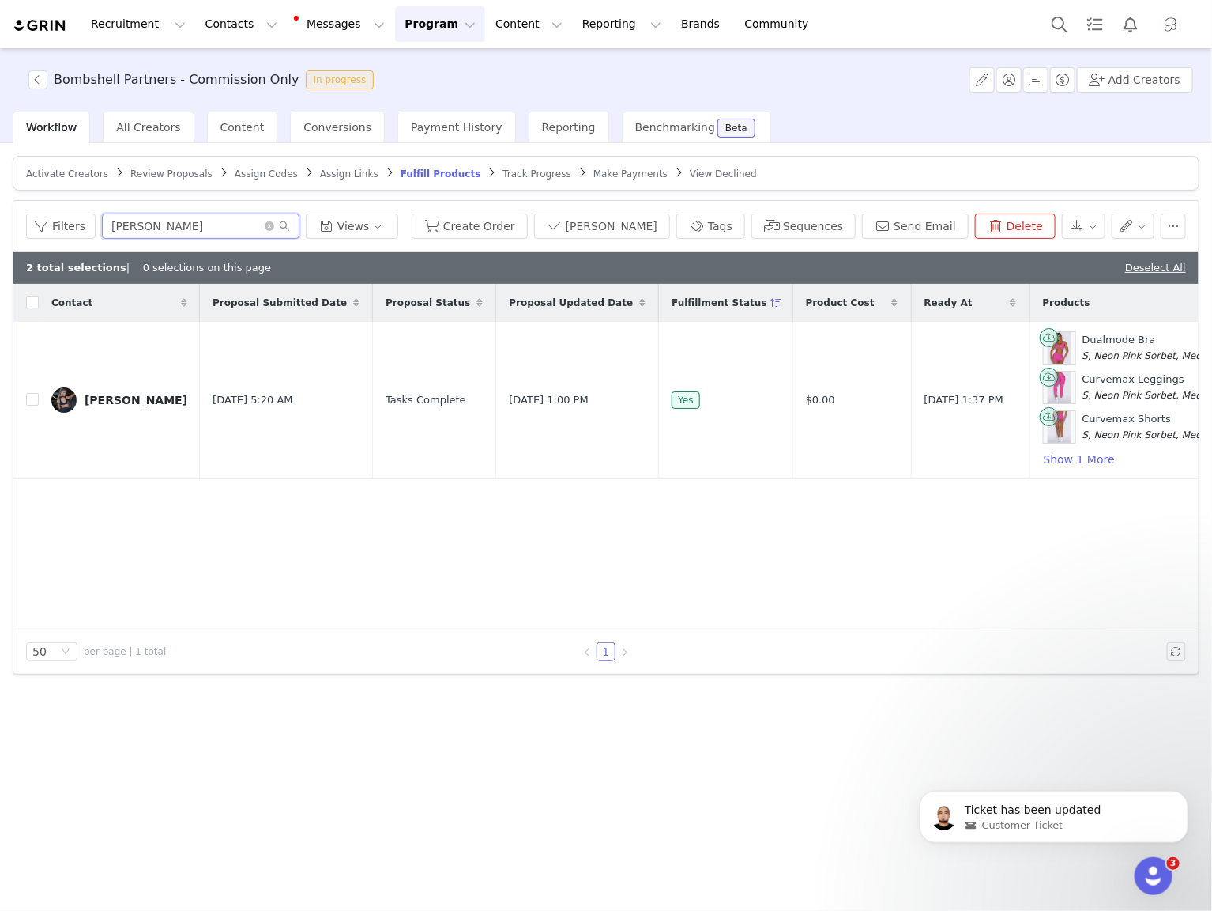
type input "lucinda"
click at [178, 168] on link "Review Proposals" at bounding box center [171, 174] width 82 height 12
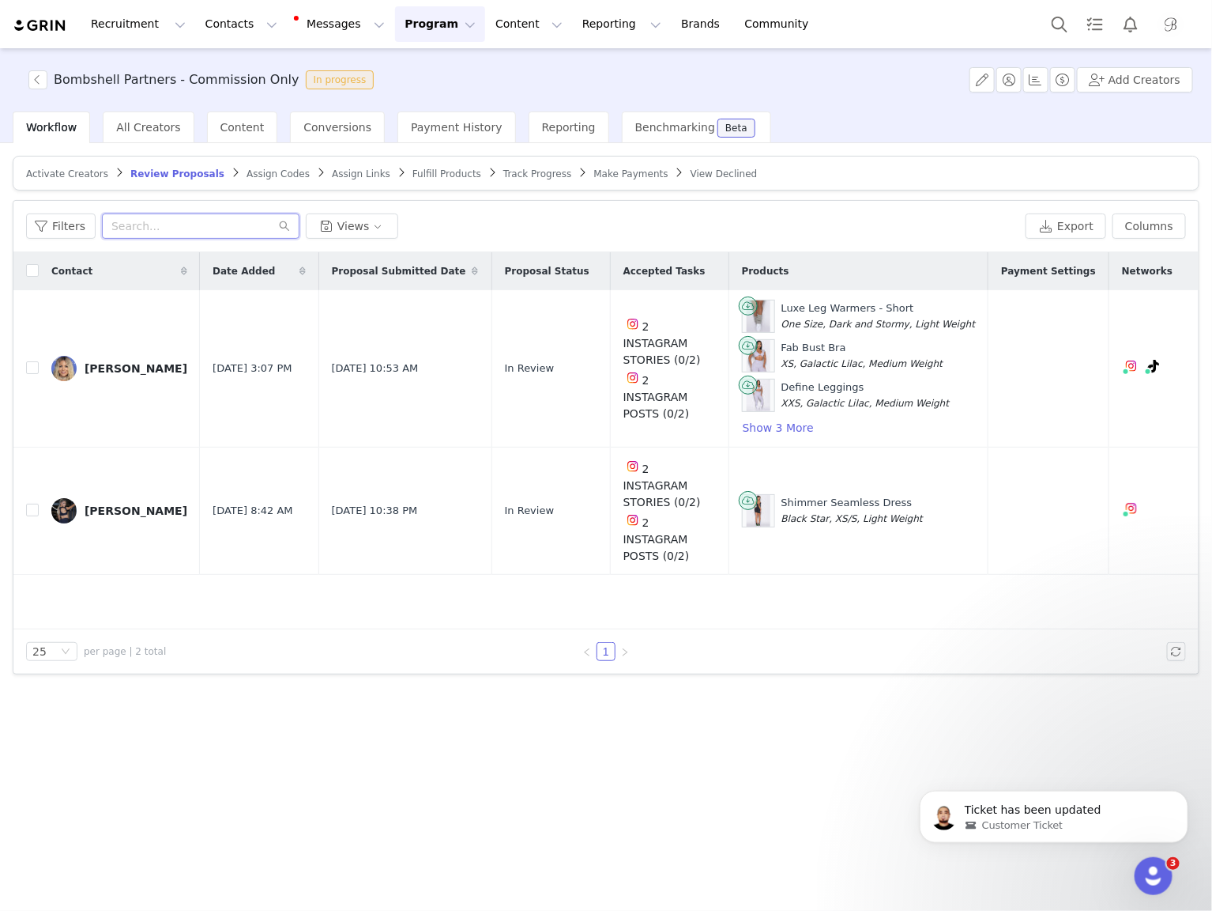
click at [193, 222] on input "text" at bounding box center [201, 225] width 198 height 25
click at [29, 503] on input "checkbox" at bounding box center [32, 509] width 13 height 13
checkbox input "true"
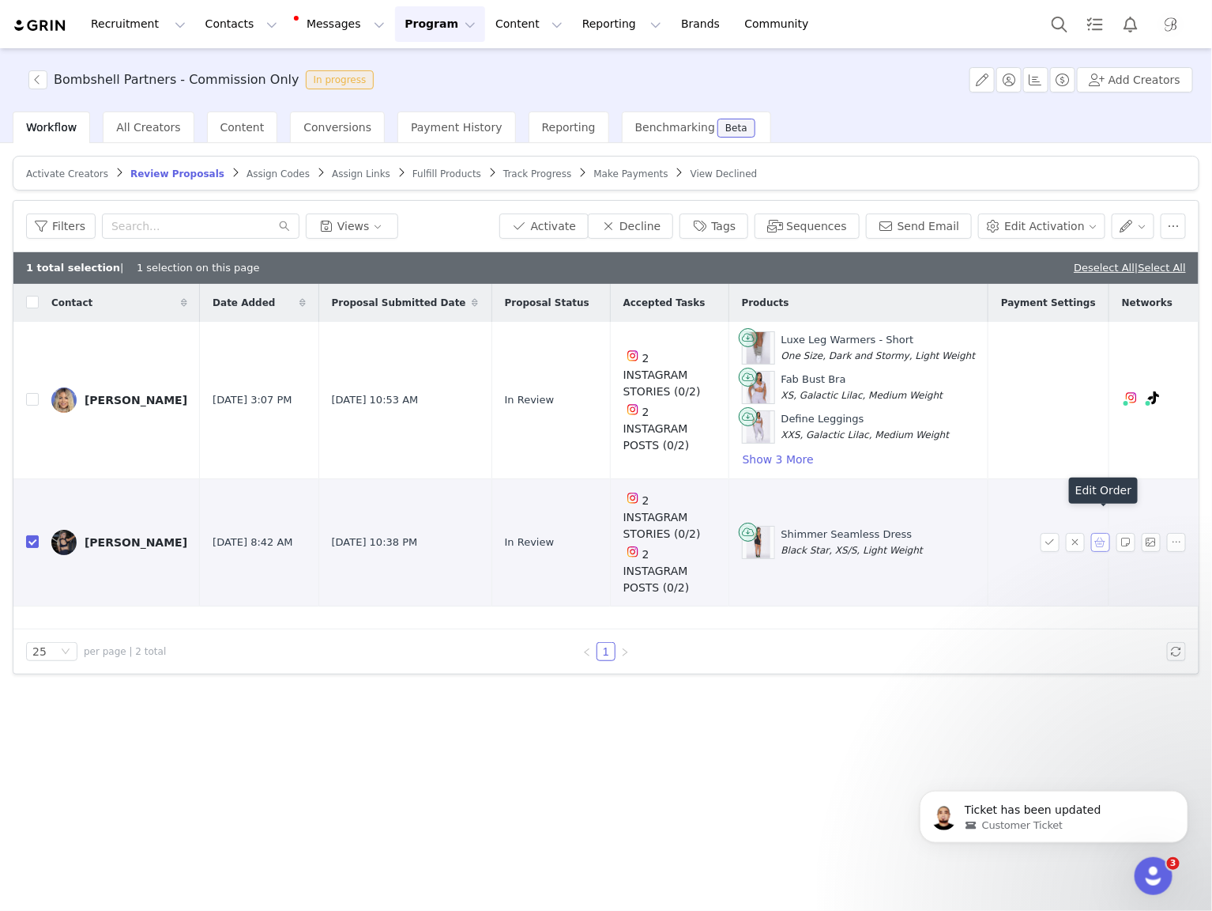
click at [1105, 533] on button "button" at bounding box center [1101, 542] width 19 height 19
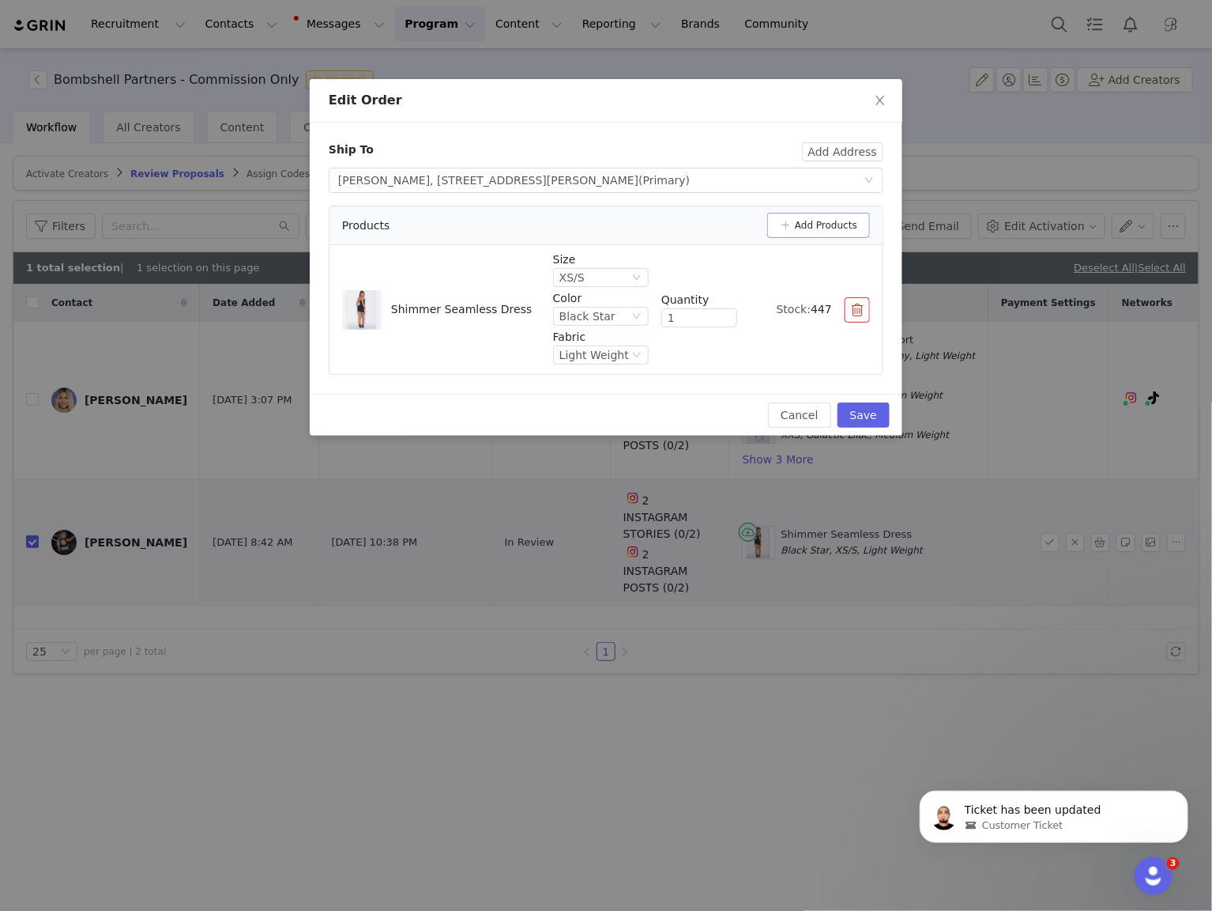
click at [847, 223] on button "Add Products" at bounding box center [818, 225] width 103 height 25
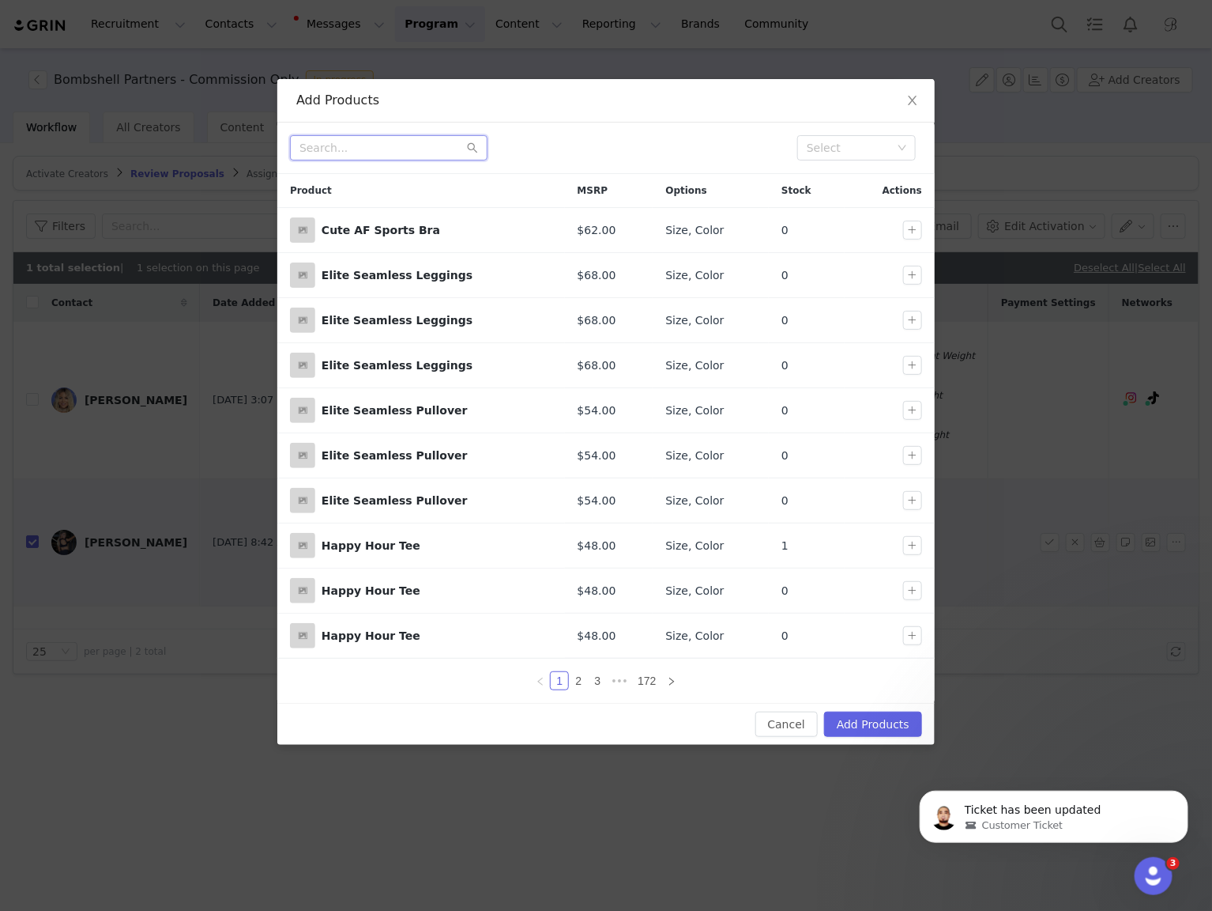
click at [350, 145] on input "text" at bounding box center [389, 147] width 198 height 25
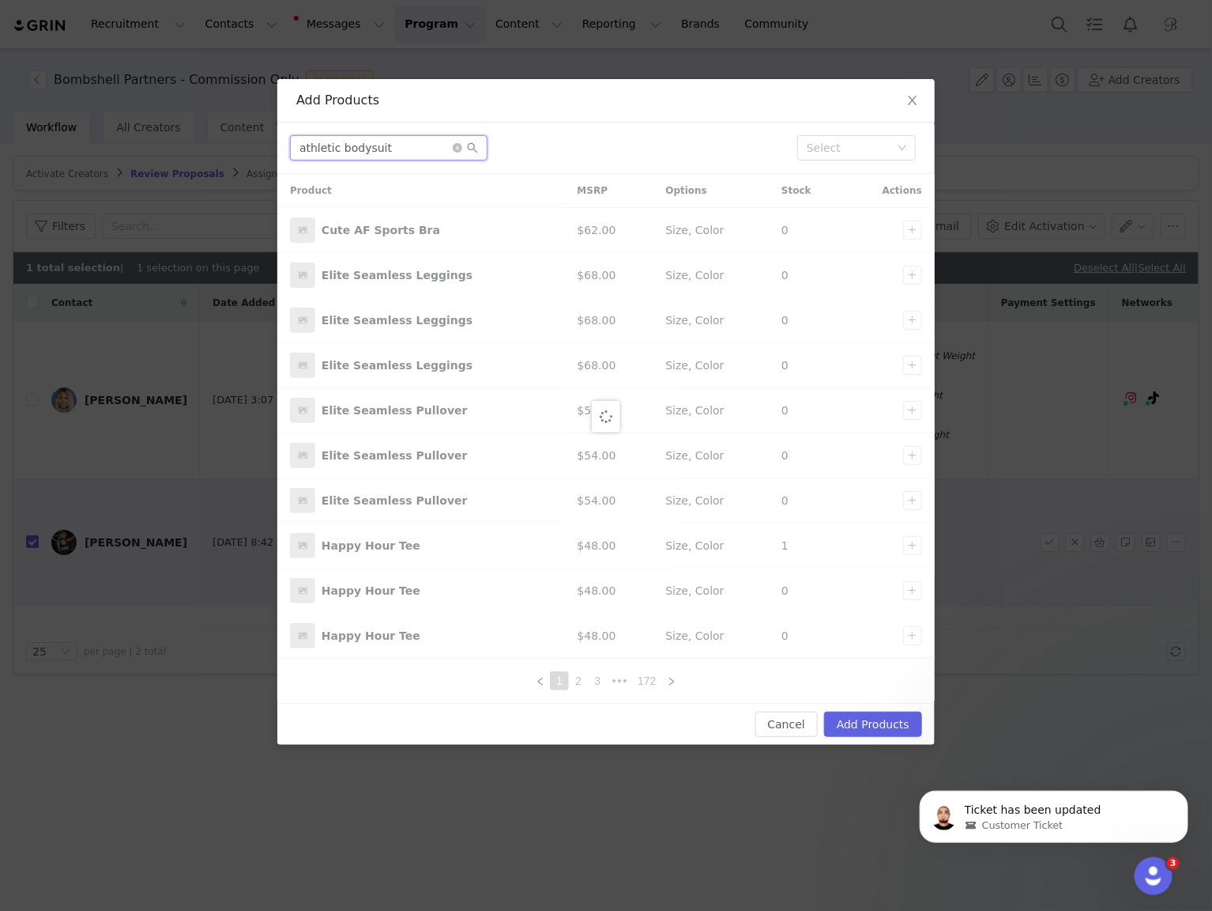
type input "athletic bodysuit"
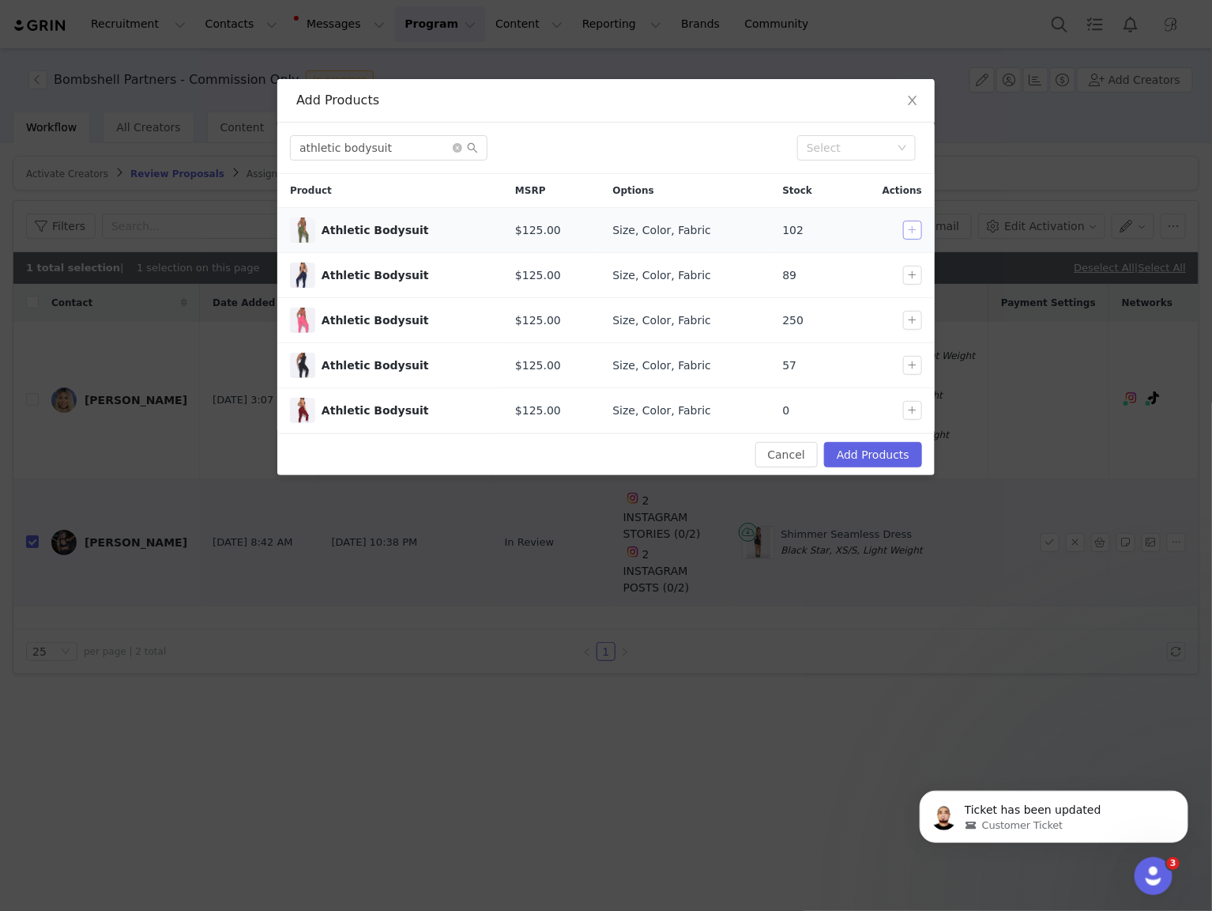
click at [912, 232] on button "button" at bounding box center [912, 230] width 19 height 19
click at [896, 452] on button "Add Products" at bounding box center [873, 454] width 98 height 25
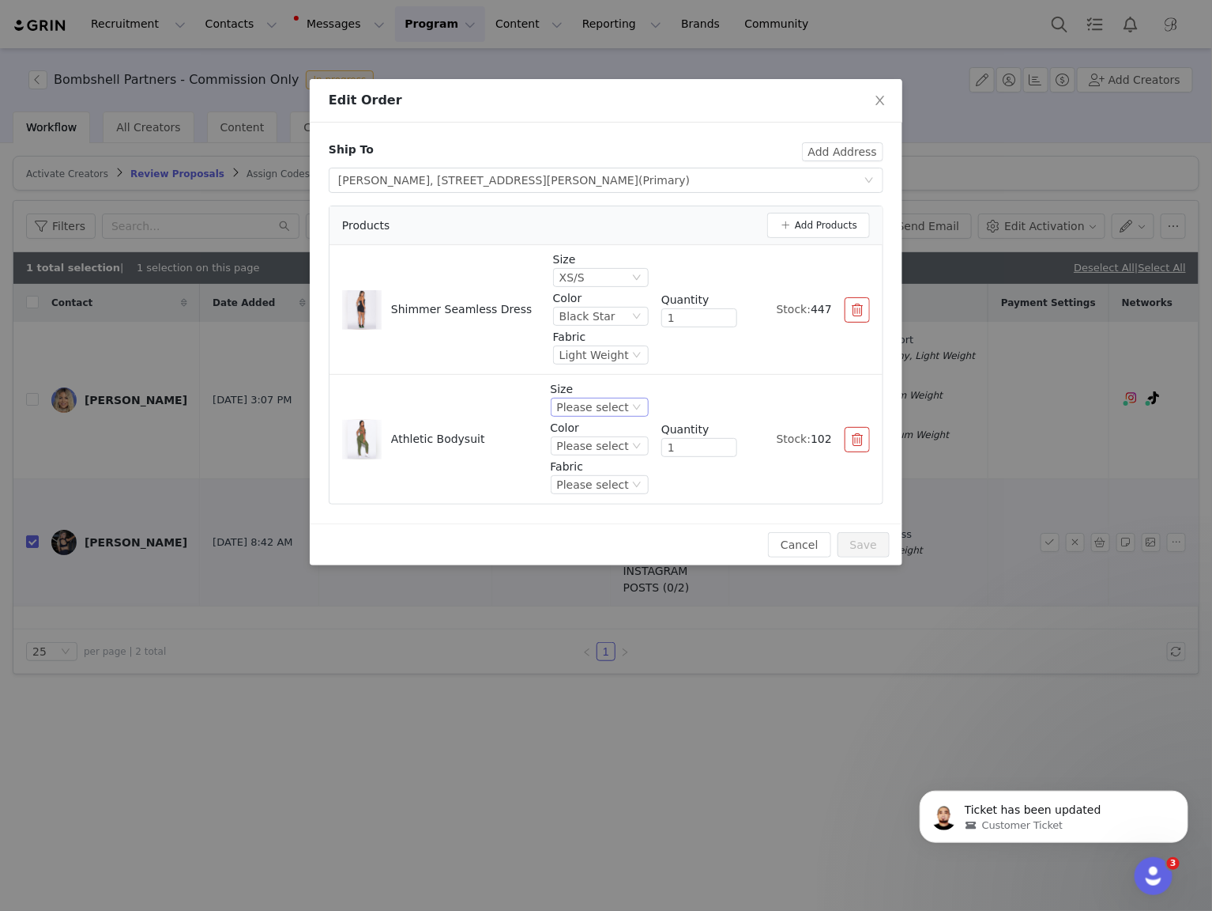
click at [596, 398] on div "Please select" at bounding box center [593, 406] width 72 height 17
click at [596, 480] on li "XS" at bounding box center [602, 485] width 93 height 25
click at [596, 442] on div "Please select" at bounding box center [593, 445] width 72 height 17
click at [597, 495] on li "Juniper" at bounding box center [602, 498] width 93 height 25
click at [598, 478] on div "Please select" at bounding box center [593, 484] width 72 height 17
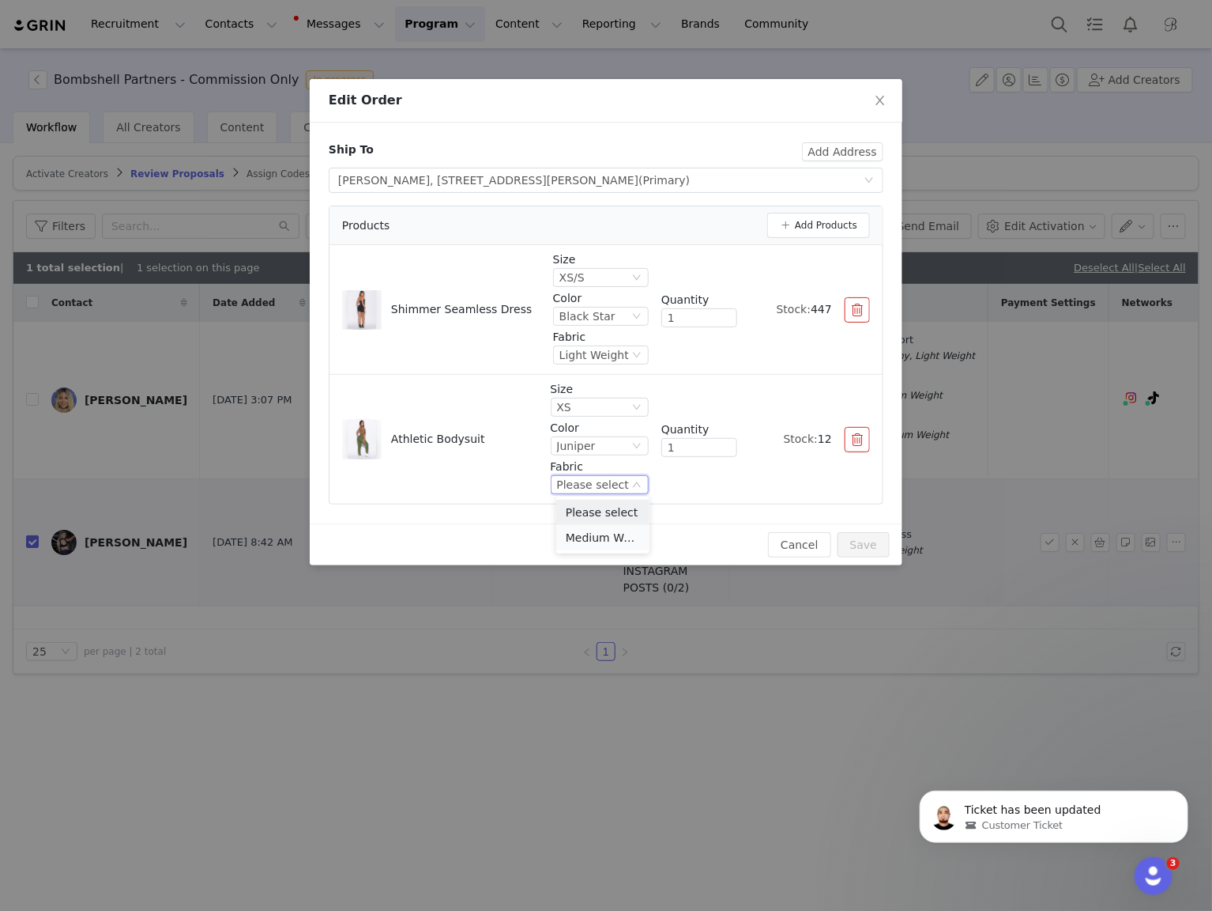
click at [595, 534] on li "Medium Weight" at bounding box center [602, 537] width 93 height 25
click at [870, 545] on button "Save" at bounding box center [864, 544] width 52 height 25
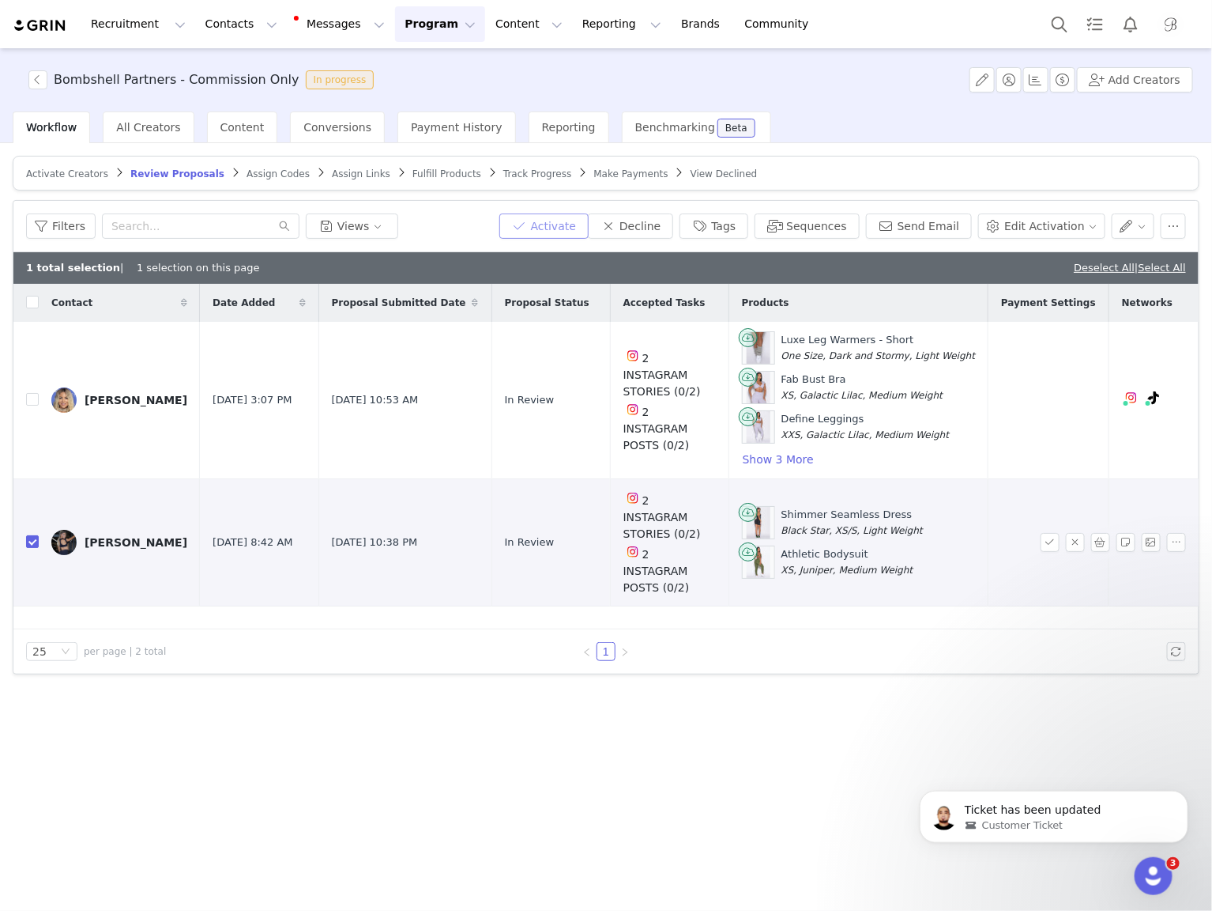
click at [556, 232] on button "Activate" at bounding box center [544, 225] width 89 height 25
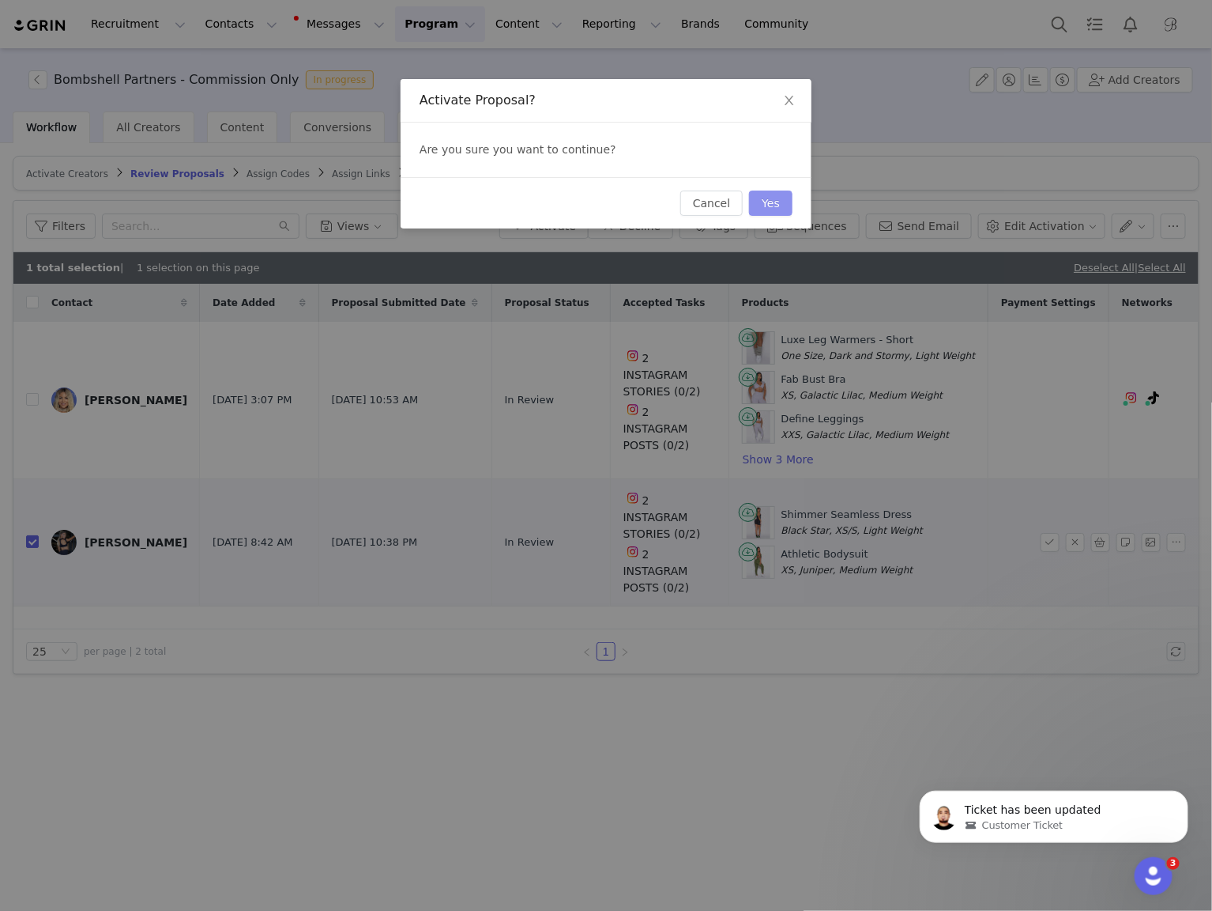
click at [769, 207] on button "Yes" at bounding box center [770, 202] width 43 height 25
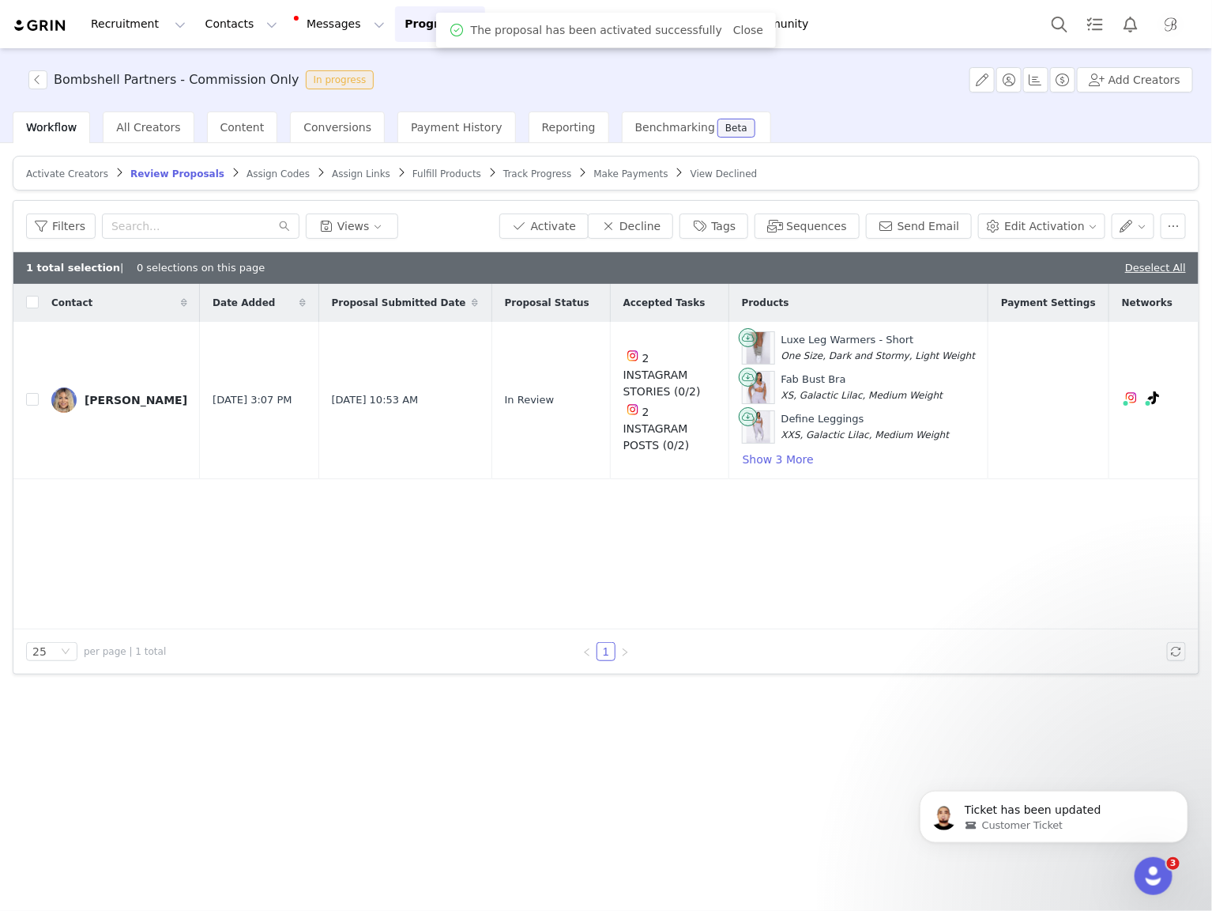
click at [422, 176] on span "Fulfill Products" at bounding box center [447, 173] width 69 height 11
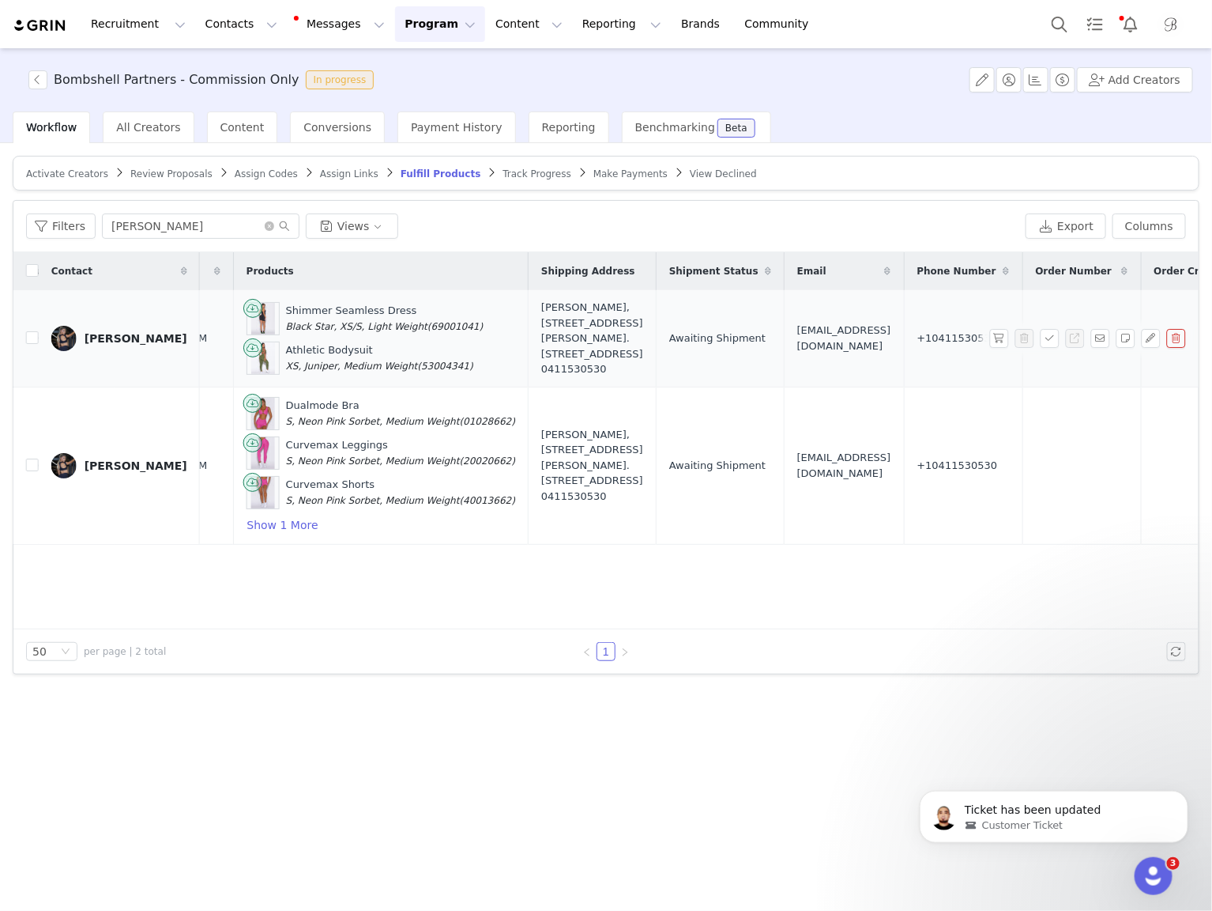
scroll to position [0, 806]
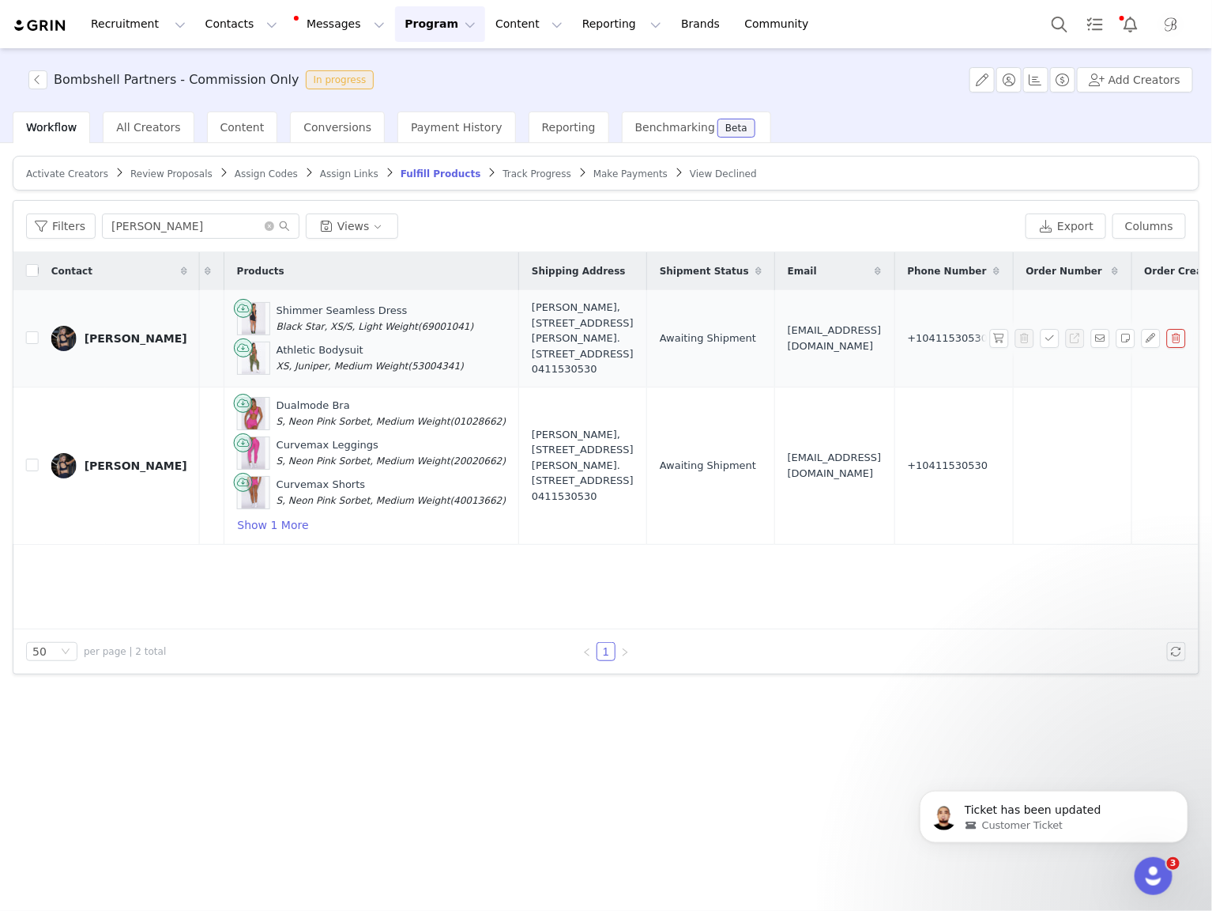
click at [788, 336] on span "hello@evolvewithus.shop" at bounding box center [835, 337] width 94 height 31
click at [788, 341] on span "hello@evolvewithus.shop" at bounding box center [835, 337] width 94 height 31
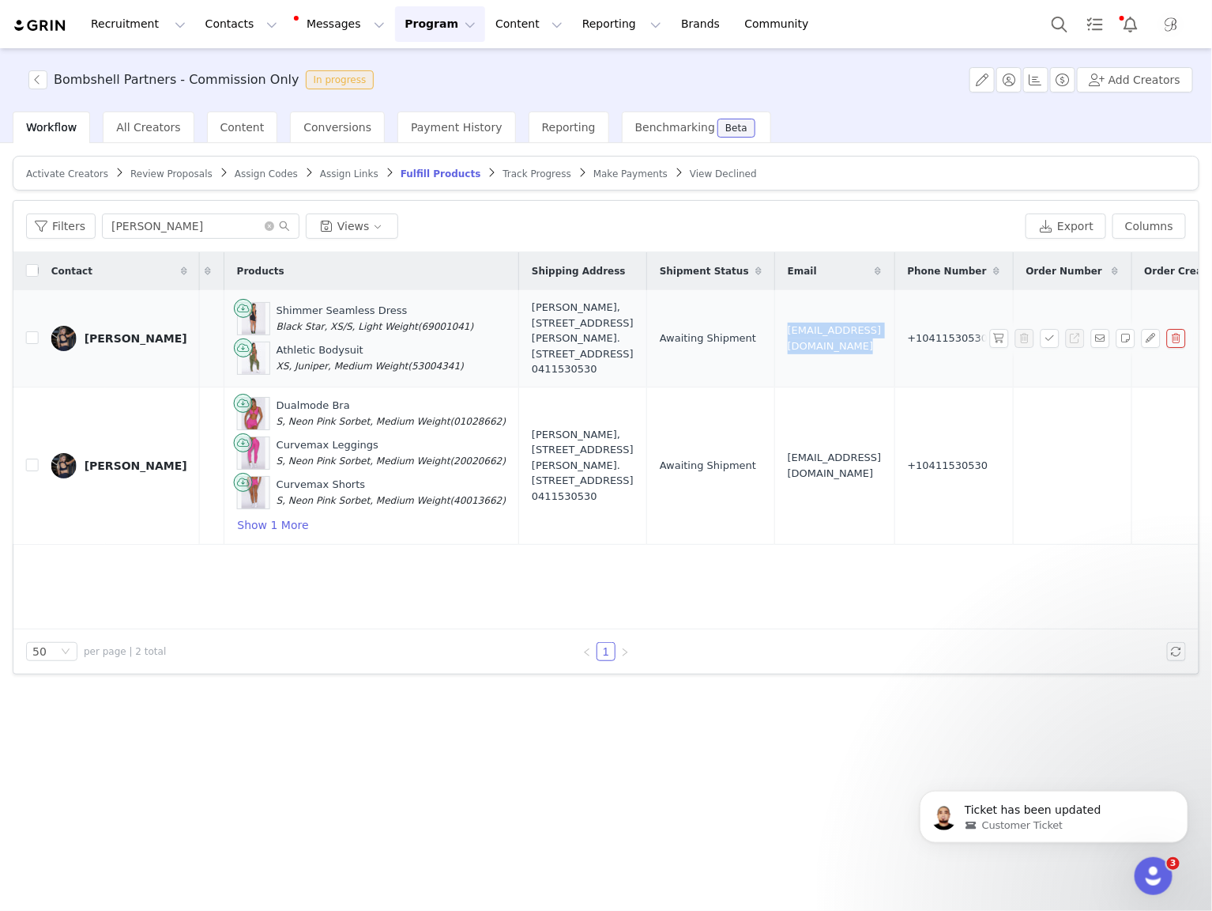
drag, startPoint x: 519, startPoint y: 306, endPoint x: 521, endPoint y: 364, distance: 57.7
click at [532, 364] on div "Lucinda Keily, 23 Chambers Road. 56 Altona North, Victoria 3025 Australia 04115…" at bounding box center [583, 338] width 102 height 77
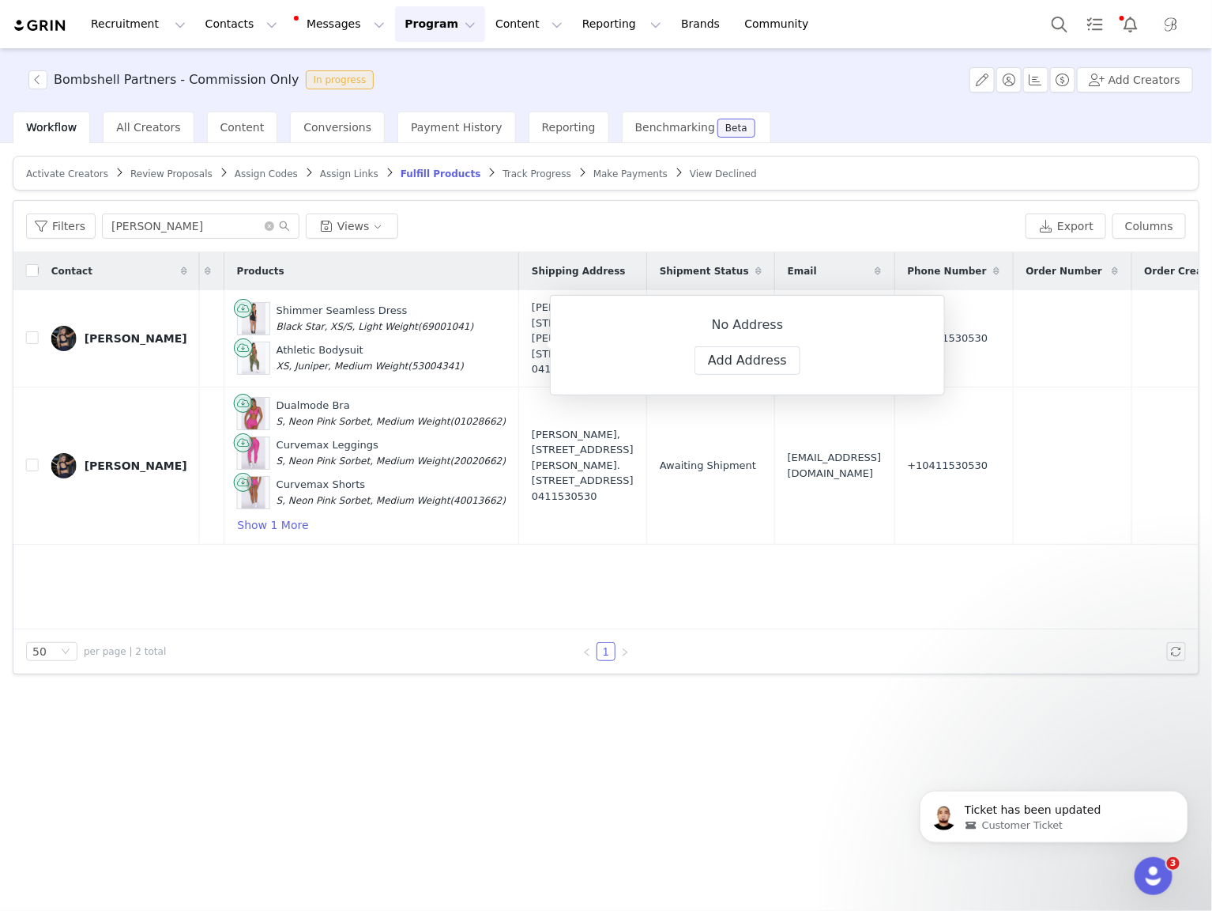
copy div "23 Chambers Road. 56 Altona North, Victoria 3025 Australia"
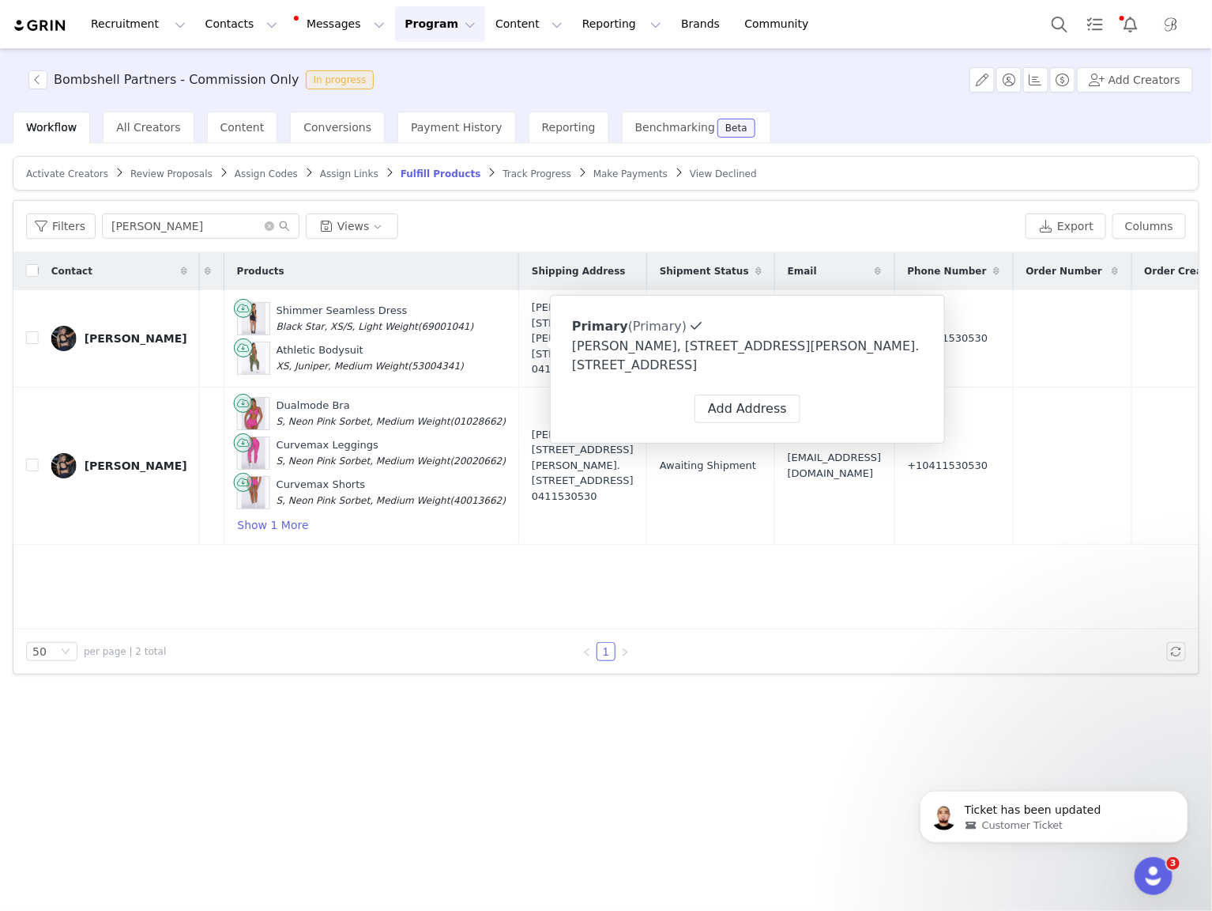
click at [798, 232] on div "Filters lucinda Views" at bounding box center [523, 225] width 994 height 25
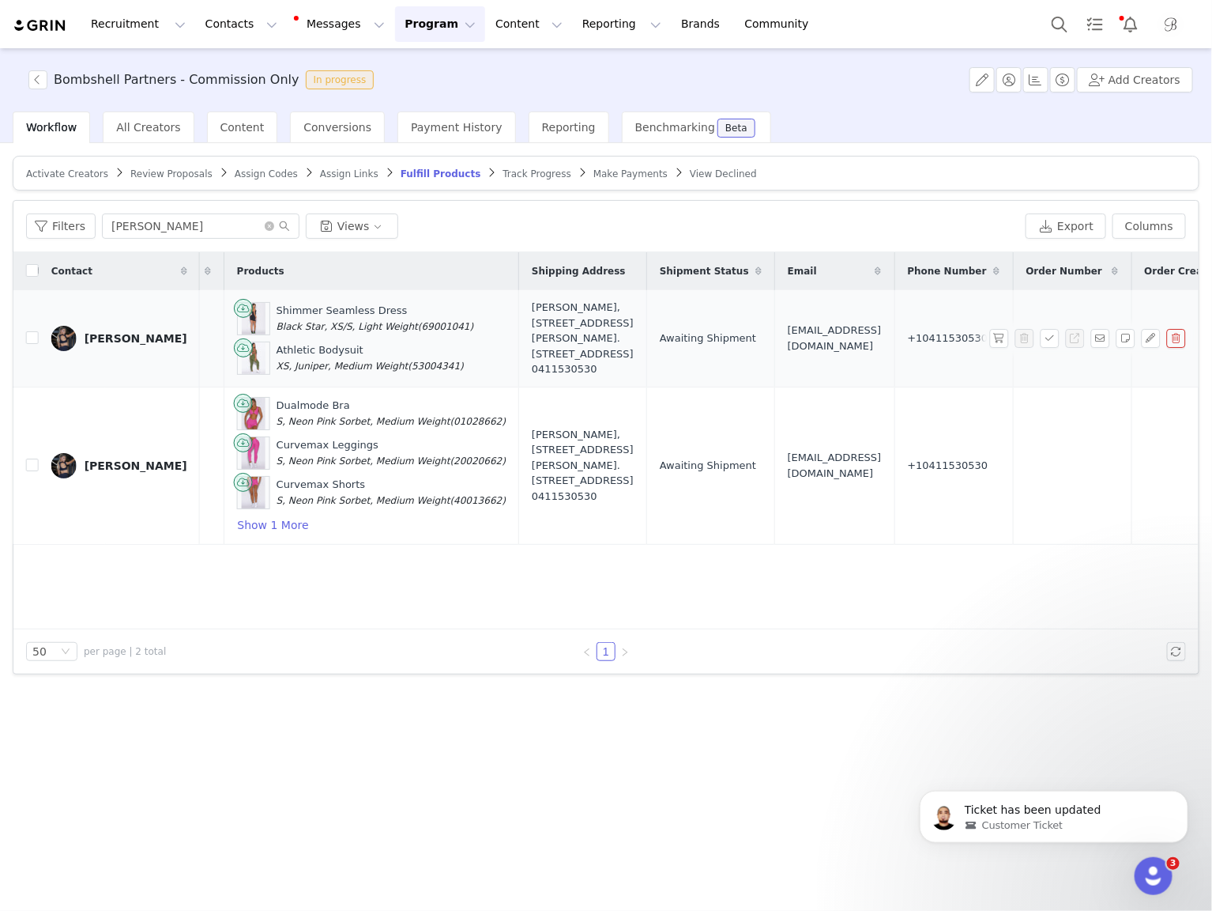
click at [908, 339] on div "+10411530530" at bounding box center [948, 338] width 81 height 16
copy div "10411530530"
click at [779, 332] on td "hello@evolvewithus.shop" at bounding box center [835, 338] width 120 height 96
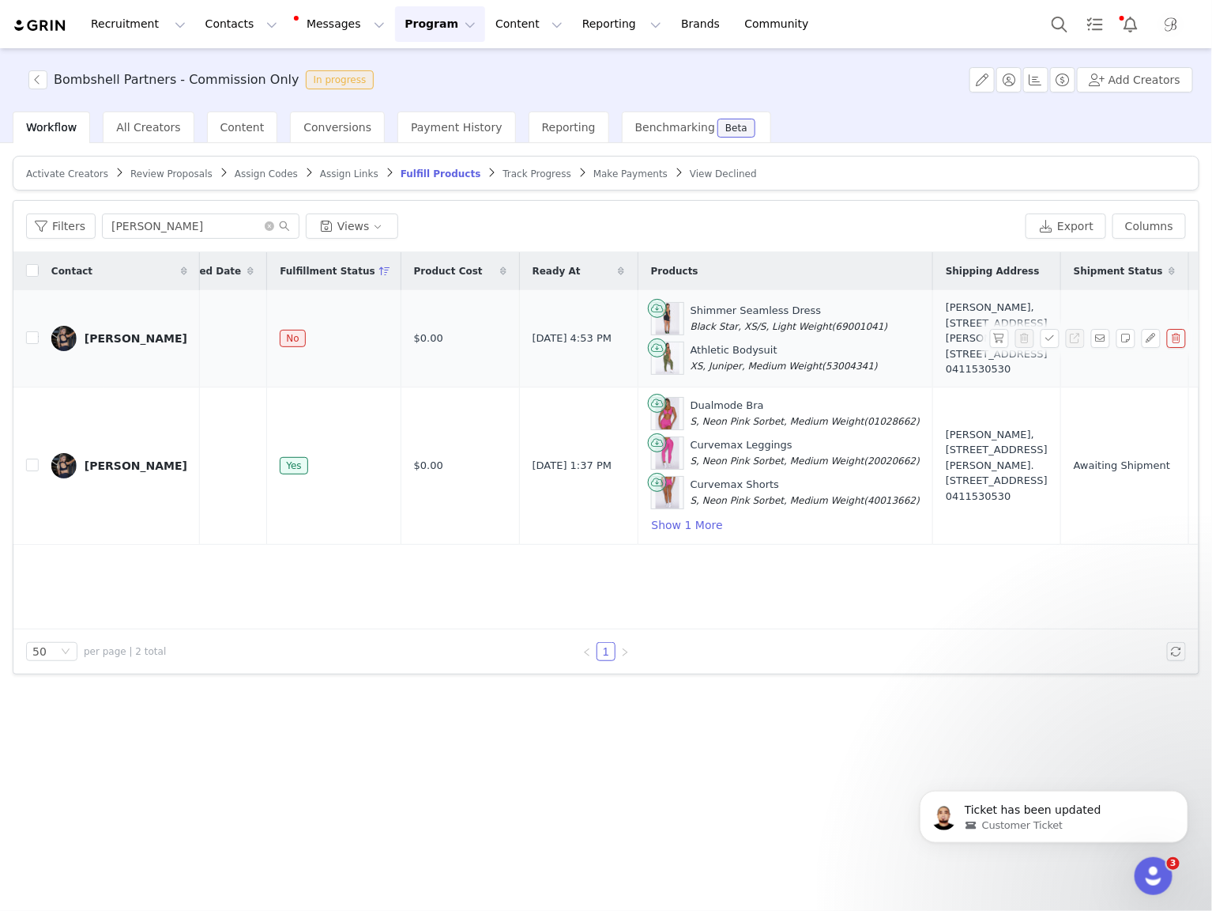
scroll to position [0, 385]
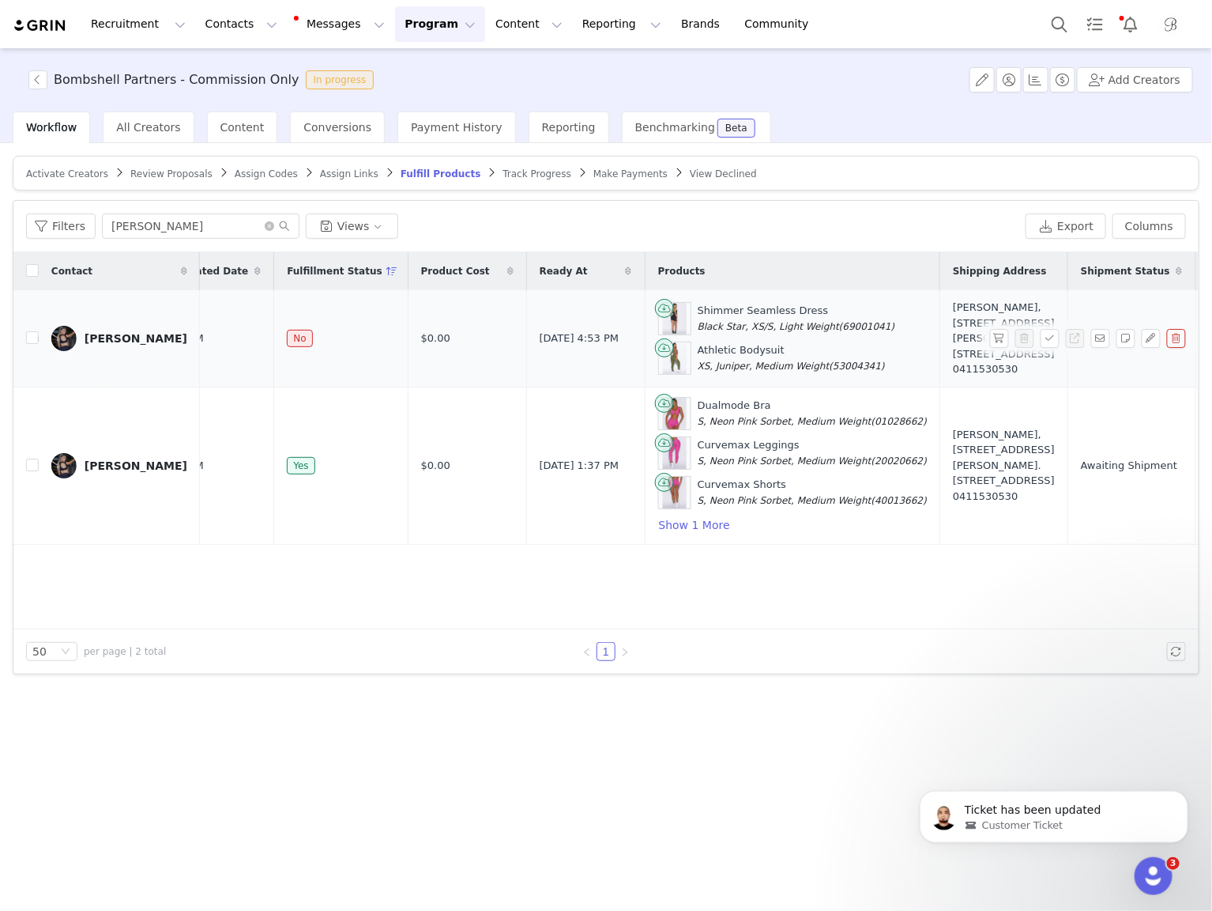
drag, startPoint x: 620, startPoint y: 317, endPoint x: 815, endPoint y: 366, distance: 201.3
click at [815, 366] on div "Shimmer Seamless Dress Black Star, XS/S, Light Weight (69001041) Athletic Bodys…" at bounding box center [792, 338] width 269 height 73
copy div "Shimmer Seamless Dress Black Star, XS/S, Light Weight (69001041) Athletic Bodys…"
click at [852, 179] on article "Activate Creators Review Proposals Assign Codes Assign Links Fulfill Products T…" at bounding box center [606, 173] width 1187 height 35
click at [265, 225] on icon "icon: close-circle" at bounding box center [269, 225] width 9 height 9
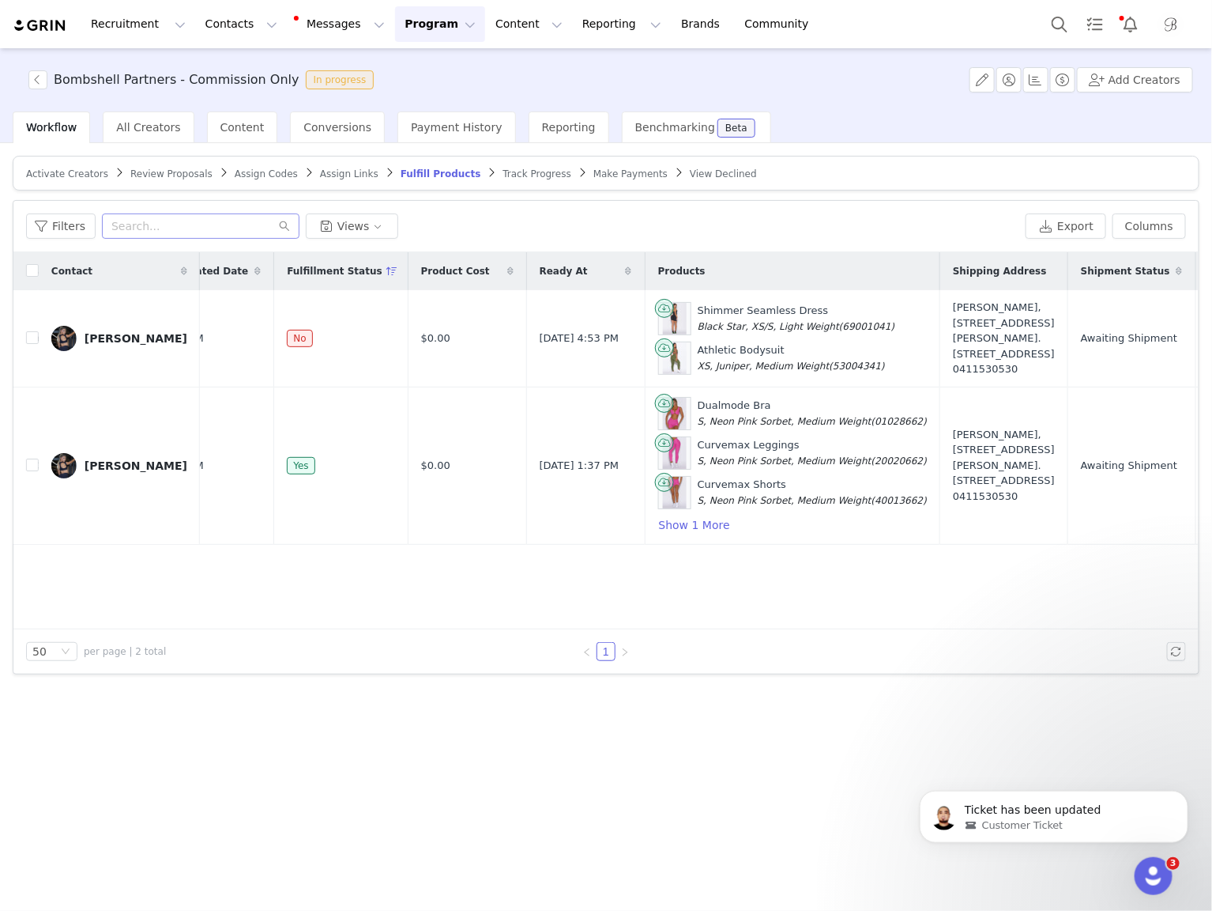
scroll to position [0, 0]
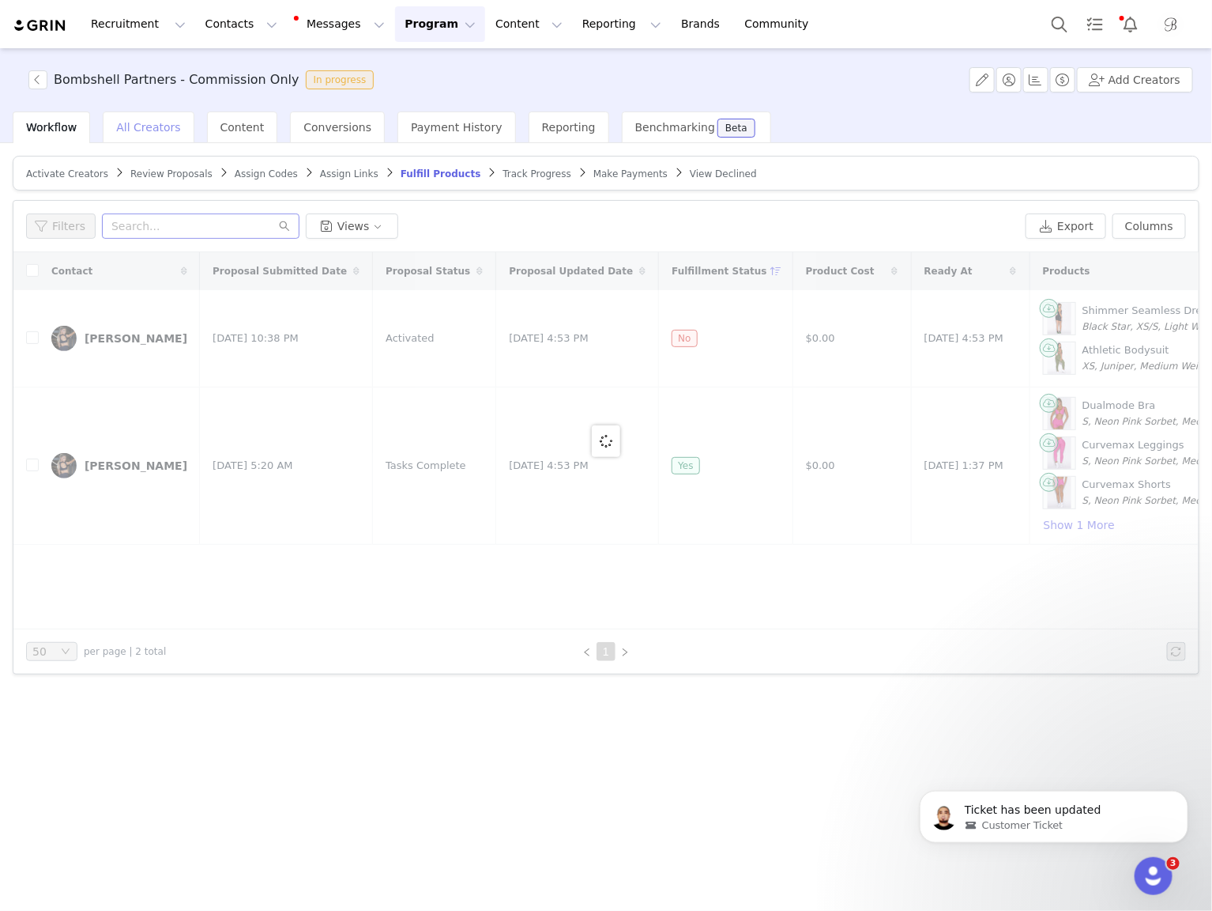
click at [132, 130] on span "All Creators" at bounding box center [148, 127] width 64 height 13
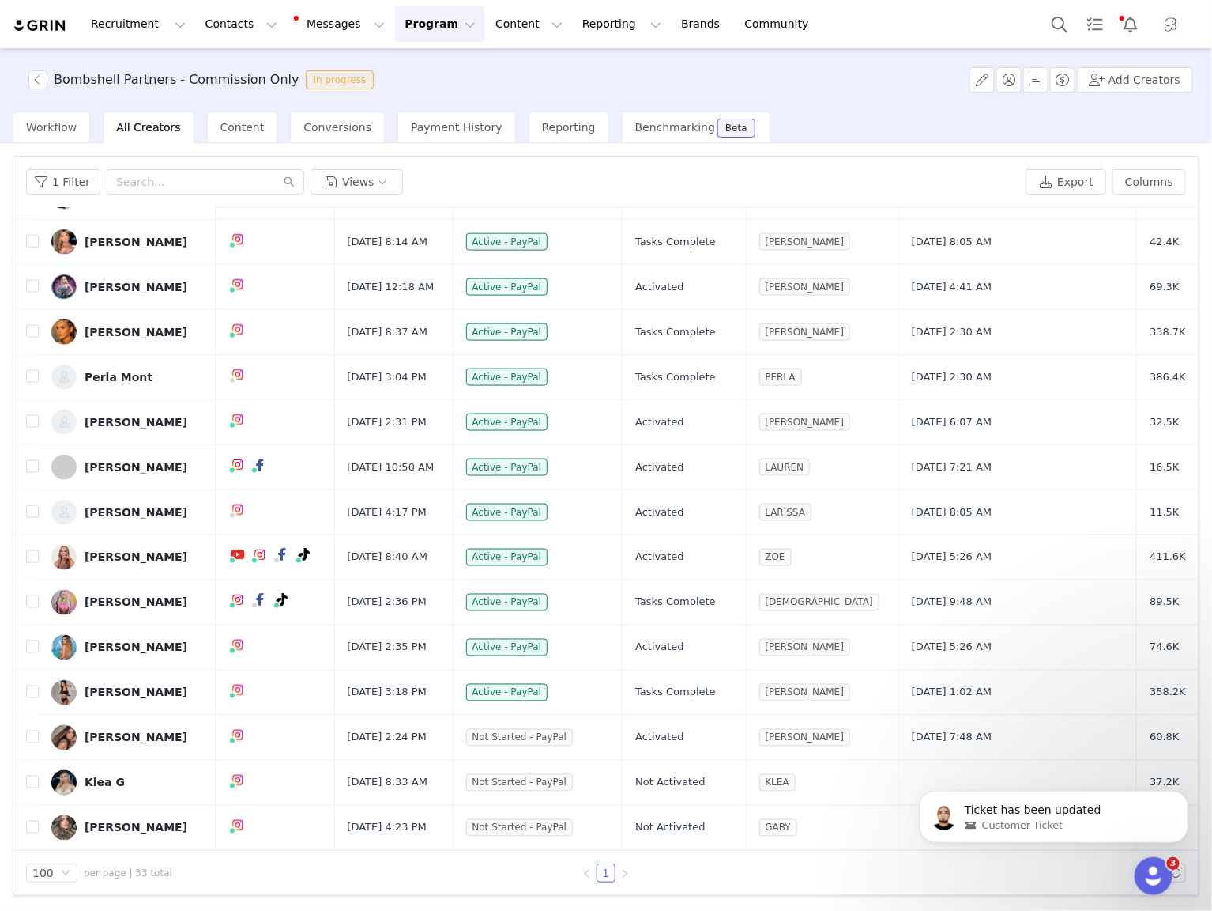
scroll to position [1058, 0]
click at [203, 185] on input "text" at bounding box center [206, 181] width 198 height 25
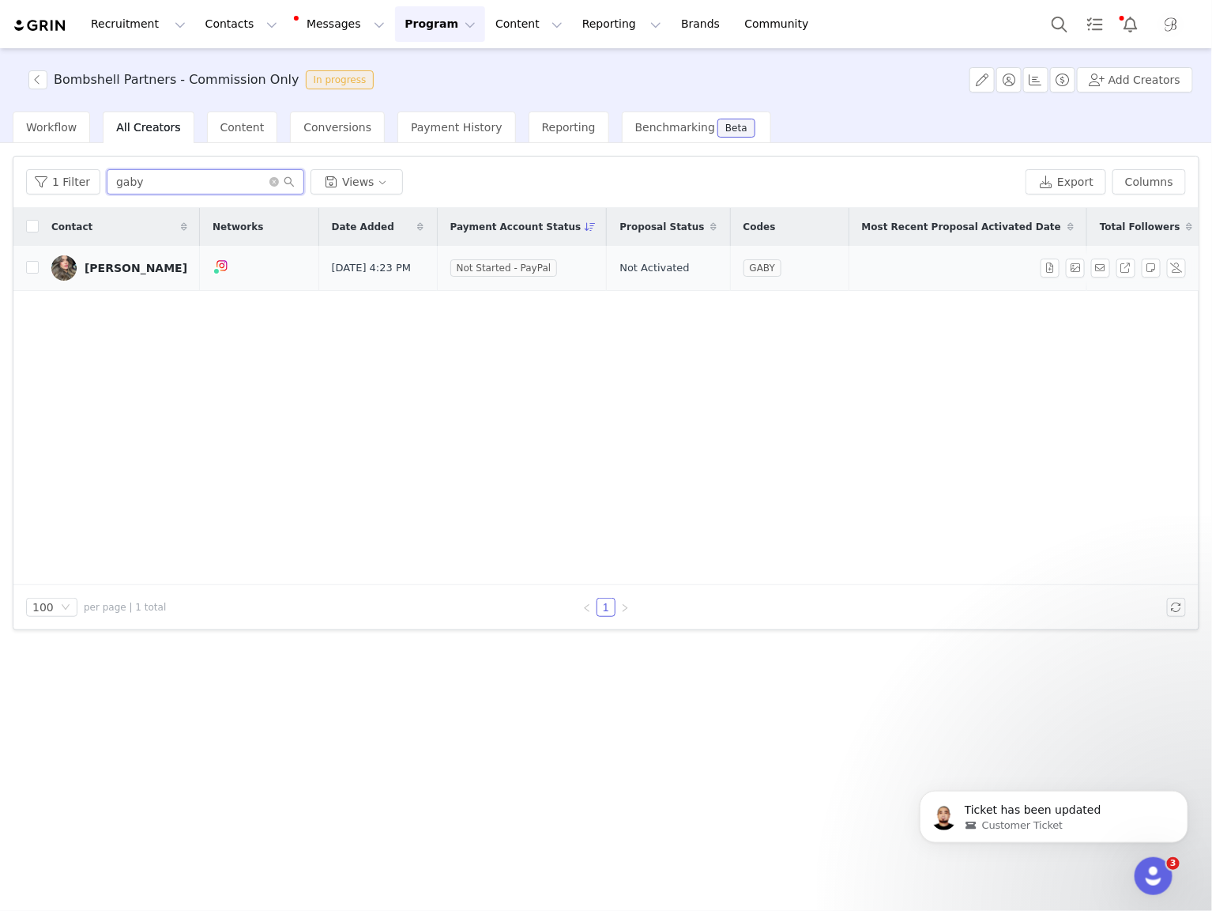
type input "gaby"
click at [39, 270] on td "Gaby De Paula" at bounding box center [119, 268] width 161 height 45
click at [33, 271] on input "checkbox" at bounding box center [32, 267] width 13 height 13
checkbox input "true"
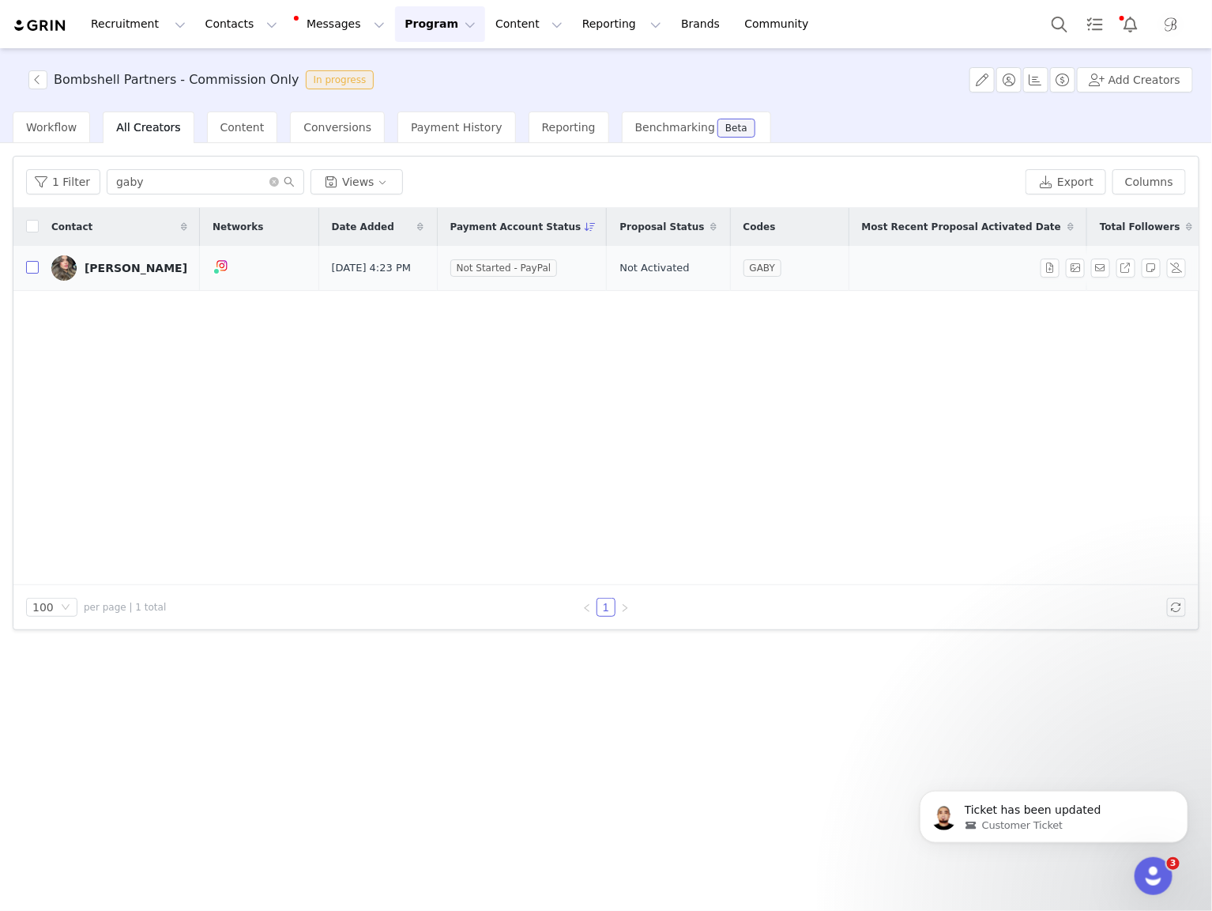
checkbox input "true"
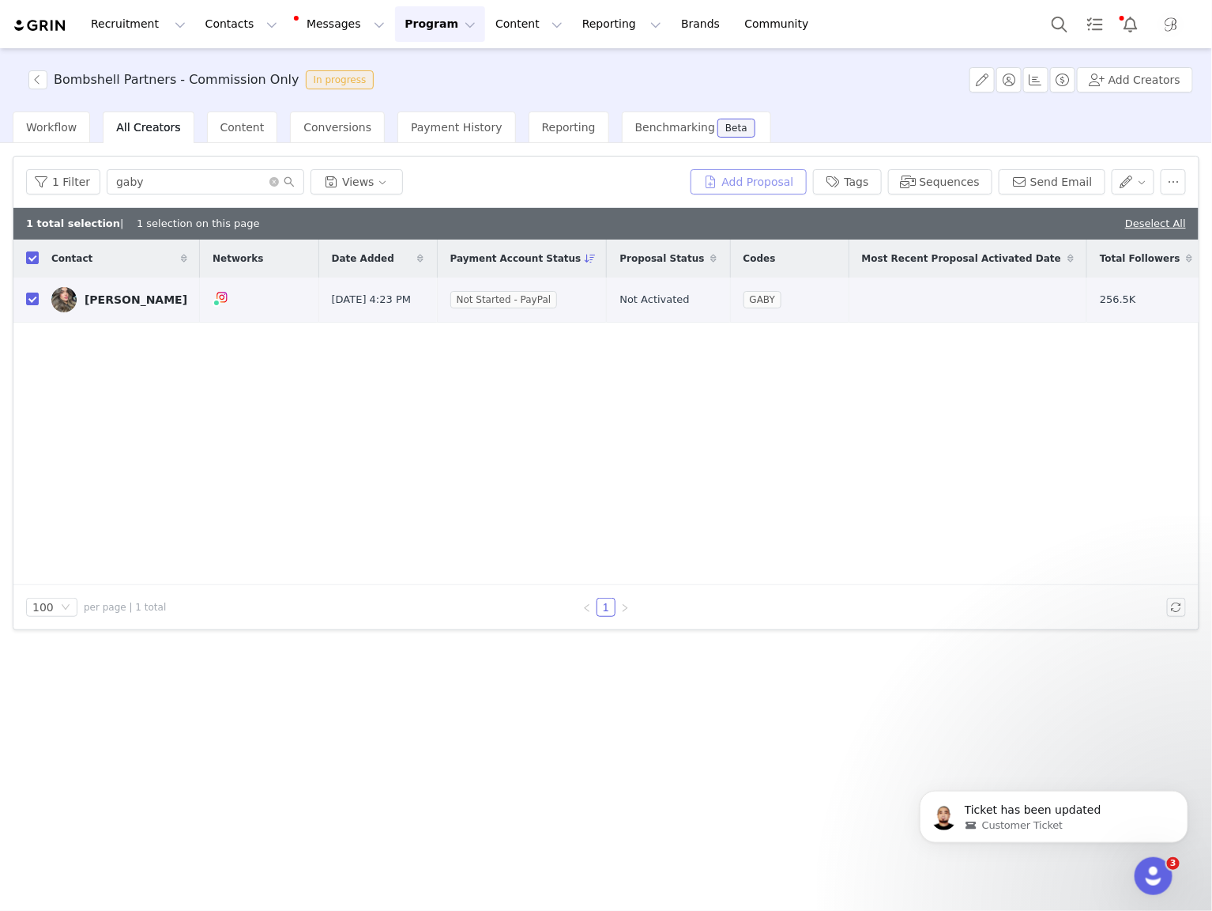
click at [770, 188] on button "Add Proposal" at bounding box center [749, 181] width 116 height 25
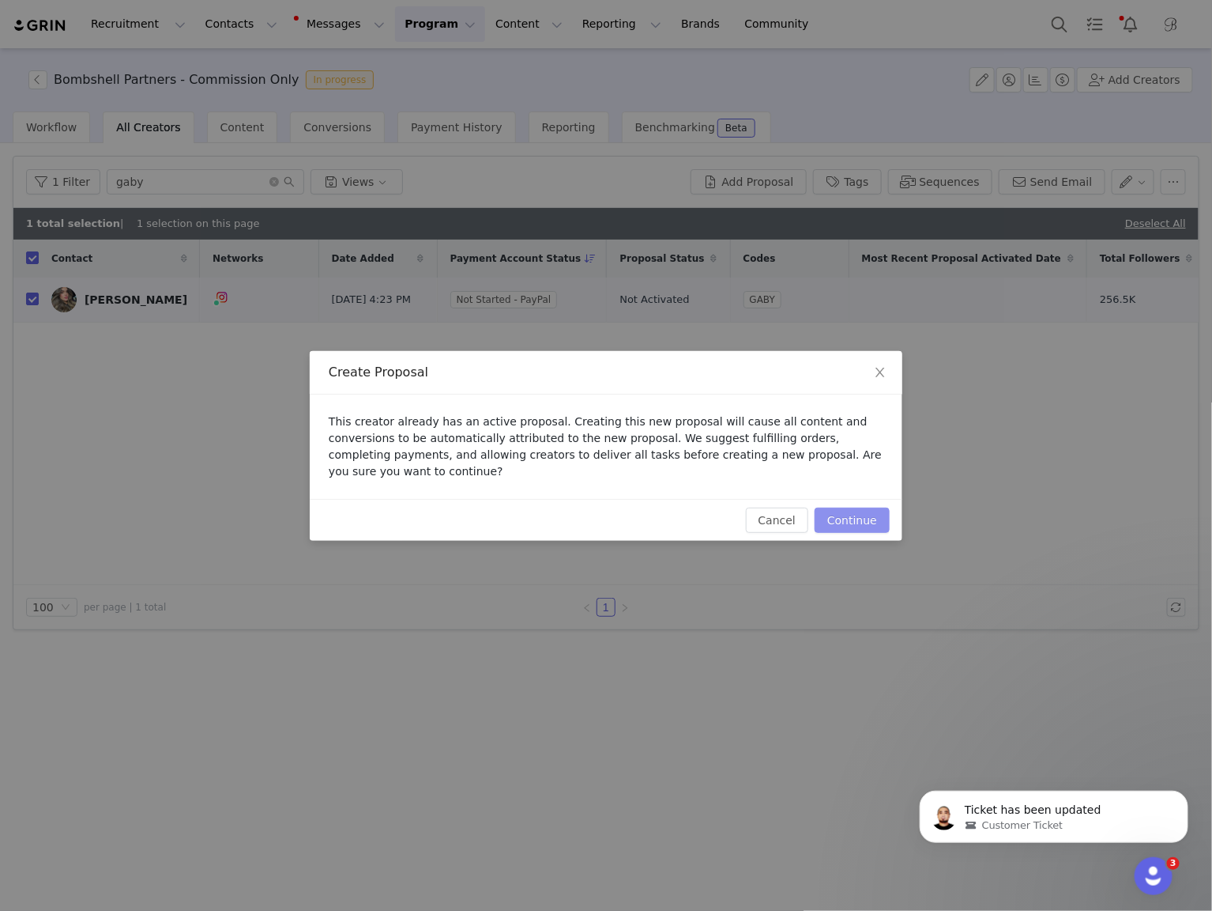
click at [877, 516] on button "Continue" at bounding box center [852, 519] width 75 height 25
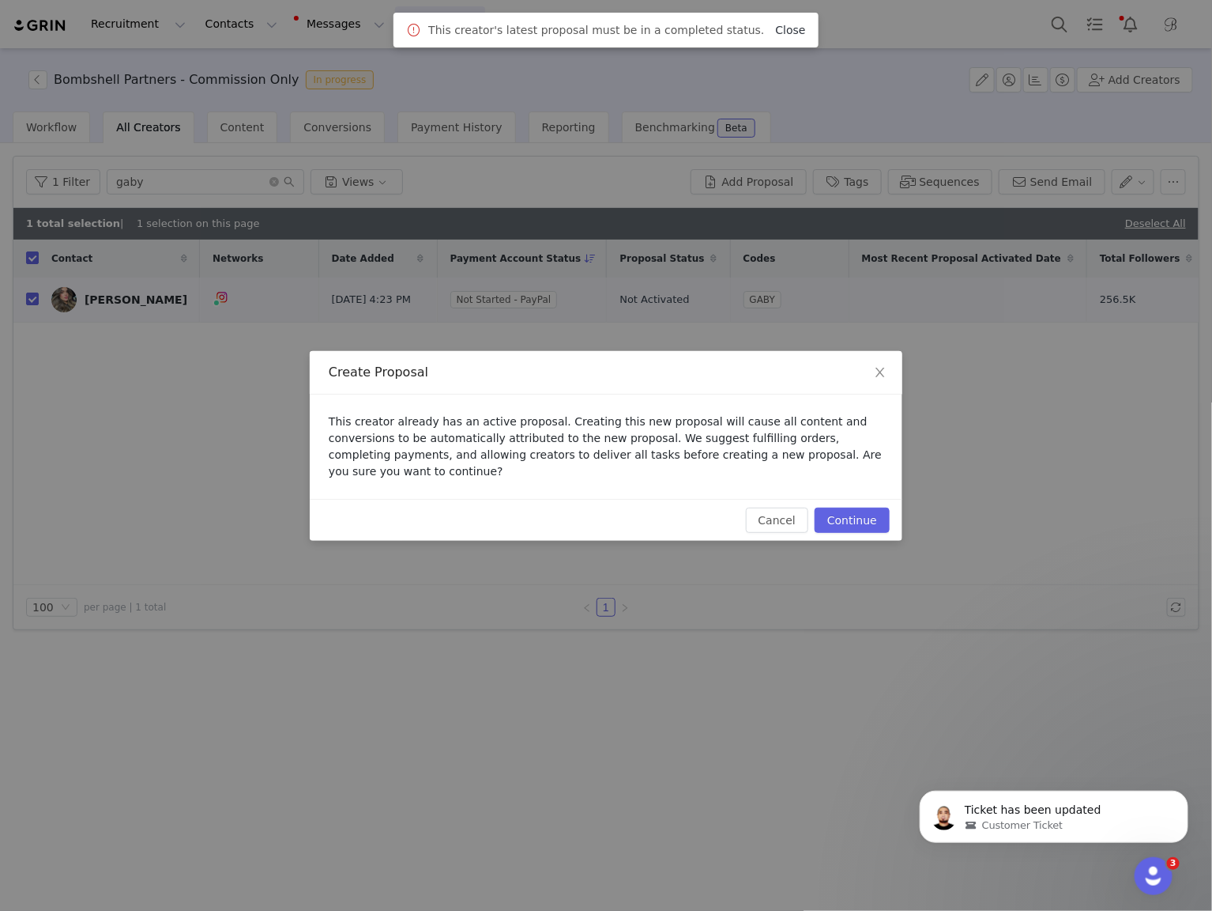
click at [786, 36] on link "Close" at bounding box center [791, 30] width 30 height 13
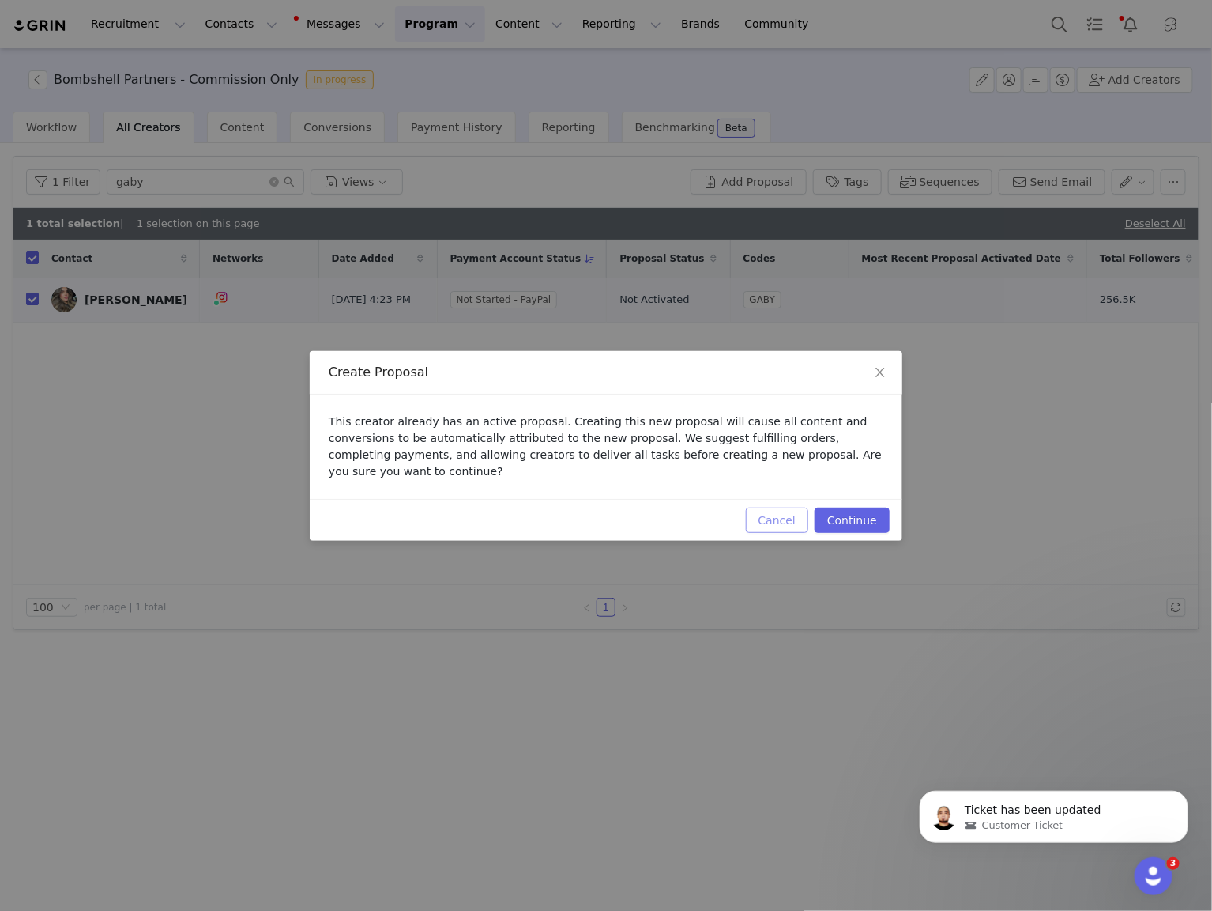
click at [775, 522] on button "Cancel" at bounding box center [777, 519] width 62 height 25
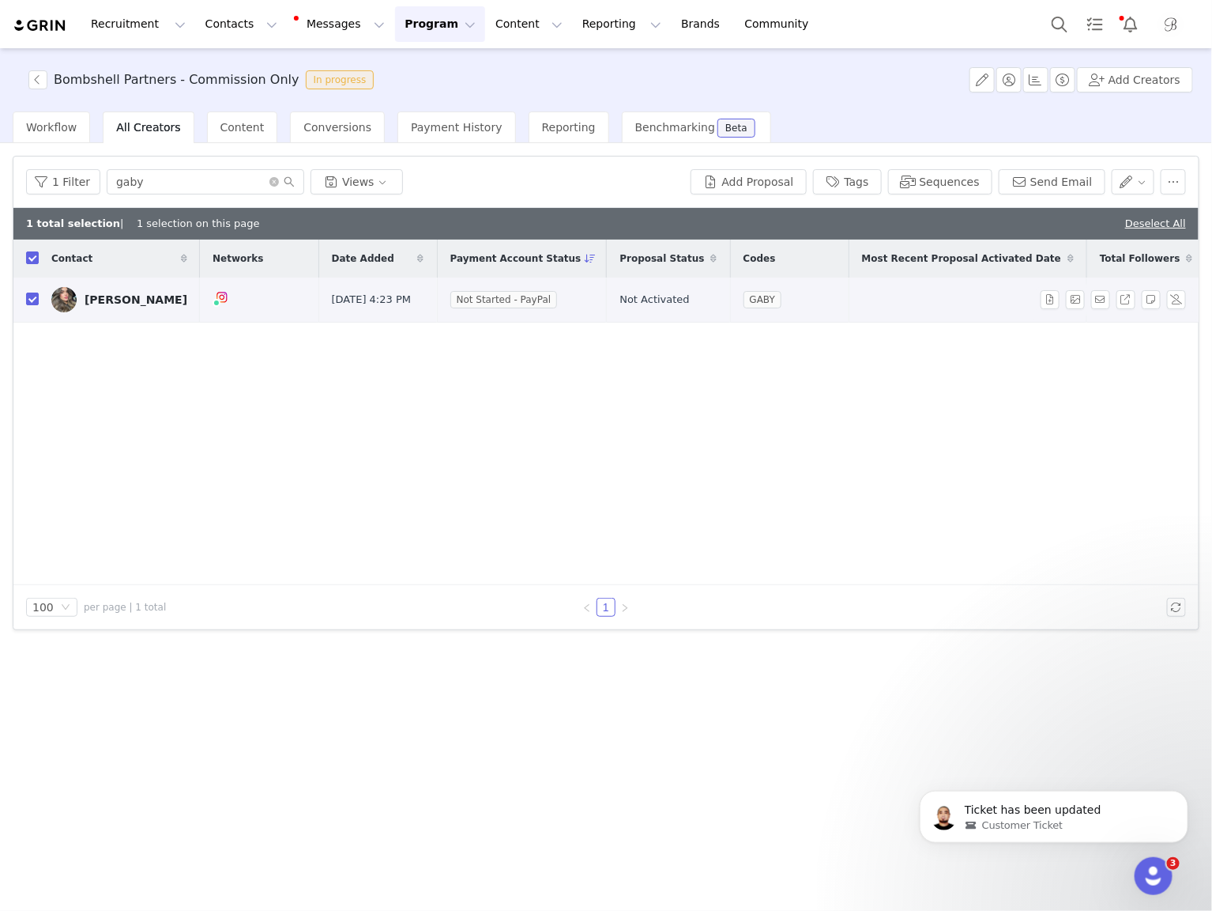
click at [126, 301] on div "Gaby De Paula" at bounding box center [136, 299] width 103 height 13
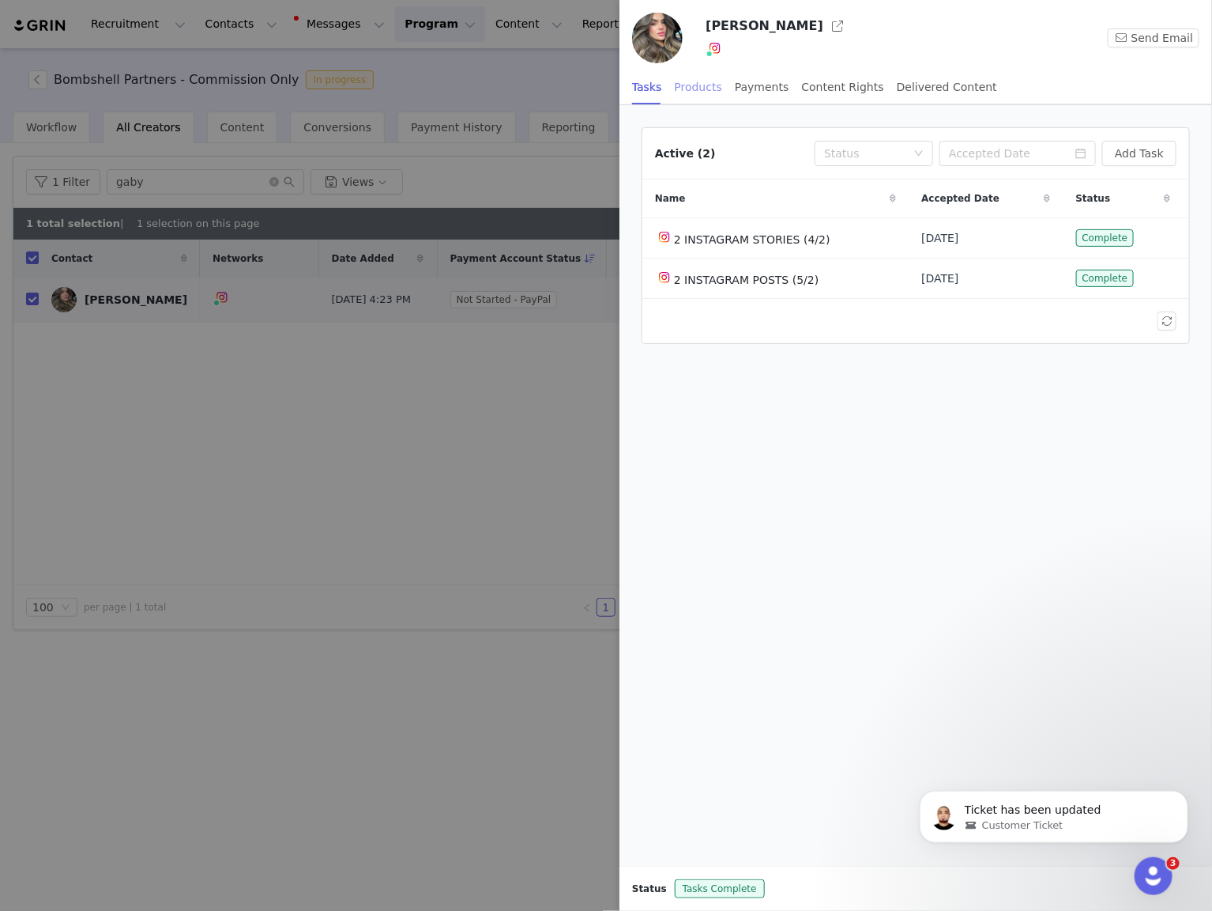
click at [690, 85] on div "Products" at bounding box center [698, 88] width 47 height 36
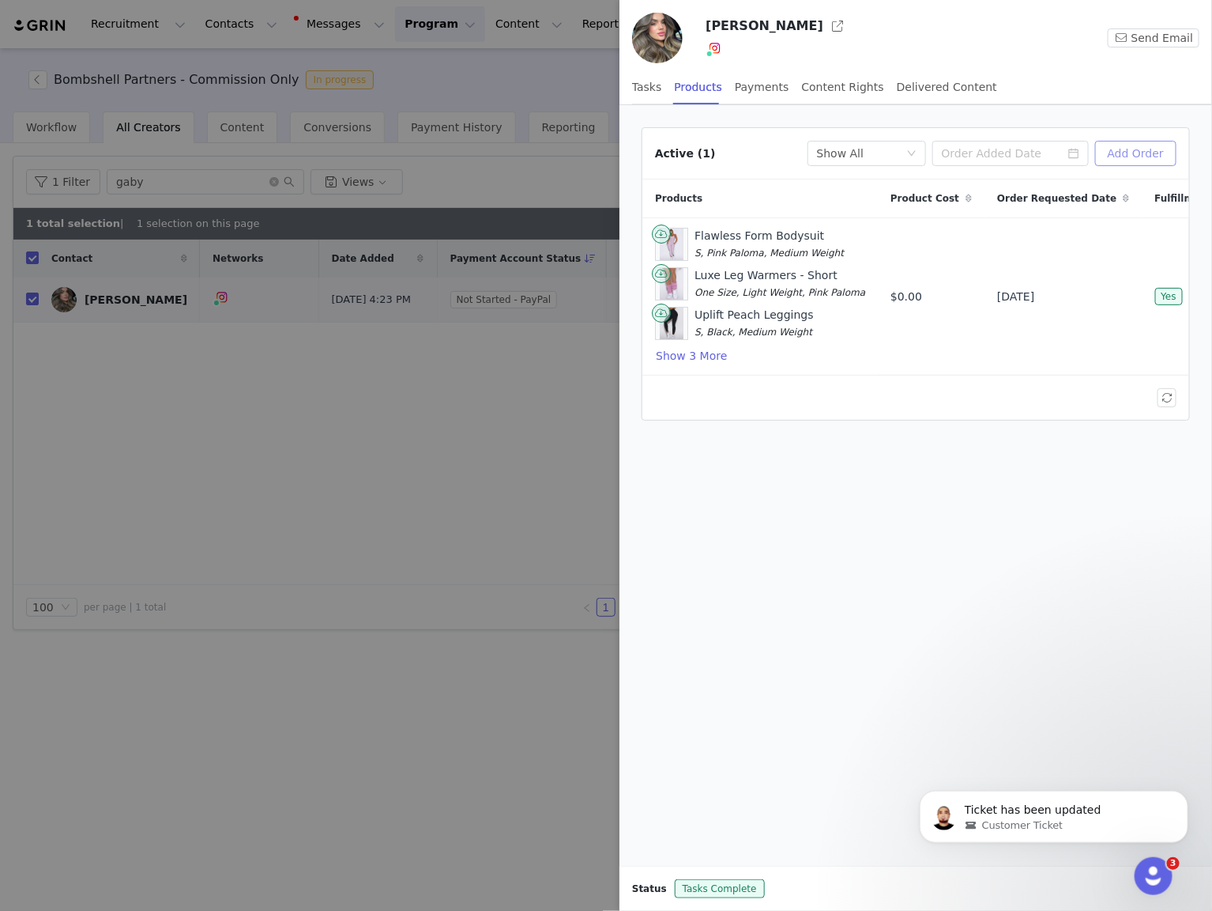
click at [1139, 151] on button "Add Order" at bounding box center [1135, 153] width 81 height 25
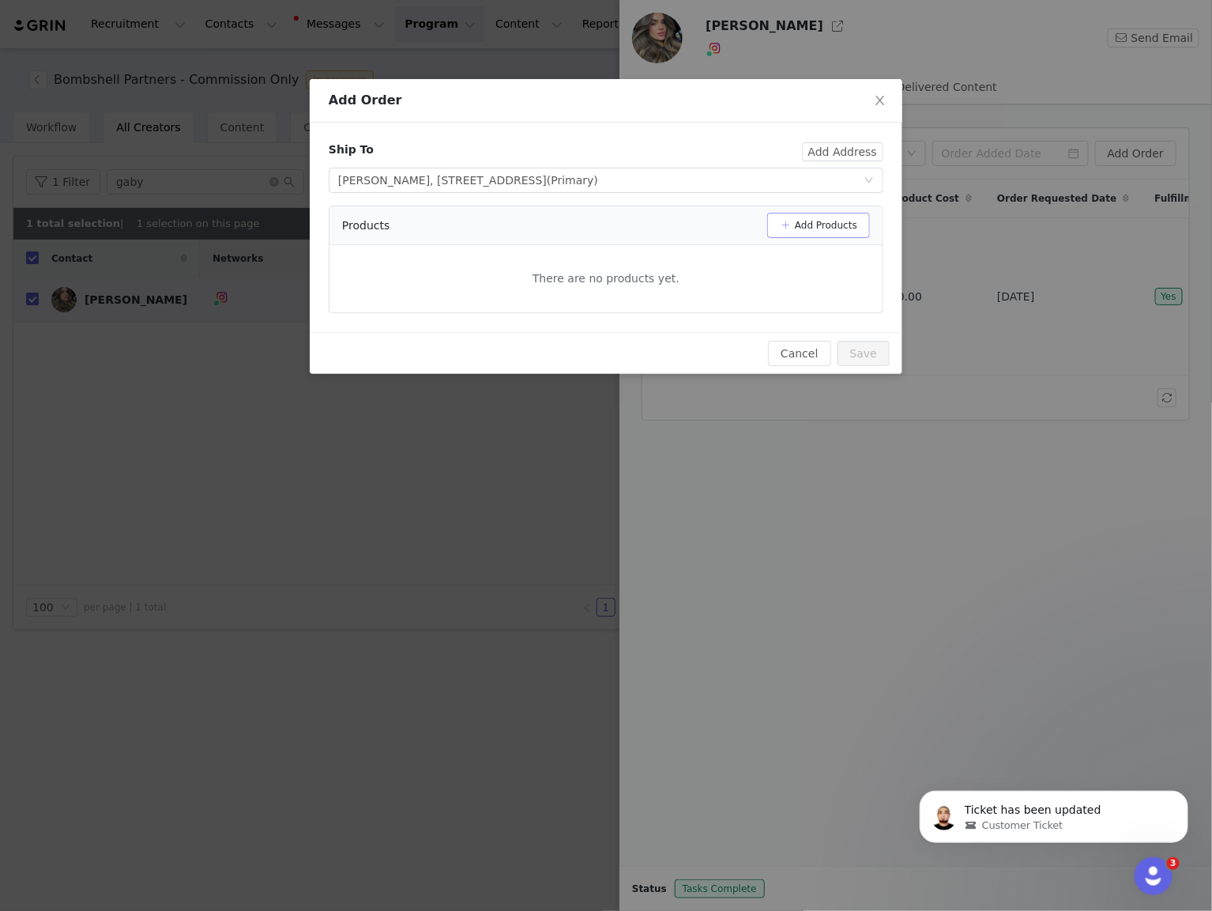
click at [825, 232] on button "Add Products" at bounding box center [818, 225] width 103 height 25
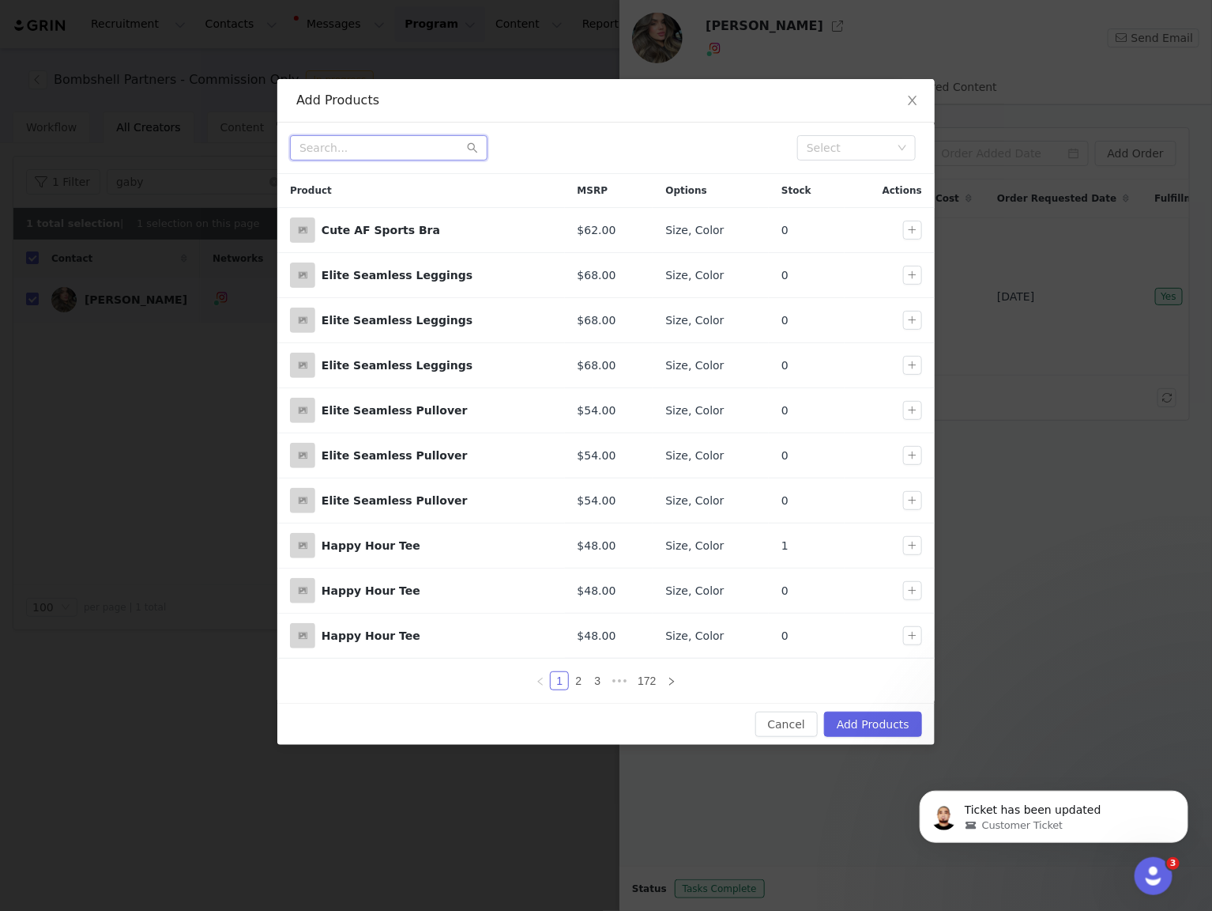
click at [405, 144] on input "text" at bounding box center [389, 147] width 198 height 25
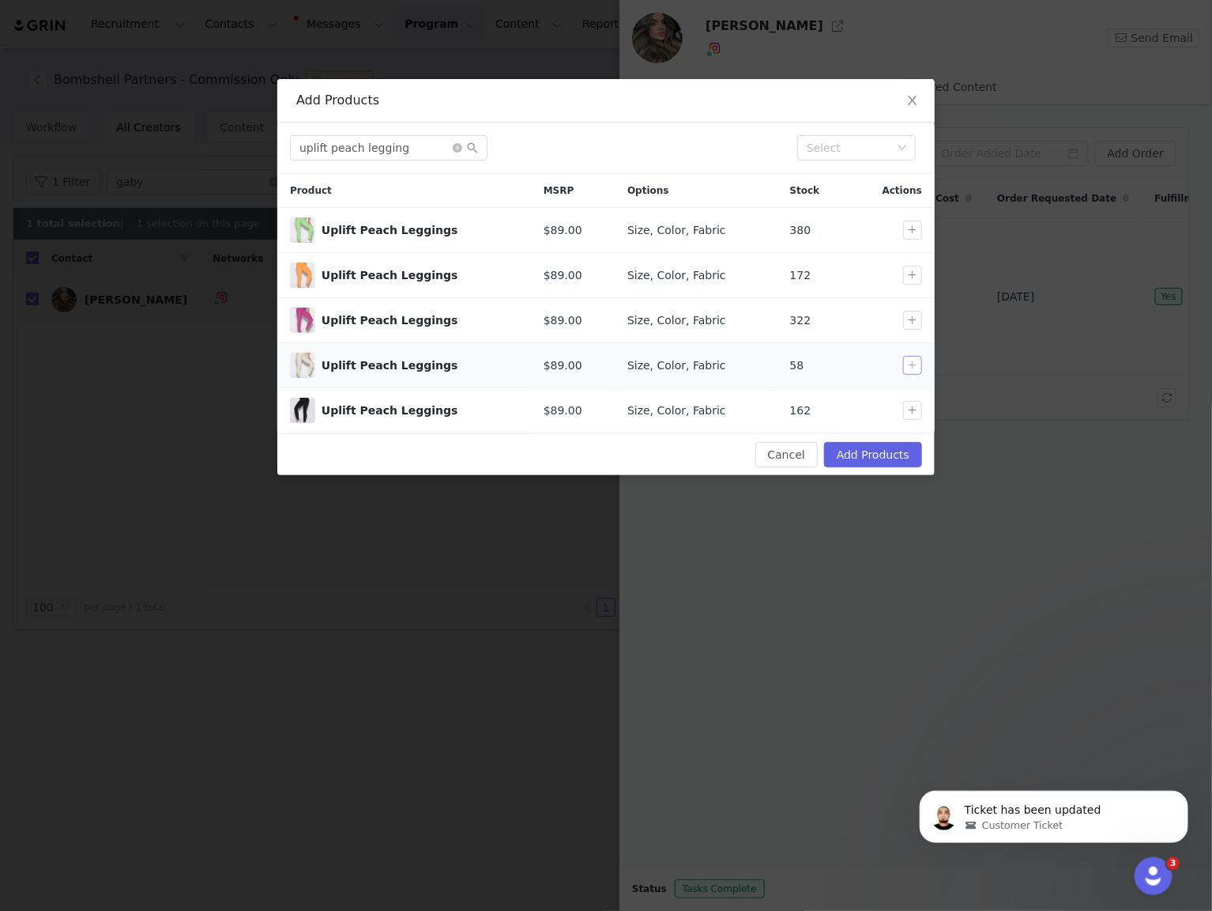
click at [915, 368] on button "button" at bounding box center [912, 365] width 19 height 19
click at [424, 145] on input "uplift peach legging" at bounding box center [389, 147] width 198 height 25
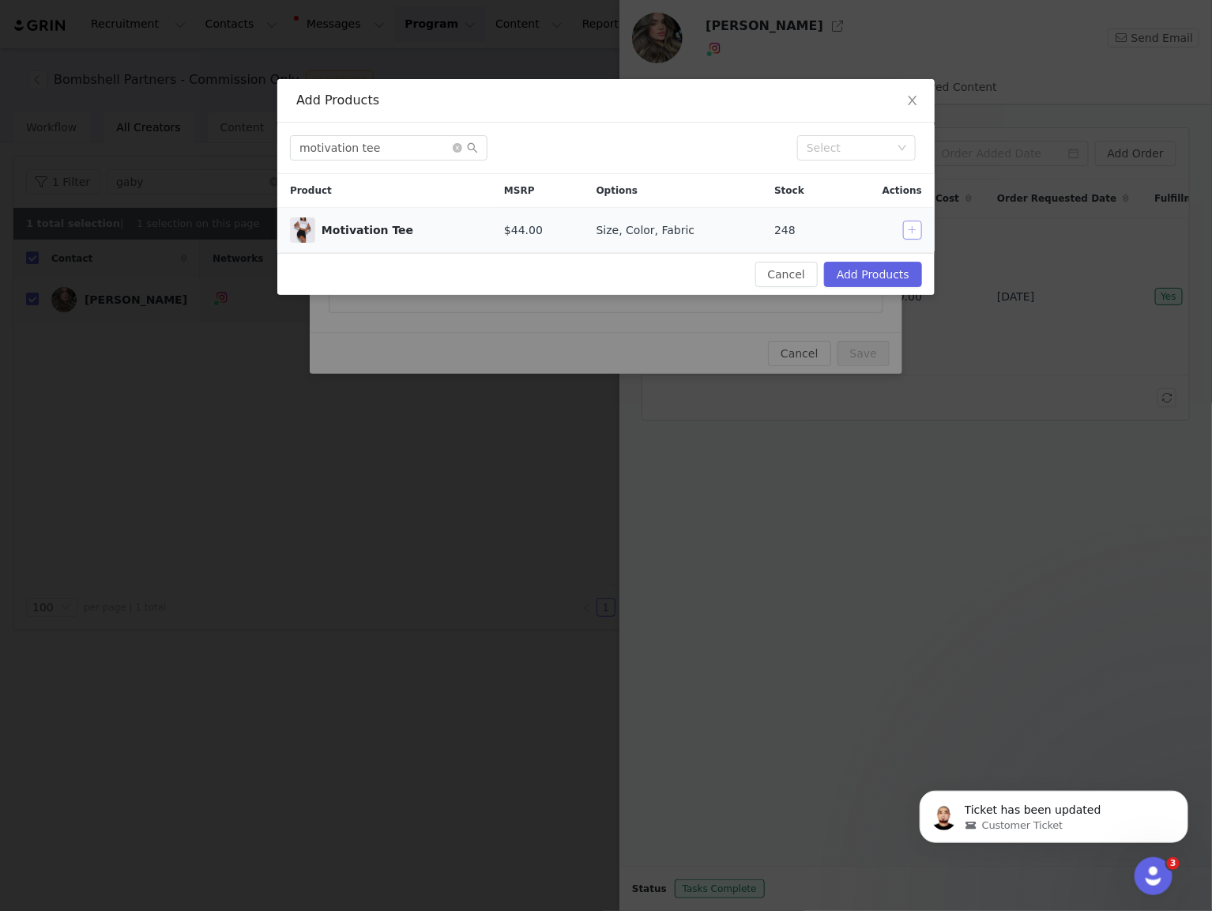
click at [911, 231] on button "button" at bounding box center [912, 230] width 19 height 19
click at [428, 148] on input "motivation tee" at bounding box center [389, 147] width 198 height 25
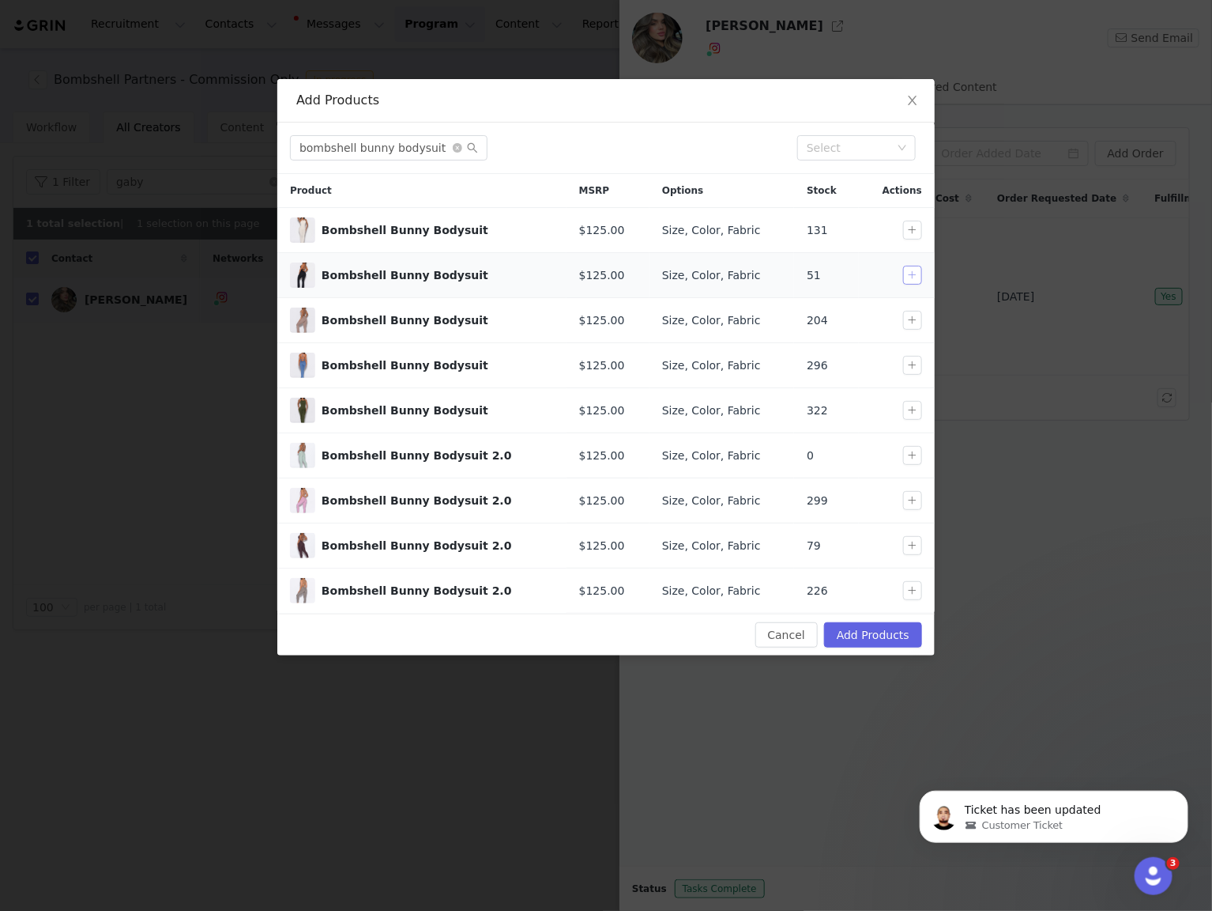
click at [914, 277] on button "button" at bounding box center [912, 275] width 19 height 19
click at [420, 145] on input "bombshell bunny bodysuit" at bounding box center [389, 147] width 198 height 25
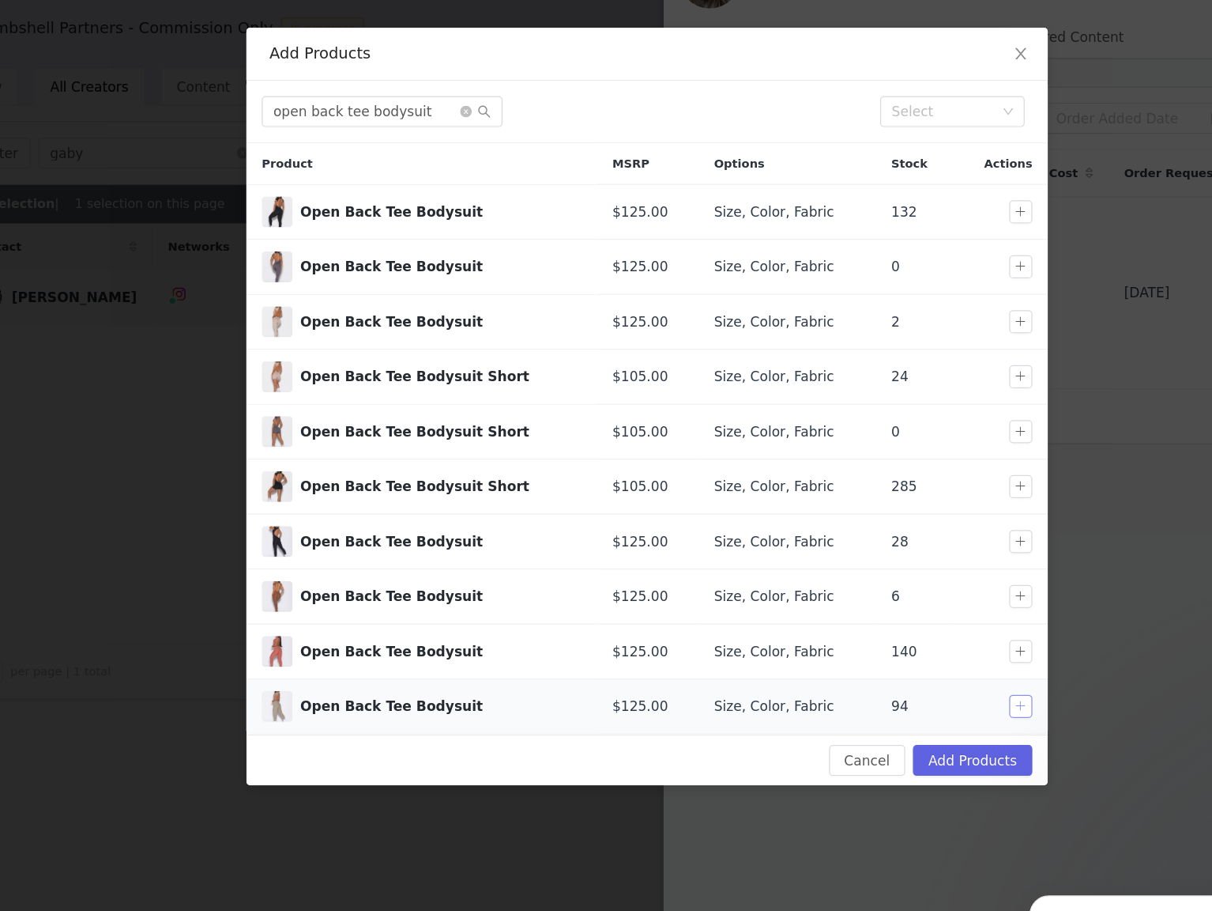
click at [910, 639] on button "button" at bounding box center [912, 635] width 19 height 19
click at [383, 145] on input "open back tee bodysuit" at bounding box center [389, 147] width 198 height 25
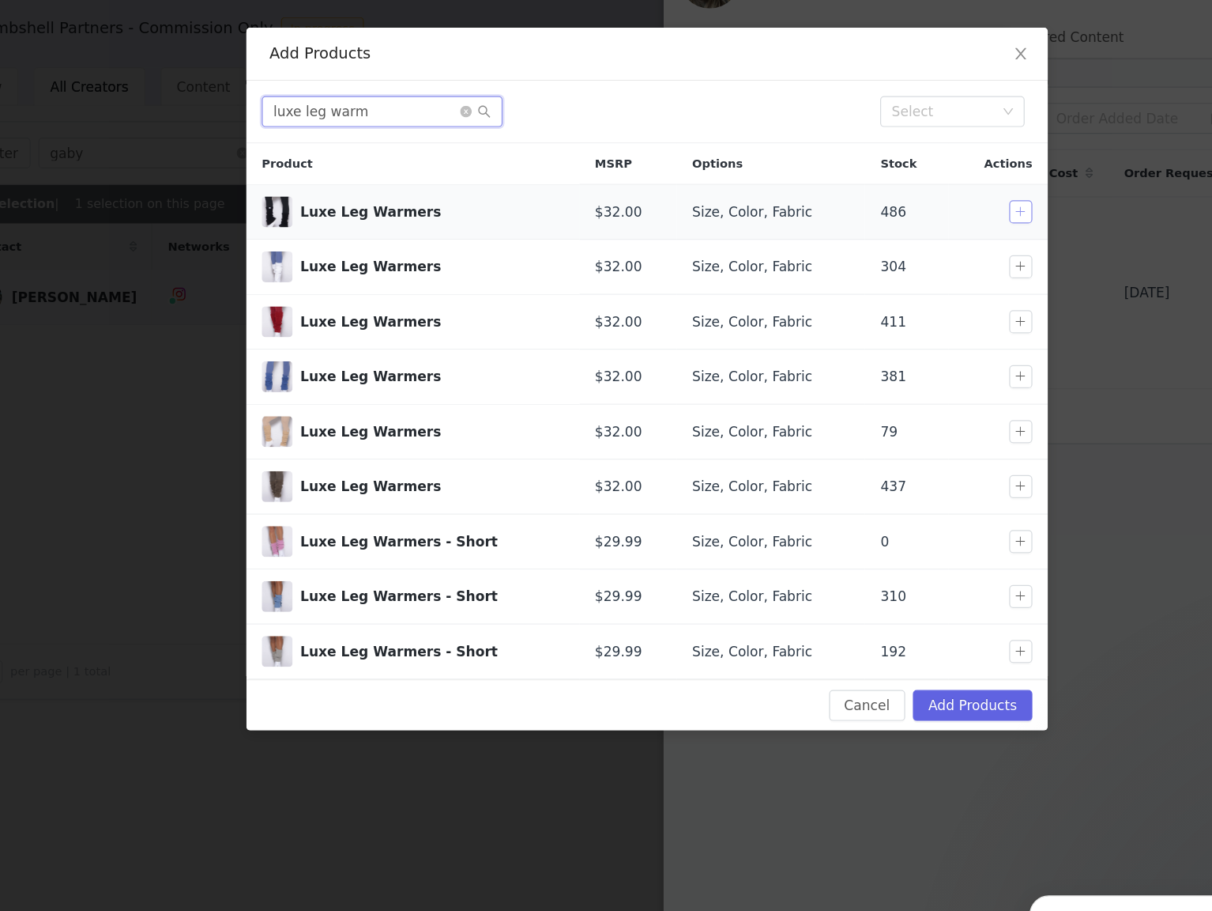
type input "luxe leg warm"
click at [913, 232] on button "button" at bounding box center [912, 230] width 19 height 19
click at [854, 634] on button "Add Products" at bounding box center [873, 634] width 98 height 25
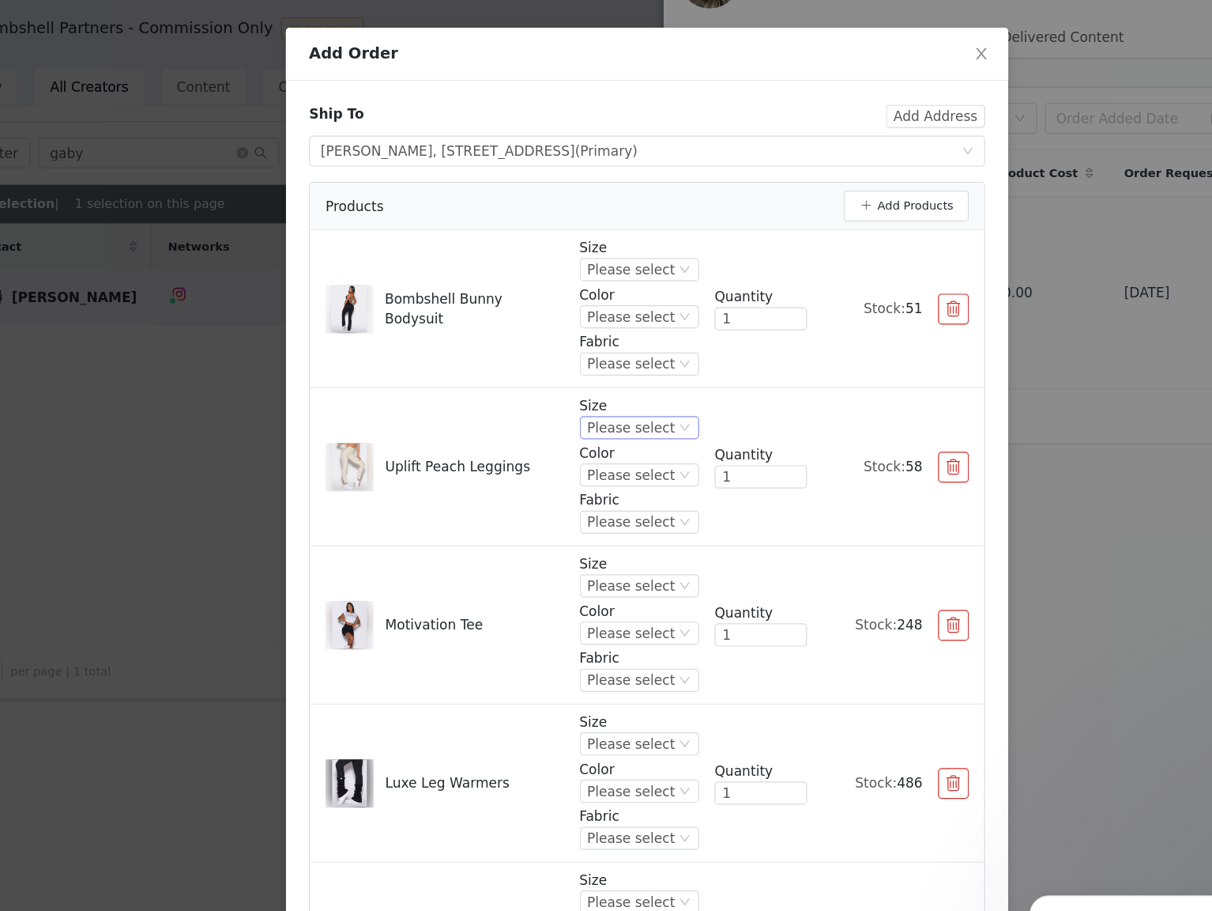
click at [605, 410] on div "Please select" at bounding box center [593, 406] width 72 height 17
click at [612, 511] on li "S" at bounding box center [602, 510] width 93 height 25
click at [610, 448] on div "Please select" at bounding box center [593, 445] width 72 height 17
click at [611, 500] on li "Pearl White" at bounding box center [602, 498] width 93 height 25
click at [609, 485] on div "Please select" at bounding box center [573, 484] width 72 height 17
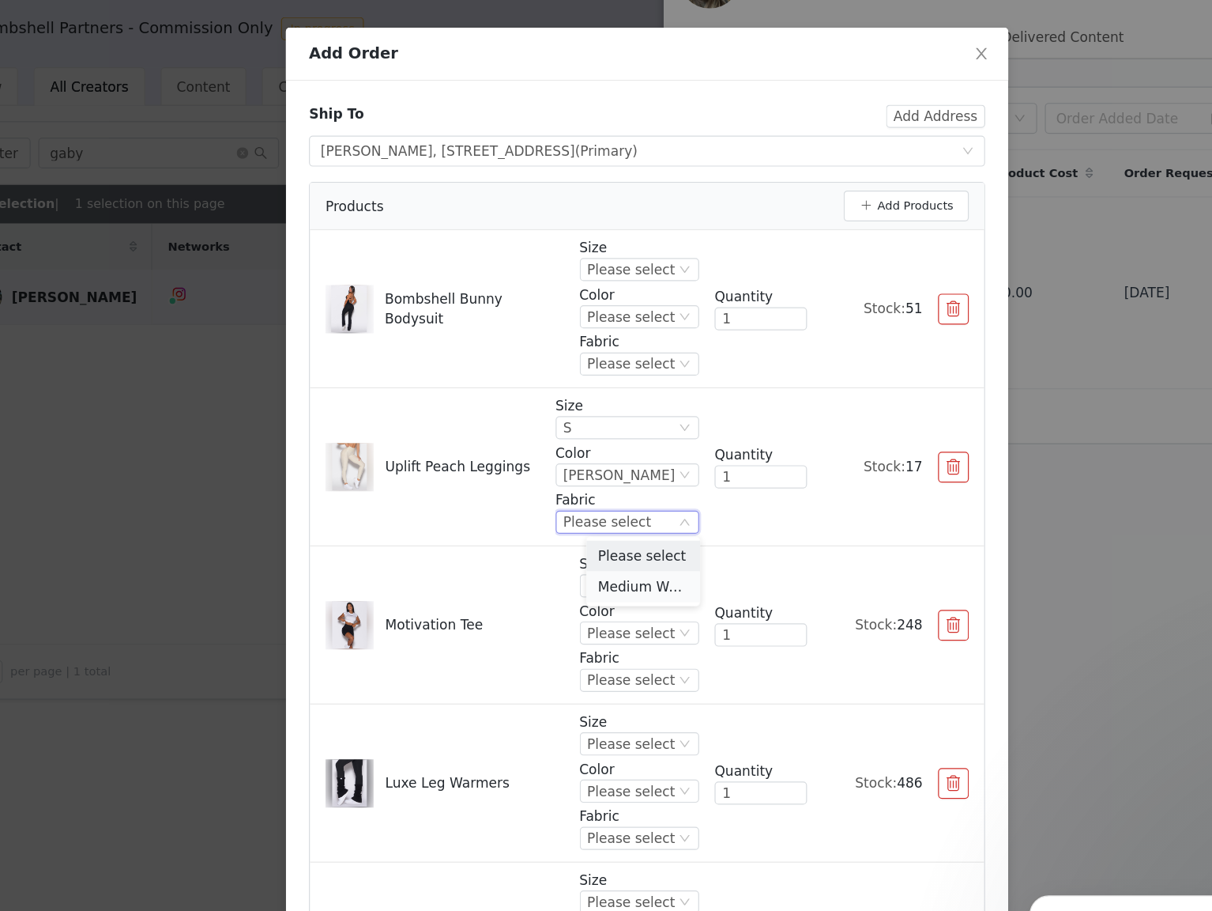
click at [612, 535] on li "Medium Weight" at bounding box center [602, 537] width 93 height 25
click at [606, 275] on div "Please select" at bounding box center [593, 277] width 72 height 17
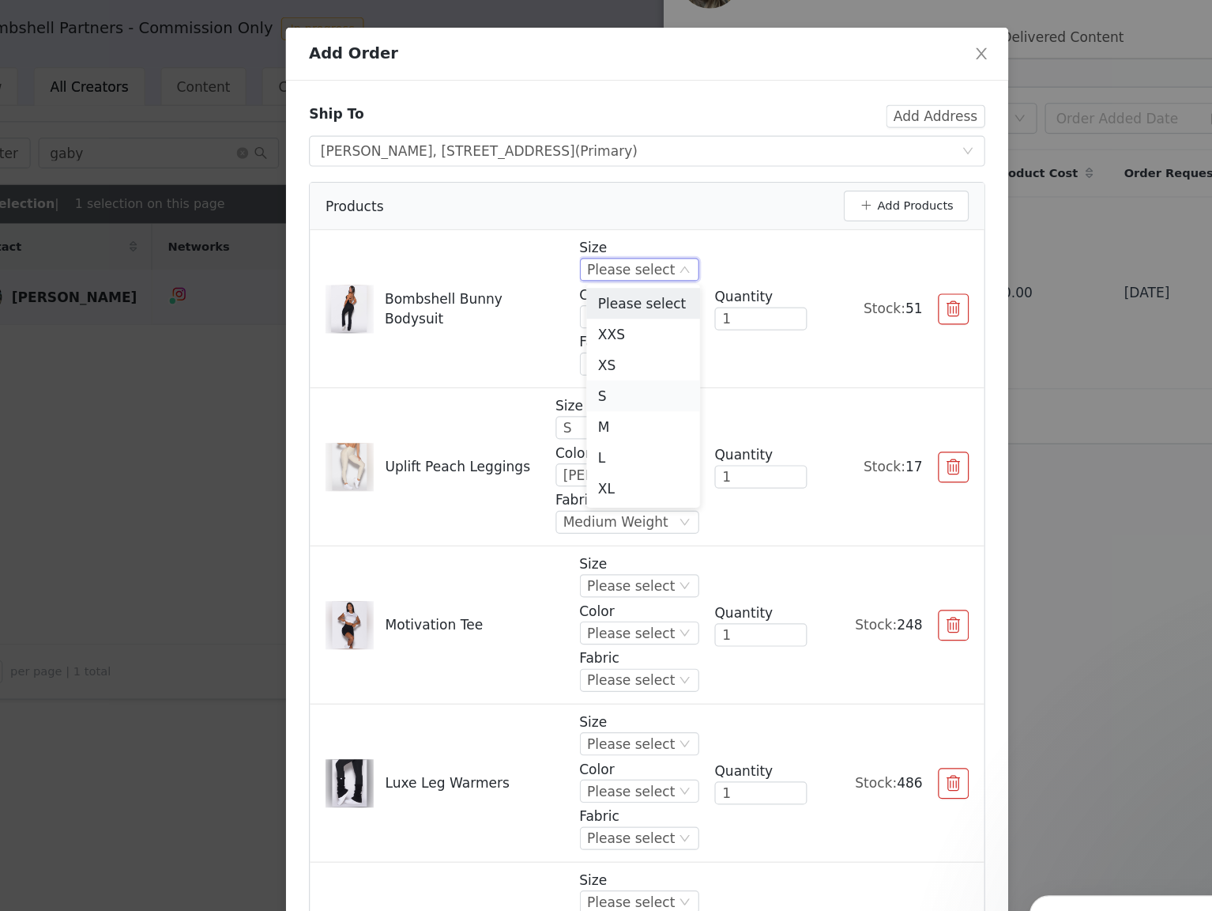
click at [606, 383] on li "S" at bounding box center [602, 380] width 93 height 25
click at [606, 312] on div "Please select" at bounding box center [593, 315] width 72 height 17
click at [605, 368] on li "Black" at bounding box center [602, 368] width 93 height 25
click at [605, 355] on div "Please select" at bounding box center [593, 354] width 72 height 17
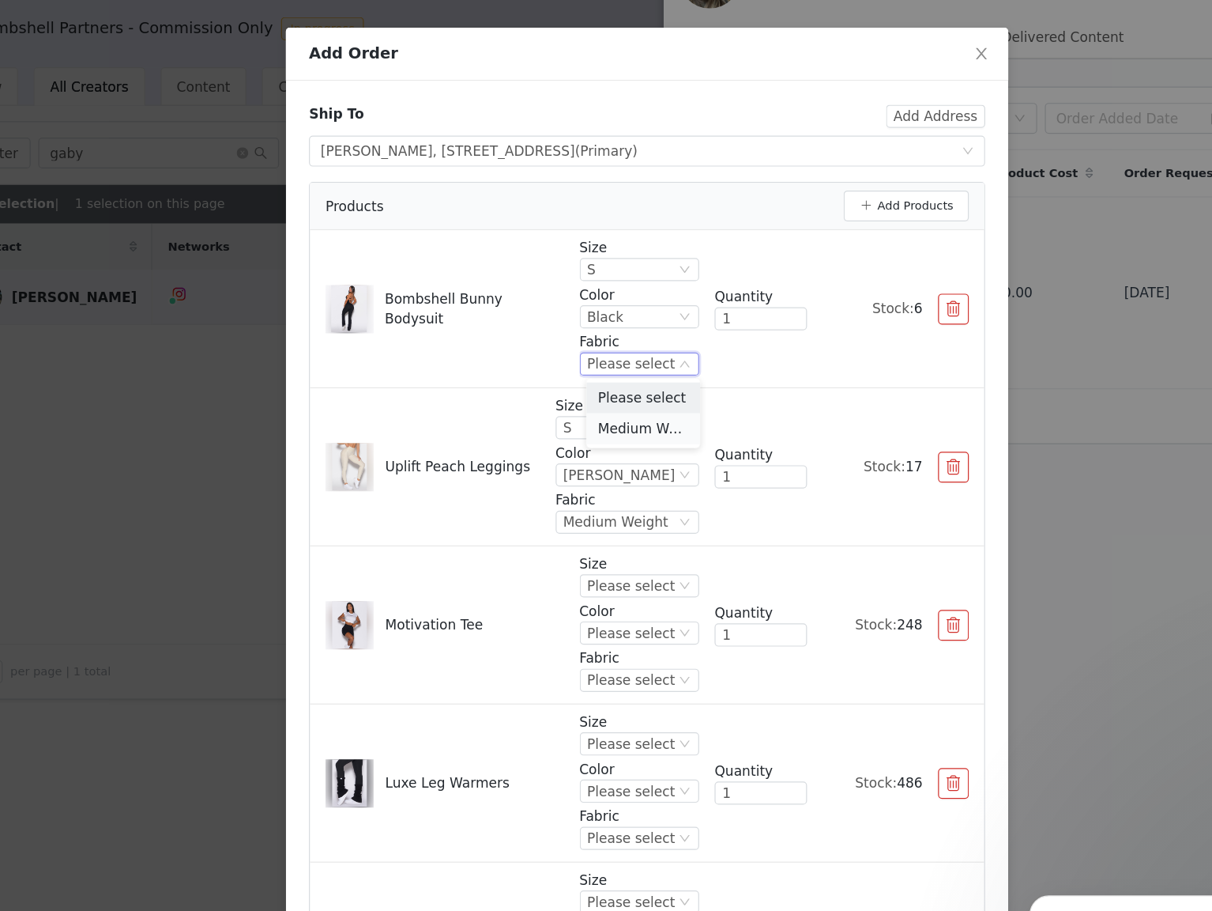
click at [605, 403] on li "Medium Weight" at bounding box center [602, 407] width 93 height 25
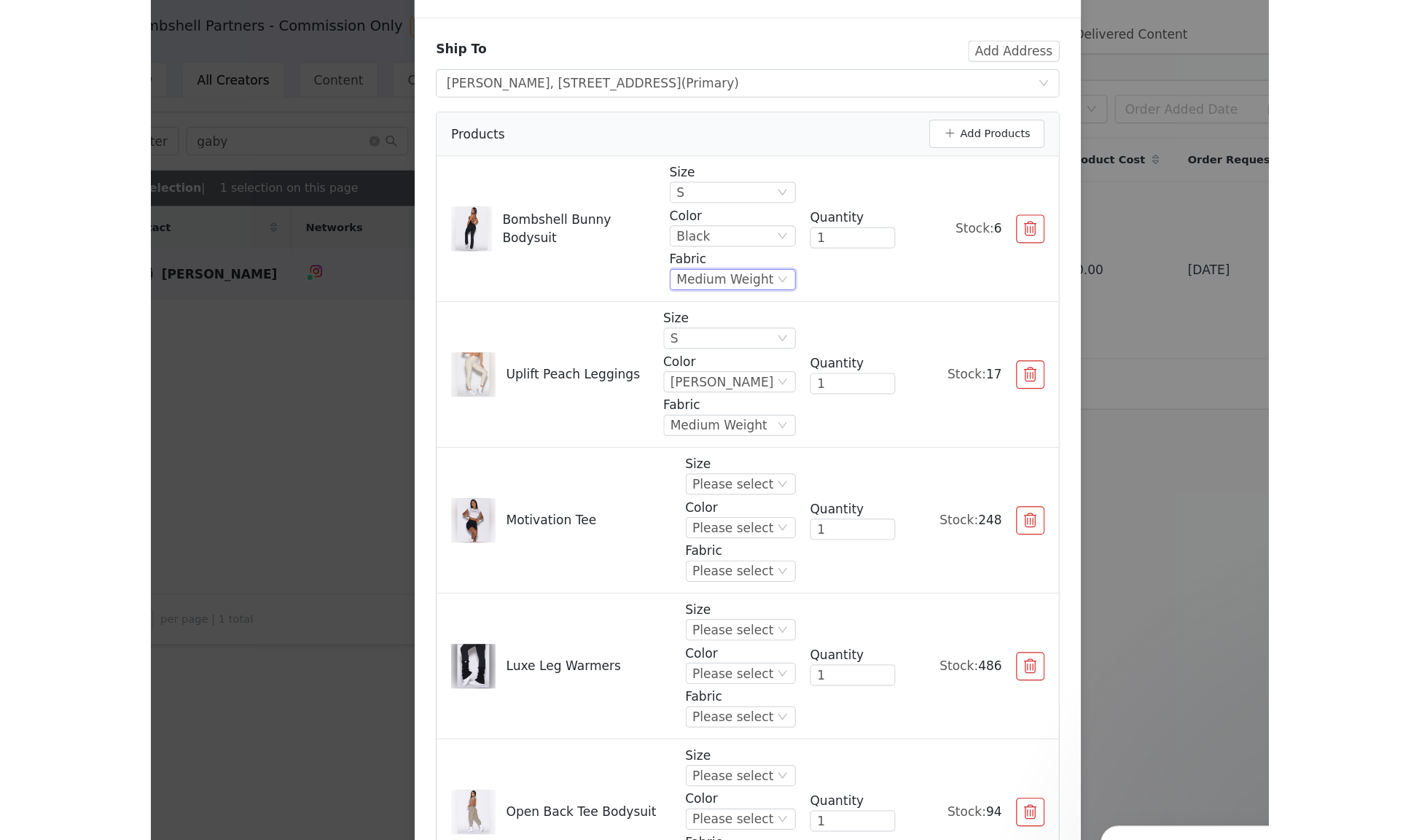
scroll to position [55, 0]
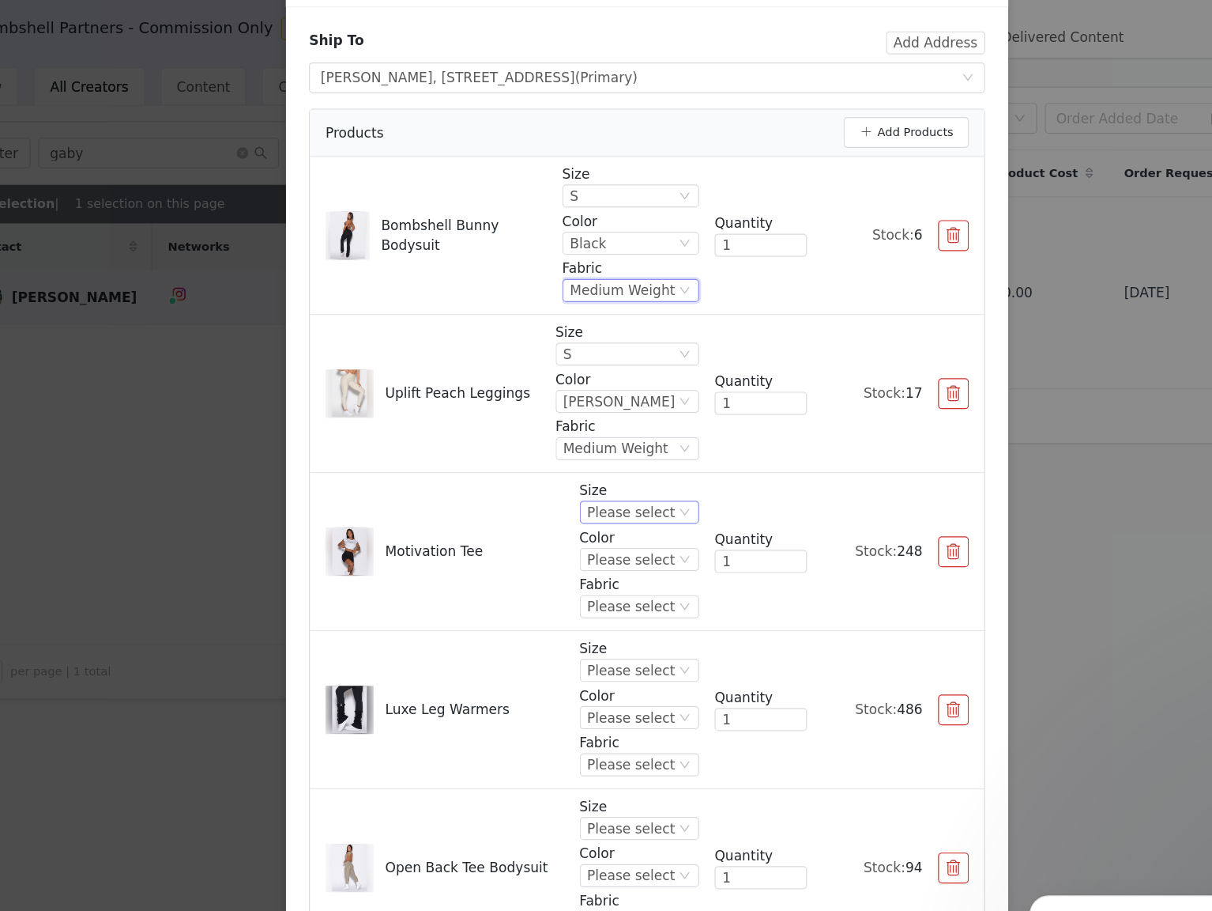
click at [605, 477] on div "Please select" at bounding box center [593, 476] width 72 height 17
click at [607, 553] on li "S" at bounding box center [602, 553] width 93 height 25
click at [605, 513] on div "Please select" at bounding box center [593, 515] width 72 height 17
click at [605, 563] on li "White" at bounding box center [602, 567] width 93 height 25
click at [606, 552] on div "Please select" at bounding box center [593, 553] width 72 height 17
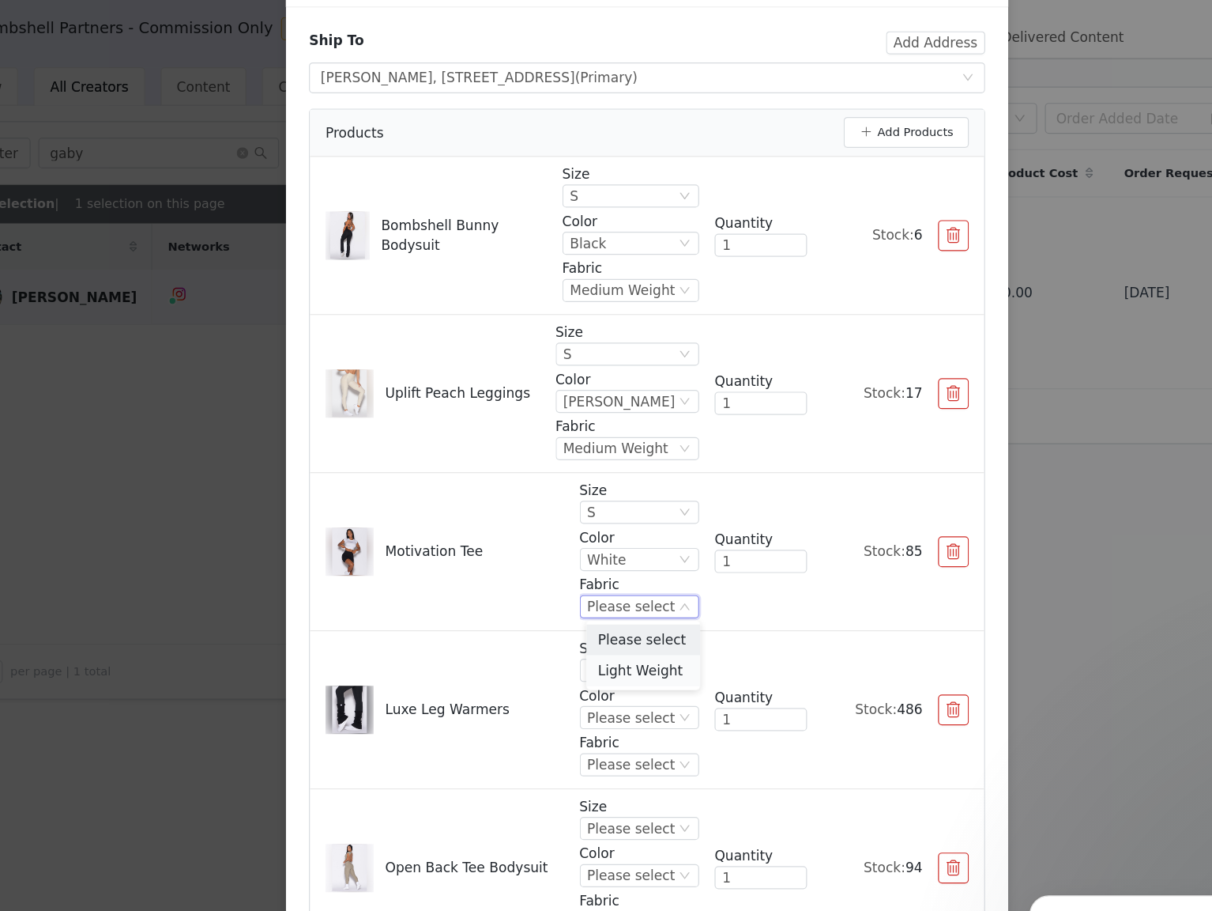
click at [602, 608] on li "Light Weight" at bounding box center [602, 606] width 93 height 25
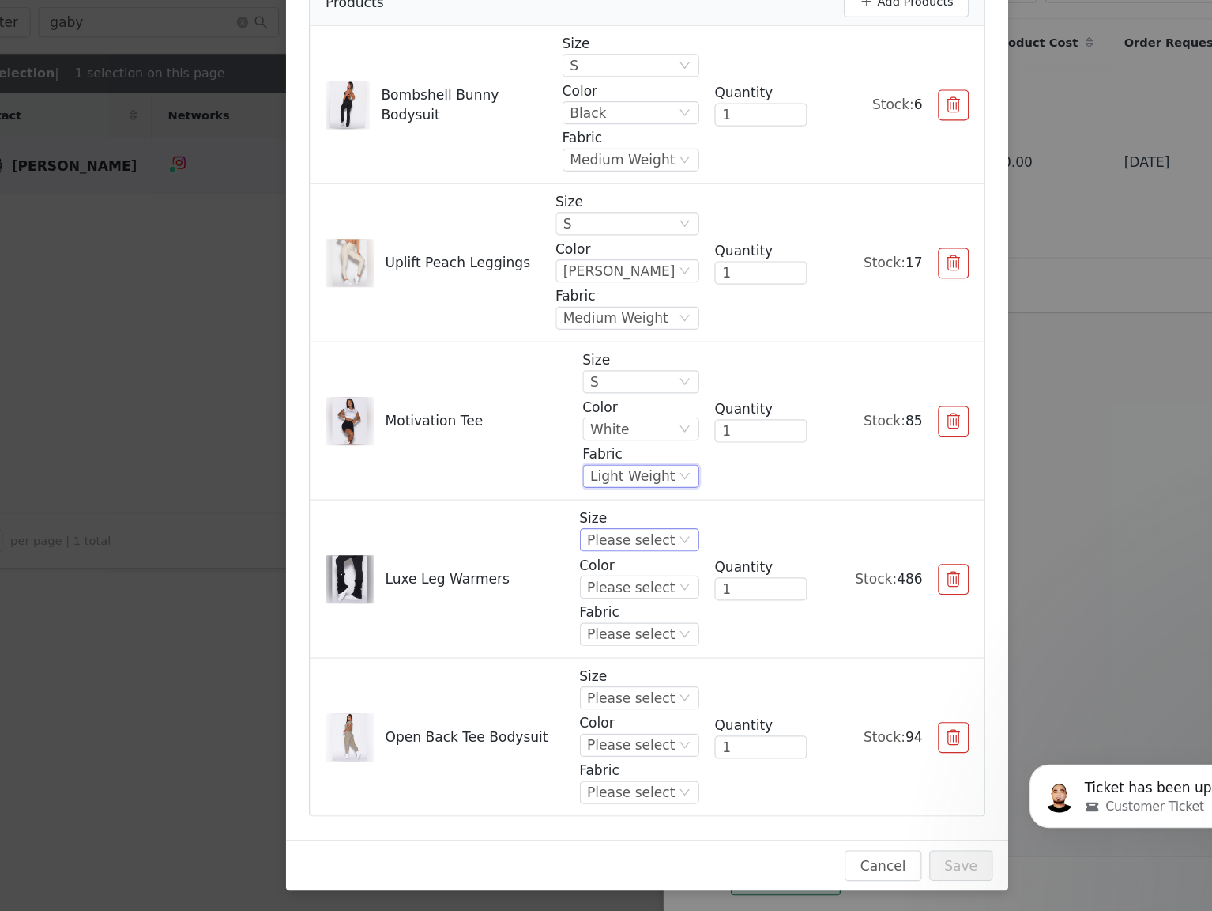
click at [601, 607] on div "Please select" at bounding box center [593, 606] width 72 height 17
click at [605, 658] on li "One Size" at bounding box center [602, 658] width 93 height 25
click at [605, 639] on div "Please select" at bounding box center [593, 644] width 72 height 17
click at [609, 696] on li "Black" at bounding box center [602, 696] width 93 height 25
click at [609, 685] on div "Please select" at bounding box center [593, 683] width 72 height 17
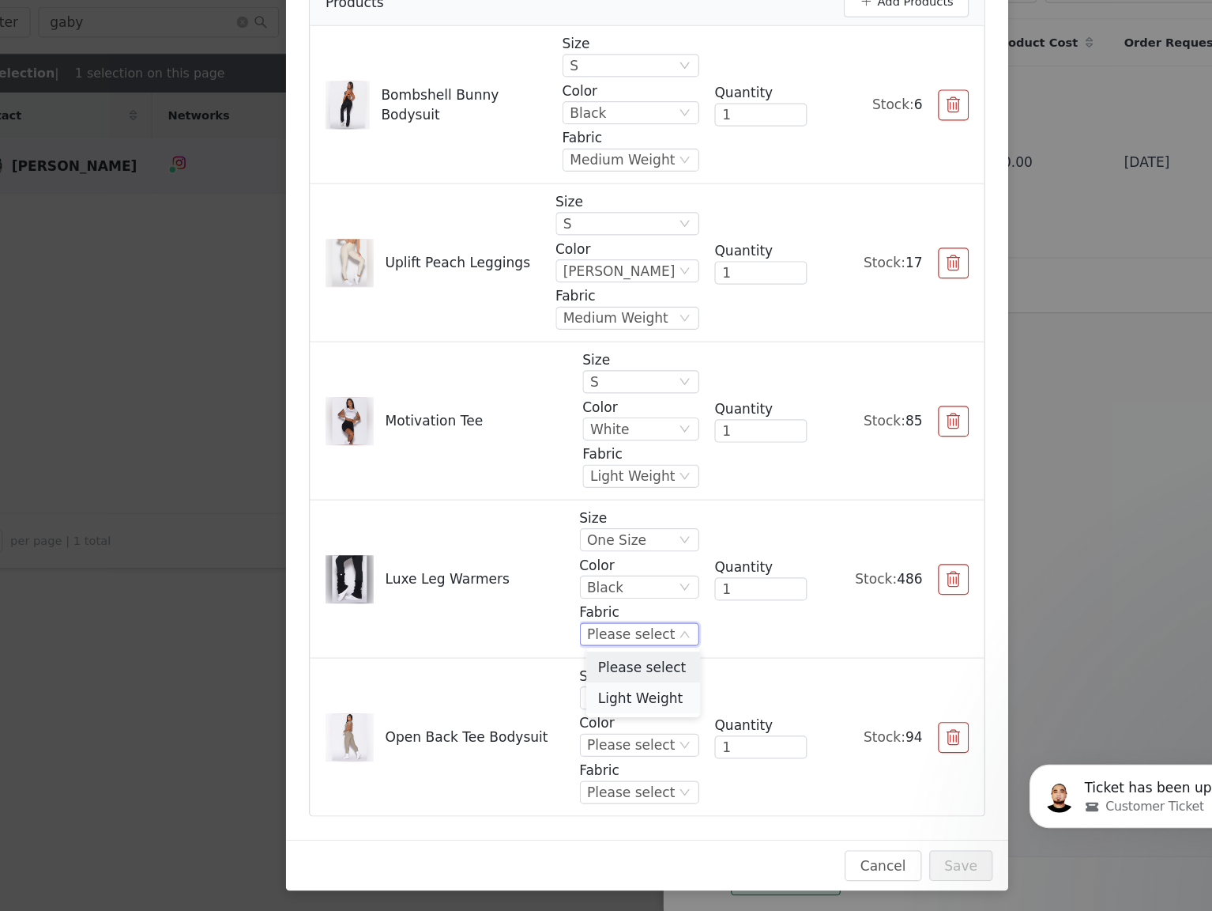
click at [609, 737] on li "Light Weight" at bounding box center [602, 735] width 93 height 25
click at [609, 733] on div "Please select" at bounding box center [593, 735] width 72 height 17
click at [601, 625] on li "S" at bounding box center [602, 629] width 93 height 25
click at [594, 768] on div "Please select" at bounding box center [593, 774] width 72 height 17
click at [598, 825] on li "Toasted Sugar" at bounding box center [602, 826] width 93 height 25
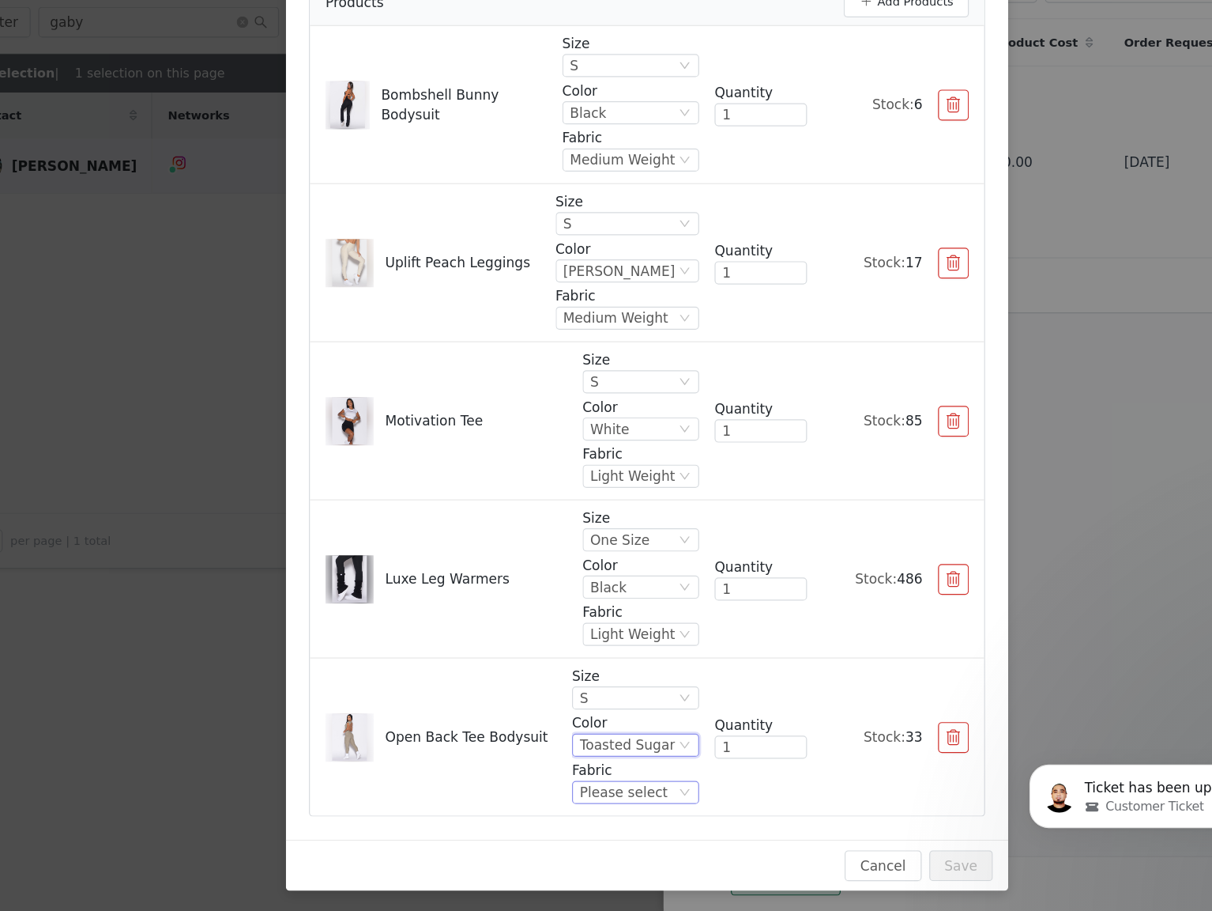
click at [598, 808] on div "Please select" at bounding box center [587, 813] width 72 height 17
click at [601, 864] on li "Medium Weight" at bounding box center [599, 865] width 99 height 25
click at [865, 867] on button "Save" at bounding box center [864, 873] width 52 height 25
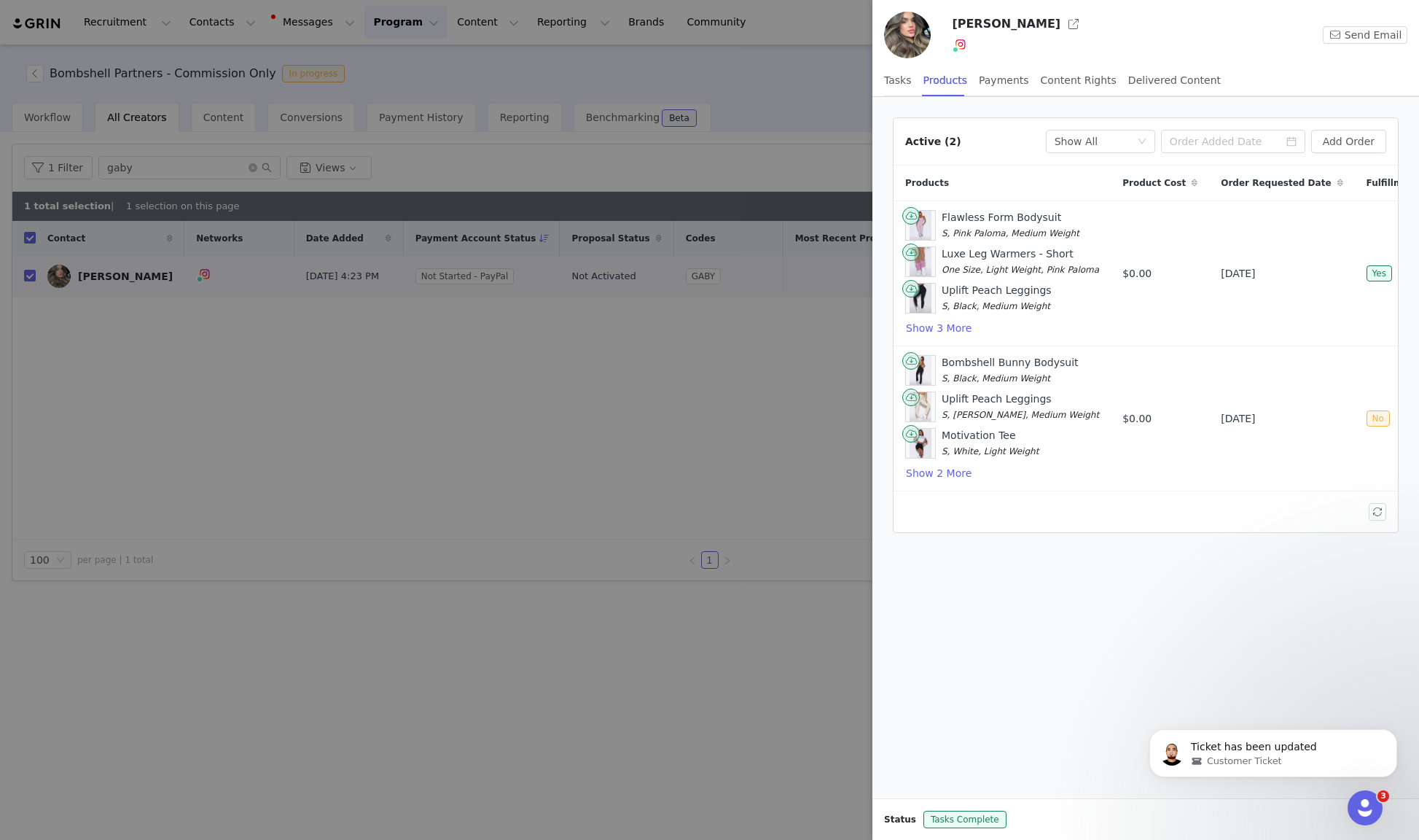
click at [817, 70] on div at bounding box center [709, 420] width 1419 height 840
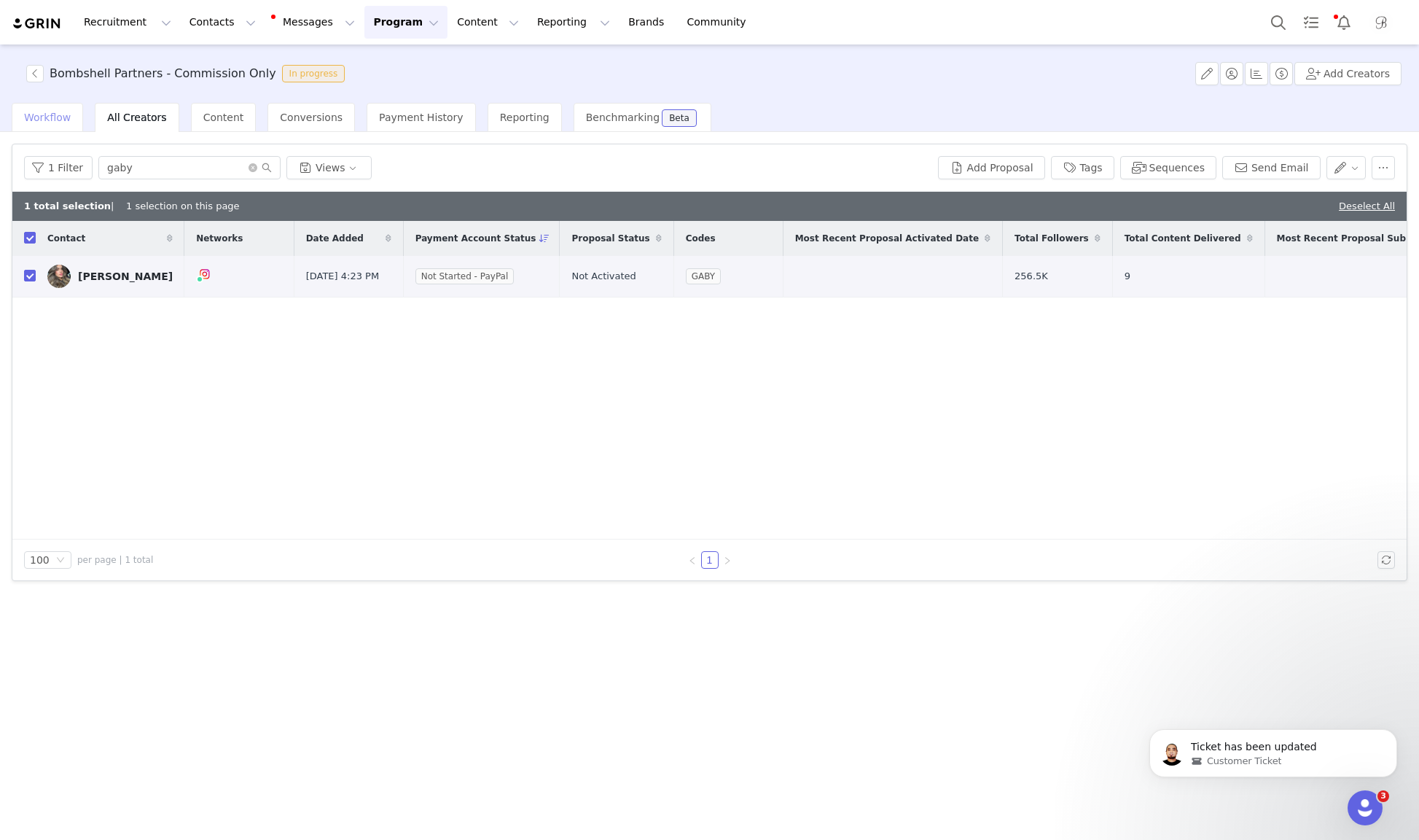
click at [37, 107] on div "Workflow" at bounding box center [47, 117] width 71 height 30
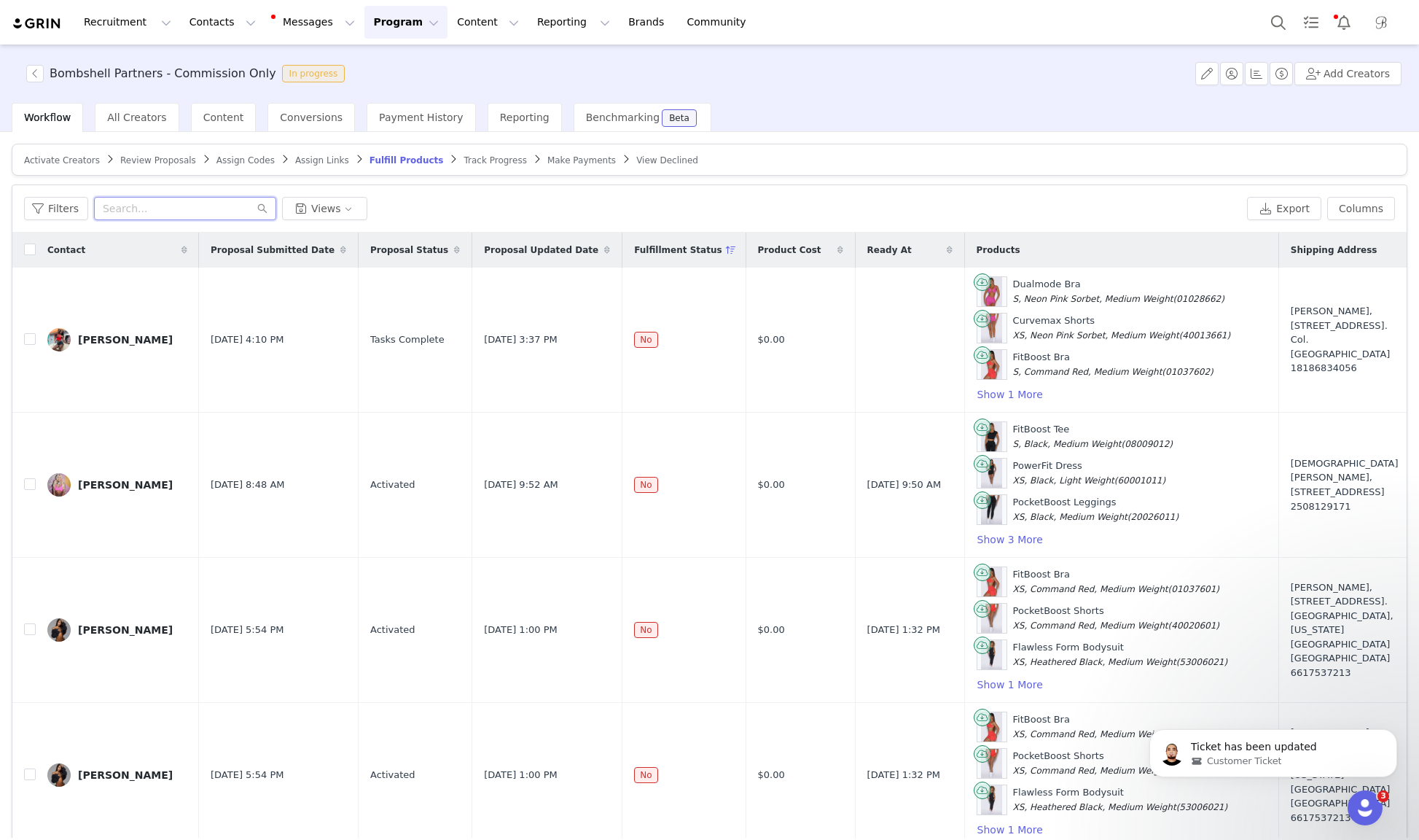
click at [219, 207] on input "text" at bounding box center [185, 207] width 183 height 23
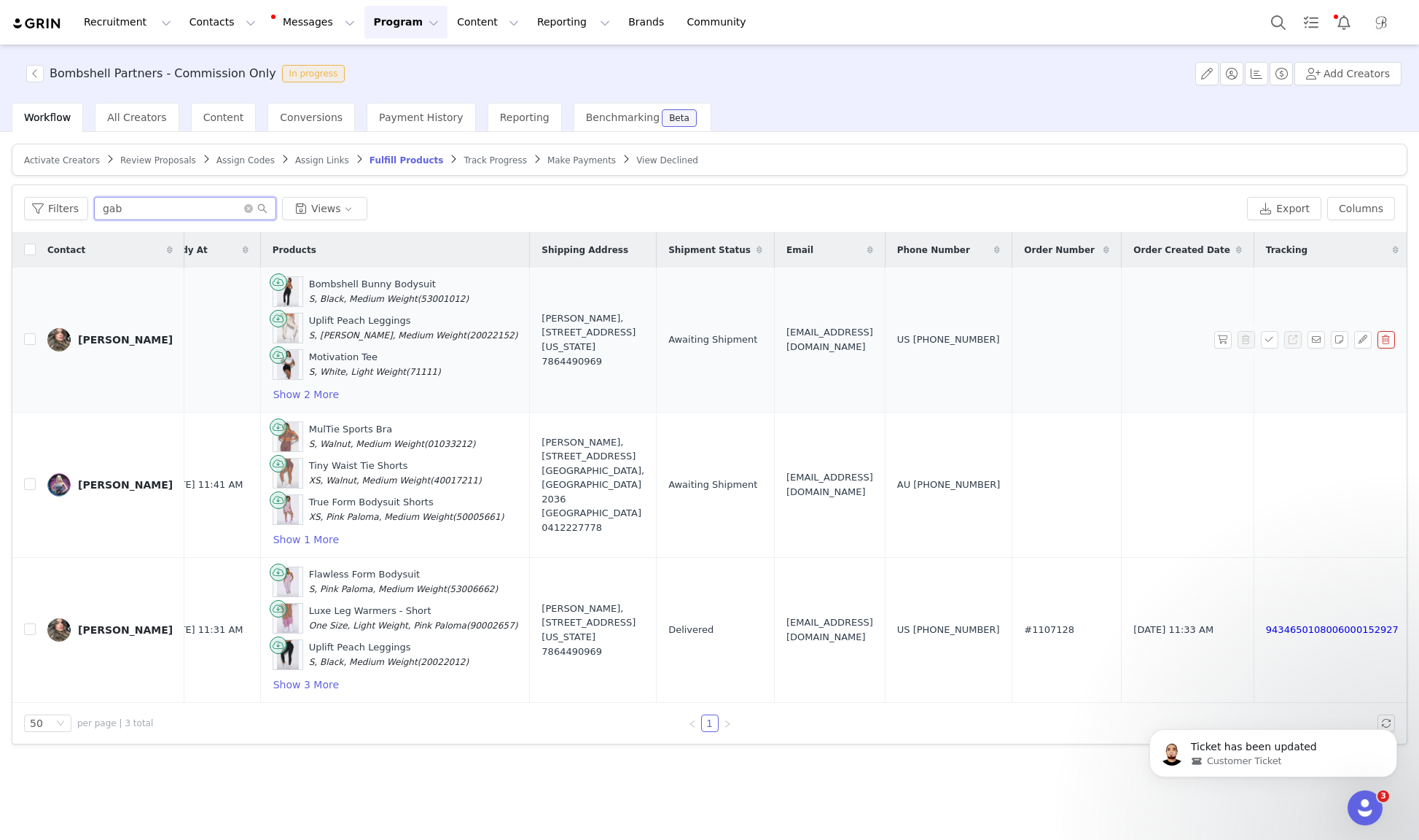
scroll to position [0, 691]
type input "gab"
